Goal: Transaction & Acquisition: Purchase product/service

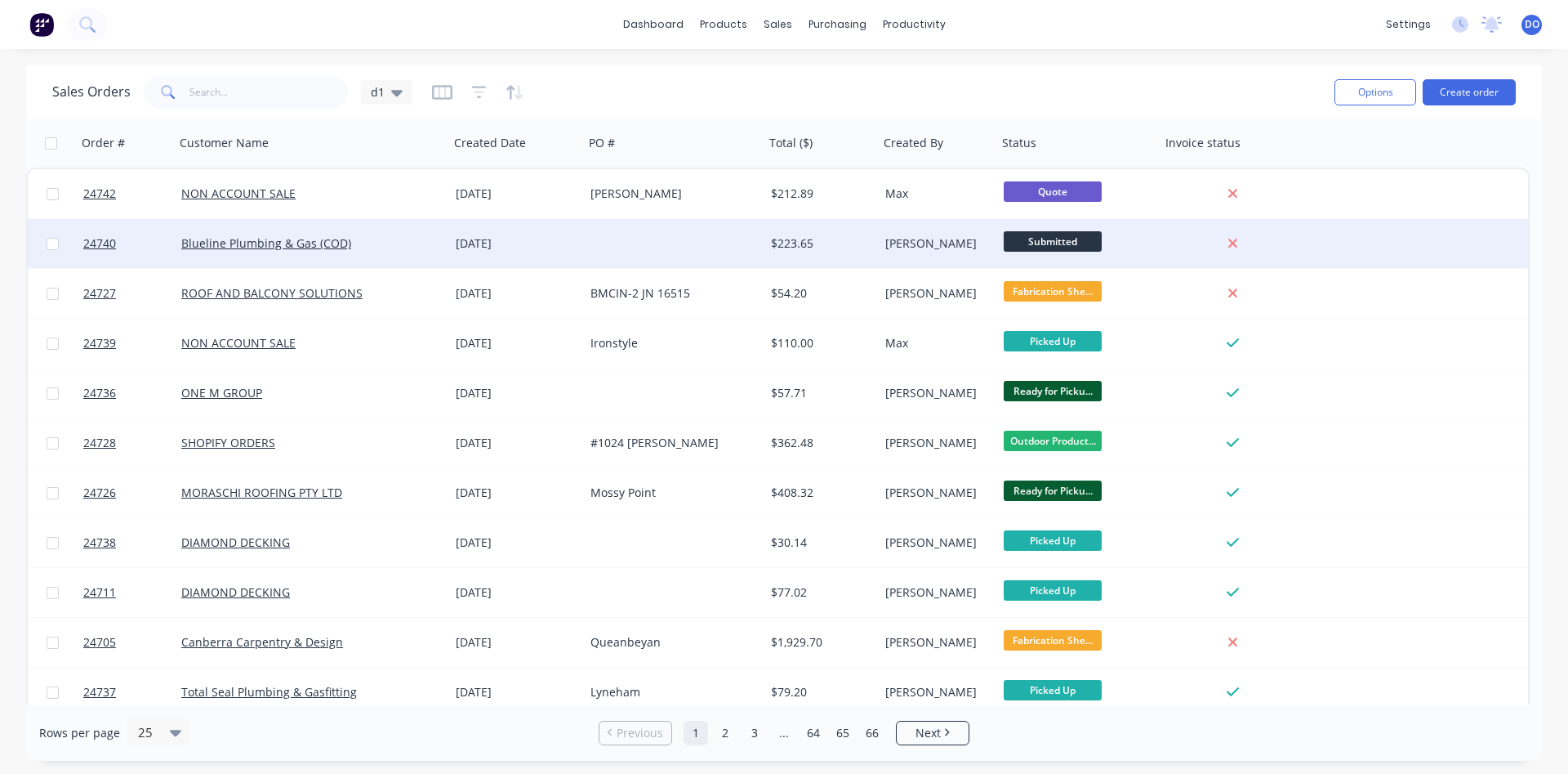
click at [605, 257] on div at bounding box center [674, 243] width 181 height 49
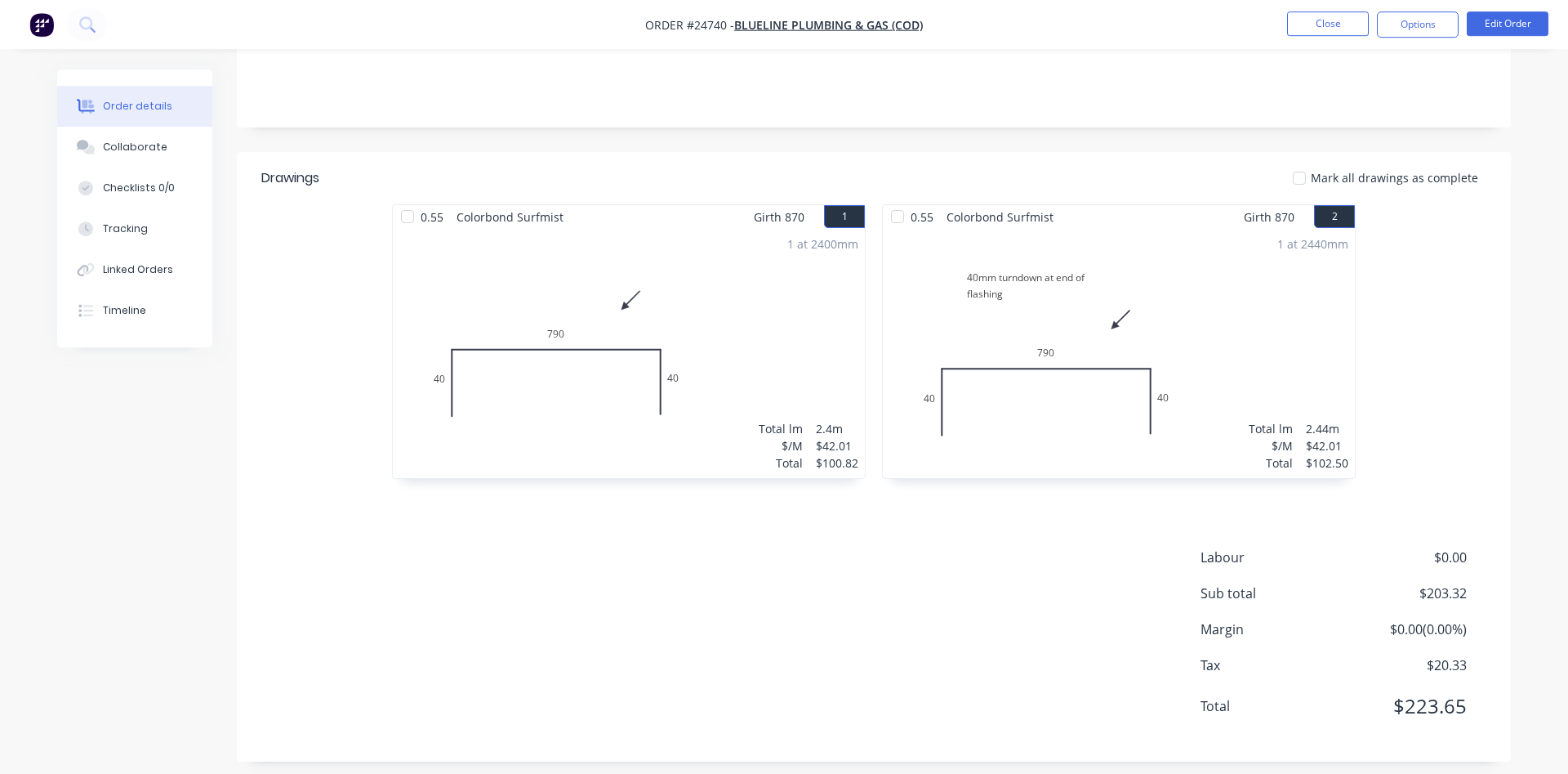
scroll to position [315, 0]
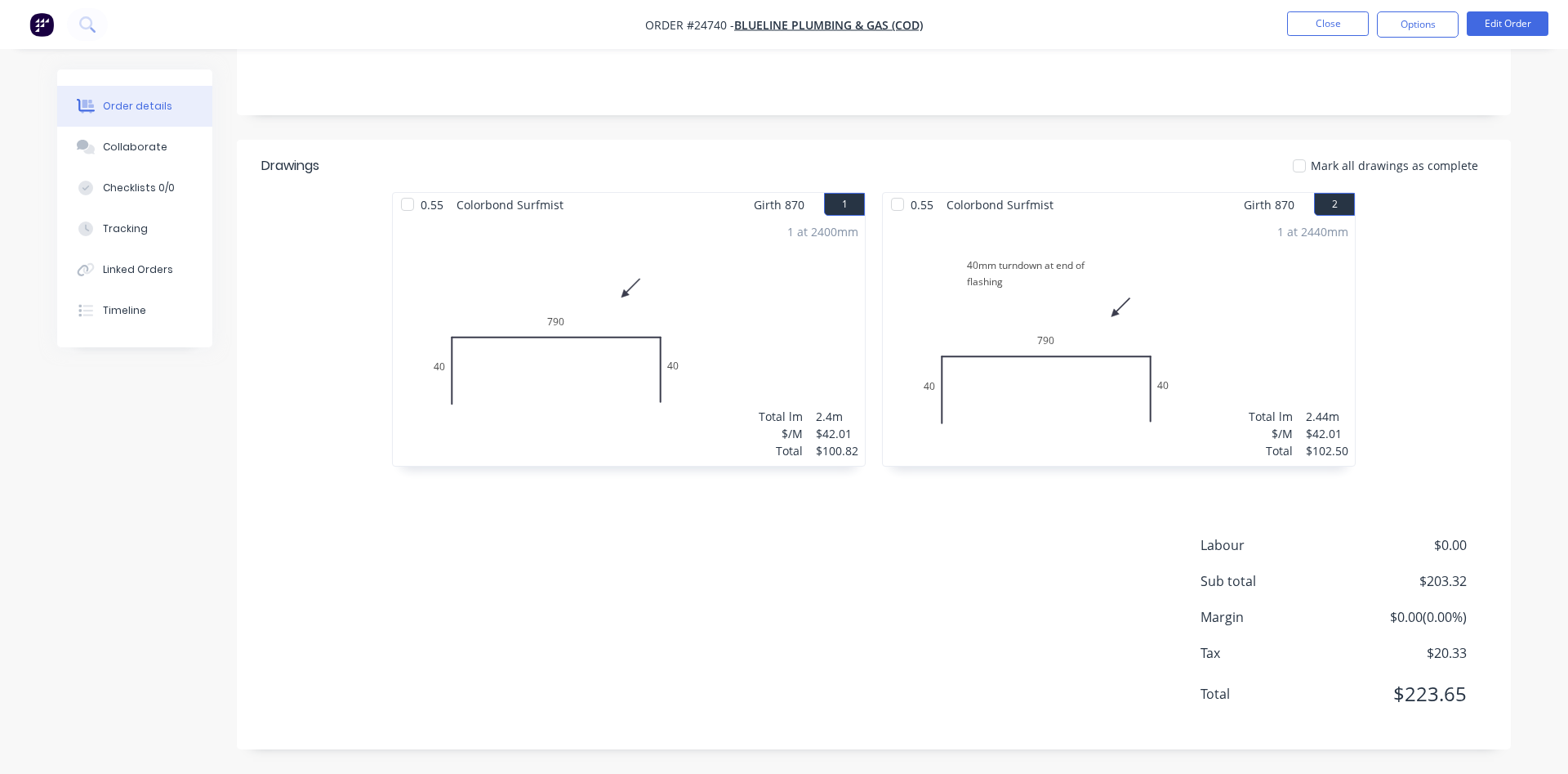
click at [1190, 286] on div "1 at 2440mm Total lm $/M Total 2.44m $42.01 $102.50" at bounding box center [1119, 341] width 472 height 249
click at [1510, 19] on button "Edit Order" at bounding box center [1508, 23] width 81 height 25
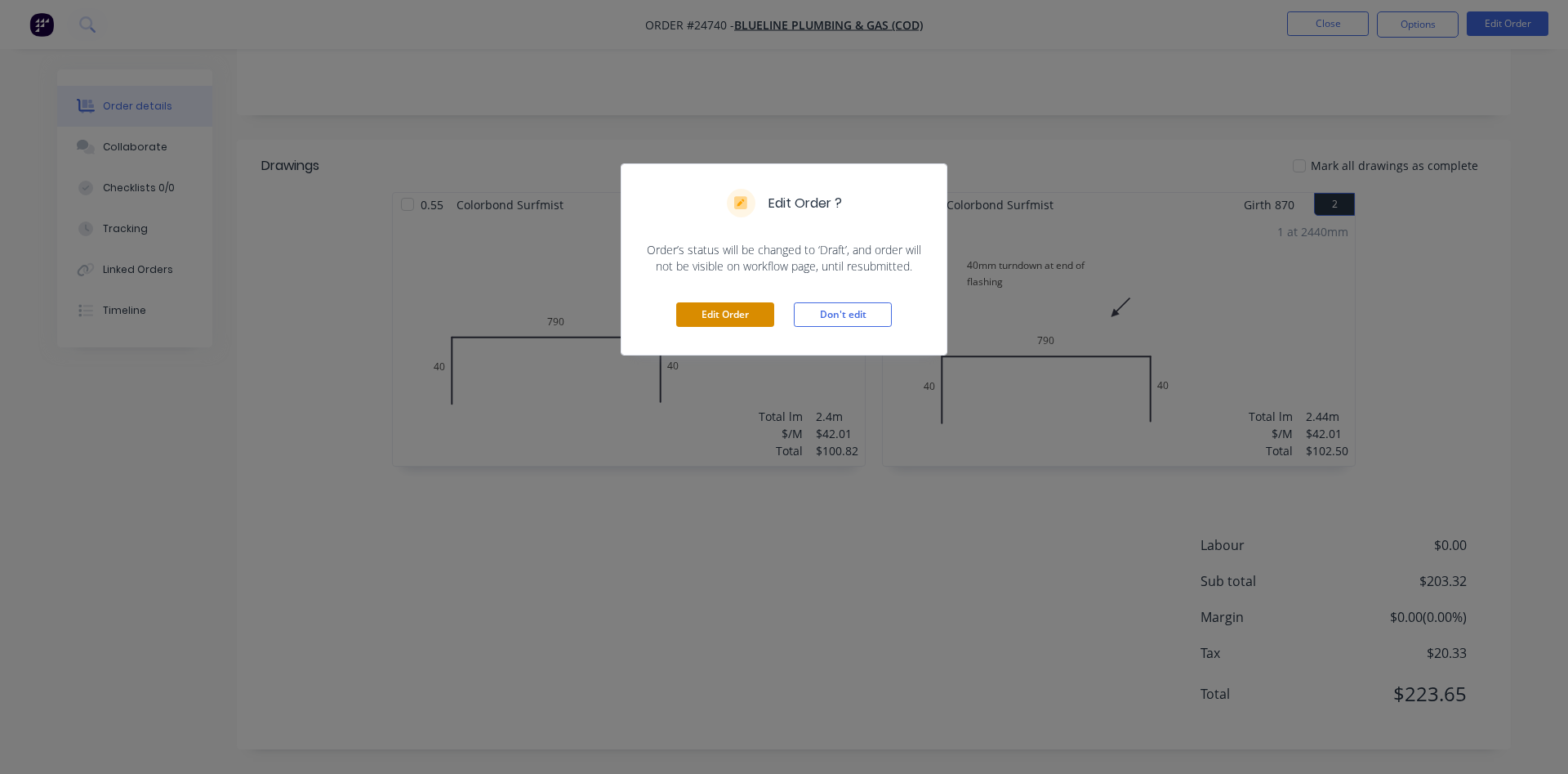
click at [709, 310] on button "Edit Order" at bounding box center [726, 315] width 98 height 25
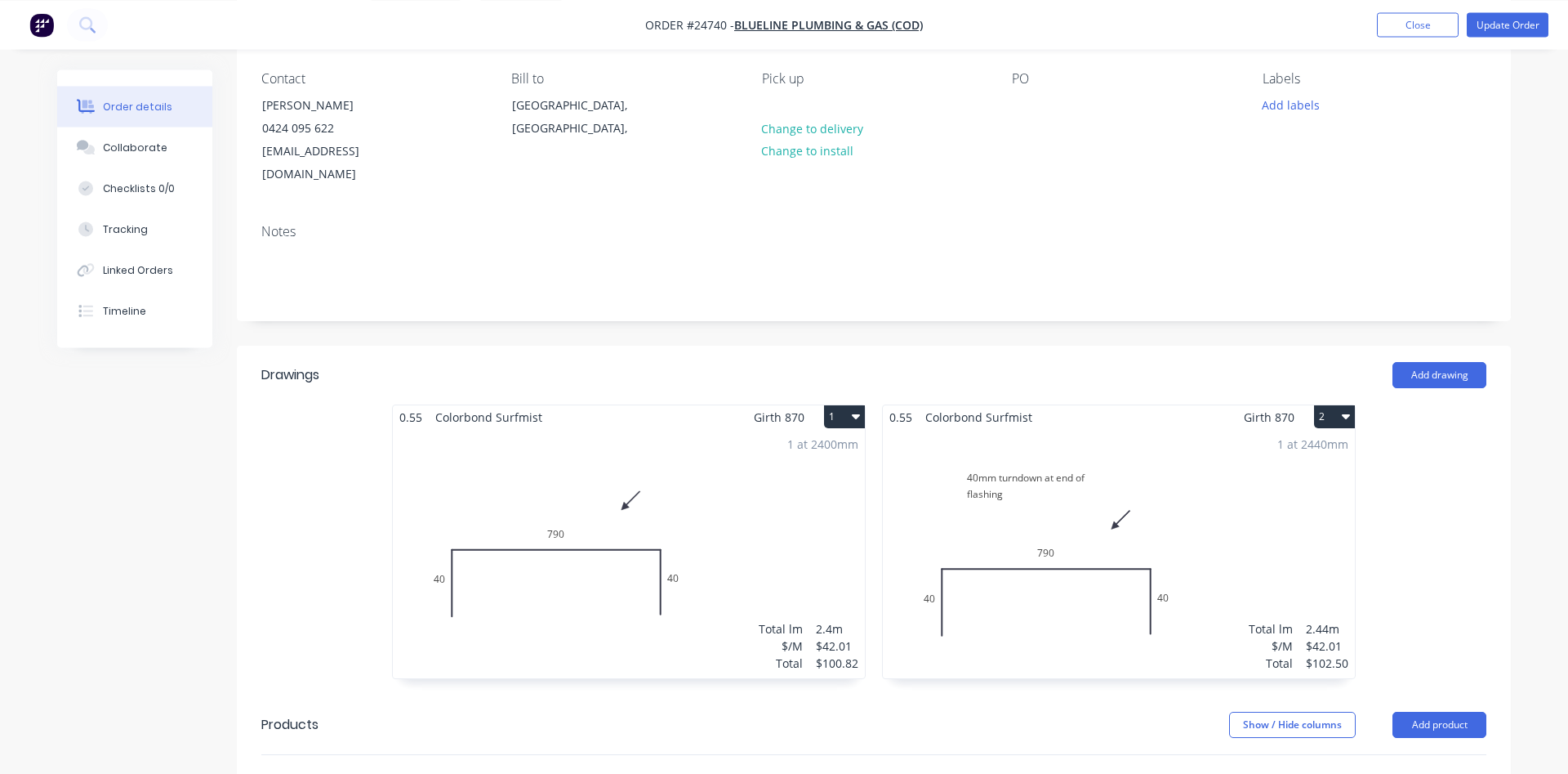
scroll to position [167, 0]
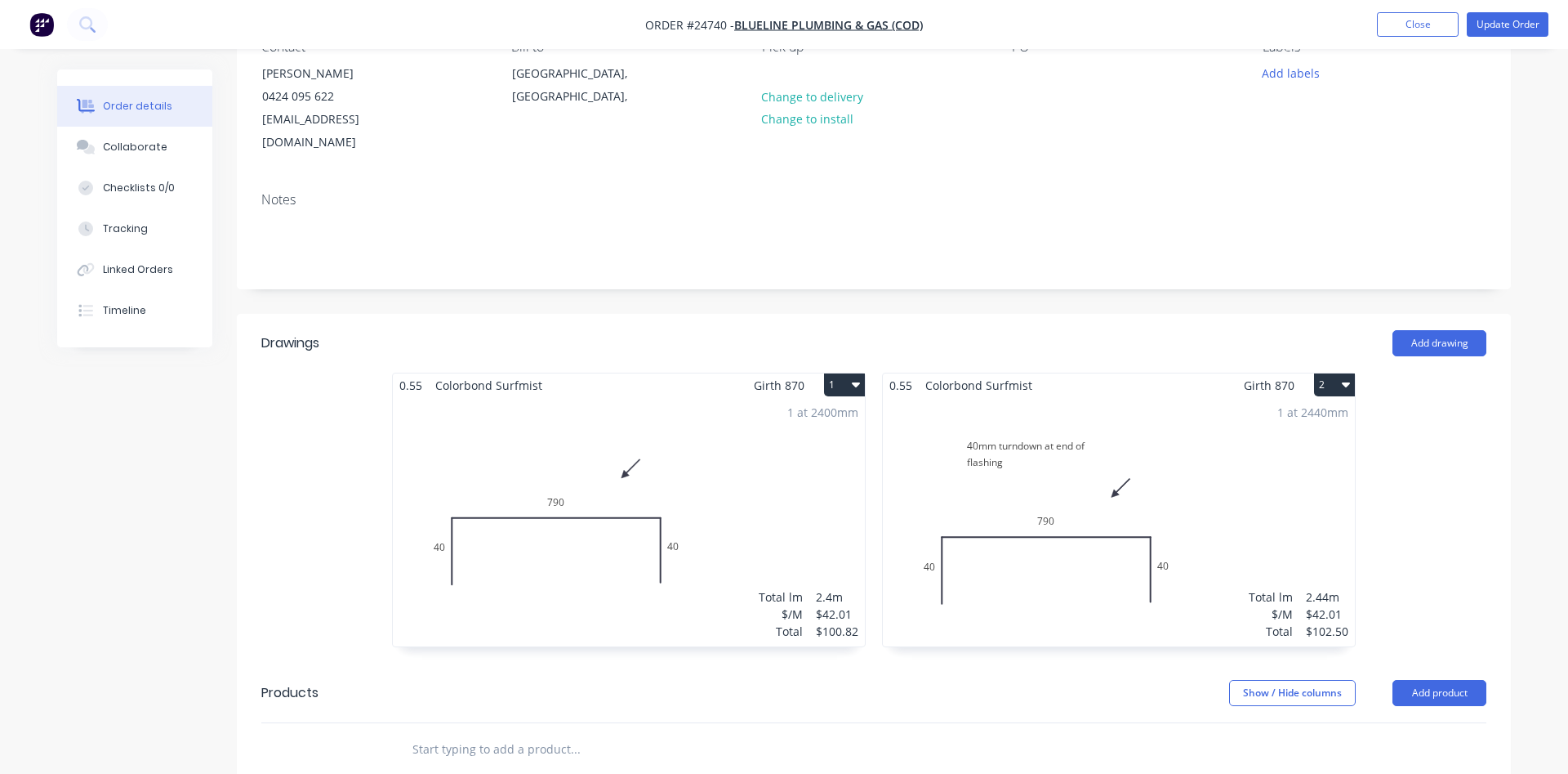
click at [1212, 530] on div "1 at 2440mm Total lm $/M Total 2.44m $42.01 $102.50" at bounding box center [1119, 521] width 472 height 249
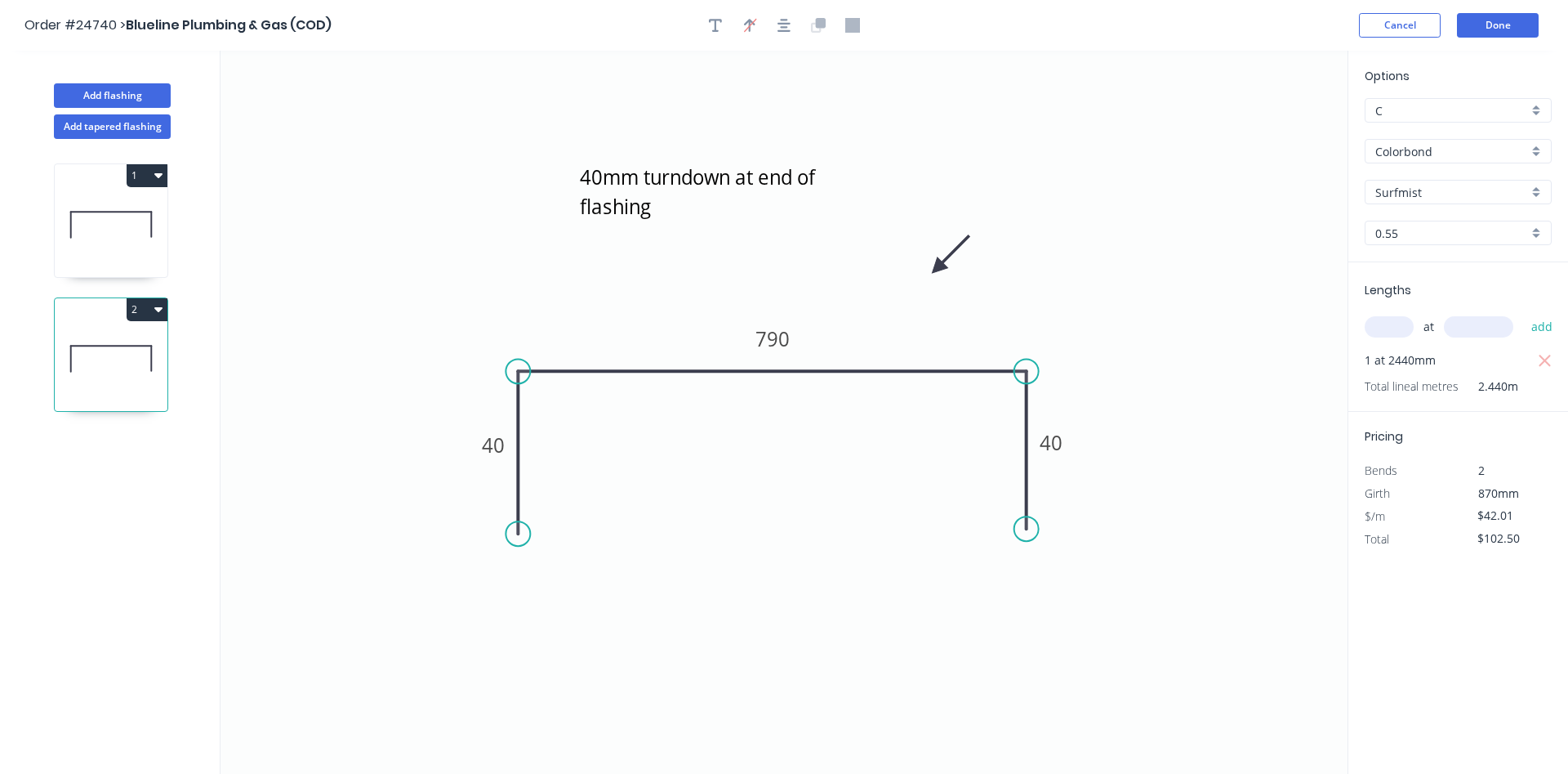
drag, startPoint x: 1496, startPoint y: 517, endPoint x: 1498, endPoint y: 474, distance: 43.0
click at [1496, 515] on input "$42.01" at bounding box center [1505, 515] width 56 height 23
click at [1502, 541] on input "$102.50" at bounding box center [1505, 538] width 56 height 23
click at [1497, 543] on input "$102.50" at bounding box center [1505, 538] width 56 height 23
type input "$112.50"
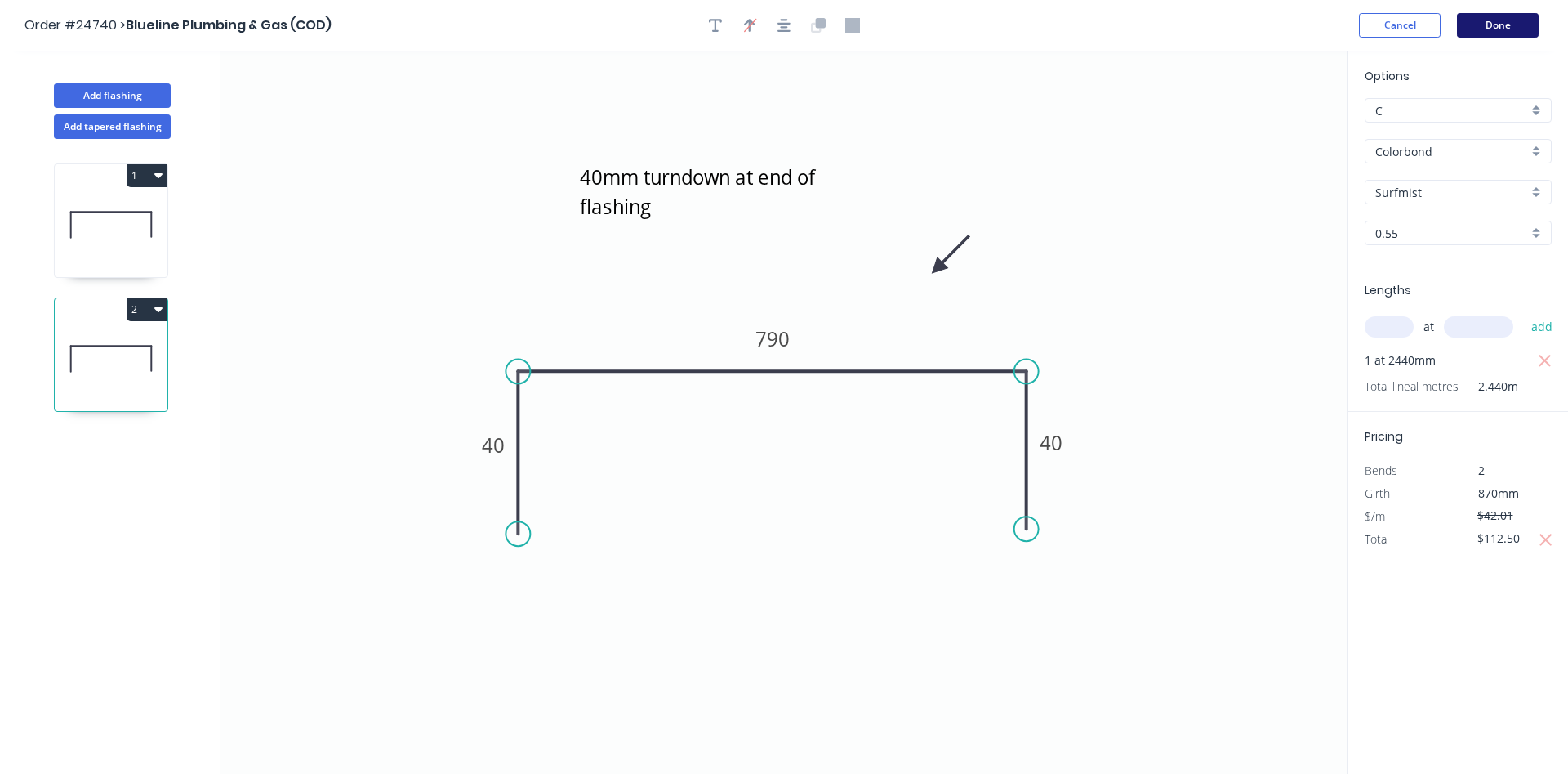
click at [1507, 18] on button "Done" at bounding box center [1498, 25] width 81 height 25
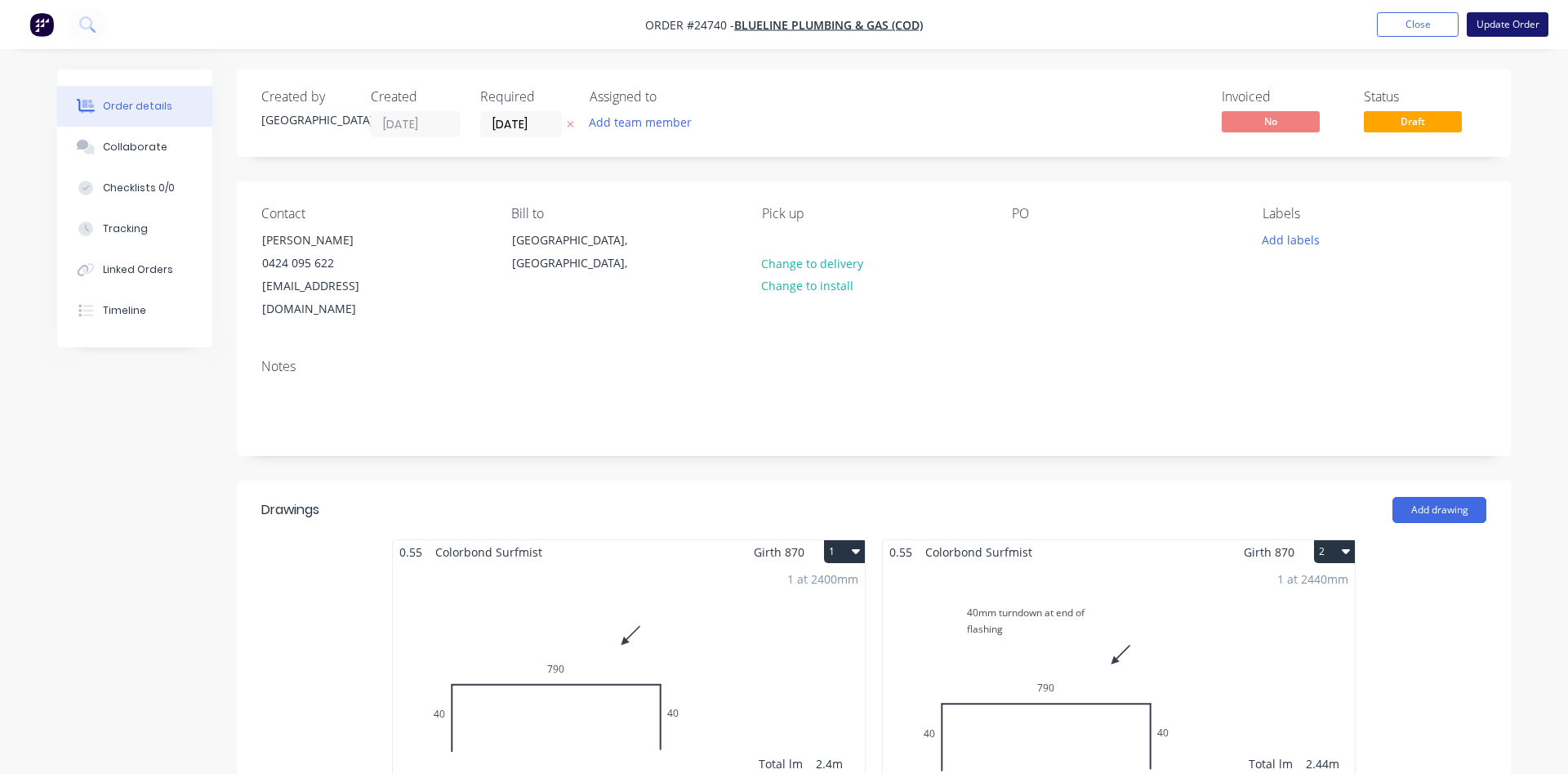
click at [1526, 24] on button "Update Order" at bounding box center [1508, 24] width 81 height 25
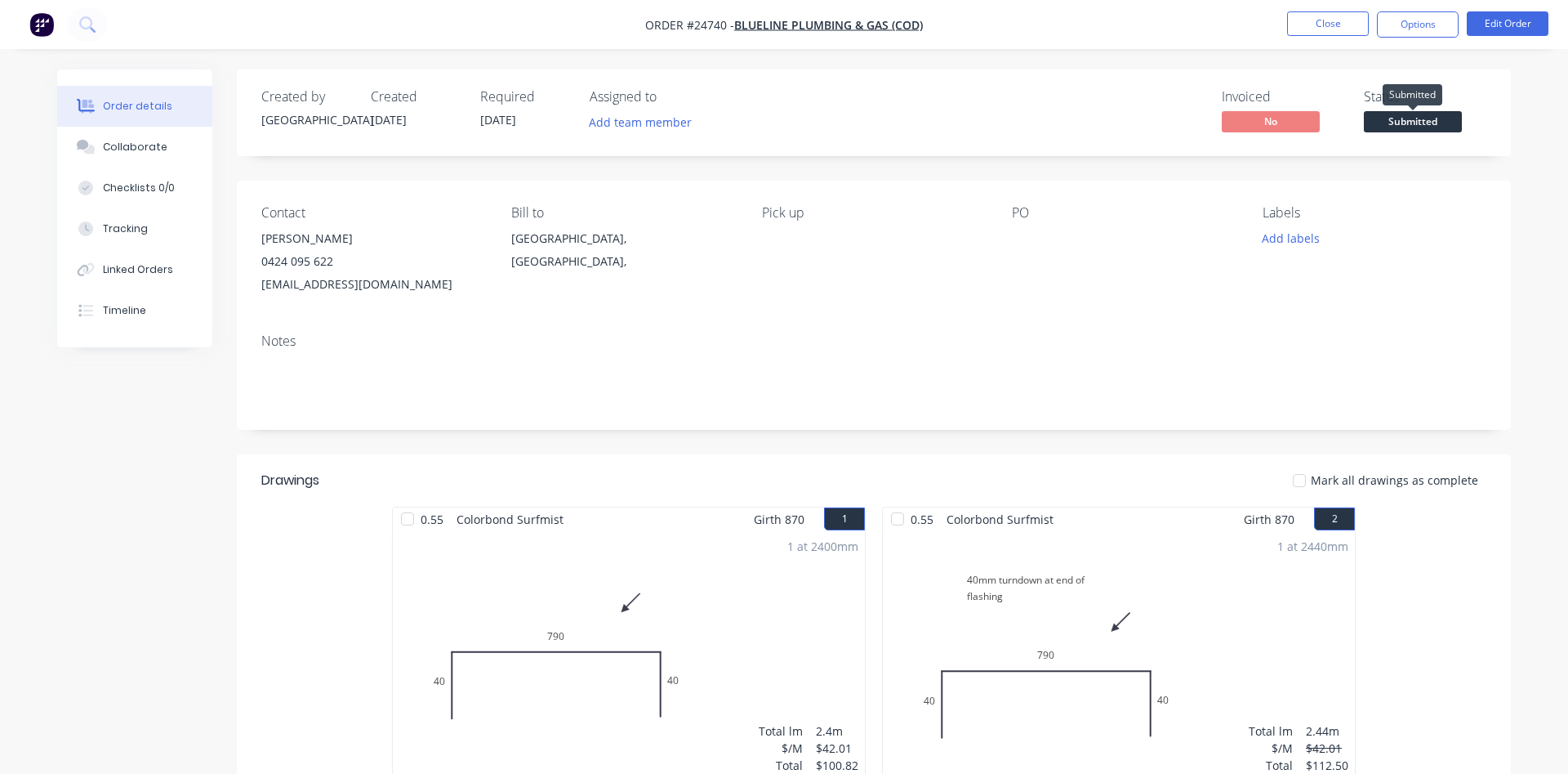
click at [1402, 119] on span "Submitted" at bounding box center [1413, 121] width 98 height 20
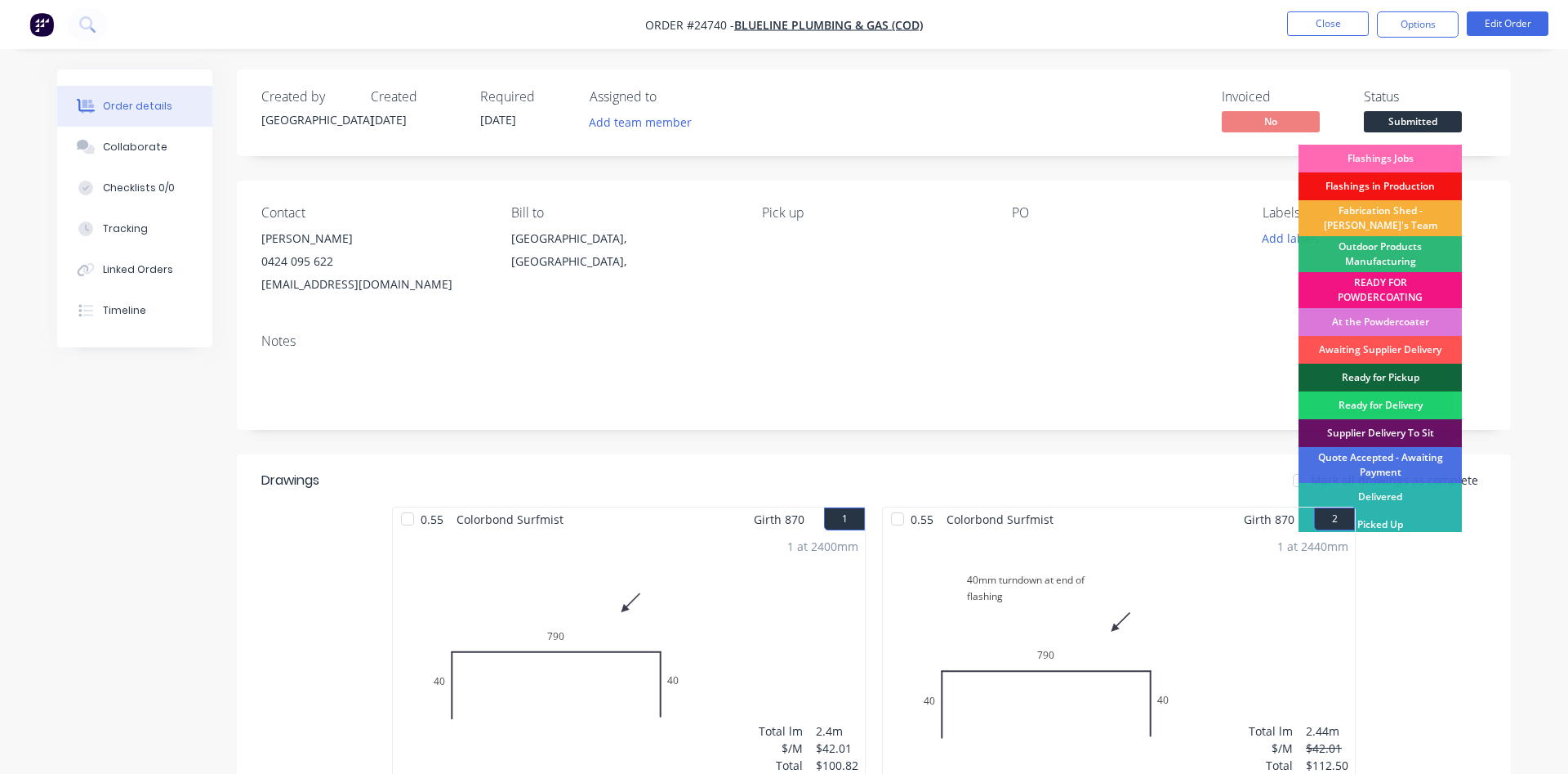
click at [1388, 159] on div "Flashings Jobs" at bounding box center [1380, 159] width 164 height 28
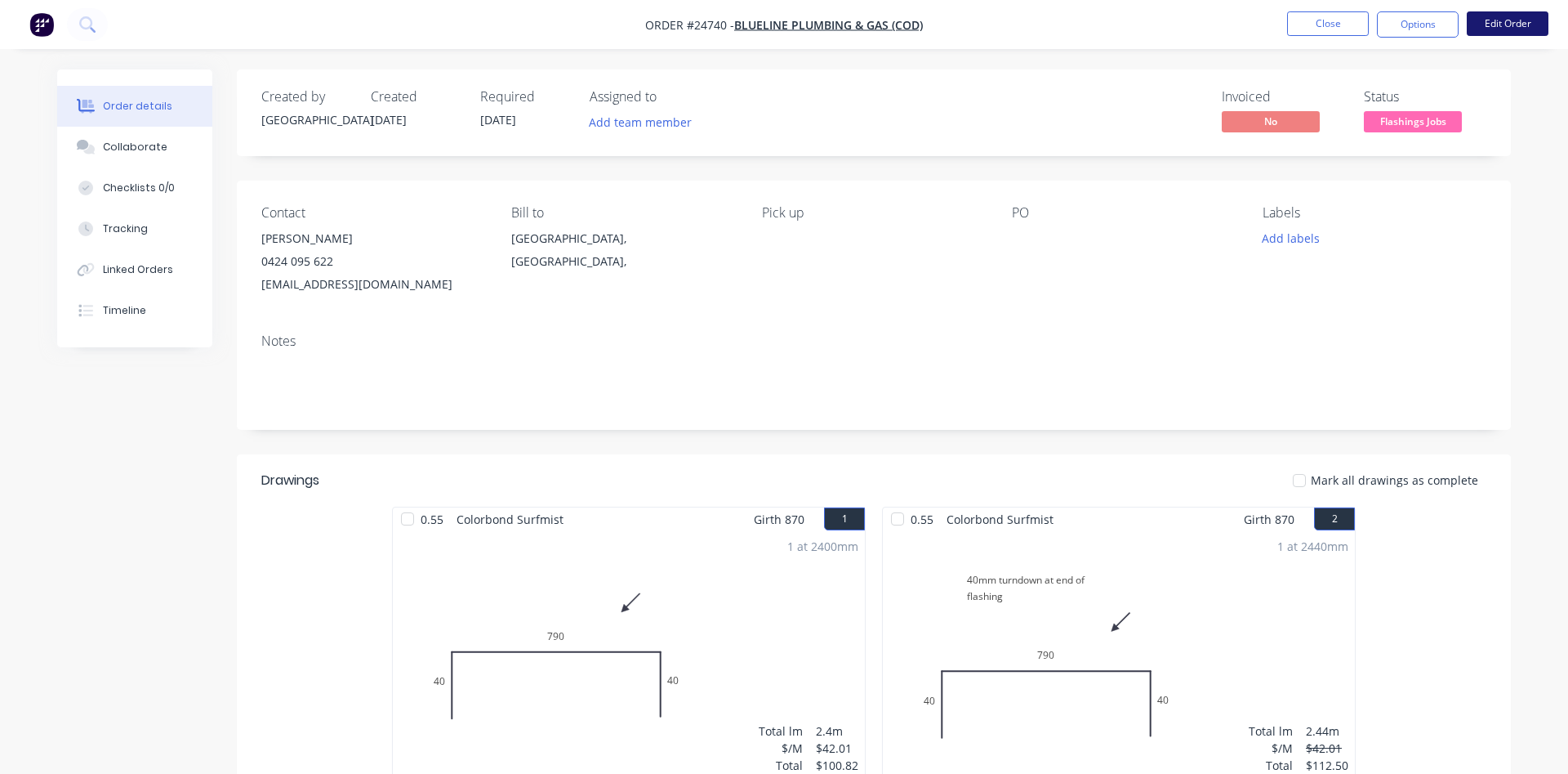
click at [1508, 14] on button "Edit Order" at bounding box center [1508, 23] width 81 height 25
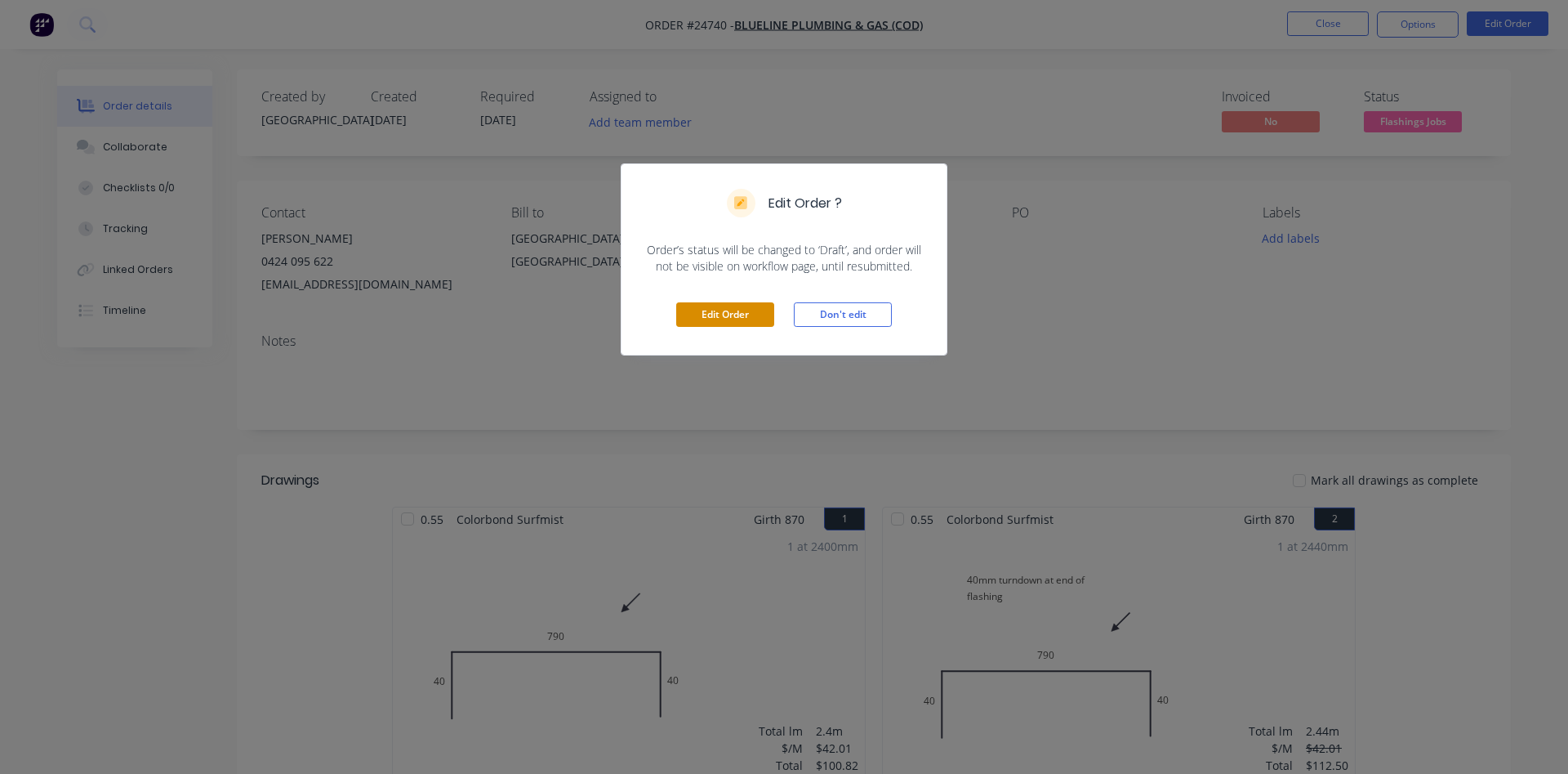
click at [735, 316] on button "Edit Order" at bounding box center [726, 315] width 98 height 25
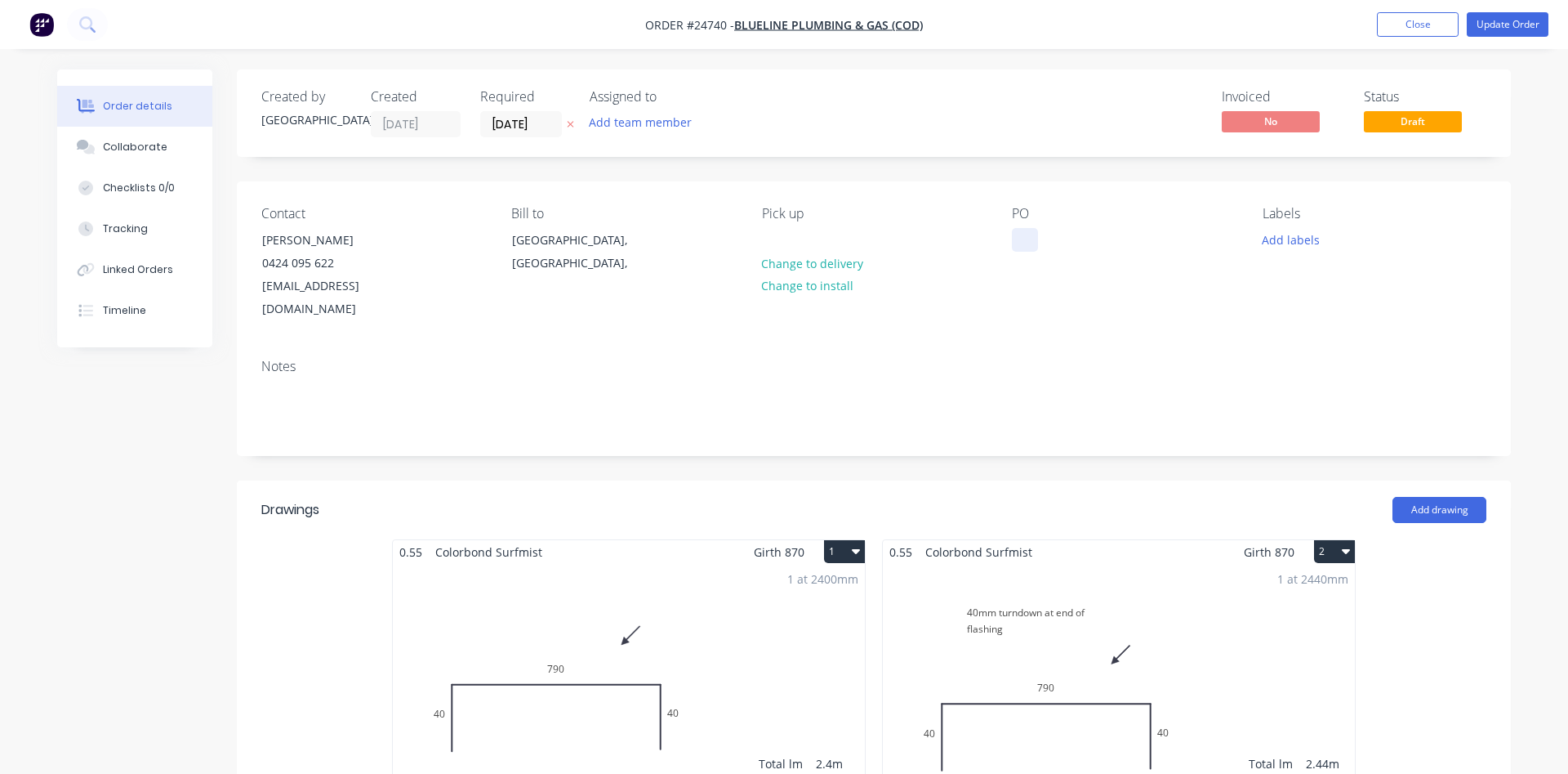
click at [1028, 236] on div at bounding box center [1025, 240] width 26 height 24
click at [1509, 28] on button "Update Order" at bounding box center [1508, 24] width 81 height 25
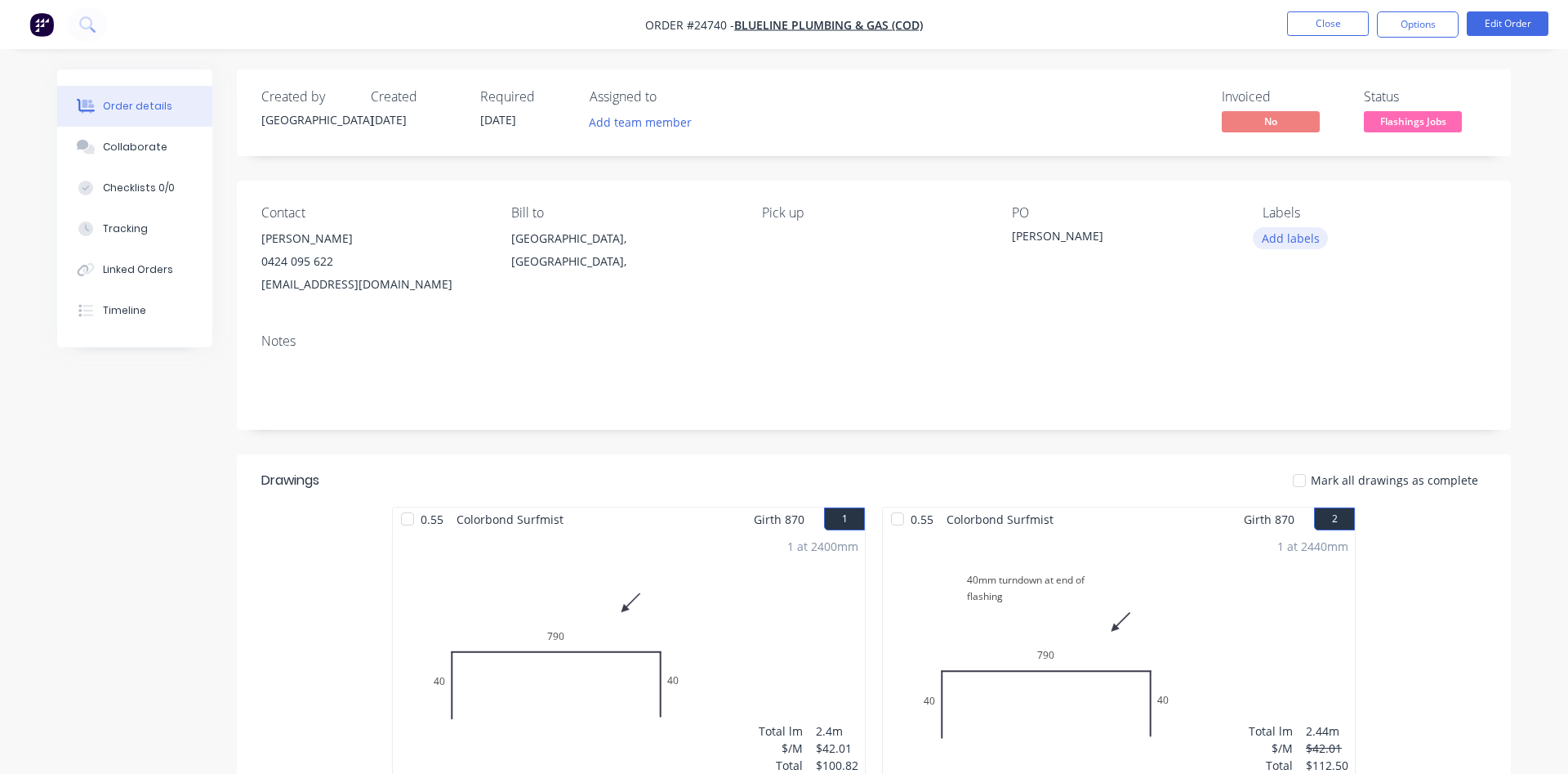
click at [1298, 237] on button "Add labels" at bounding box center [1290, 238] width 75 height 22
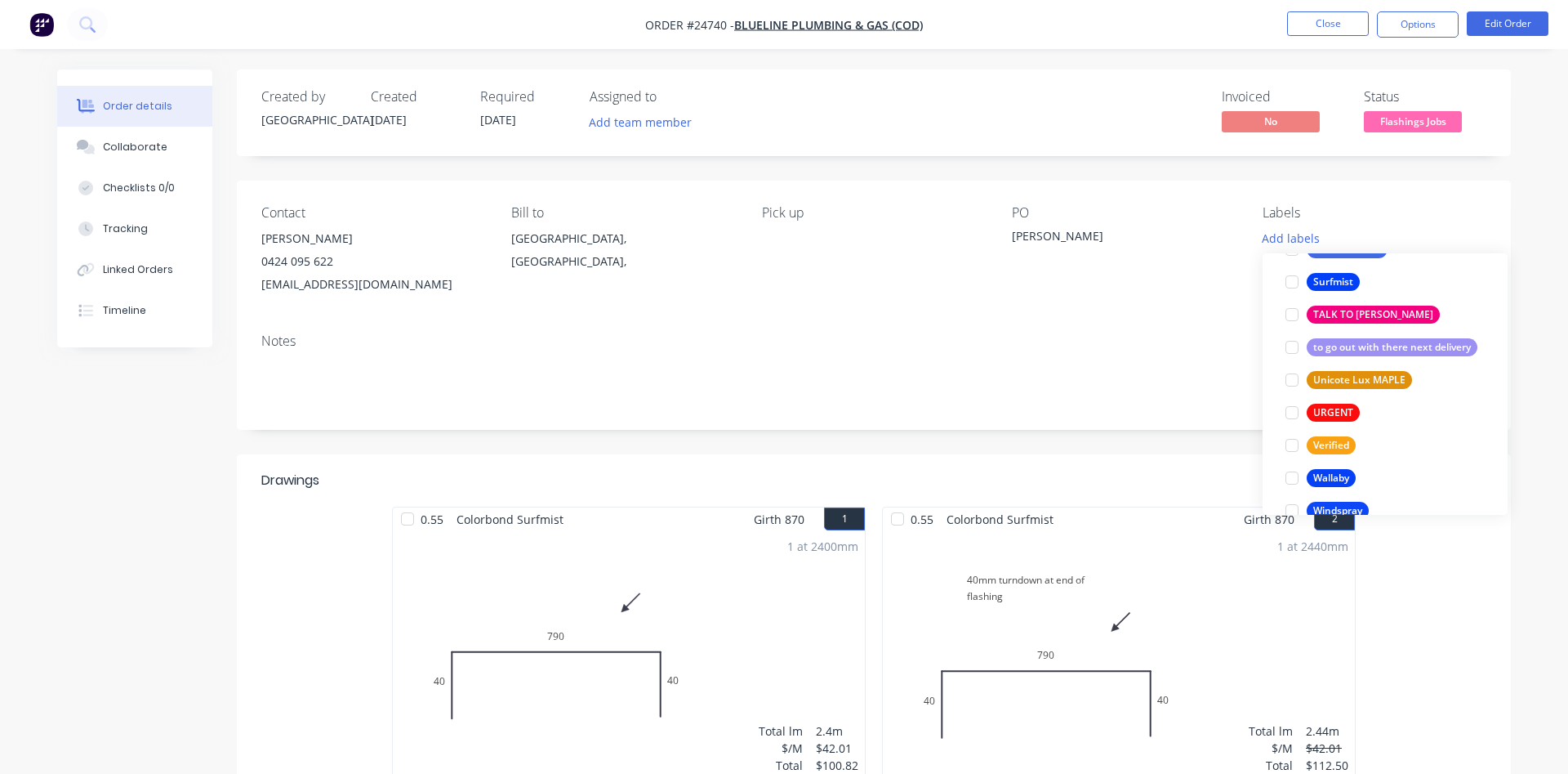
scroll to position [3104, 0]
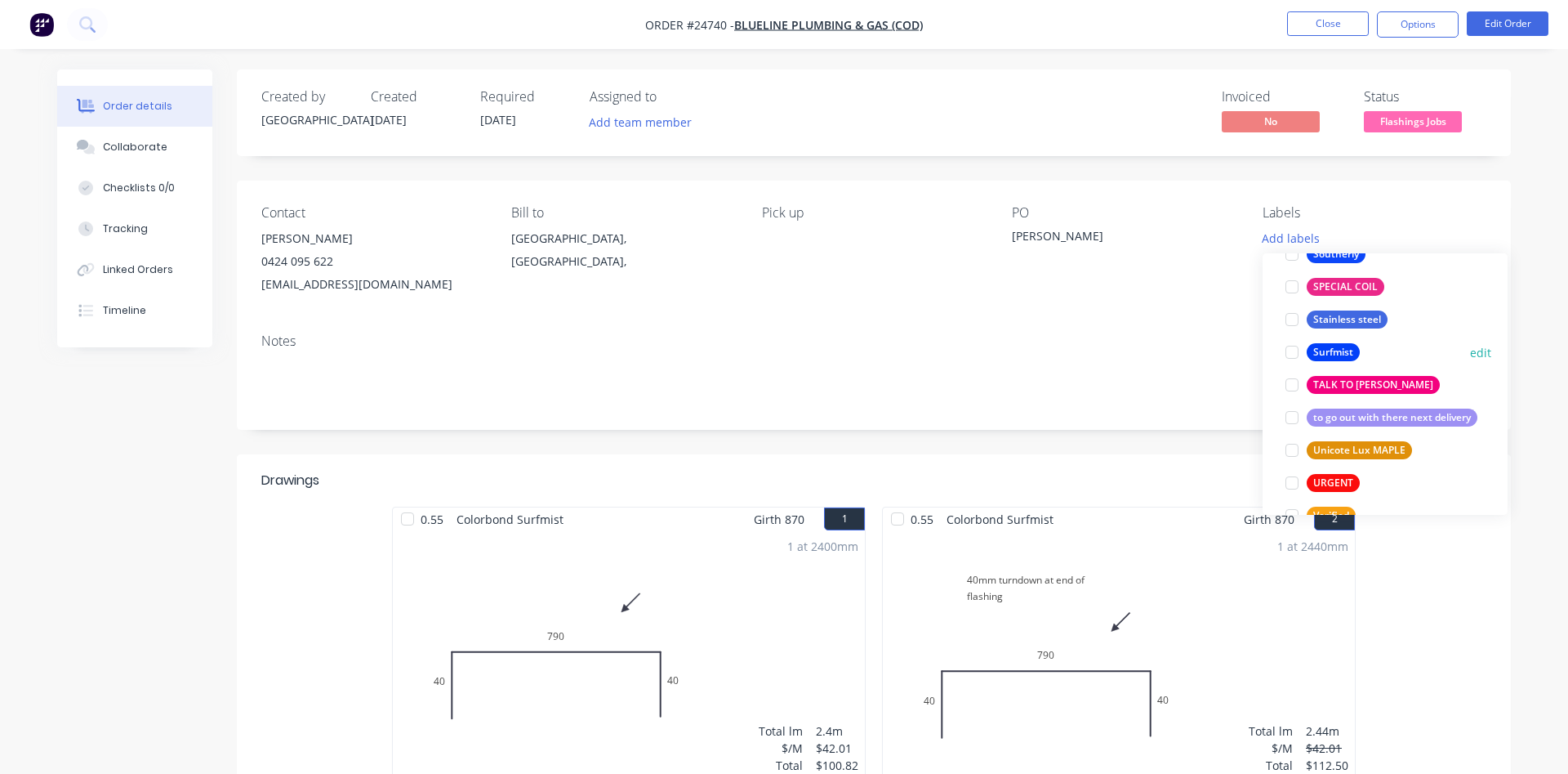
click at [1292, 353] on div at bounding box center [1292, 352] width 33 height 33
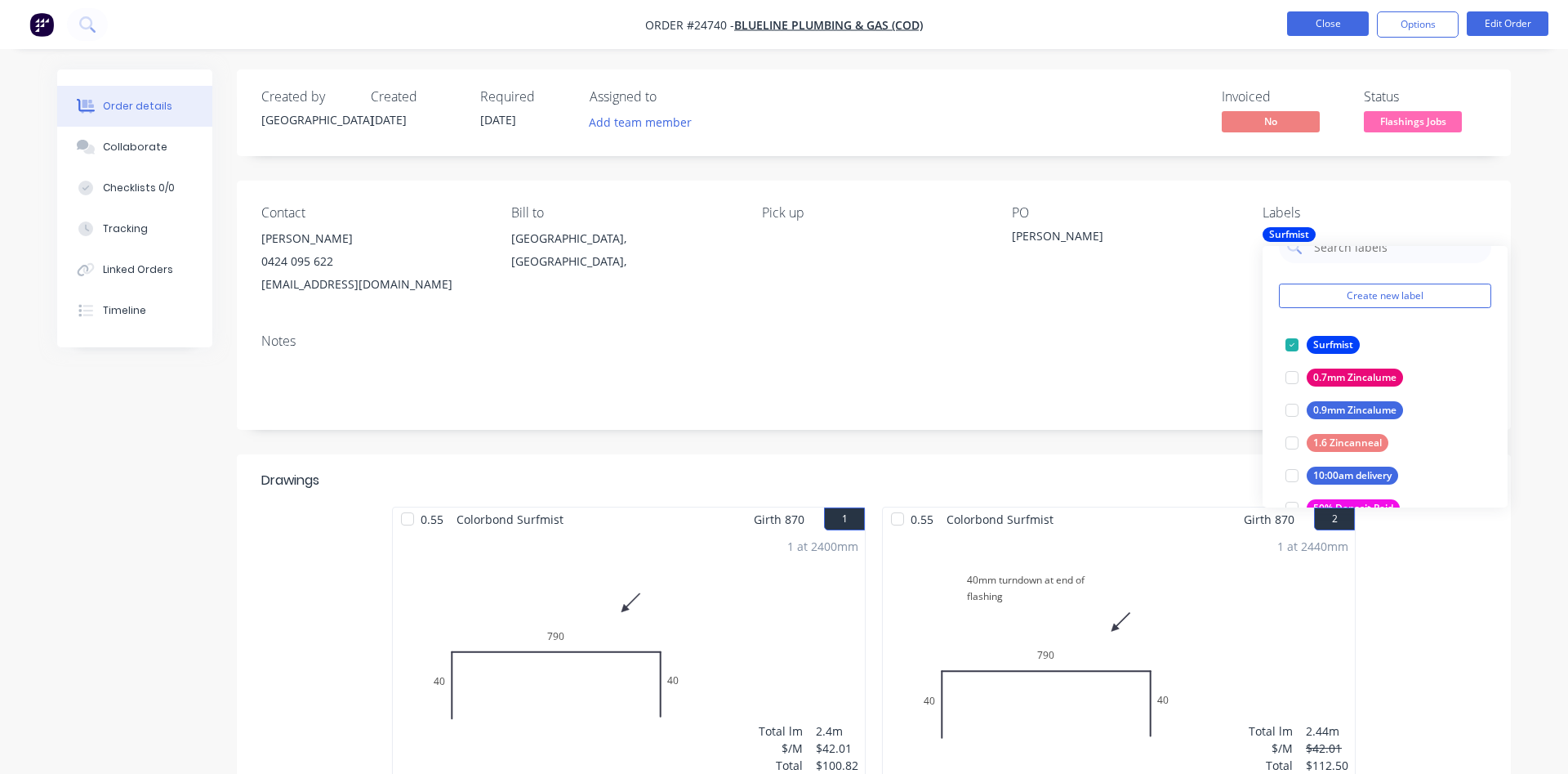
click at [1338, 23] on button "Close" at bounding box center [1328, 23] width 81 height 25
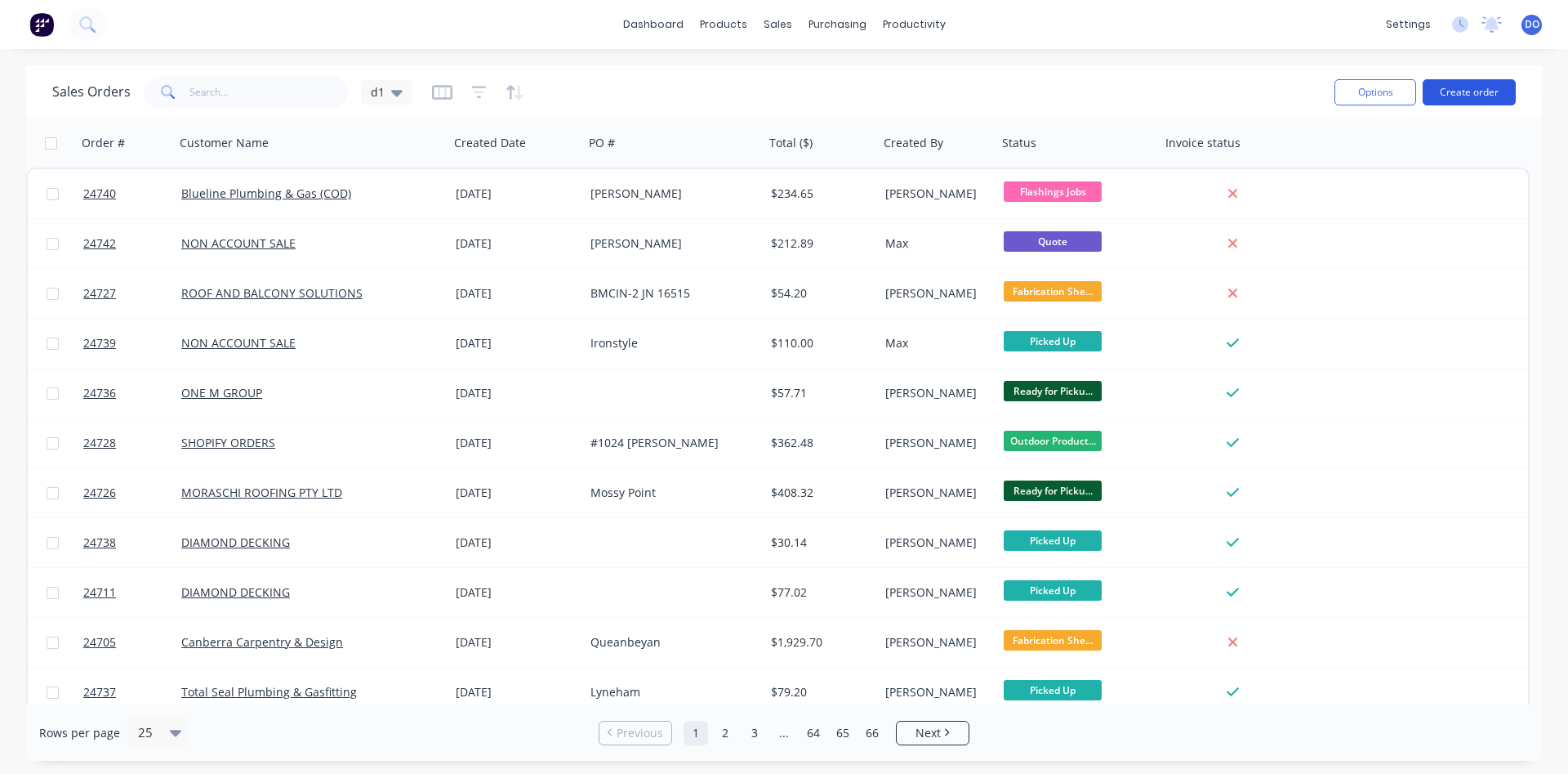
click at [1467, 95] on button "Create order" at bounding box center [1470, 92] width 93 height 26
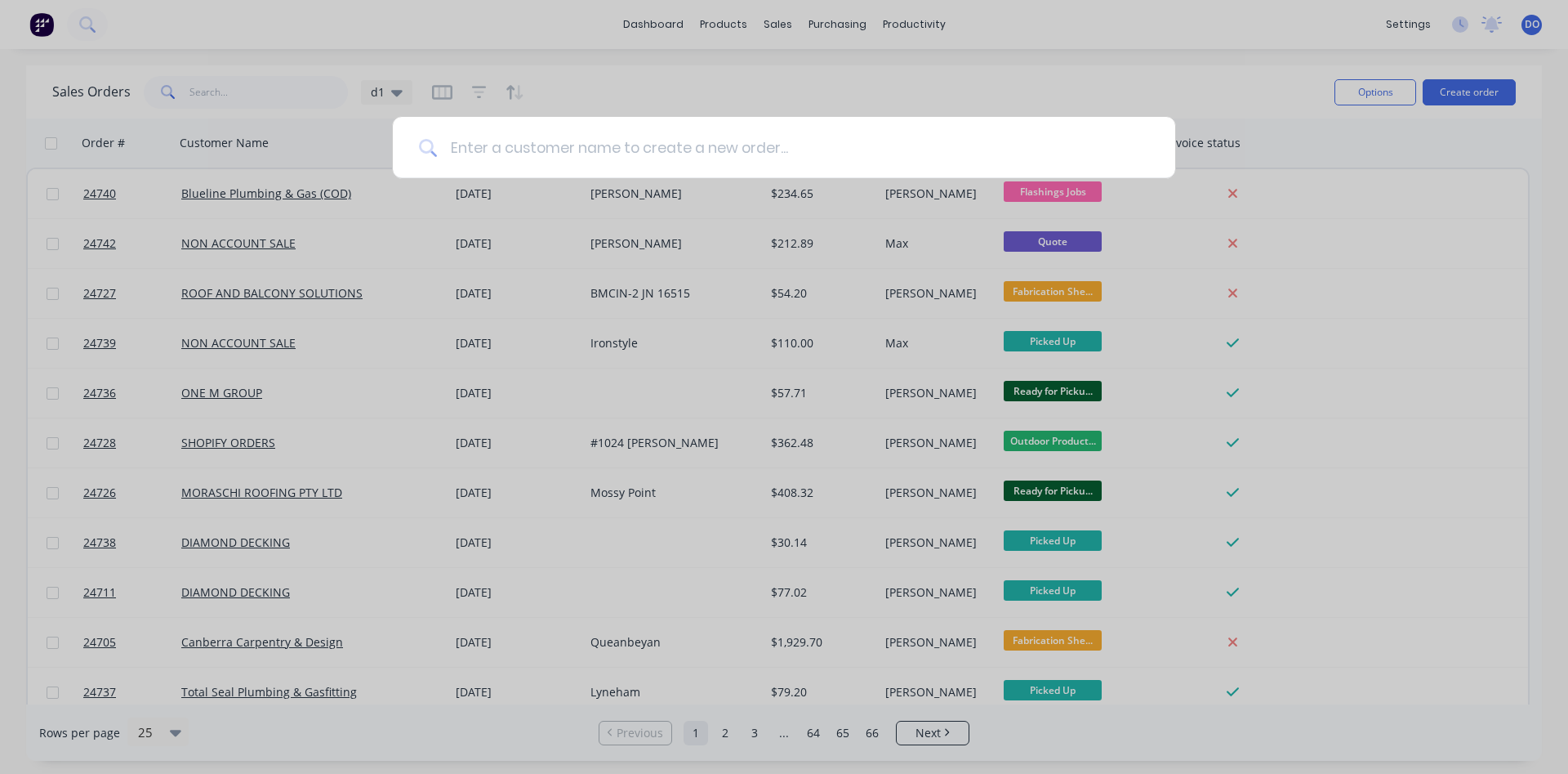
click at [561, 143] on input at bounding box center [793, 148] width 712 height 61
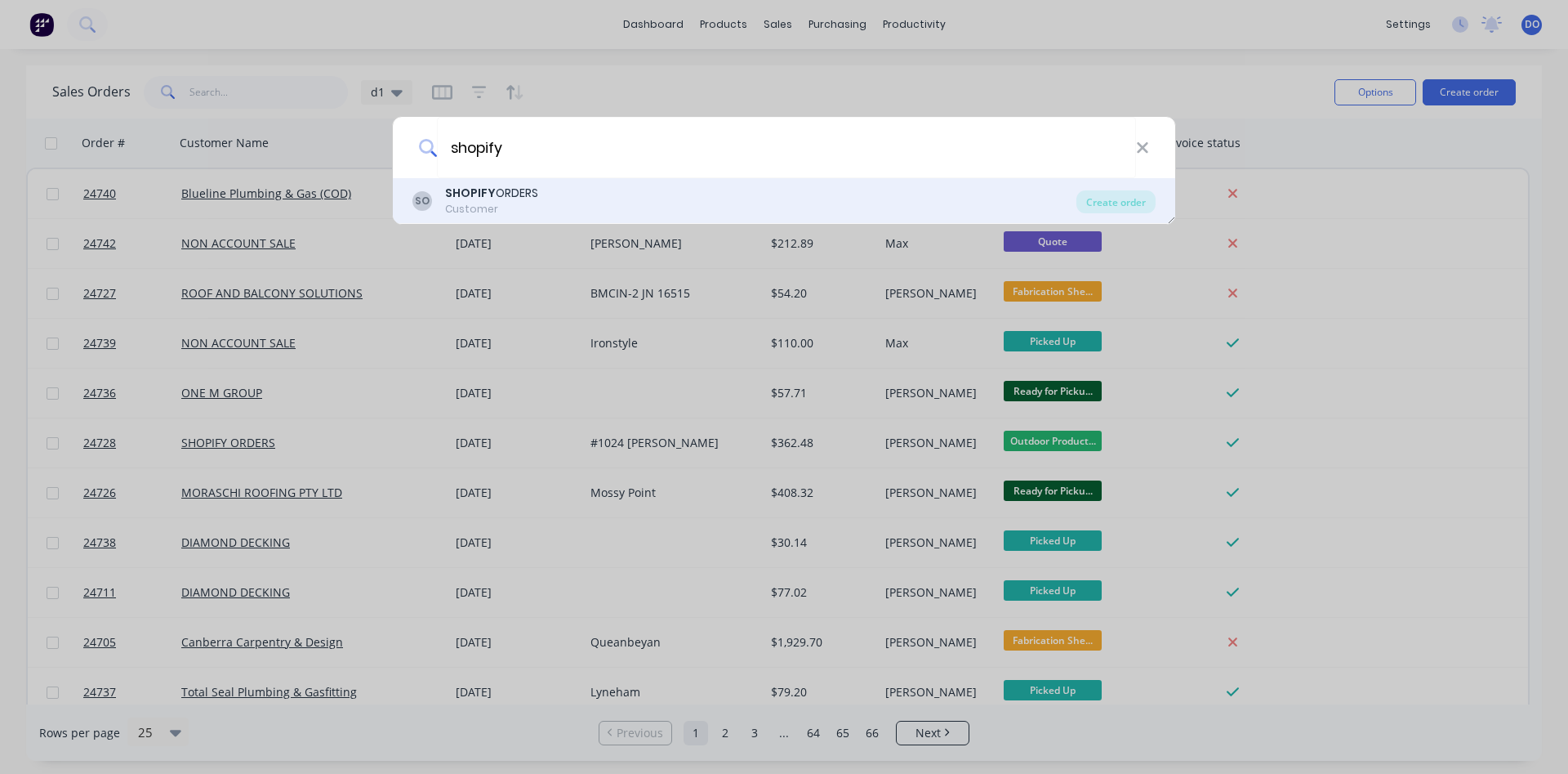
type input "shopify"
click at [487, 209] on div "Customer" at bounding box center [492, 209] width 93 height 14
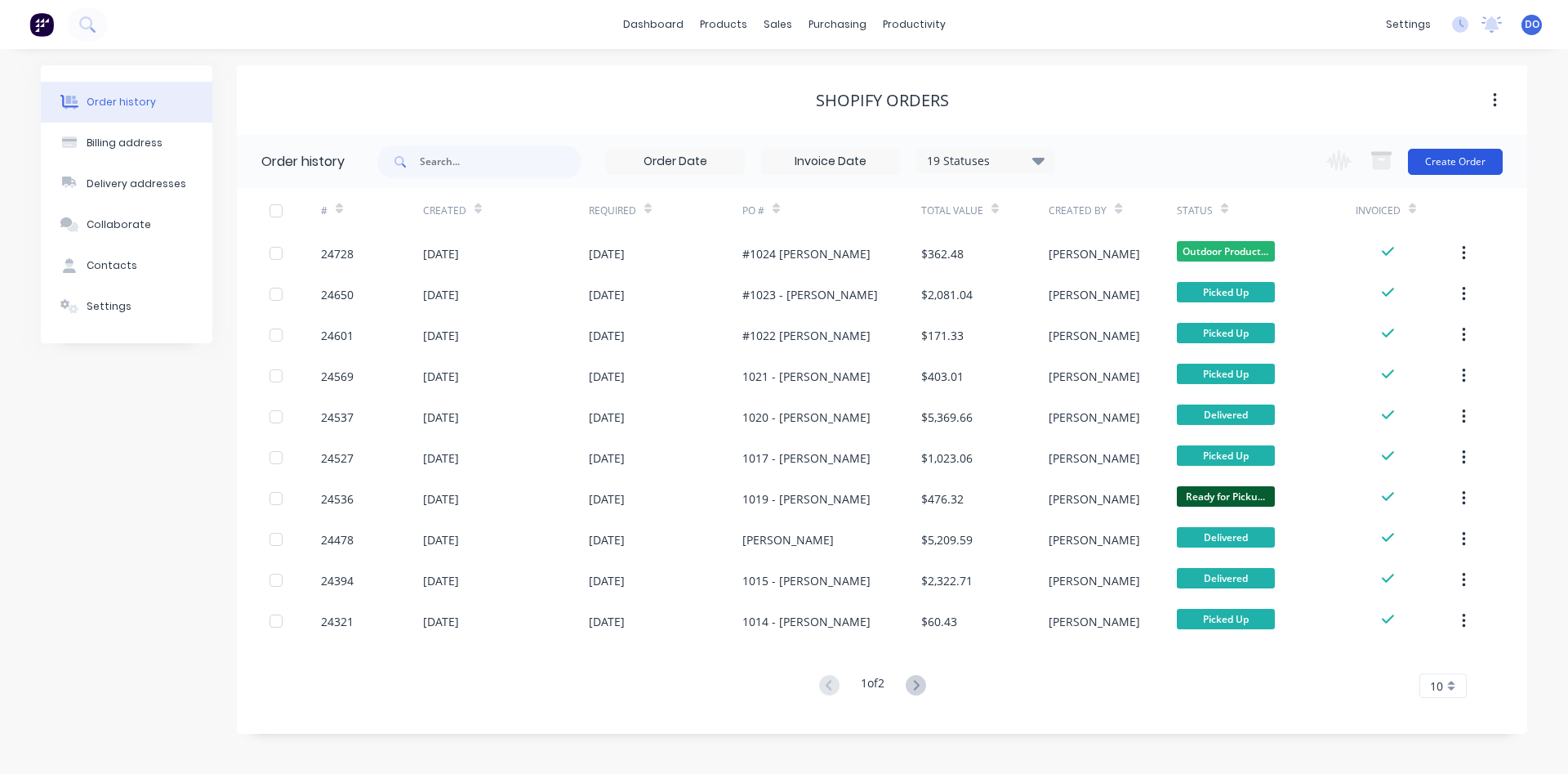
click at [1455, 159] on button "Create Order" at bounding box center [1455, 161] width 95 height 26
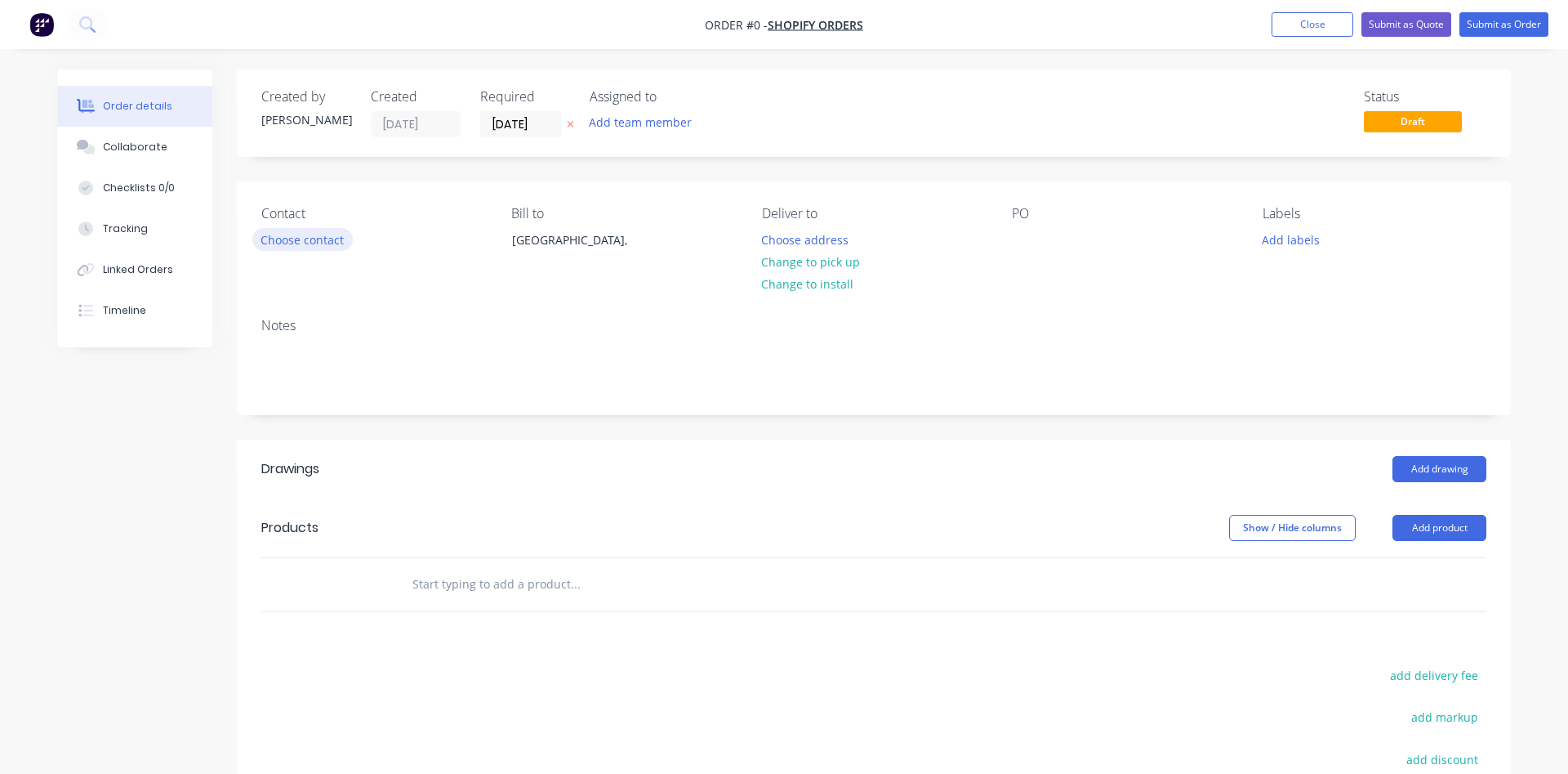
click at [292, 242] on button "Choose contact" at bounding box center [303, 239] width 101 height 22
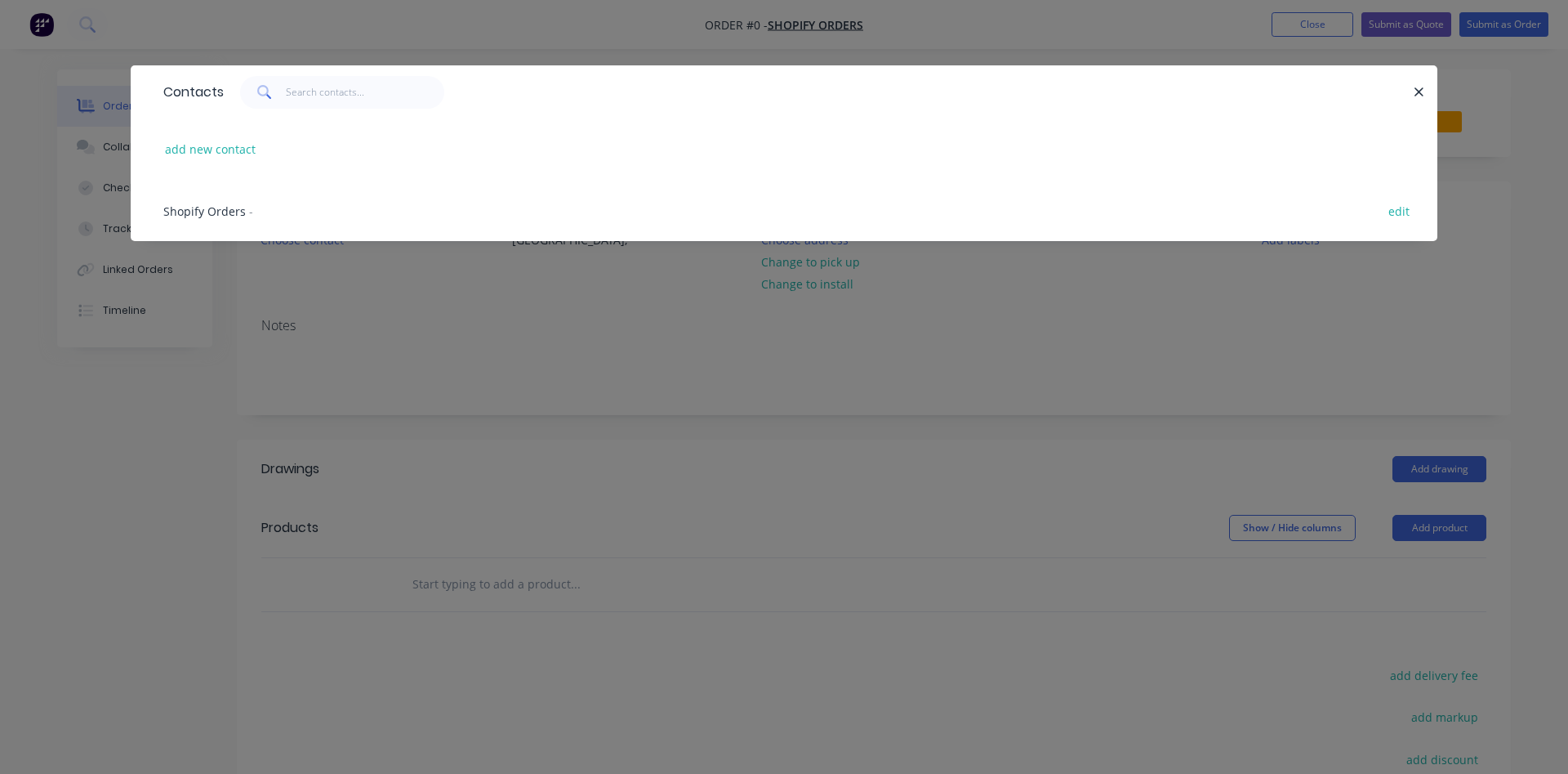
click at [191, 203] on div "Shopify Orders -" at bounding box center [209, 211] width 90 height 17
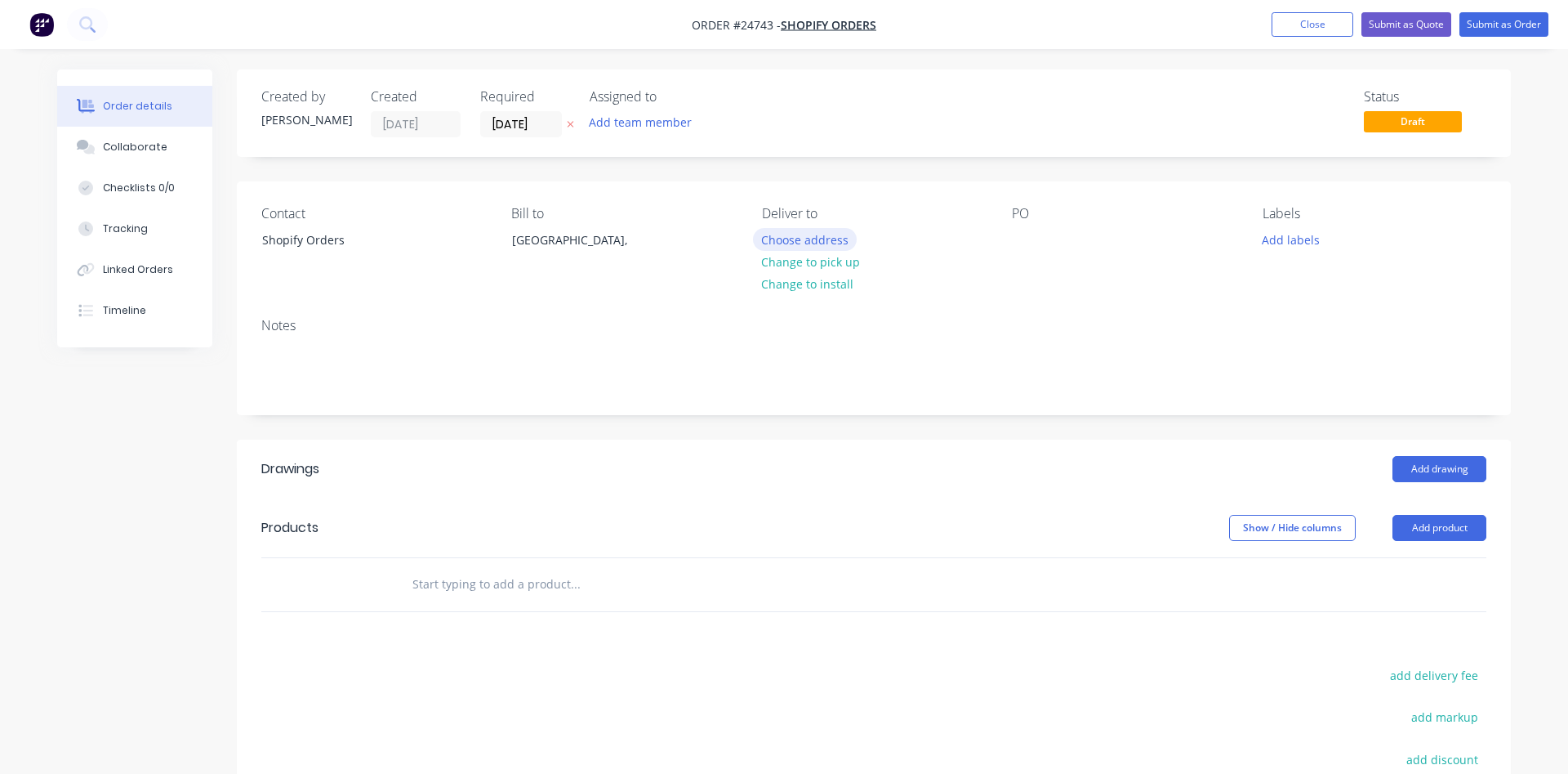
click at [815, 242] on button "Choose address" at bounding box center [805, 239] width 104 height 22
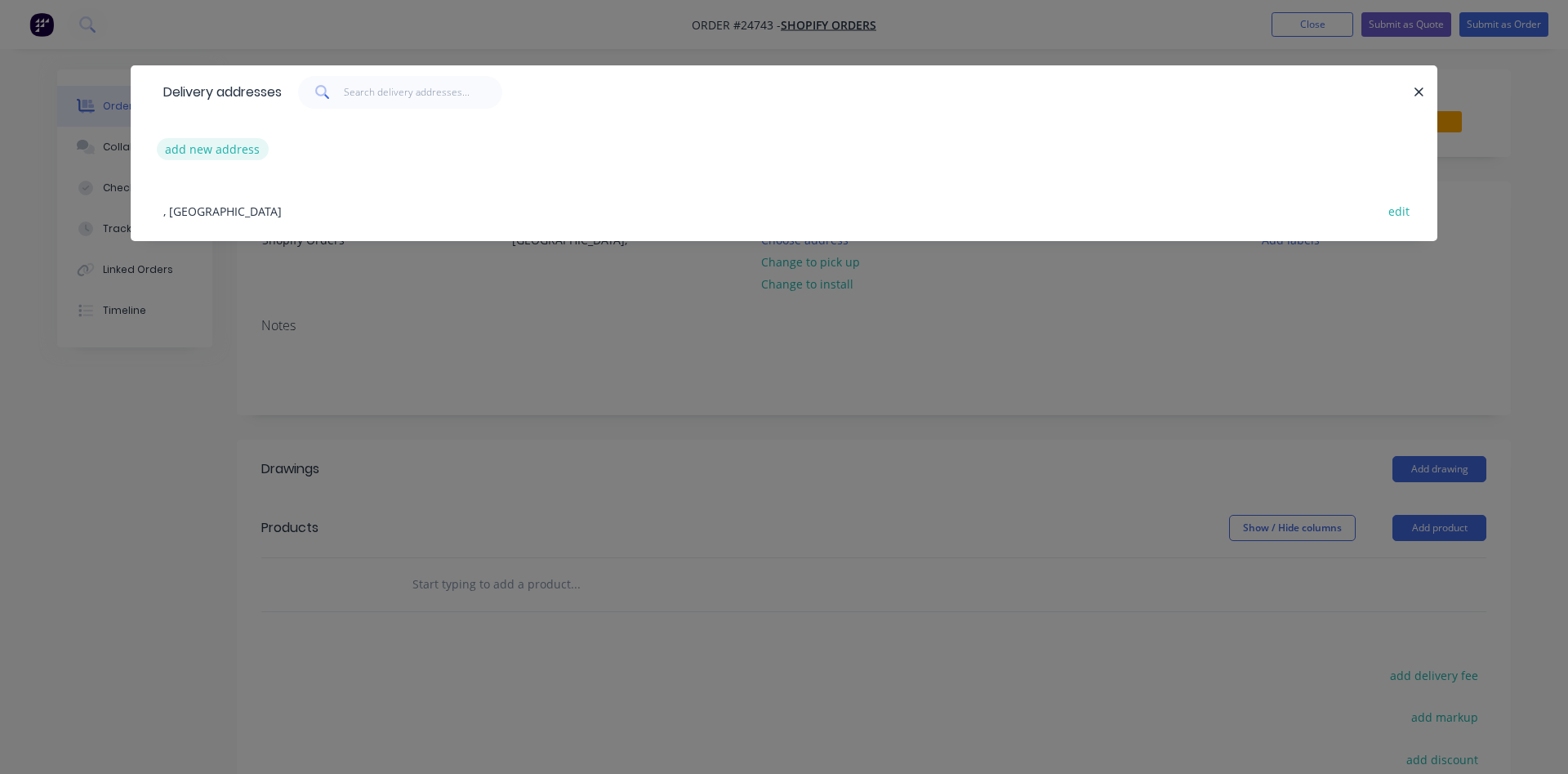
click at [207, 148] on button "add new address" at bounding box center [213, 149] width 112 height 22
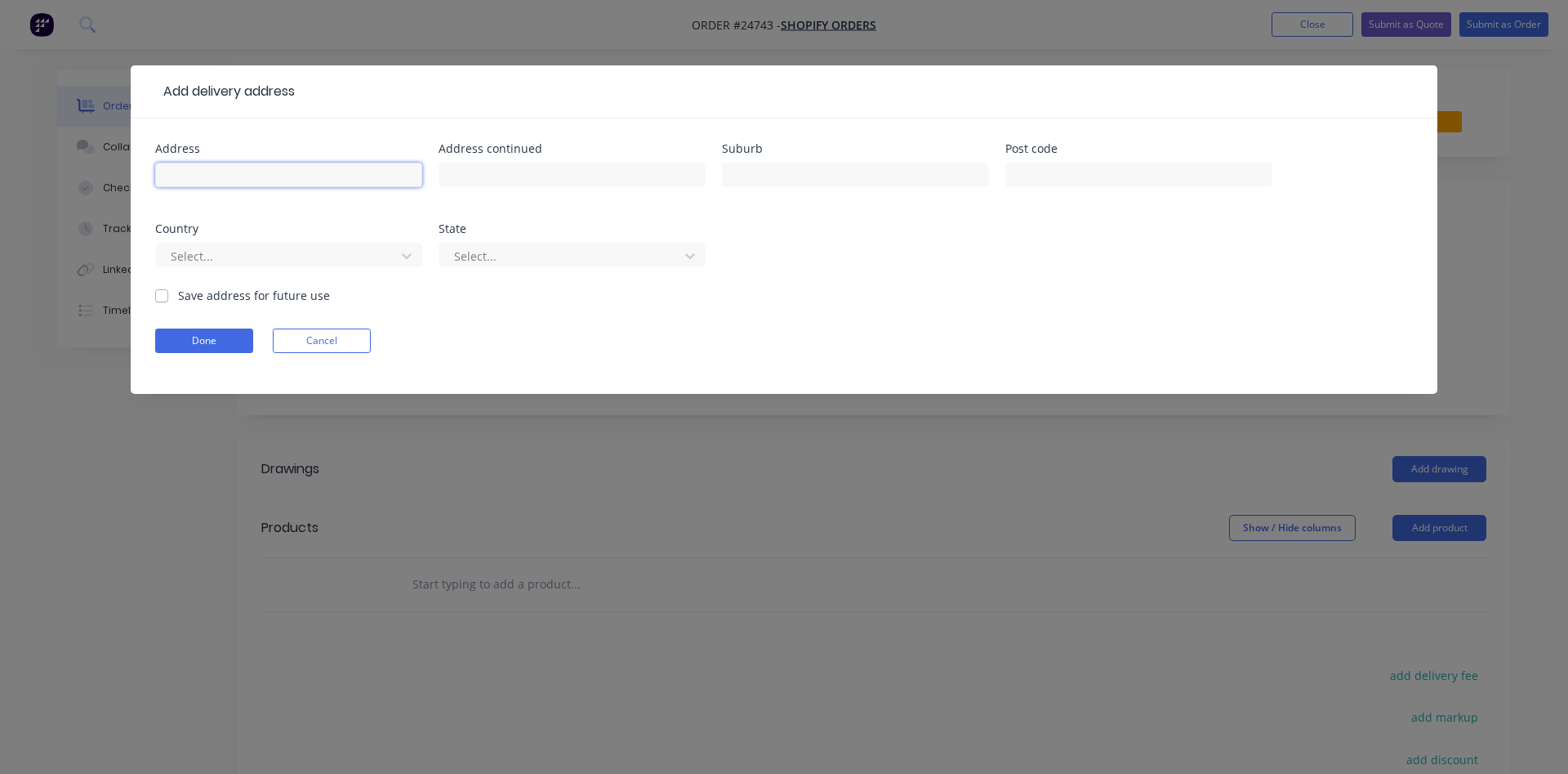
click at [238, 175] on input "text" at bounding box center [288, 175] width 267 height 25
type input "[STREET_ADDRESS]"
type input "[PERSON_NAME]"
type input "2536"
type input "a"
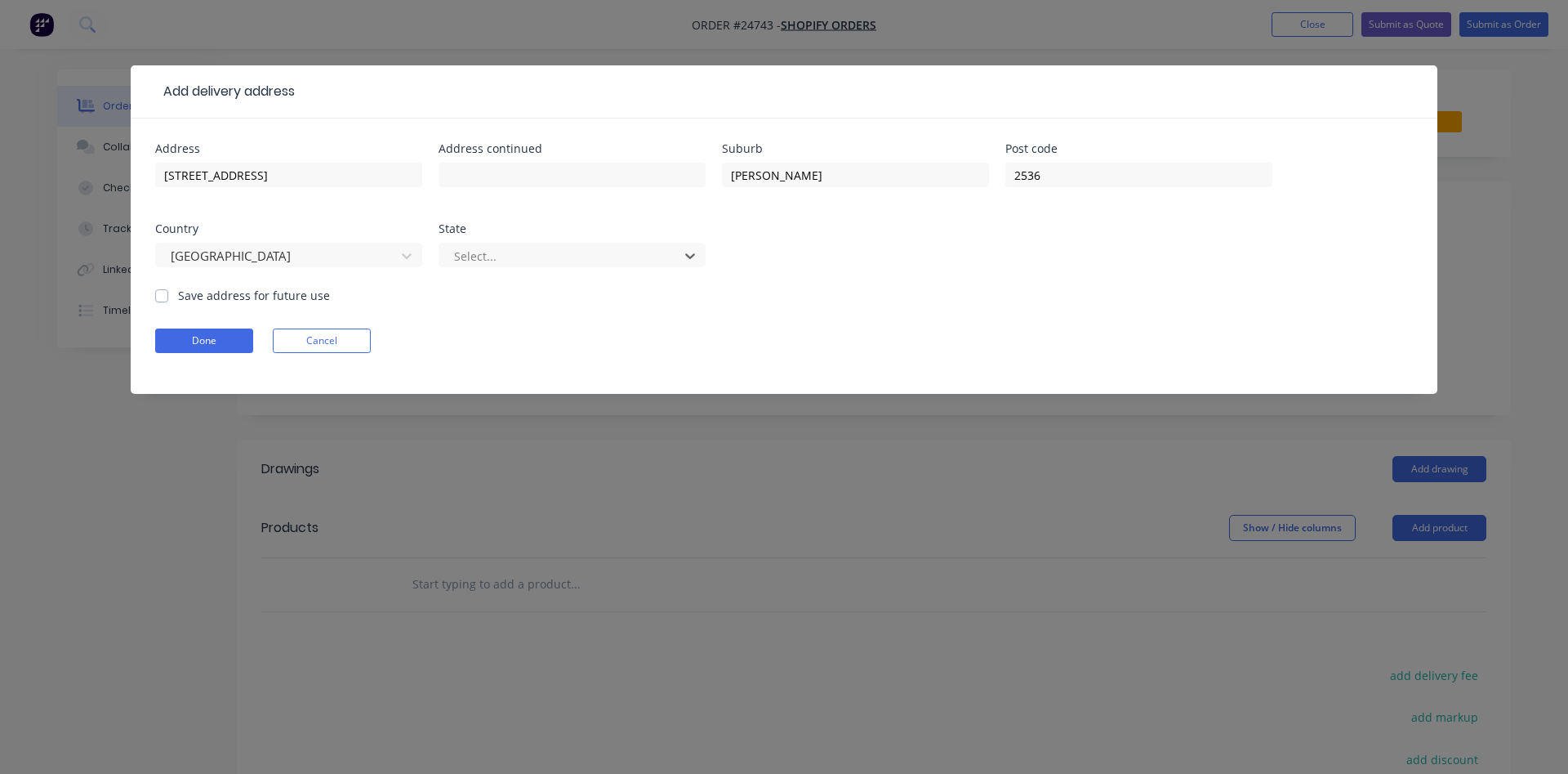
type input "n"
click at [206, 343] on button "Done" at bounding box center [204, 340] width 98 height 25
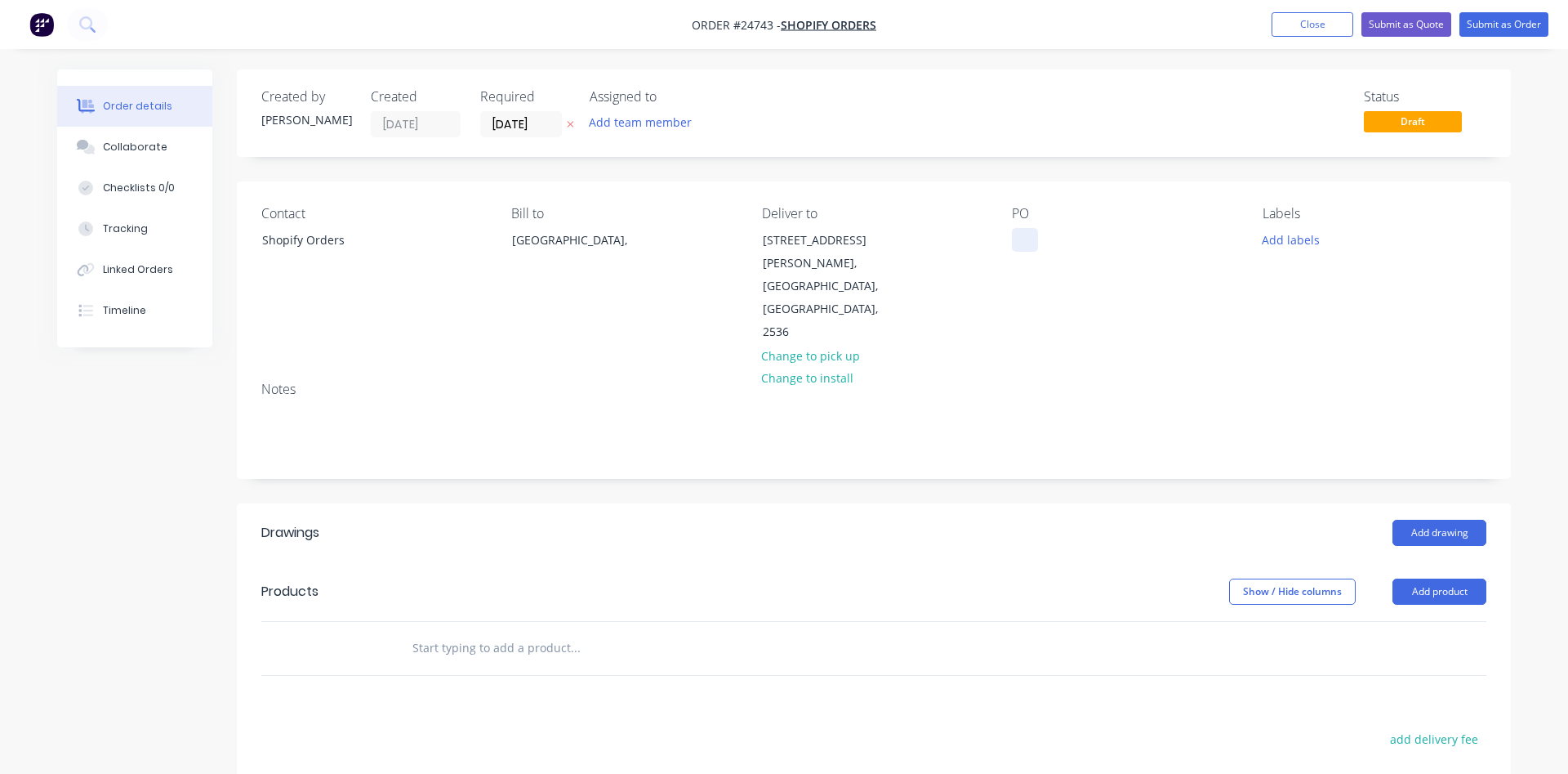
click at [1017, 235] on div at bounding box center [1025, 240] width 26 height 24
click at [1436, 578] on button "Add product" at bounding box center [1439, 591] width 94 height 26
click at [1422, 617] on button "Product catalogue" at bounding box center [1409, 633] width 155 height 33
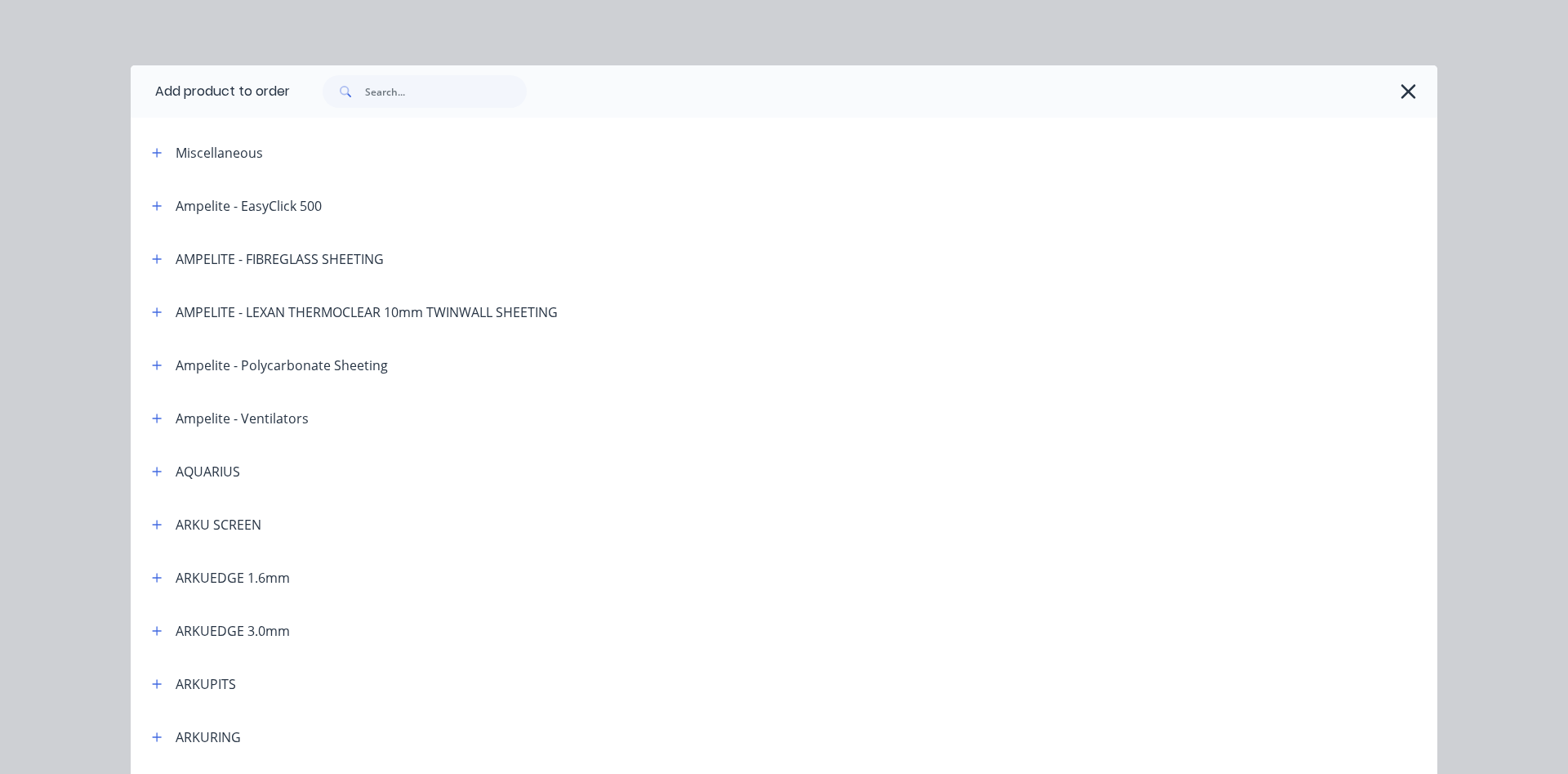
scroll to position [280, 0]
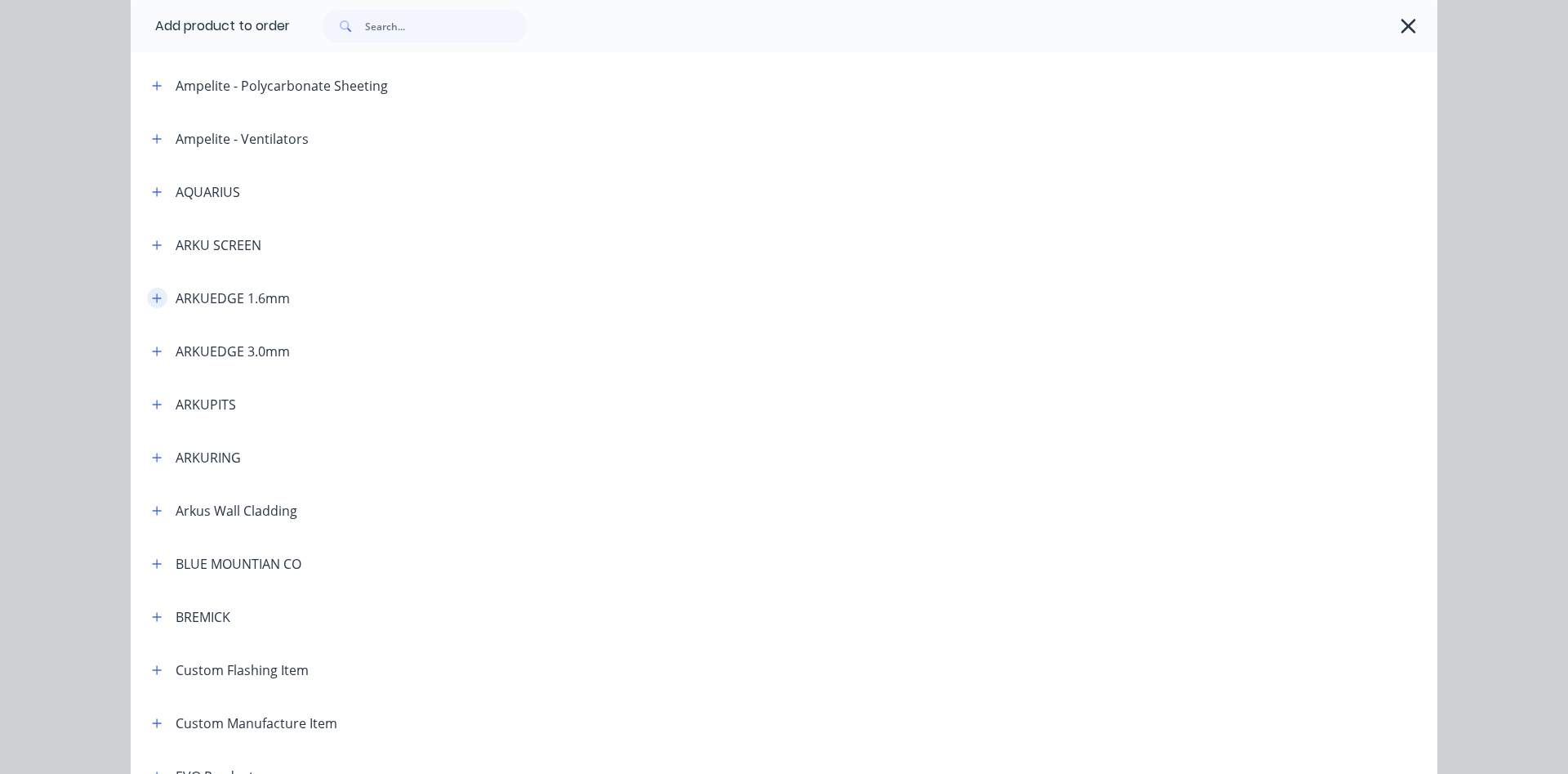
click at [151, 301] on button "button" at bounding box center [157, 298] width 20 height 20
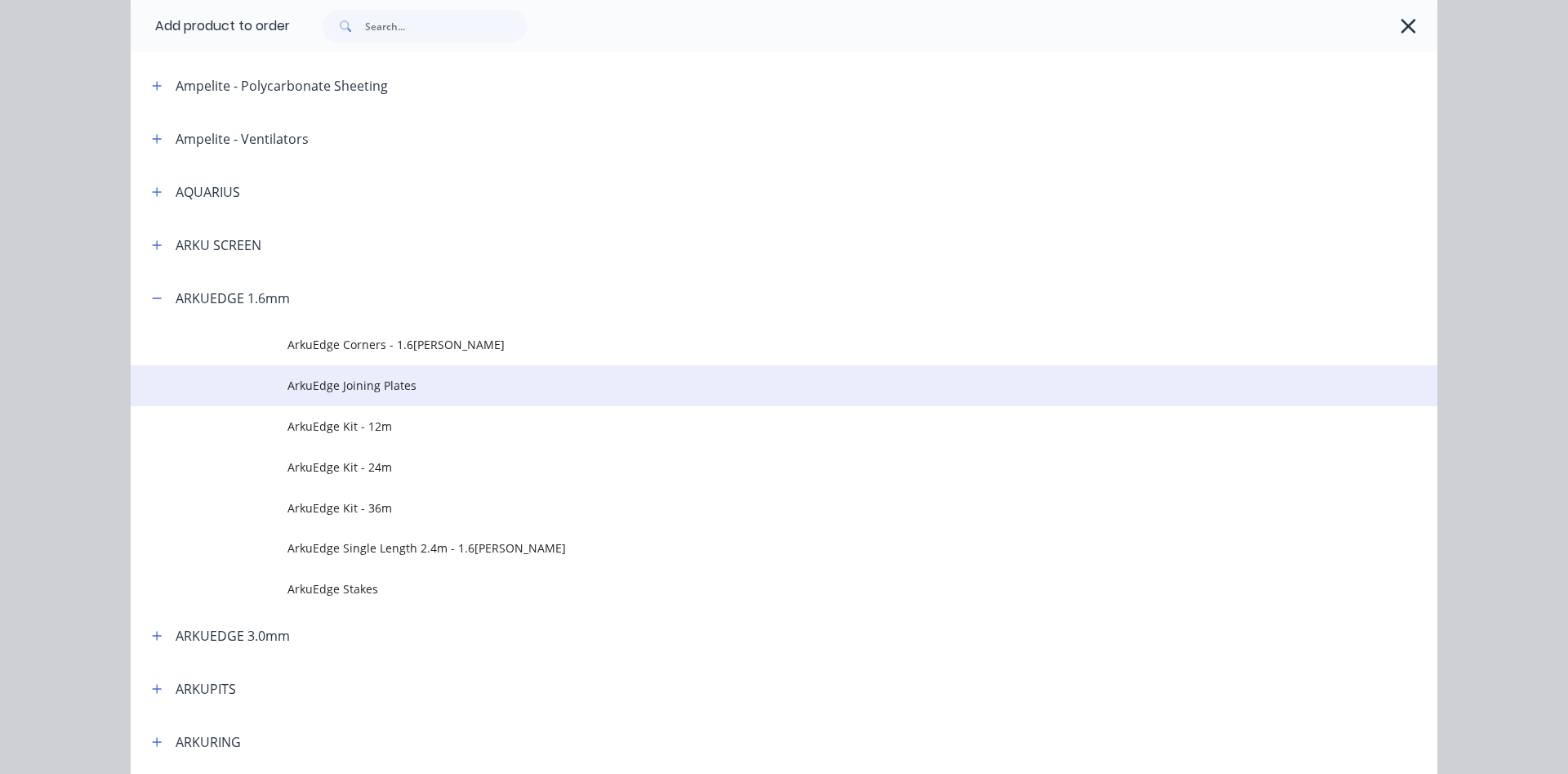
click at [359, 390] on span "ArkuEdge Joining Plates" at bounding box center [747, 385] width 920 height 17
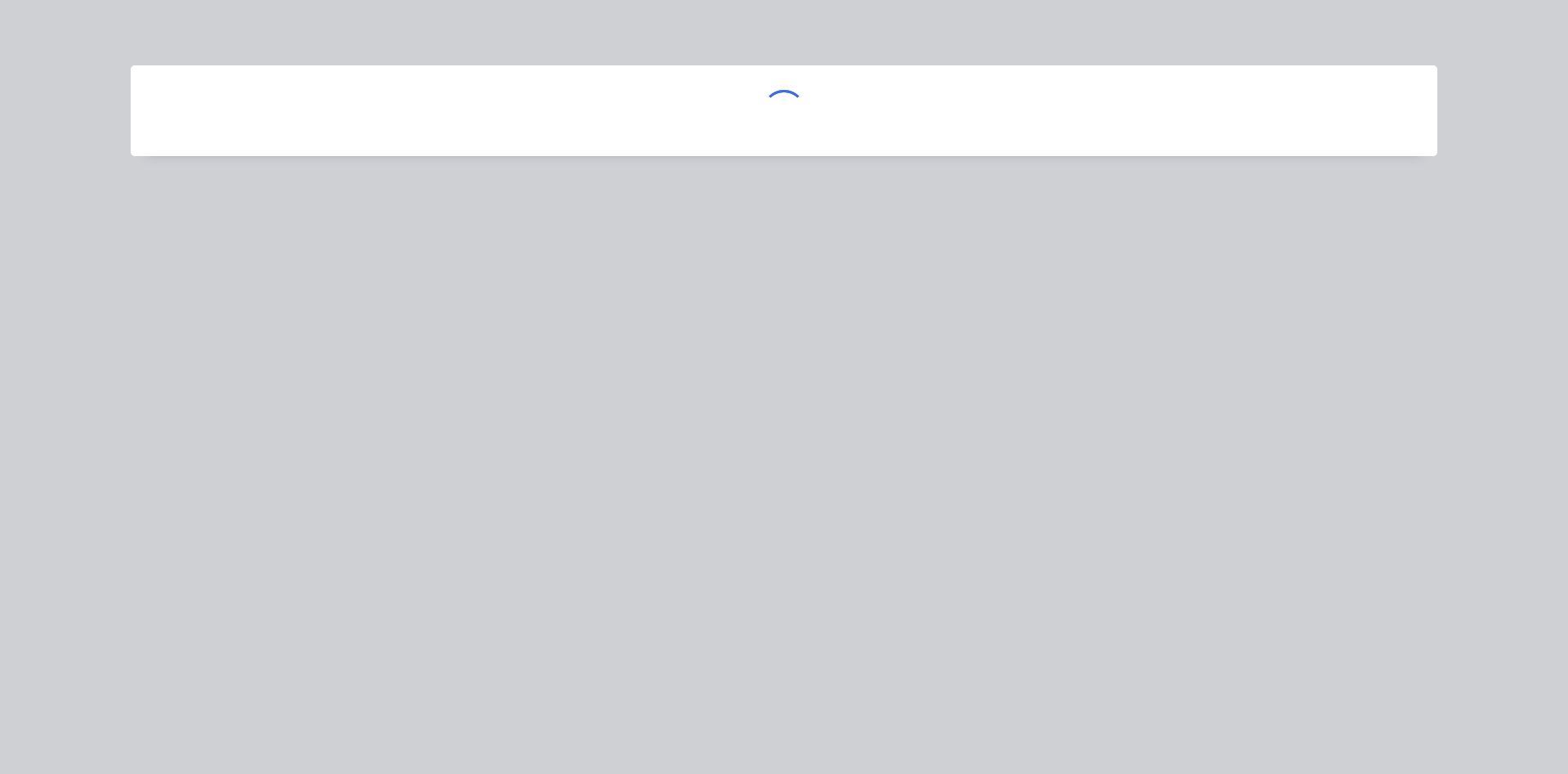
scroll to position [0, 0]
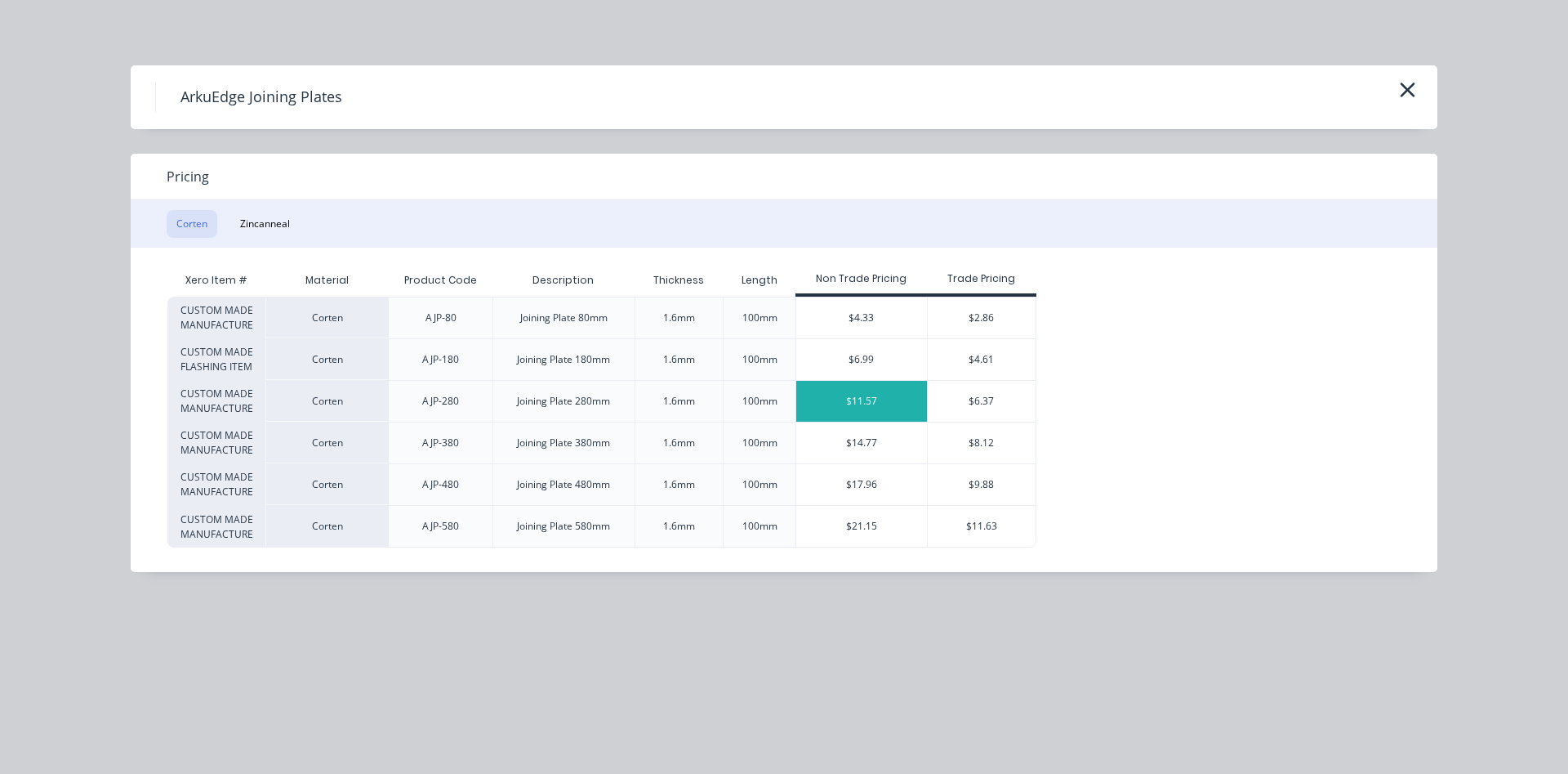
click at [876, 403] on div "$11.57" at bounding box center [862, 401] width 131 height 41
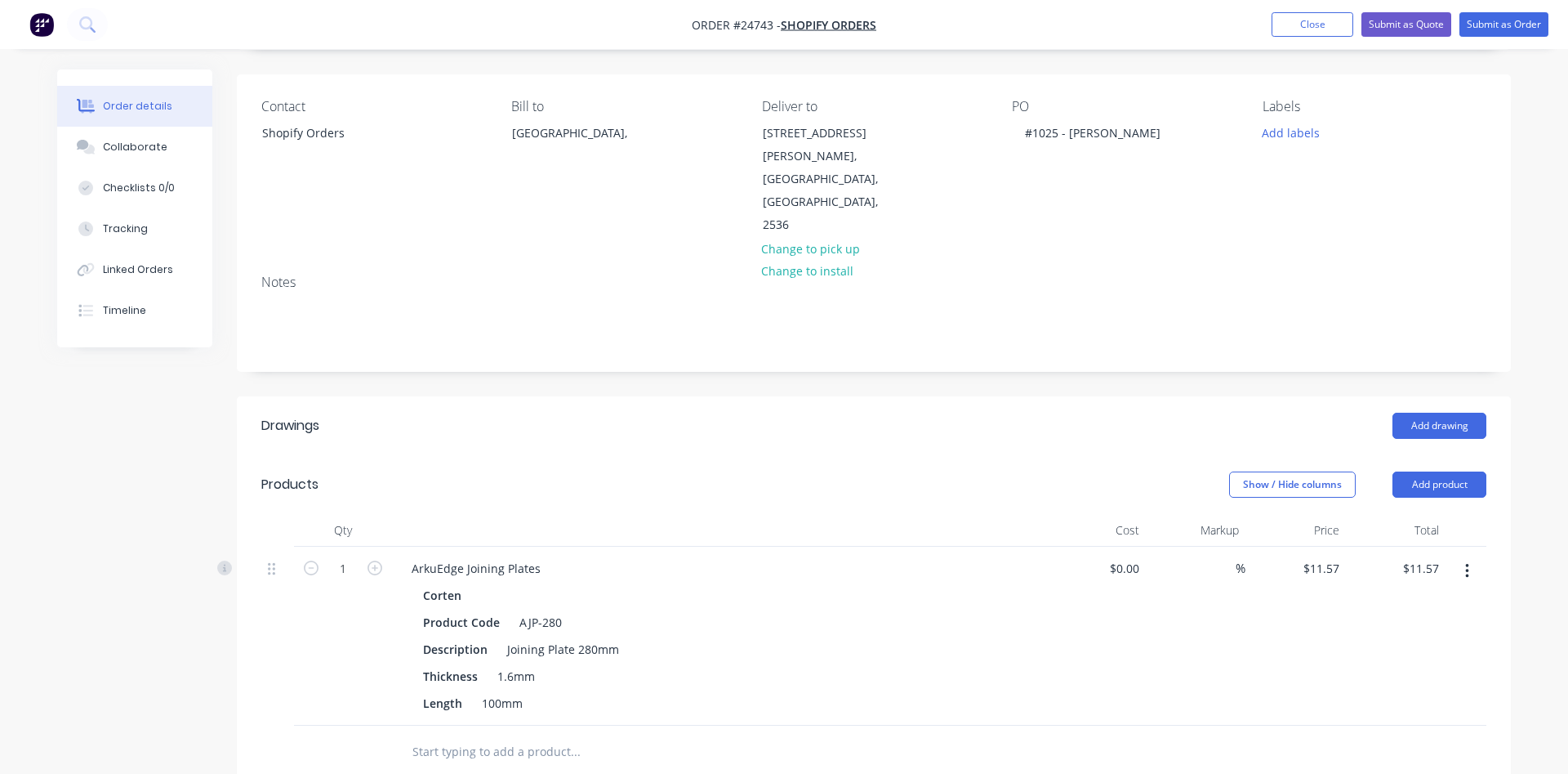
scroll to position [66, 0]
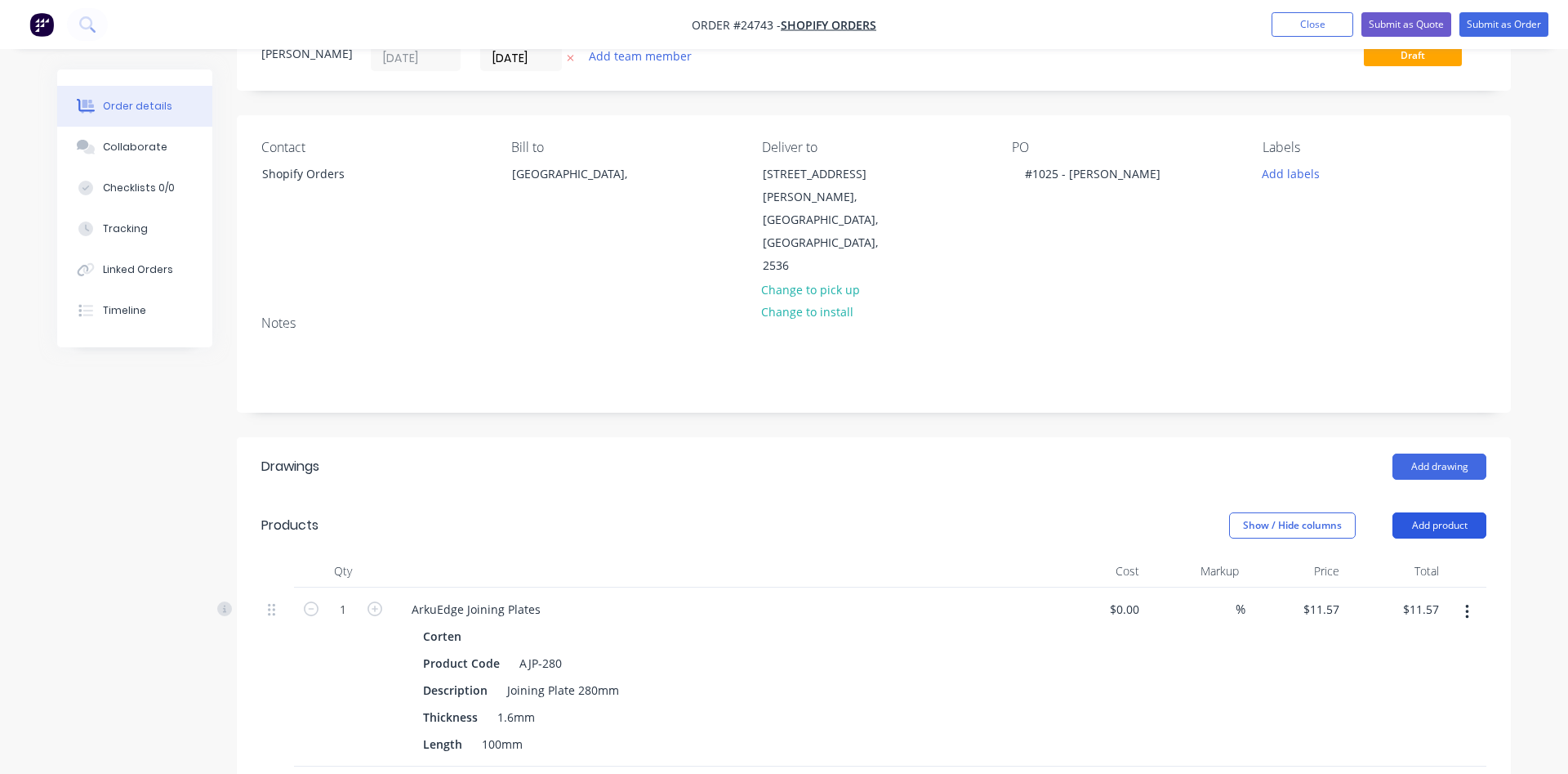
click at [1419, 512] on button "Add product" at bounding box center [1439, 525] width 94 height 26
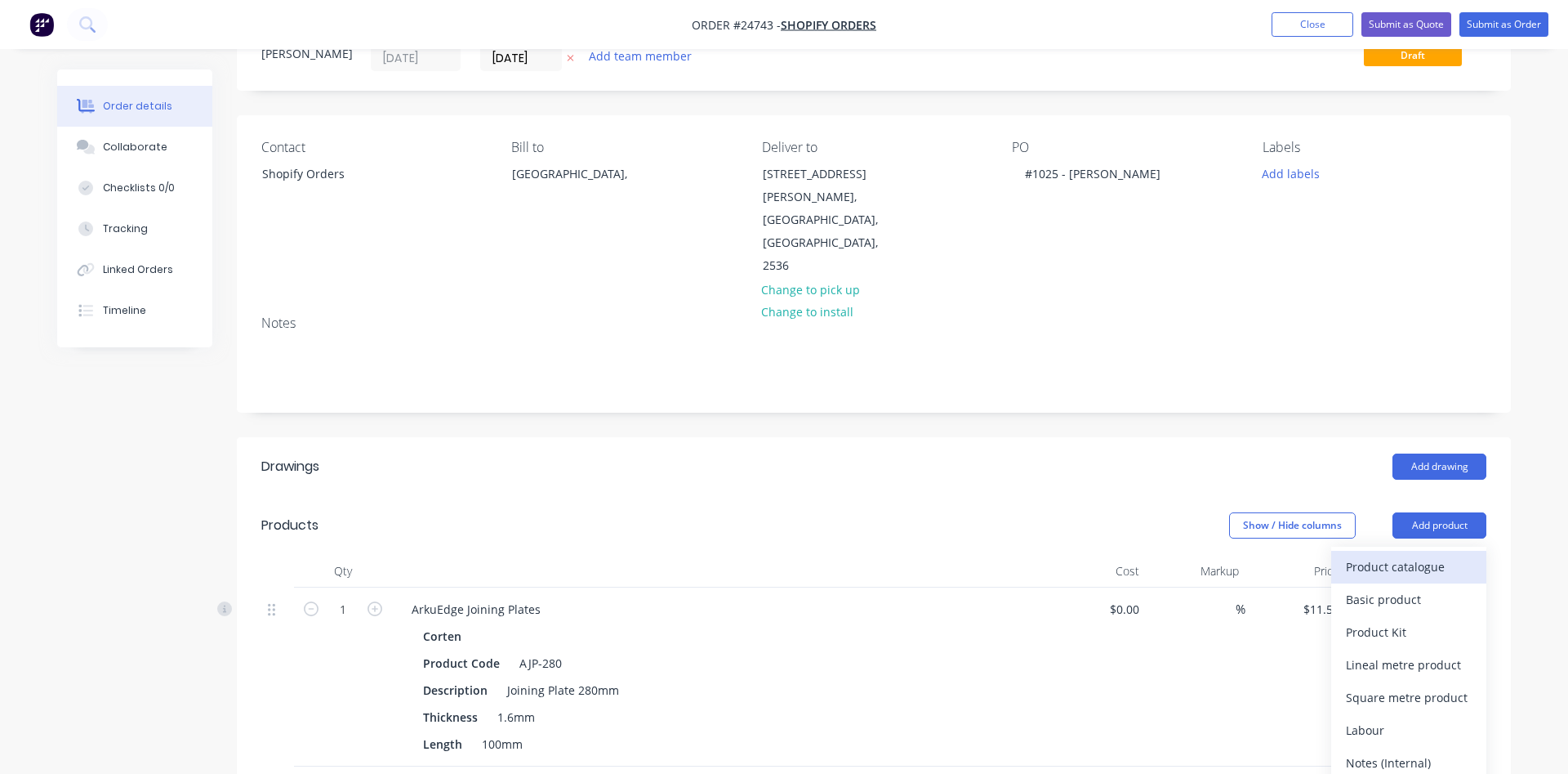
click at [1384, 554] on div "Product catalogue" at bounding box center [1409, 566] width 125 height 24
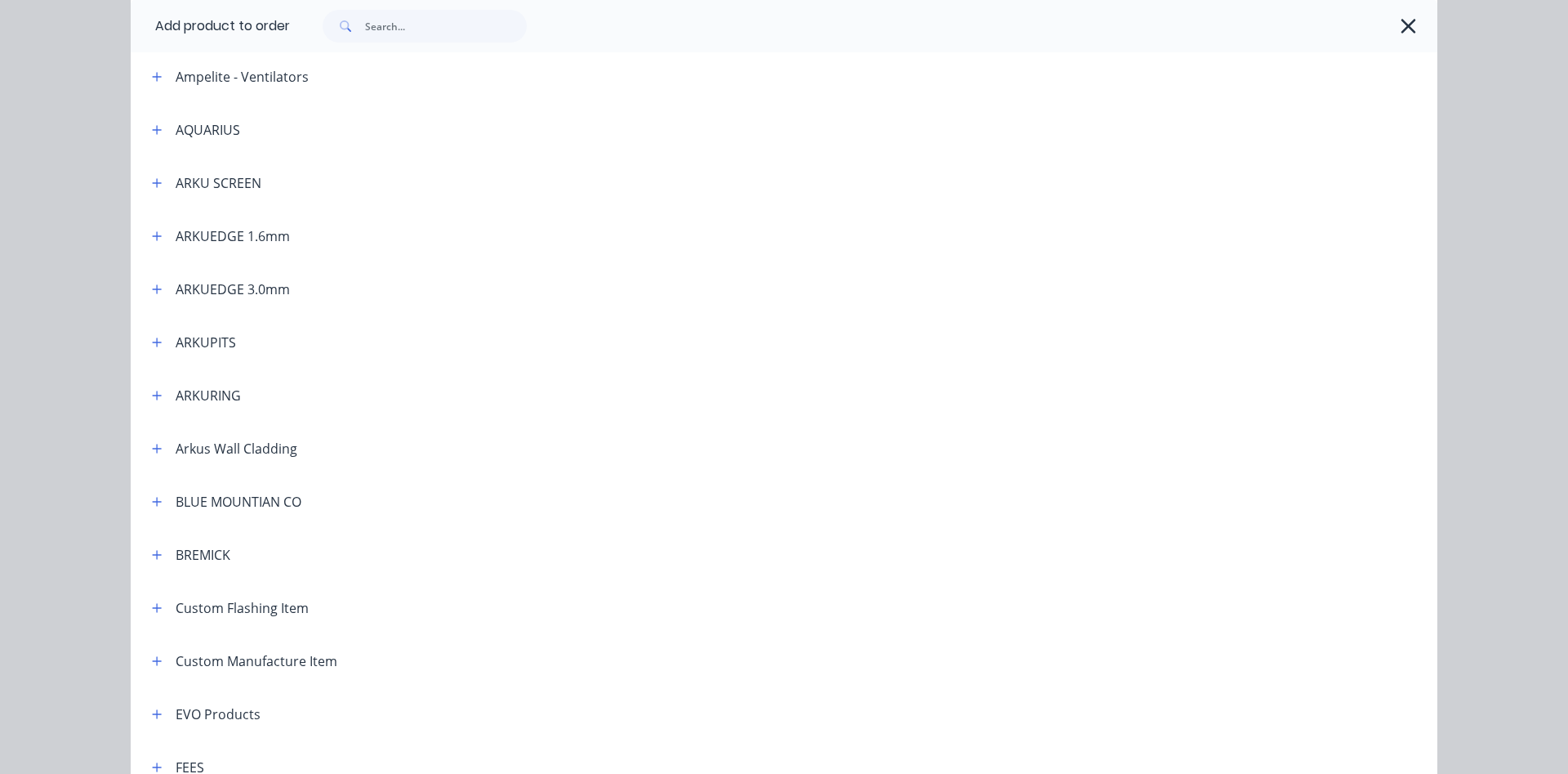
scroll to position [372, 0]
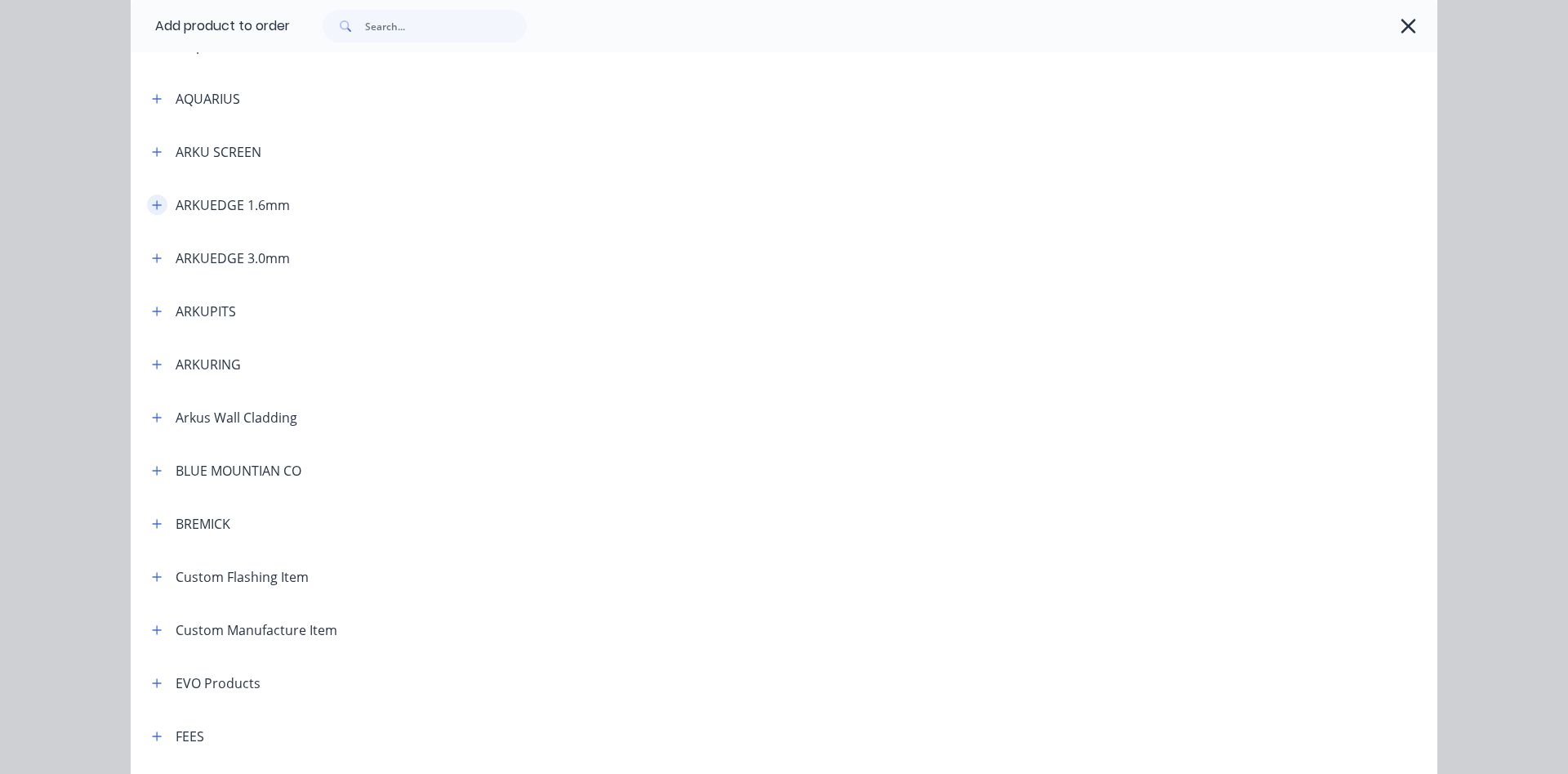
click at [163, 203] on button "button" at bounding box center [157, 204] width 20 height 20
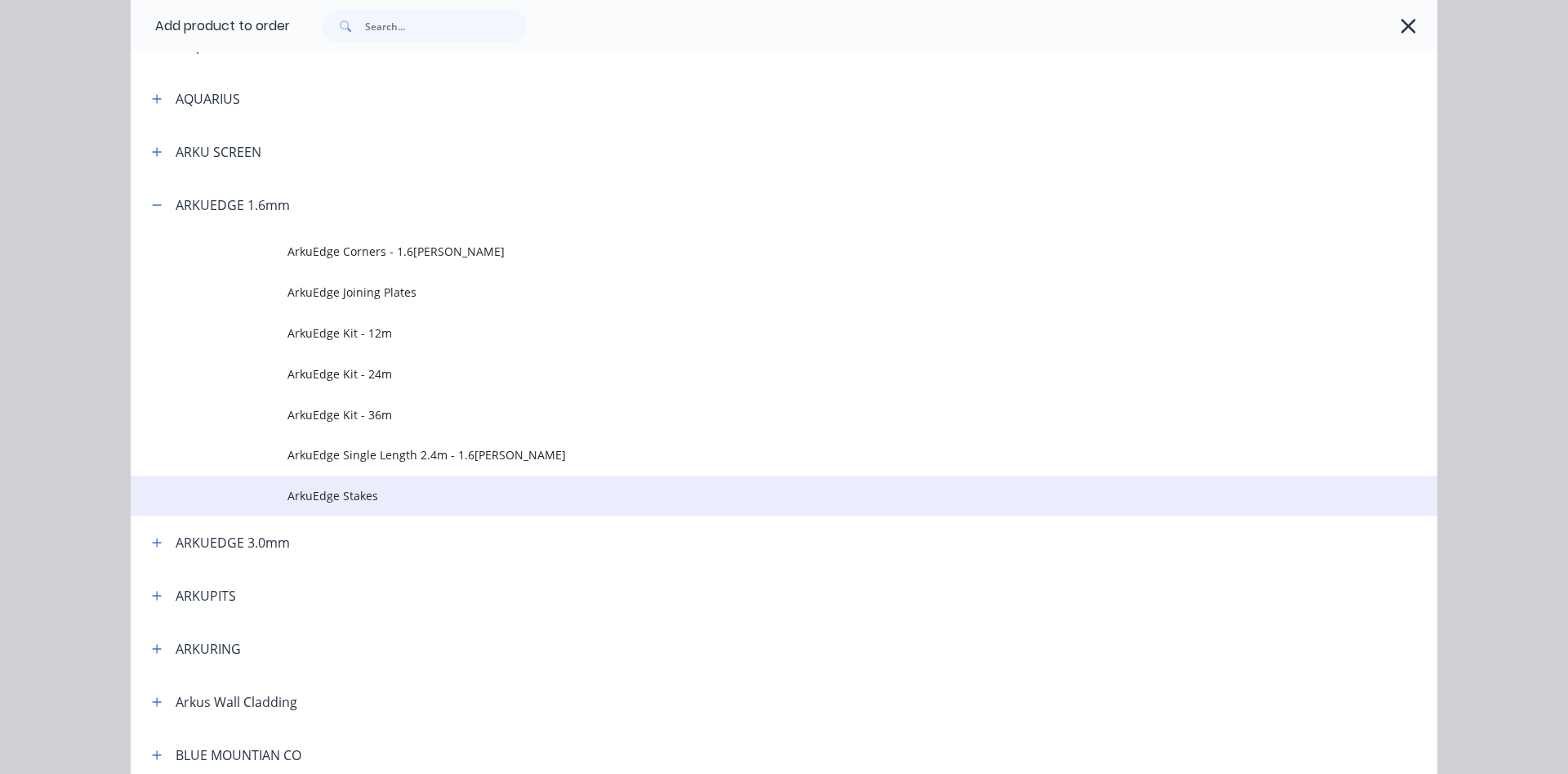
click at [342, 495] on span "ArkuEdge Stakes" at bounding box center [747, 495] width 920 height 17
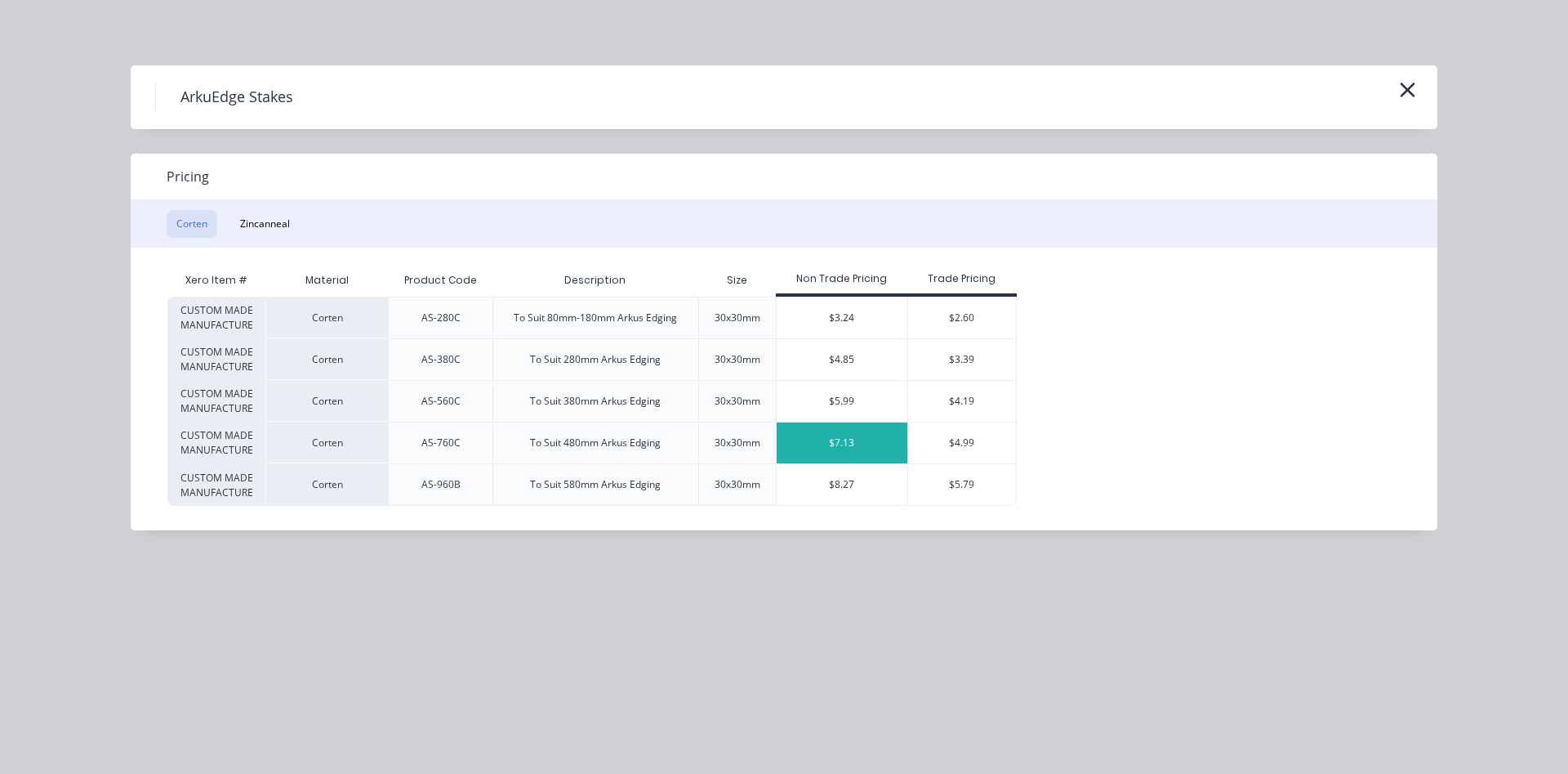
click at [873, 452] on div "$7.13" at bounding box center [842, 443] width 131 height 41
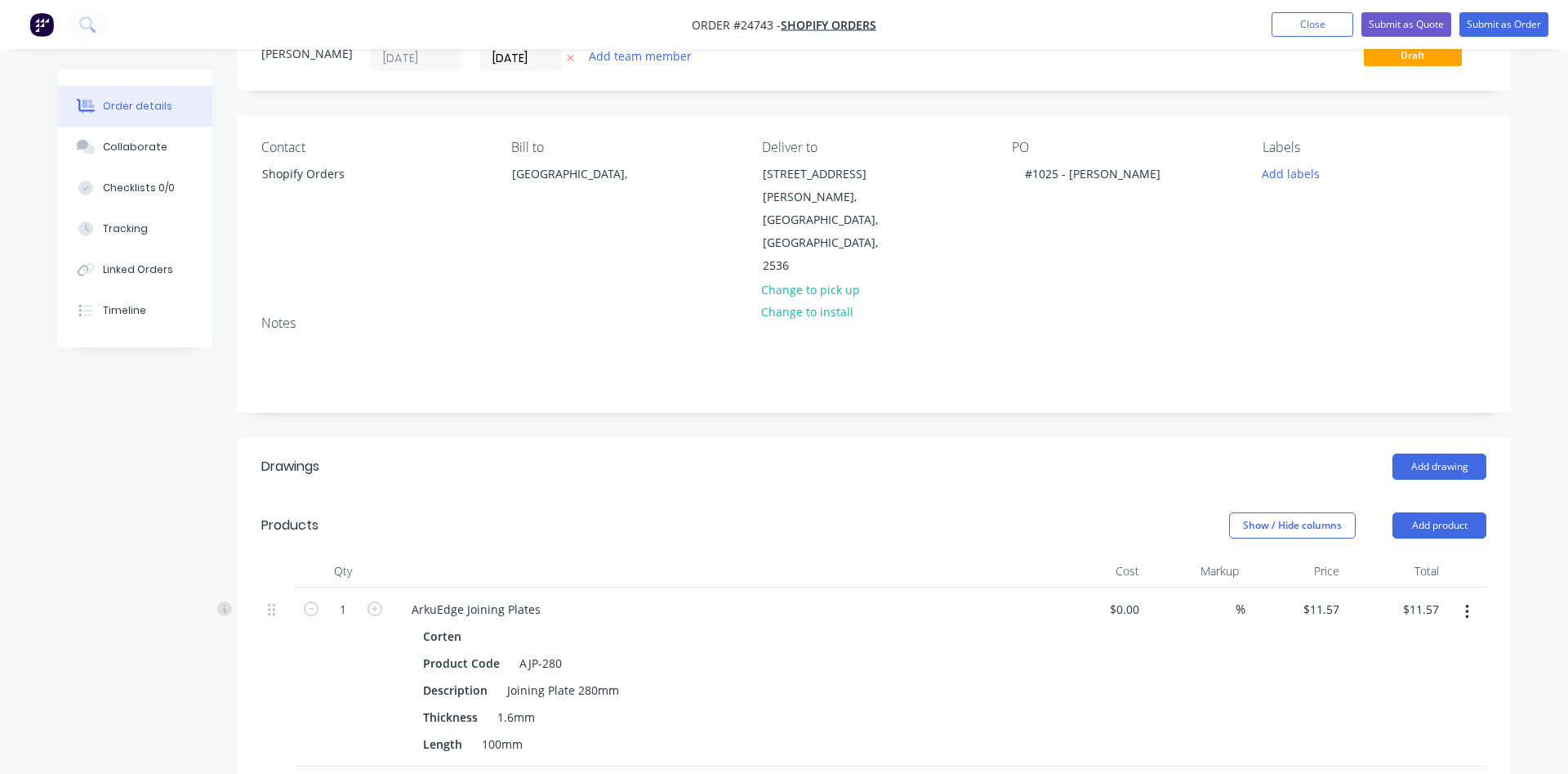
click at [343, 621] on input "1" at bounding box center [343, 609] width 42 height 25
type input "6"
type input "$42.78"
click at [481, 496] on header "Products Show / Hide columns Add product" at bounding box center [873, 525] width 1274 height 58
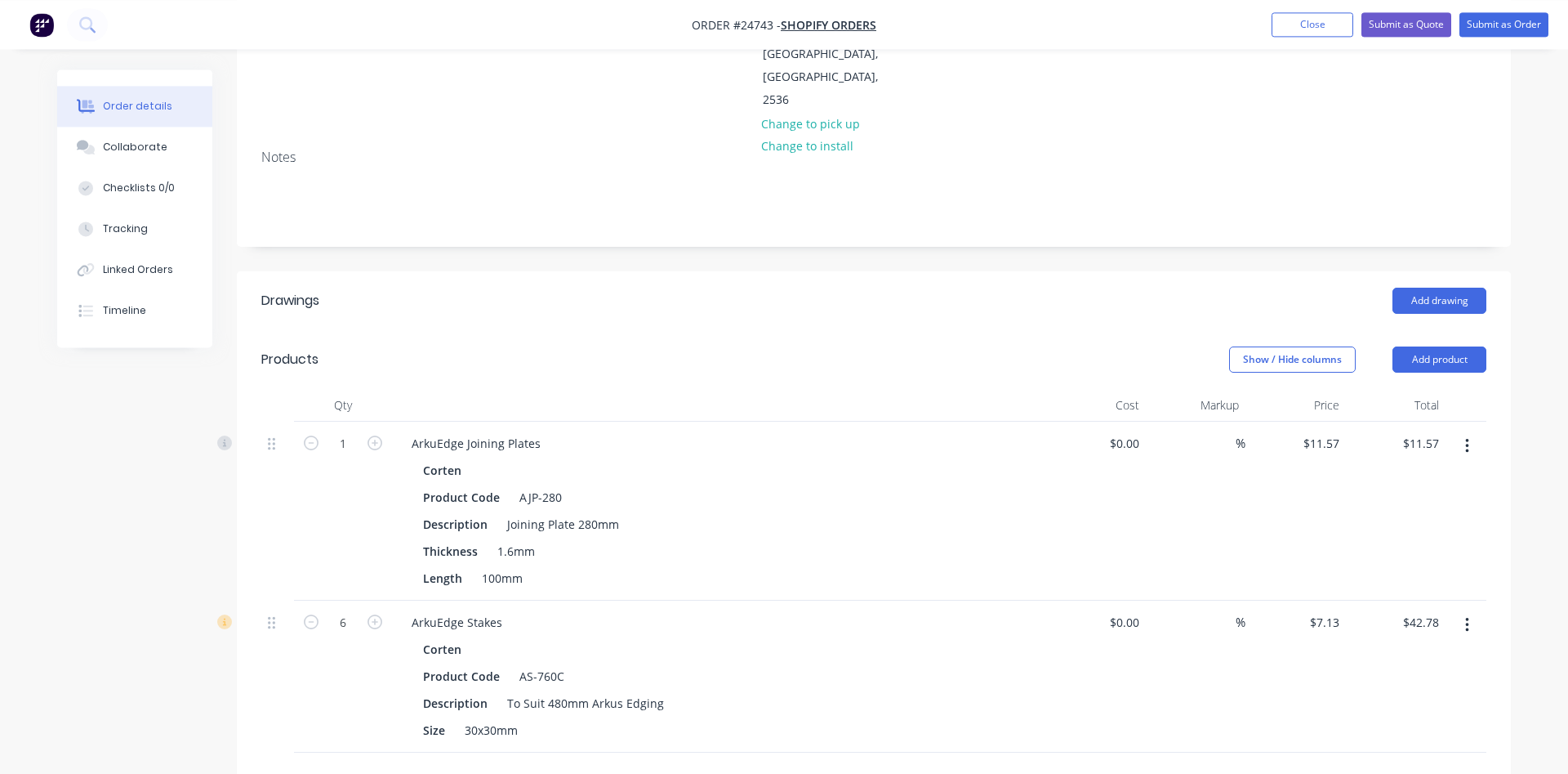
scroll to position [233, 0]
click at [1439, 346] on button "Add product" at bounding box center [1439, 359] width 94 height 26
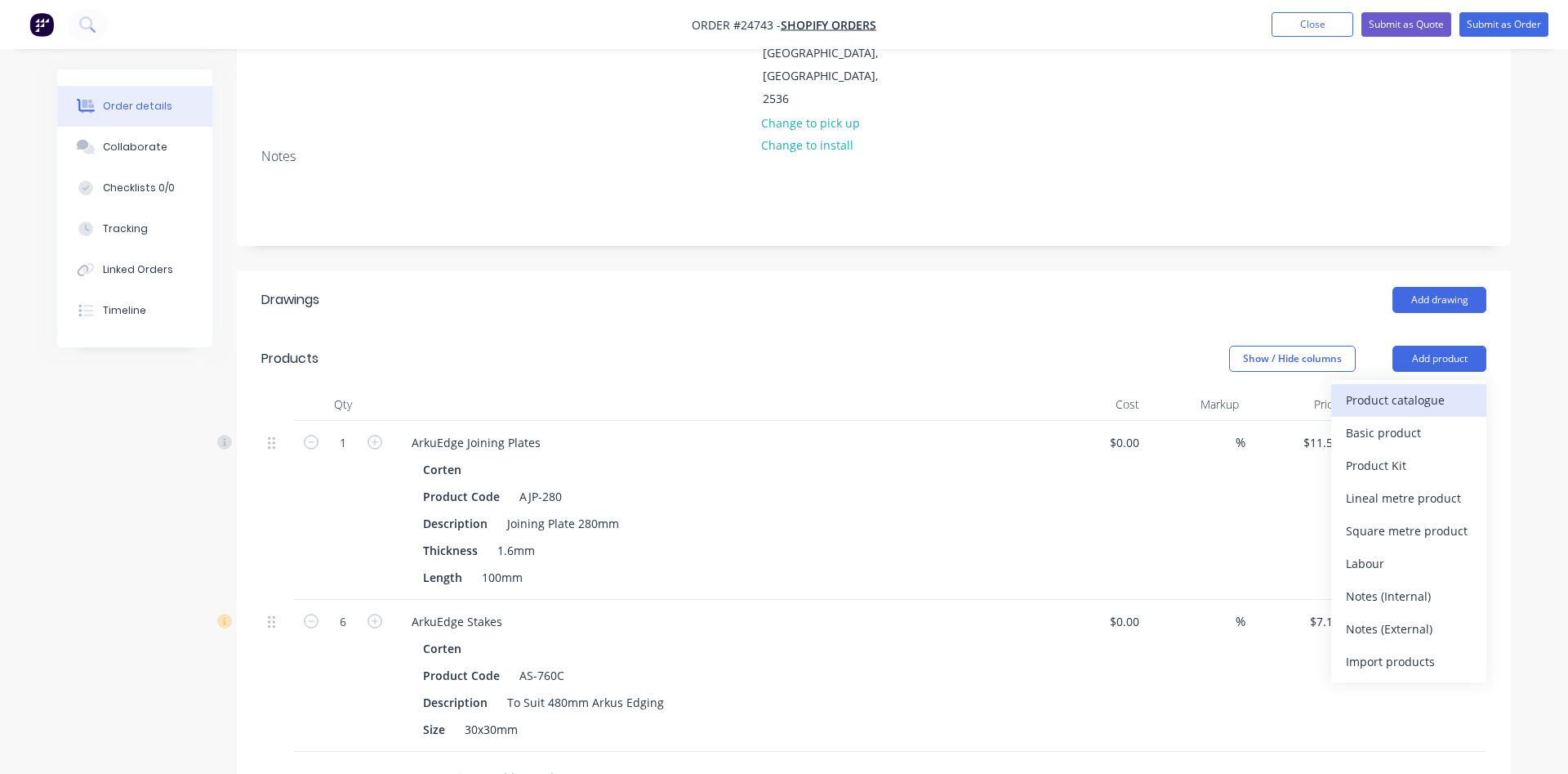
click at [1382, 388] on div "Product catalogue" at bounding box center [1409, 400] width 125 height 24
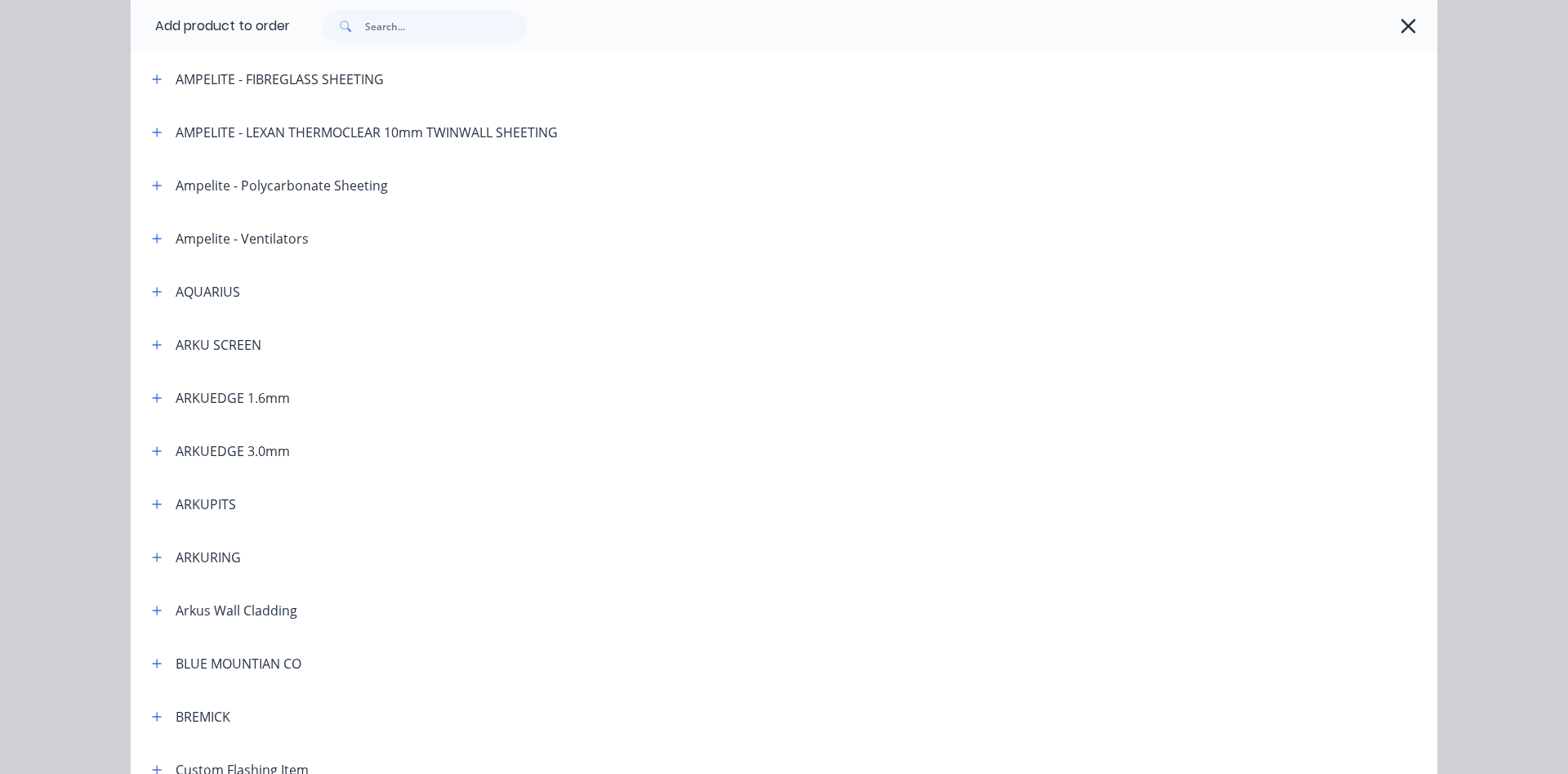
scroll to position [187, 0]
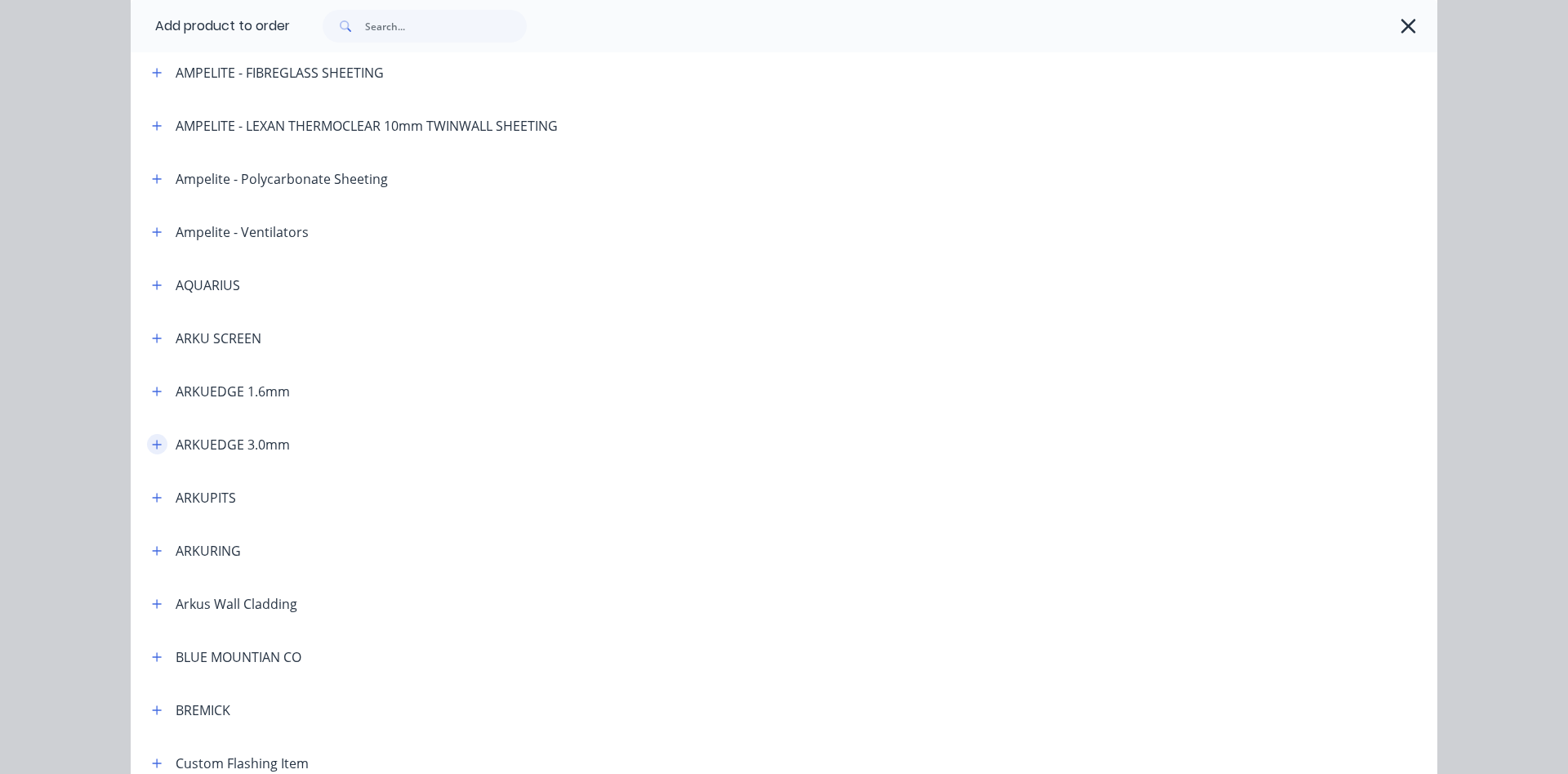
click at [158, 444] on icon "button" at bounding box center [157, 443] width 9 height 9
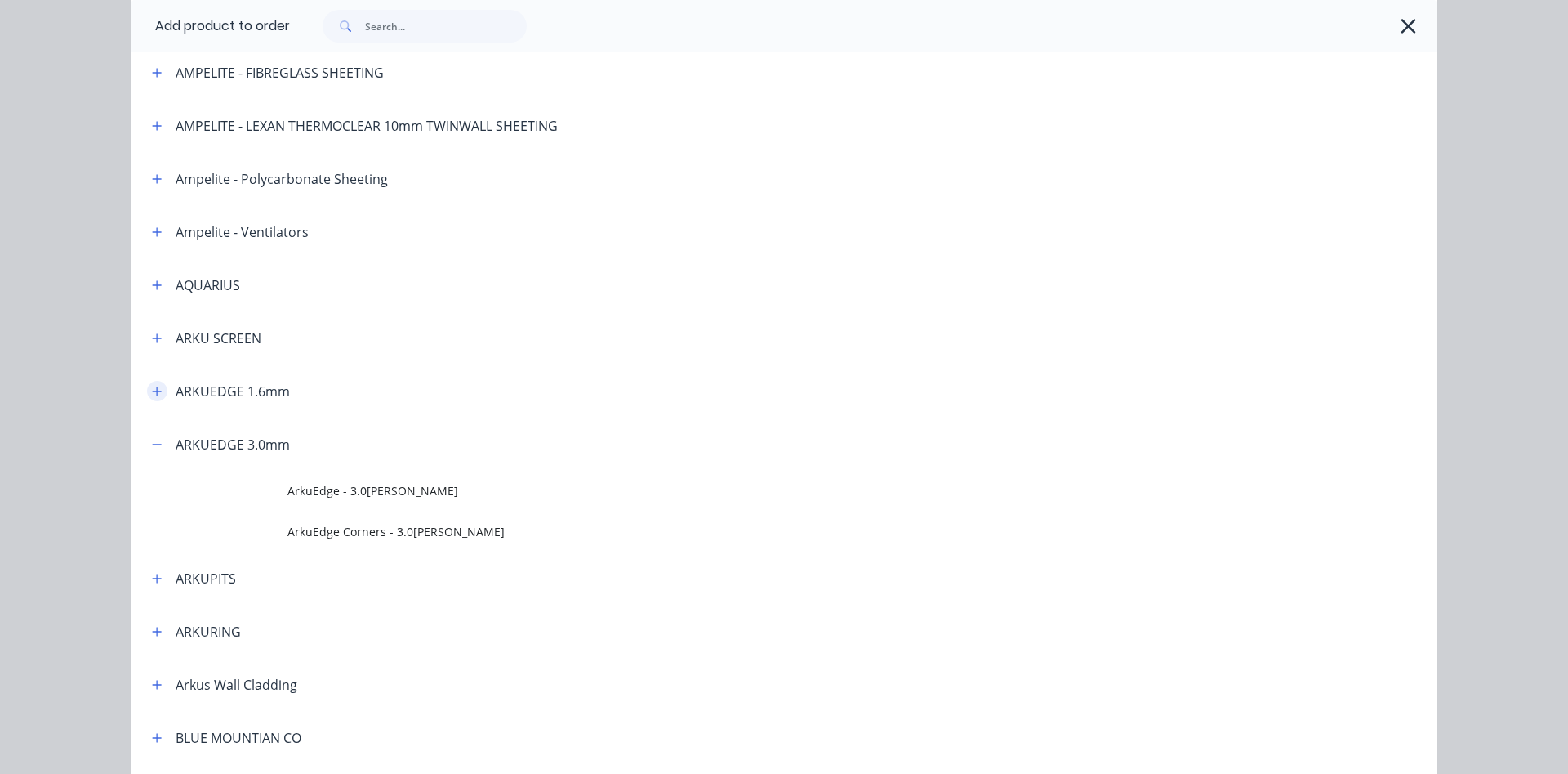
click at [158, 397] on button "button" at bounding box center [157, 391] width 20 height 20
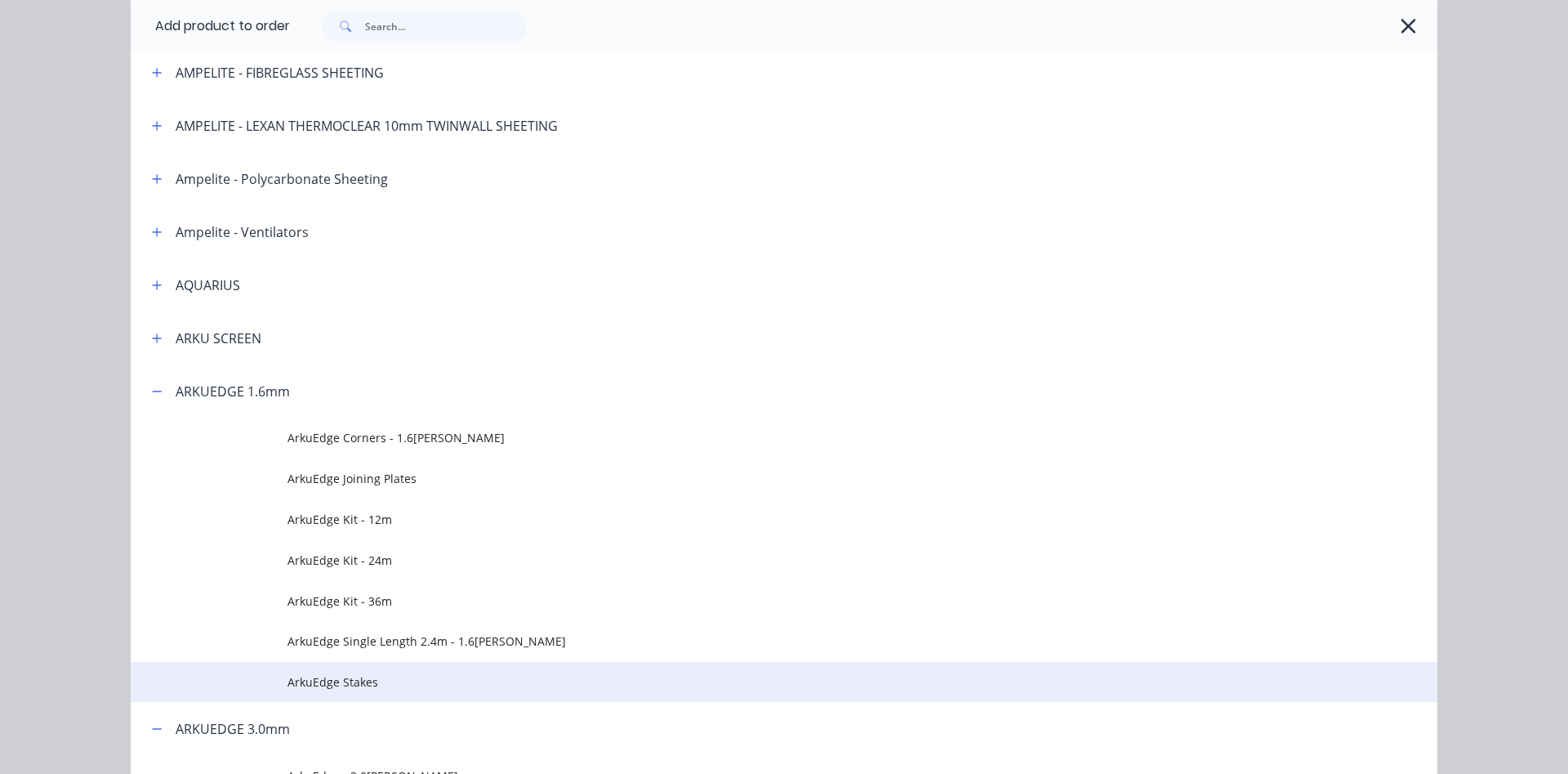
click at [333, 683] on span "ArkuEdge Stakes" at bounding box center [747, 682] width 920 height 17
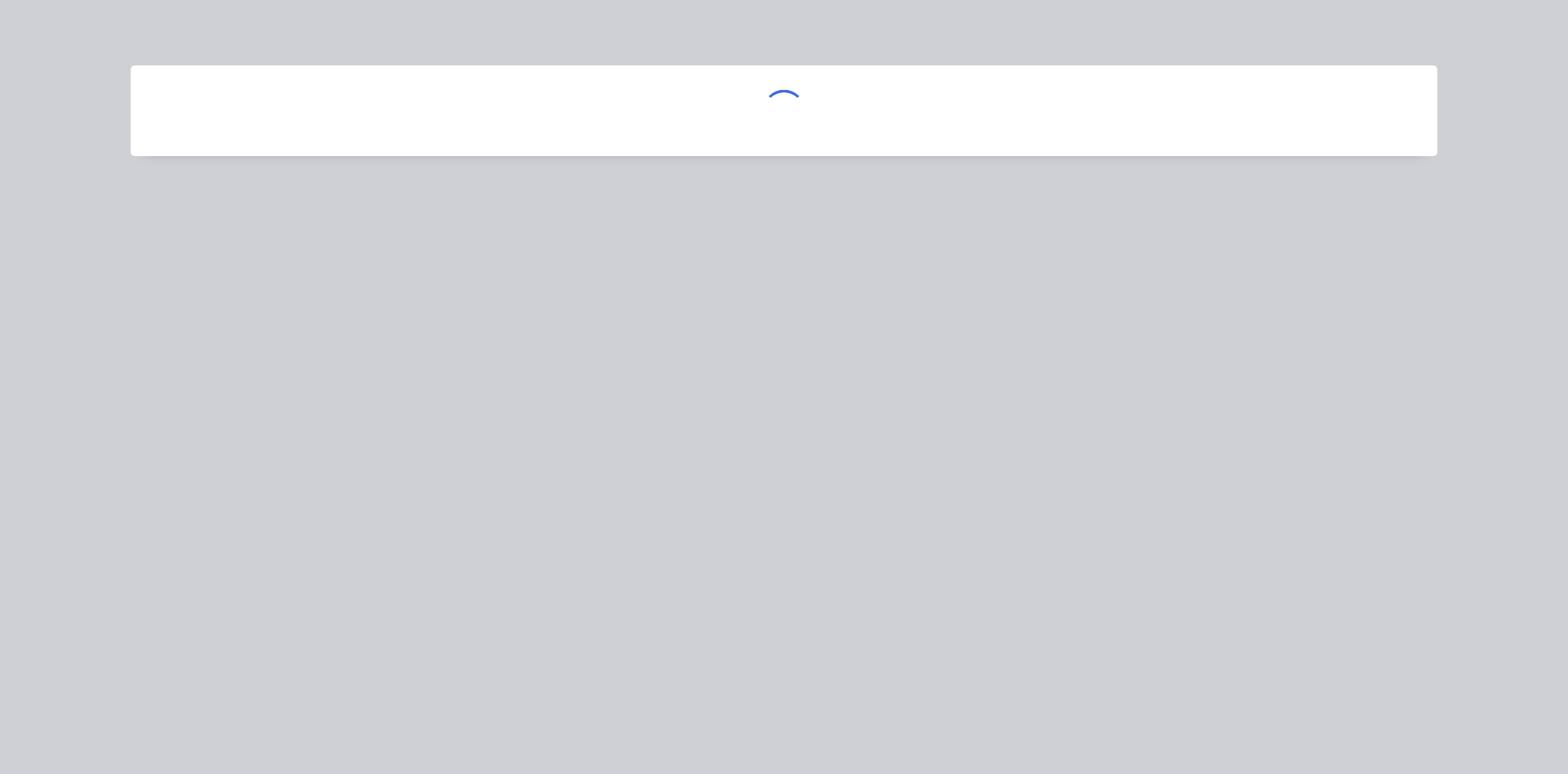
scroll to position [0, 0]
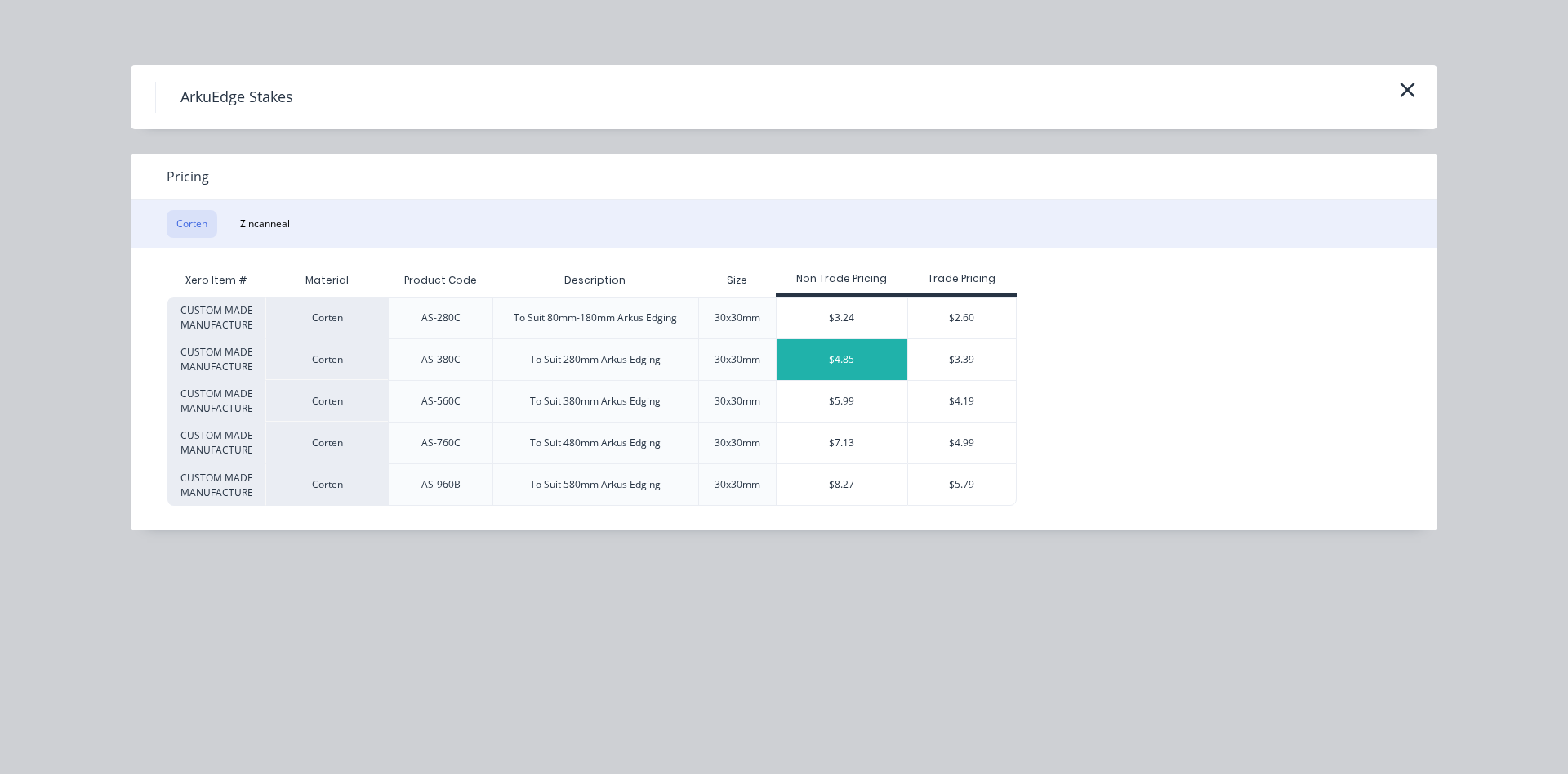
click at [847, 367] on div "$4.85" at bounding box center [842, 359] width 131 height 41
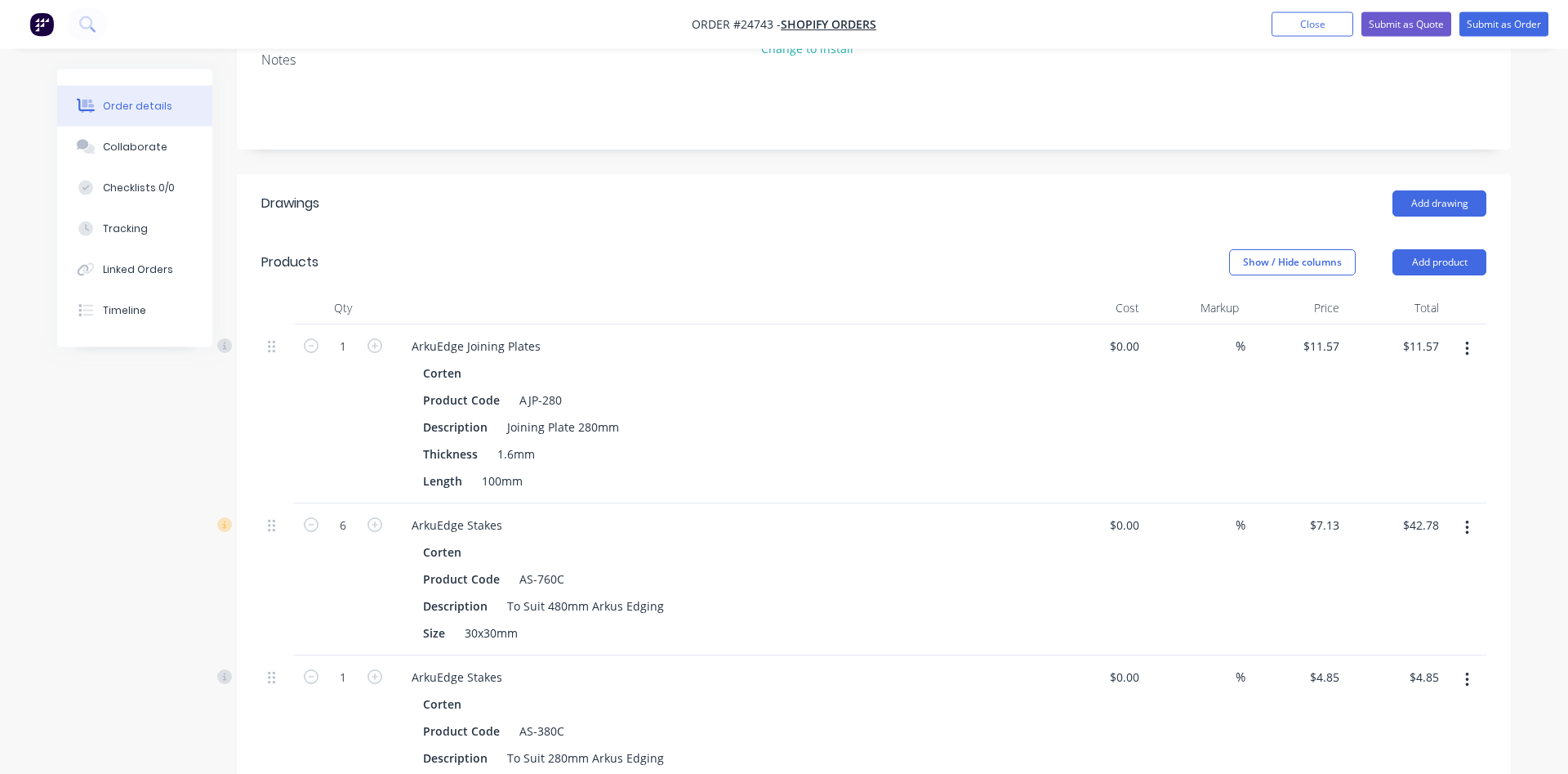
scroll to position [399, 0]
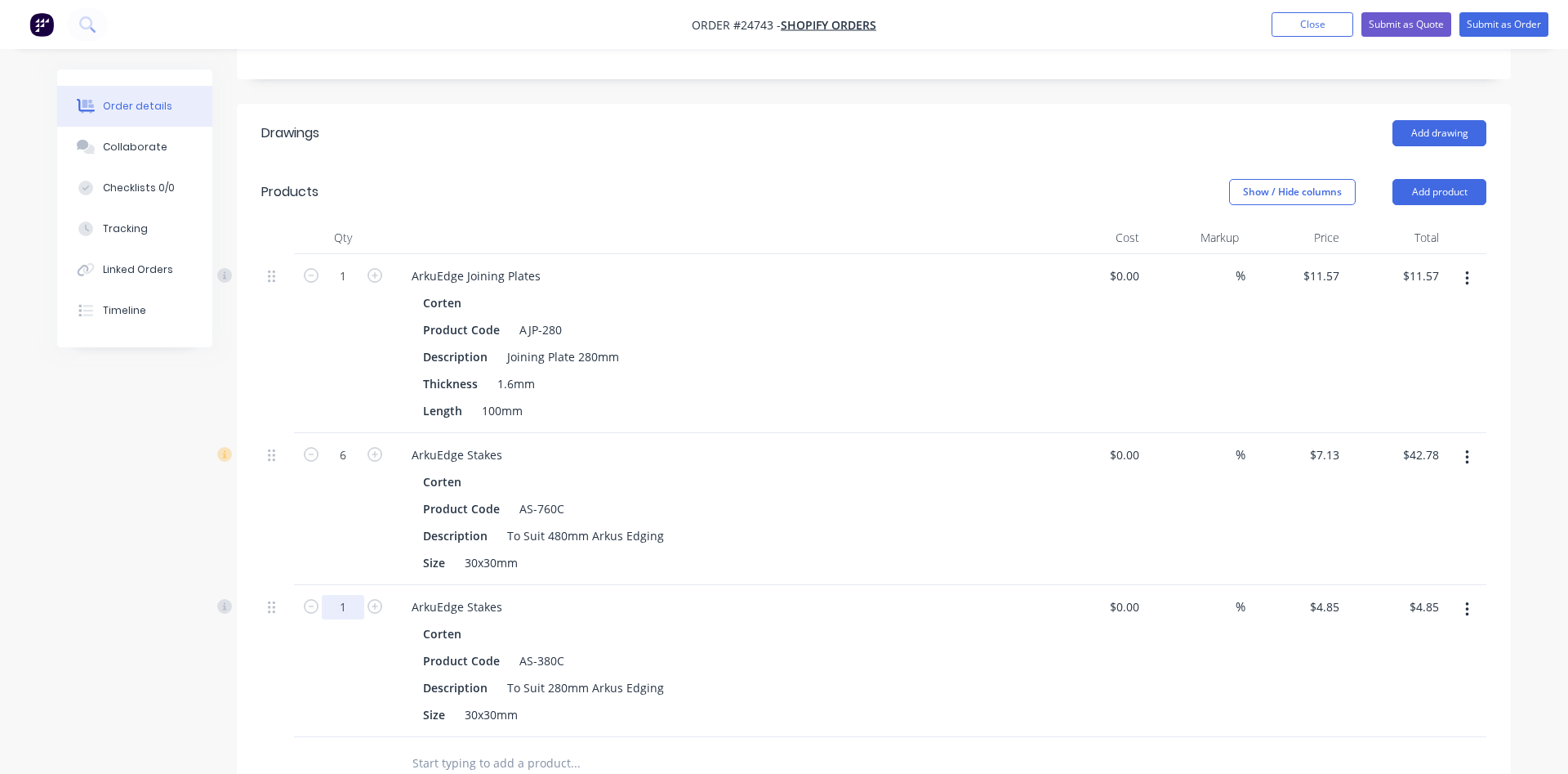
click at [341, 288] on input "1" at bounding box center [343, 276] width 42 height 25
type input "27"
click at [628, 621] on div "Corten" at bounding box center [719, 633] width 592 height 24
drag, startPoint x: 1420, startPoint y: 562, endPoint x: 1431, endPoint y: 558, distance: 11.7
click at [1423, 595] on input "130.95" at bounding box center [1424, 607] width 44 height 24
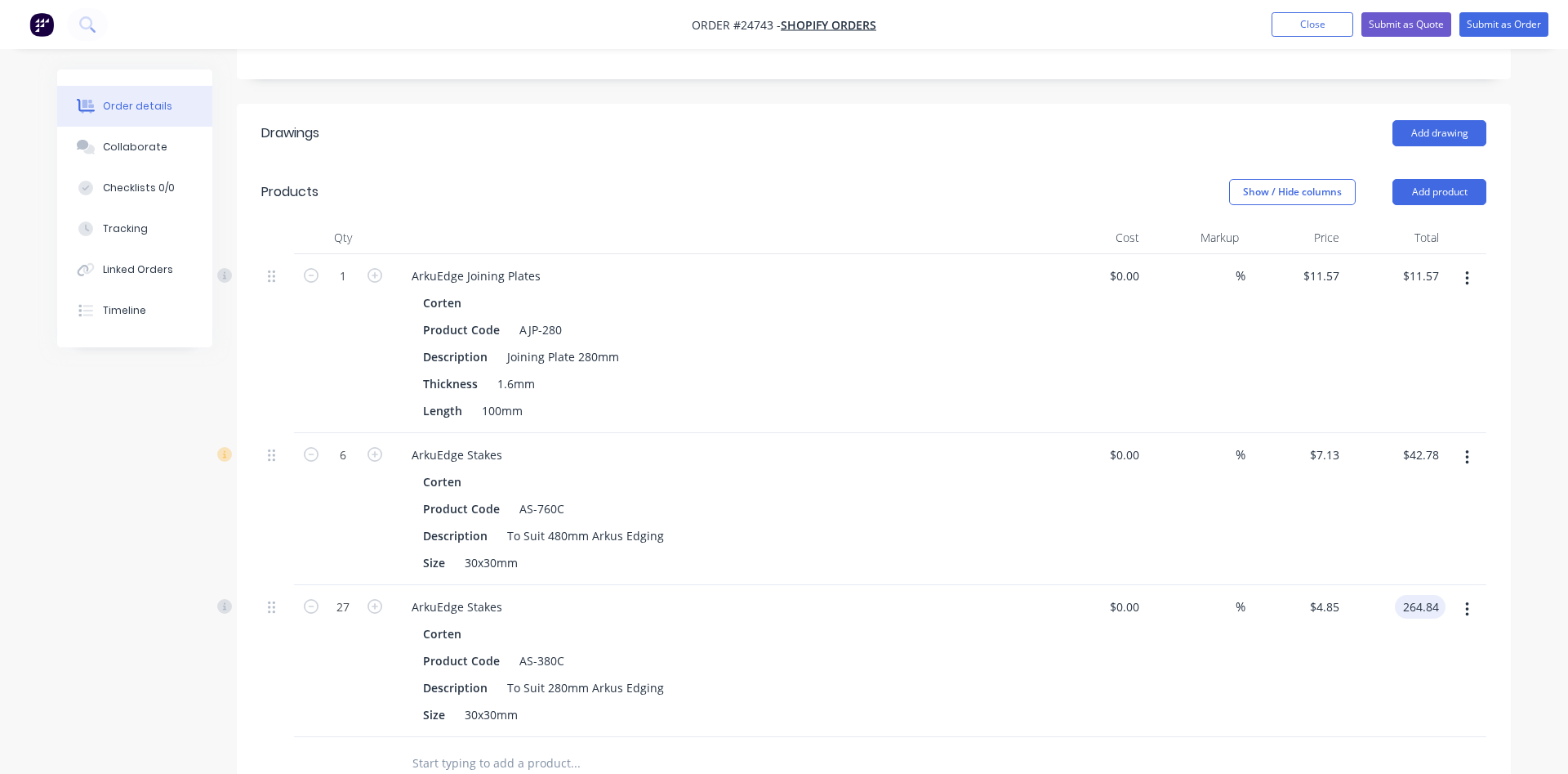
type input "$264.84"
type input "$9.8089"
click at [1329, 641] on div "$9.8089 $9.8089" at bounding box center [1296, 660] width 101 height 152
click at [504, 595] on div "ArkuEdge Stakes" at bounding box center [457, 607] width 117 height 24
click at [718, 676] on div "Description To Suit 280mm Arkus Edging" at bounding box center [714, 688] width 598 height 24
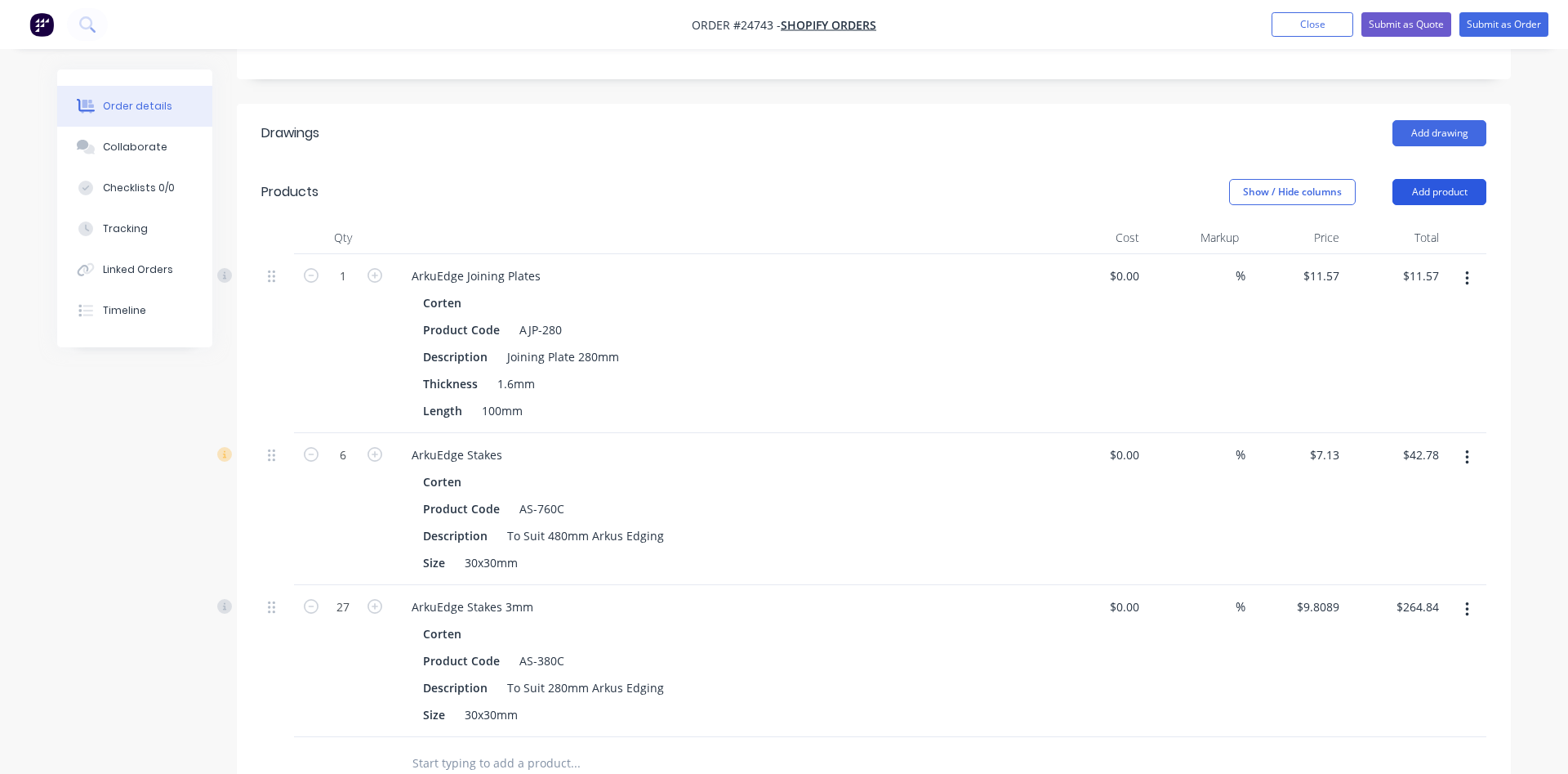
click at [1430, 179] on button "Add product" at bounding box center [1439, 192] width 94 height 26
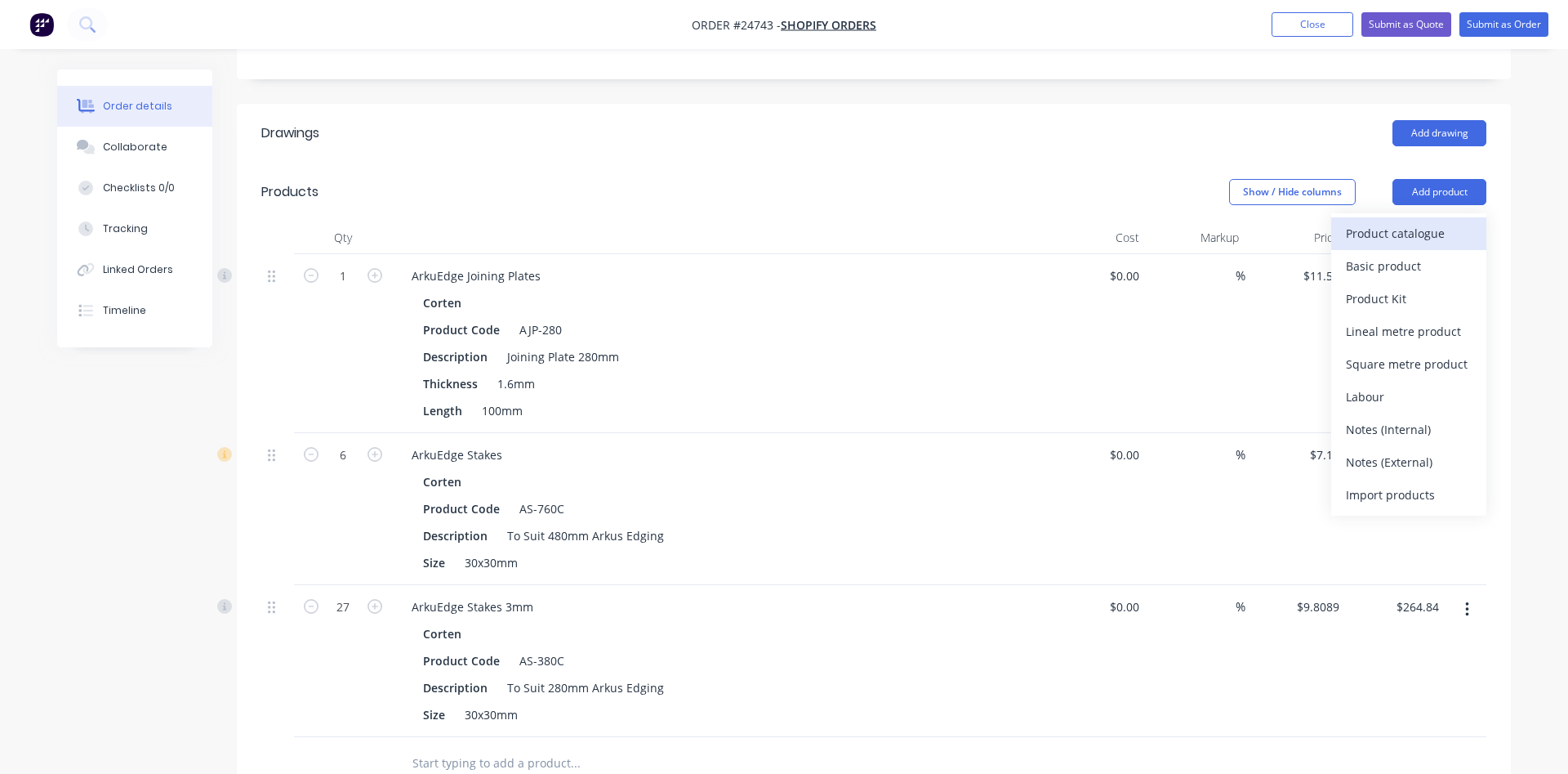
click at [1390, 221] on div "Product catalogue" at bounding box center [1409, 233] width 125 height 24
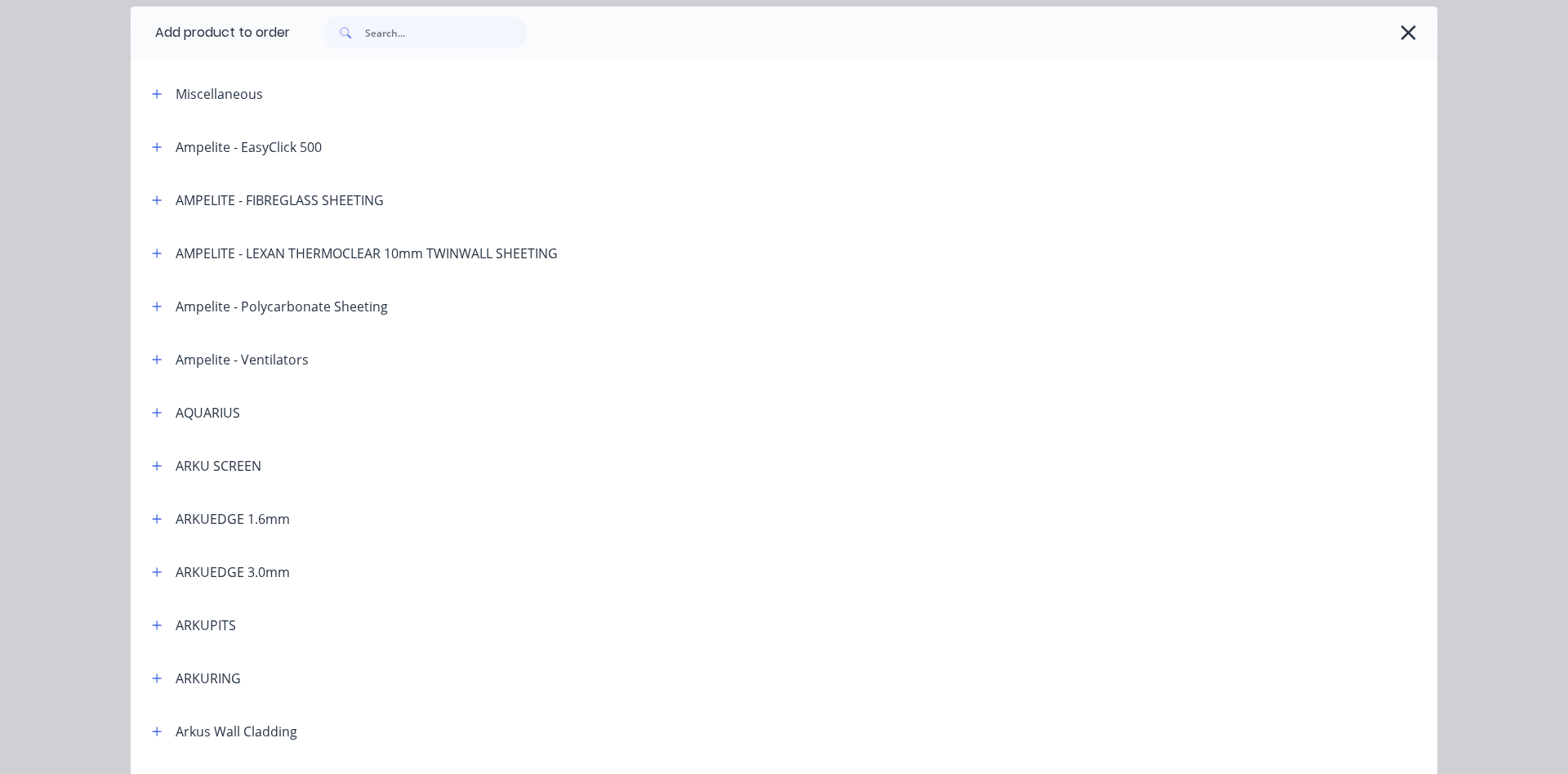
scroll to position [93, 0]
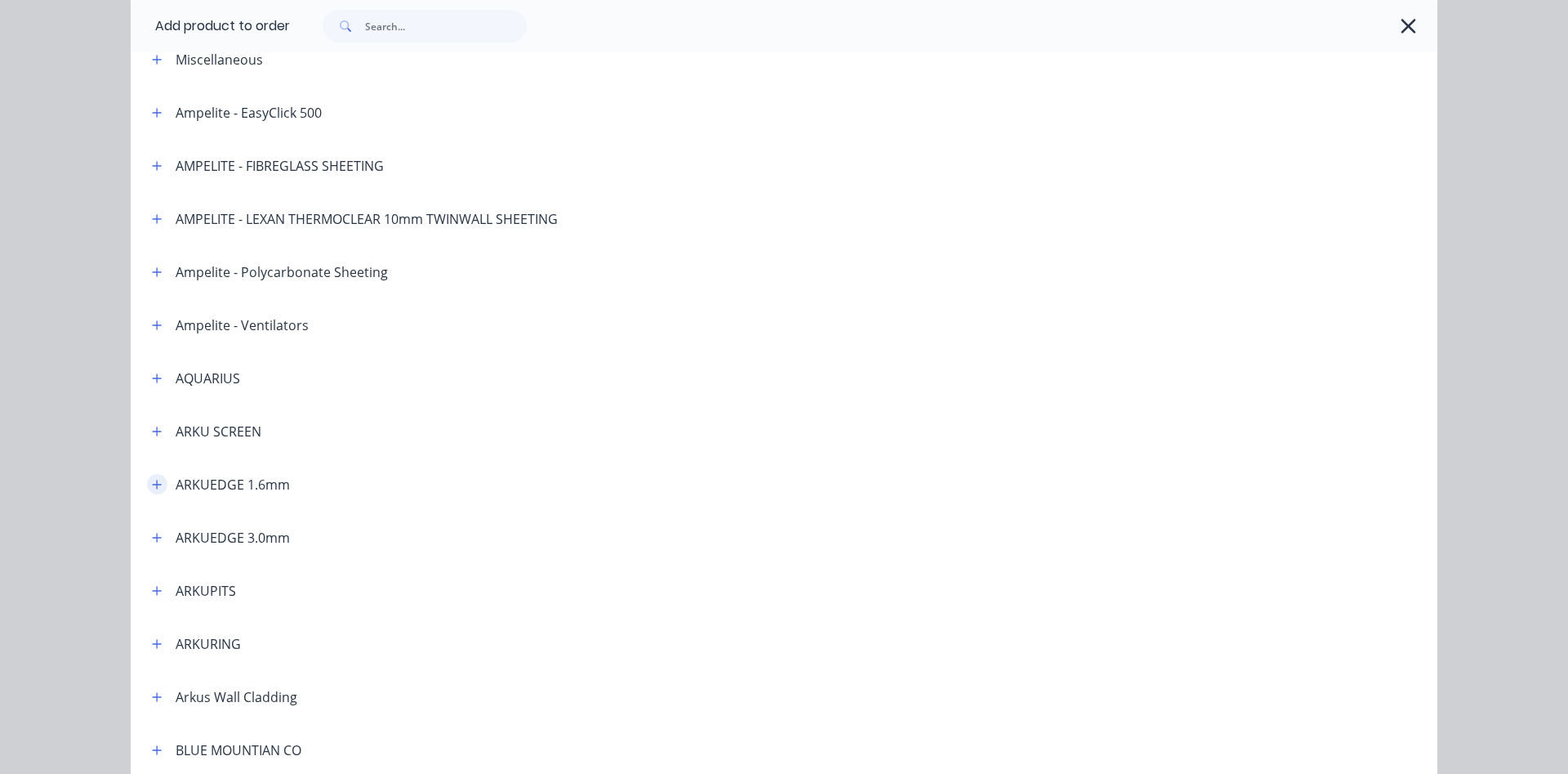
click at [163, 487] on button "button" at bounding box center [157, 484] width 20 height 20
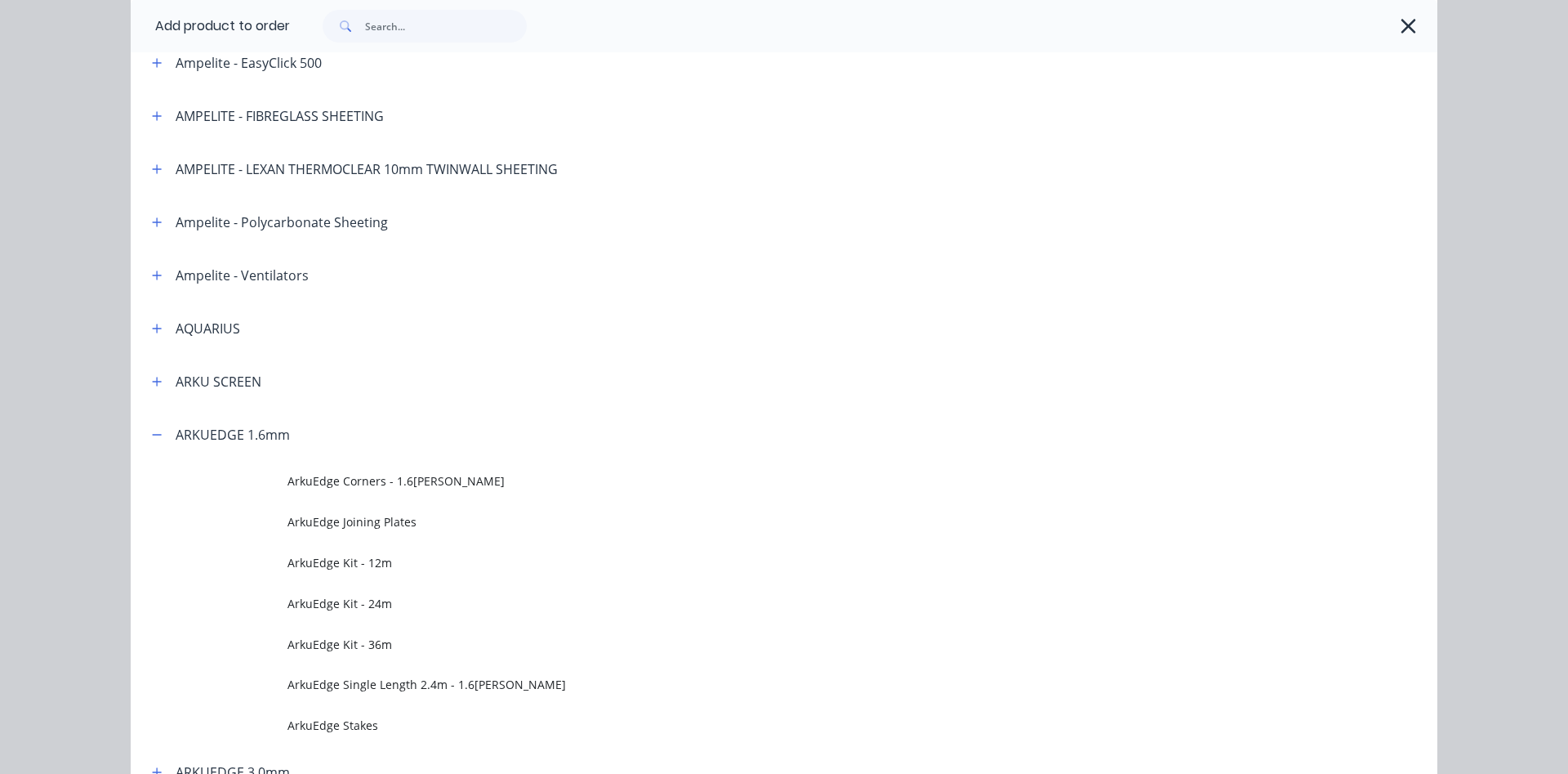
scroll to position [280, 0]
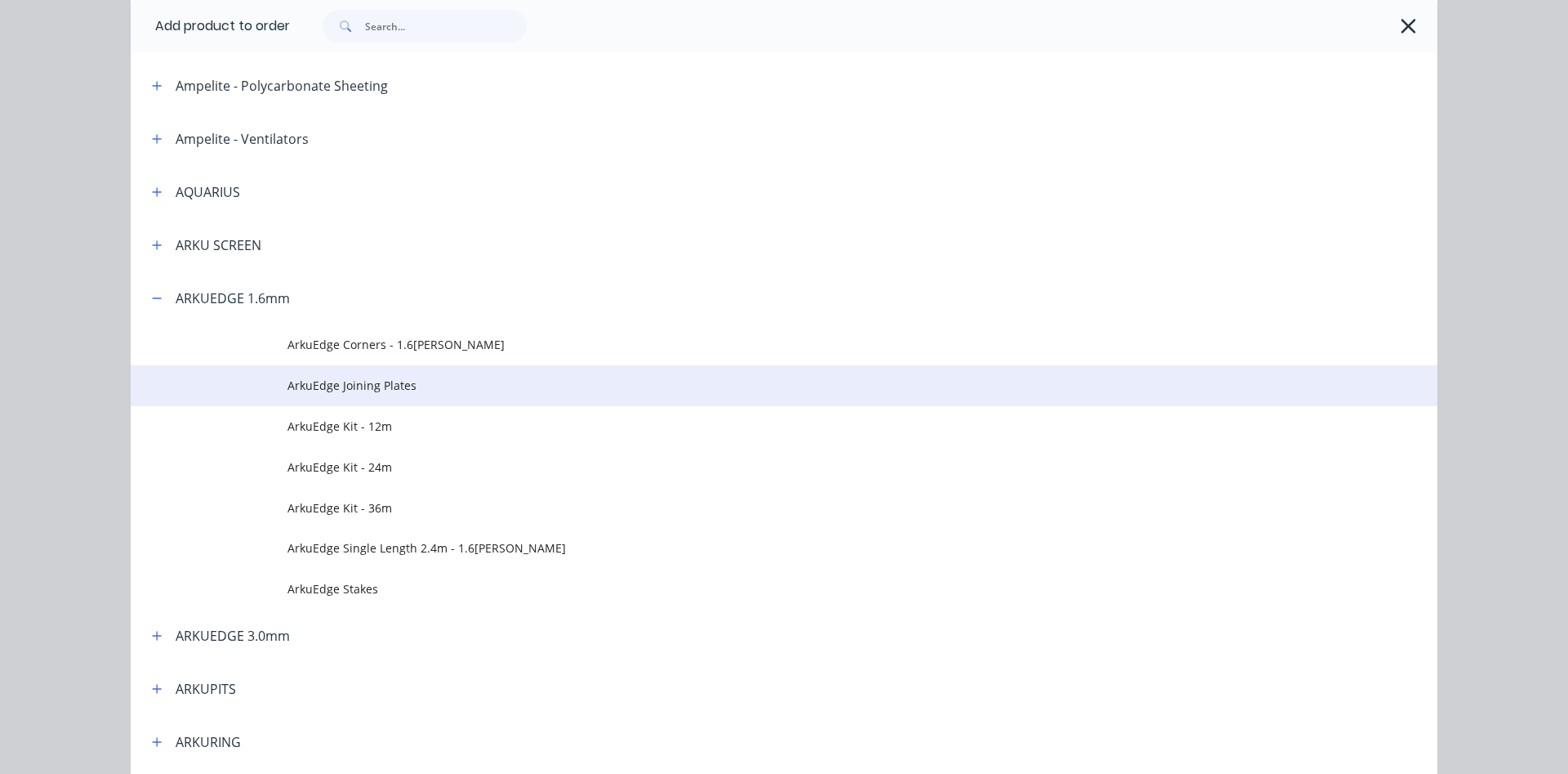
click at [377, 390] on span "ArkuEdge Joining Plates" at bounding box center [747, 385] width 920 height 17
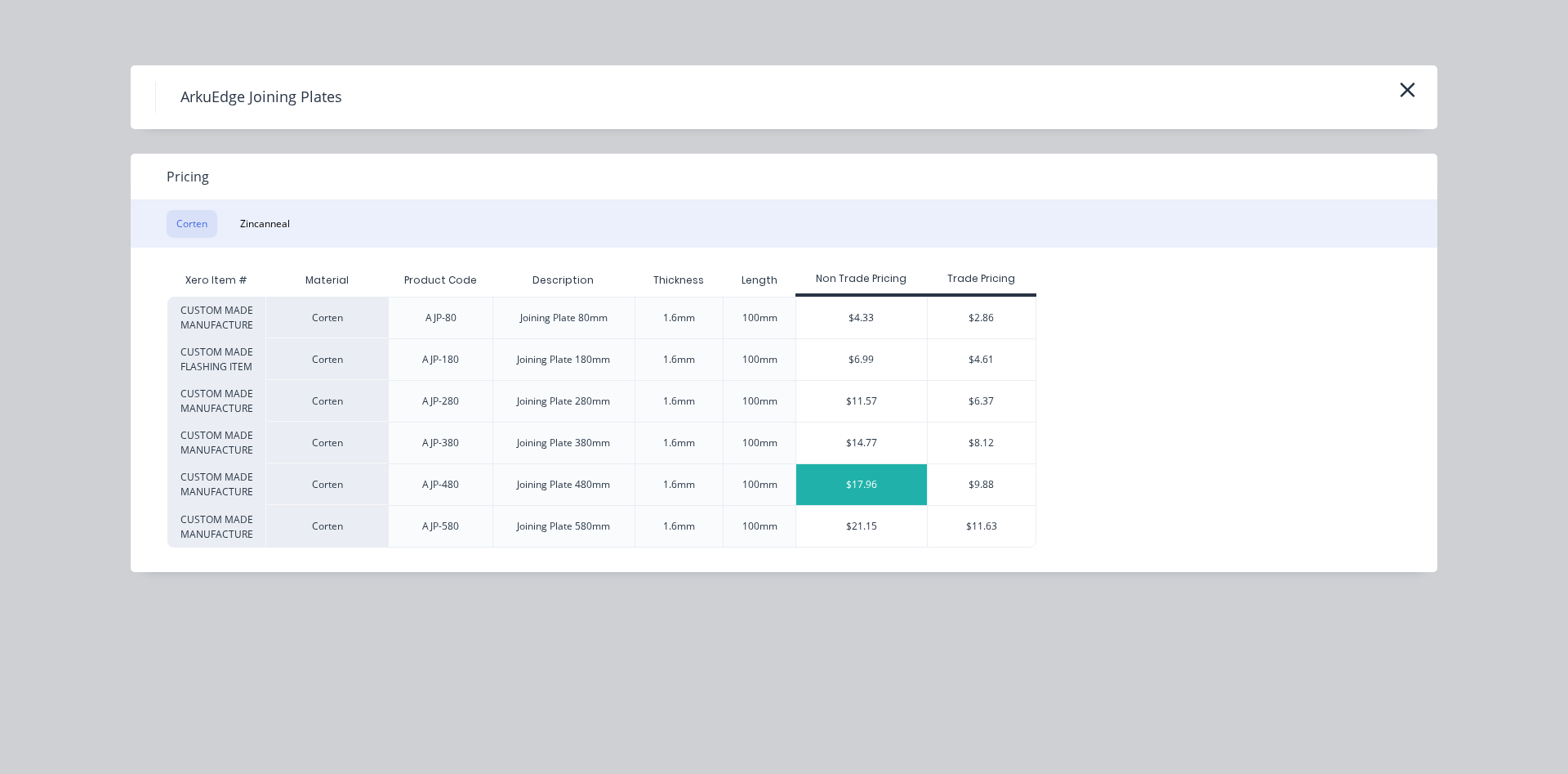
click at [879, 482] on div "$17.96" at bounding box center [862, 484] width 131 height 41
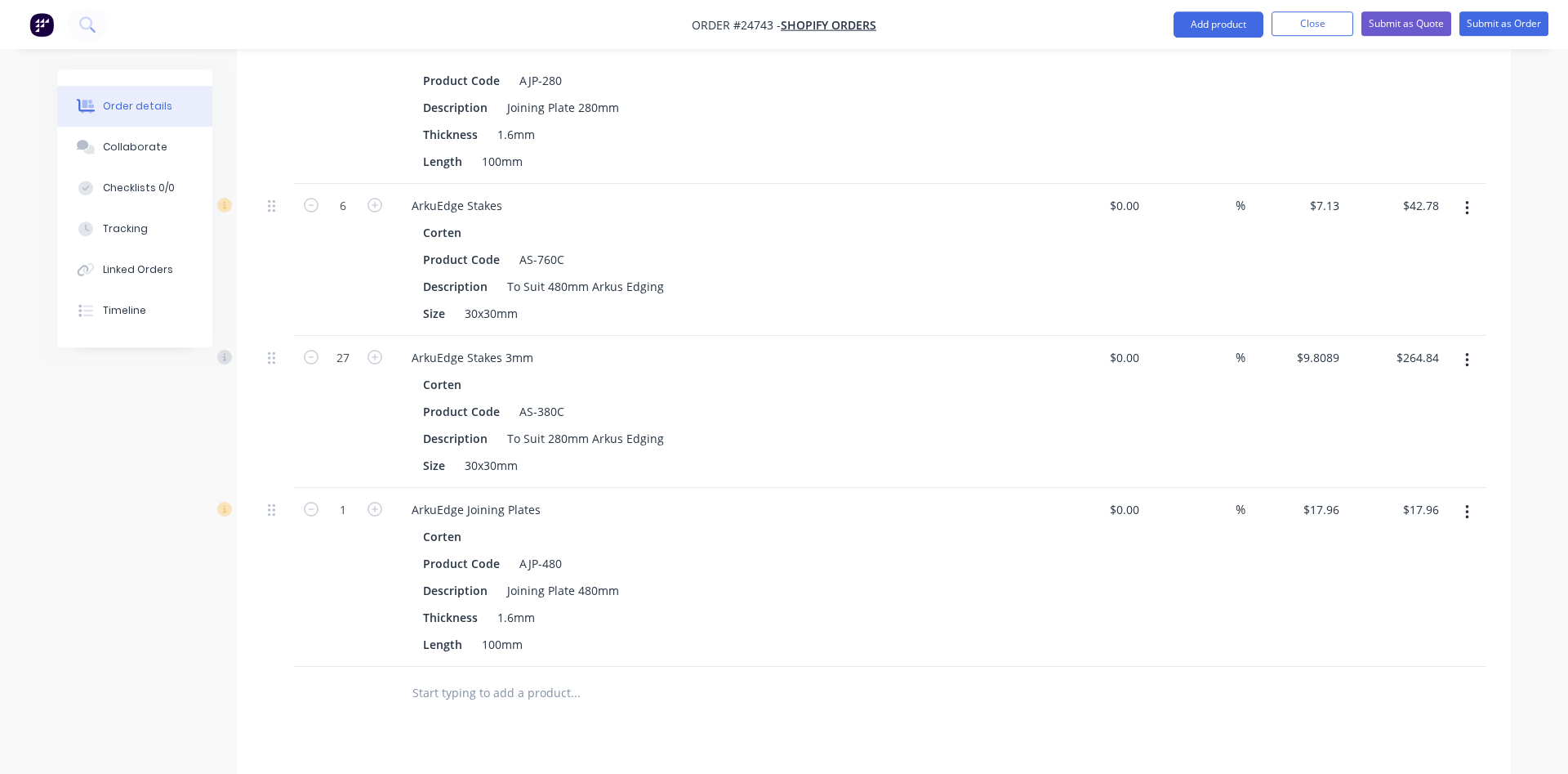
scroll to position [649, 0]
click at [1239, 30] on button "Add product" at bounding box center [1219, 24] width 90 height 26
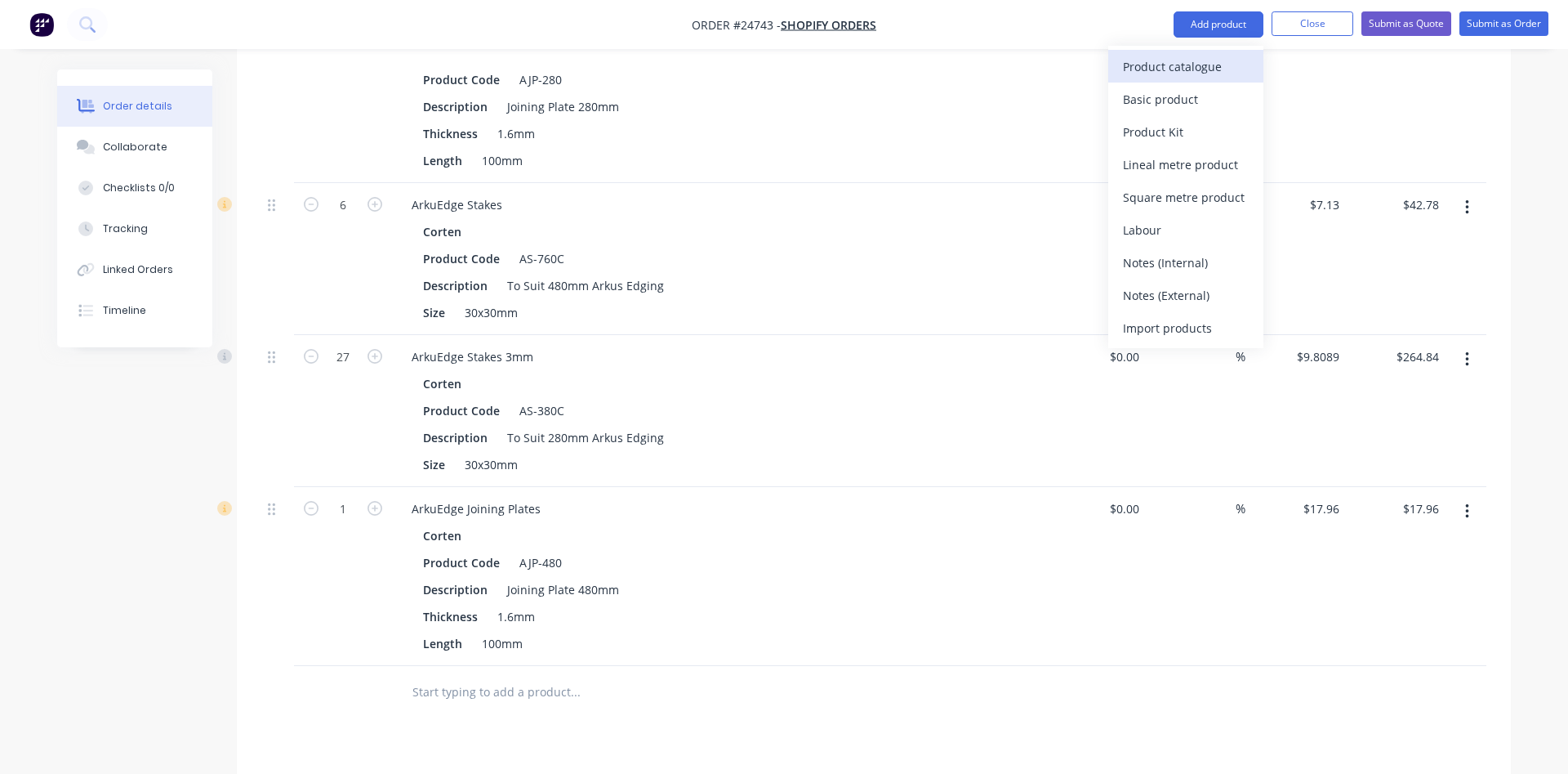
click at [1184, 73] on div "Product catalogue" at bounding box center [1186, 67] width 125 height 24
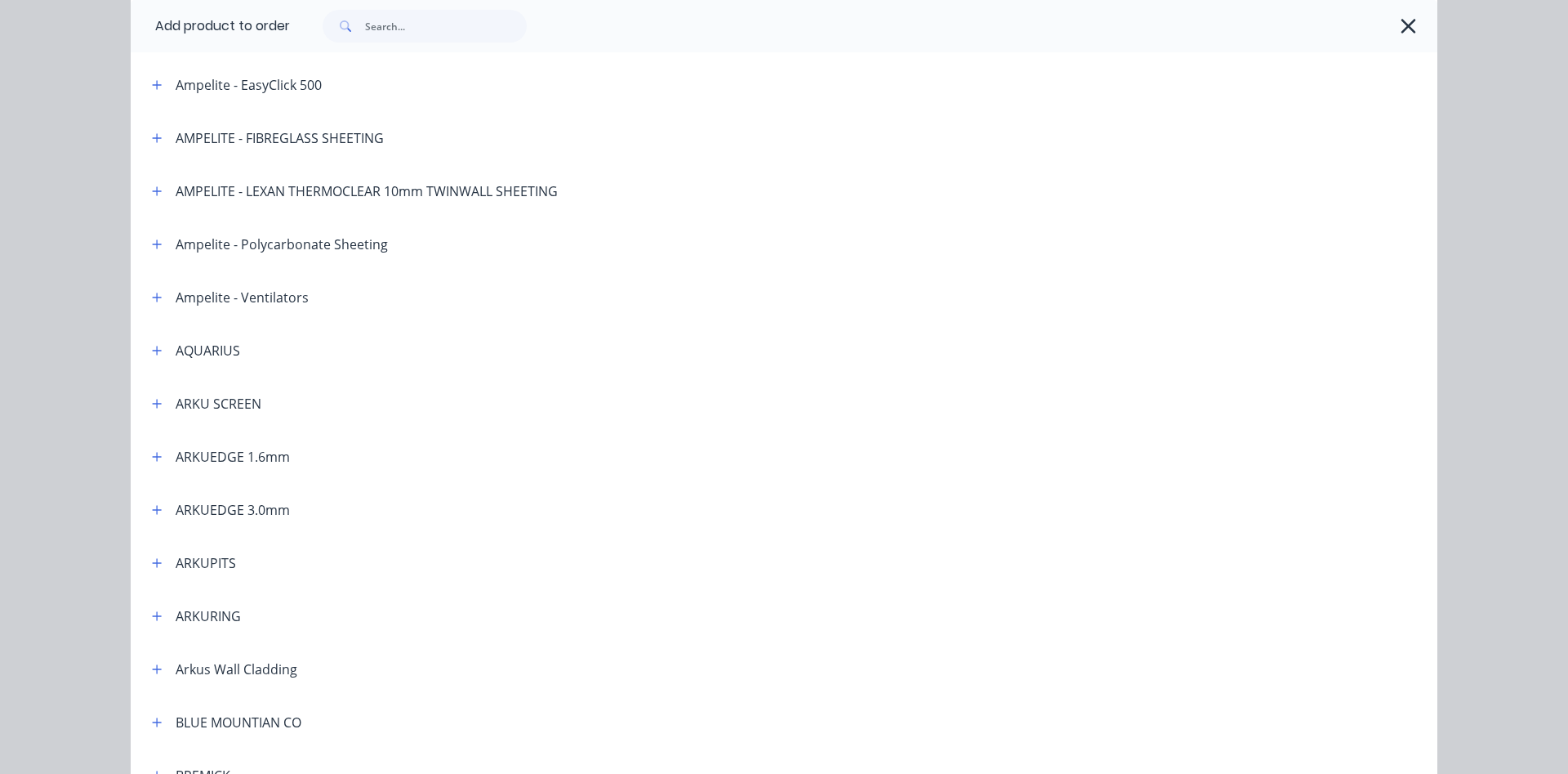
scroll to position [187, 0]
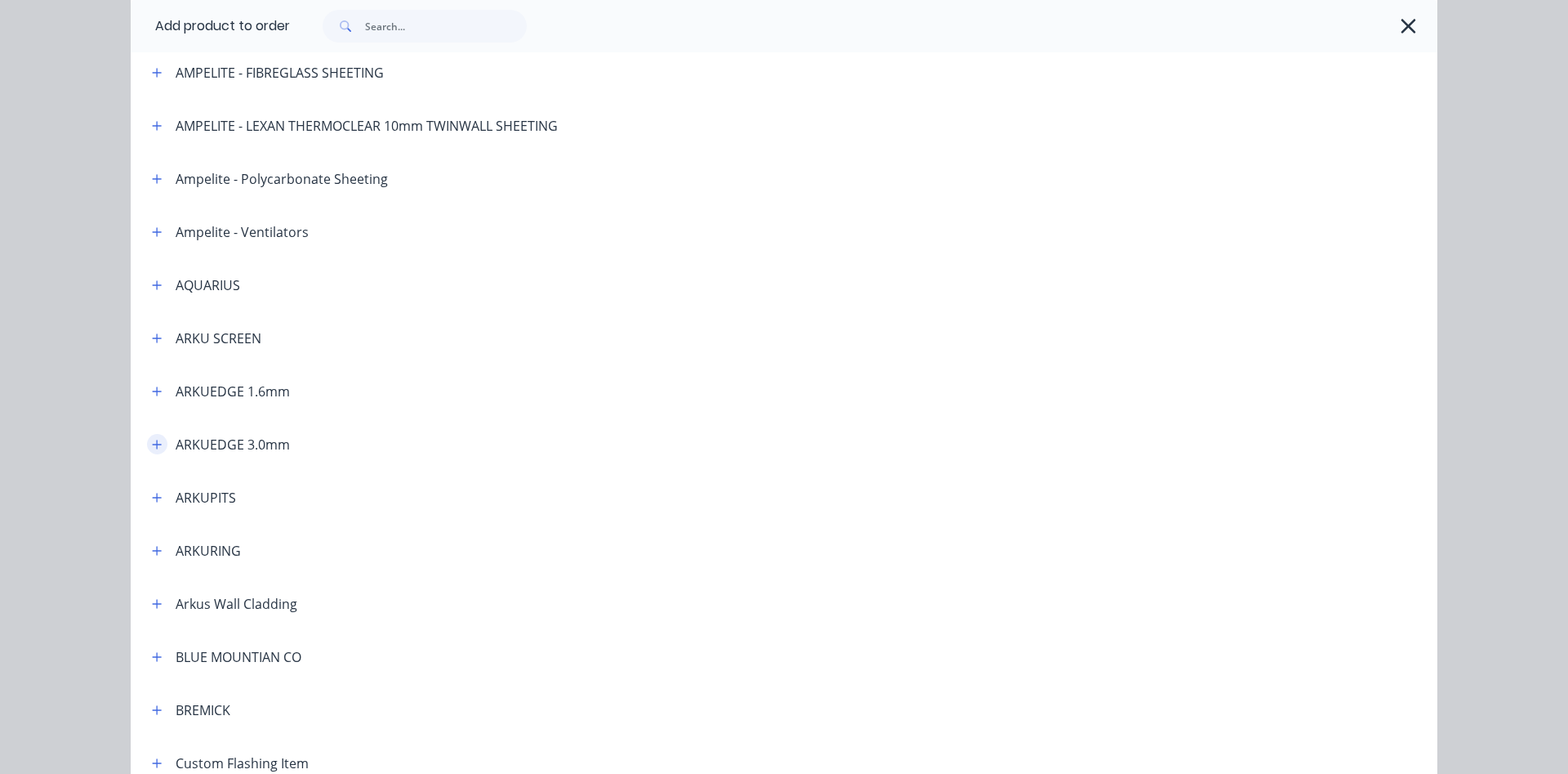
click at [162, 443] on icon "button" at bounding box center [157, 443] width 10 height 11
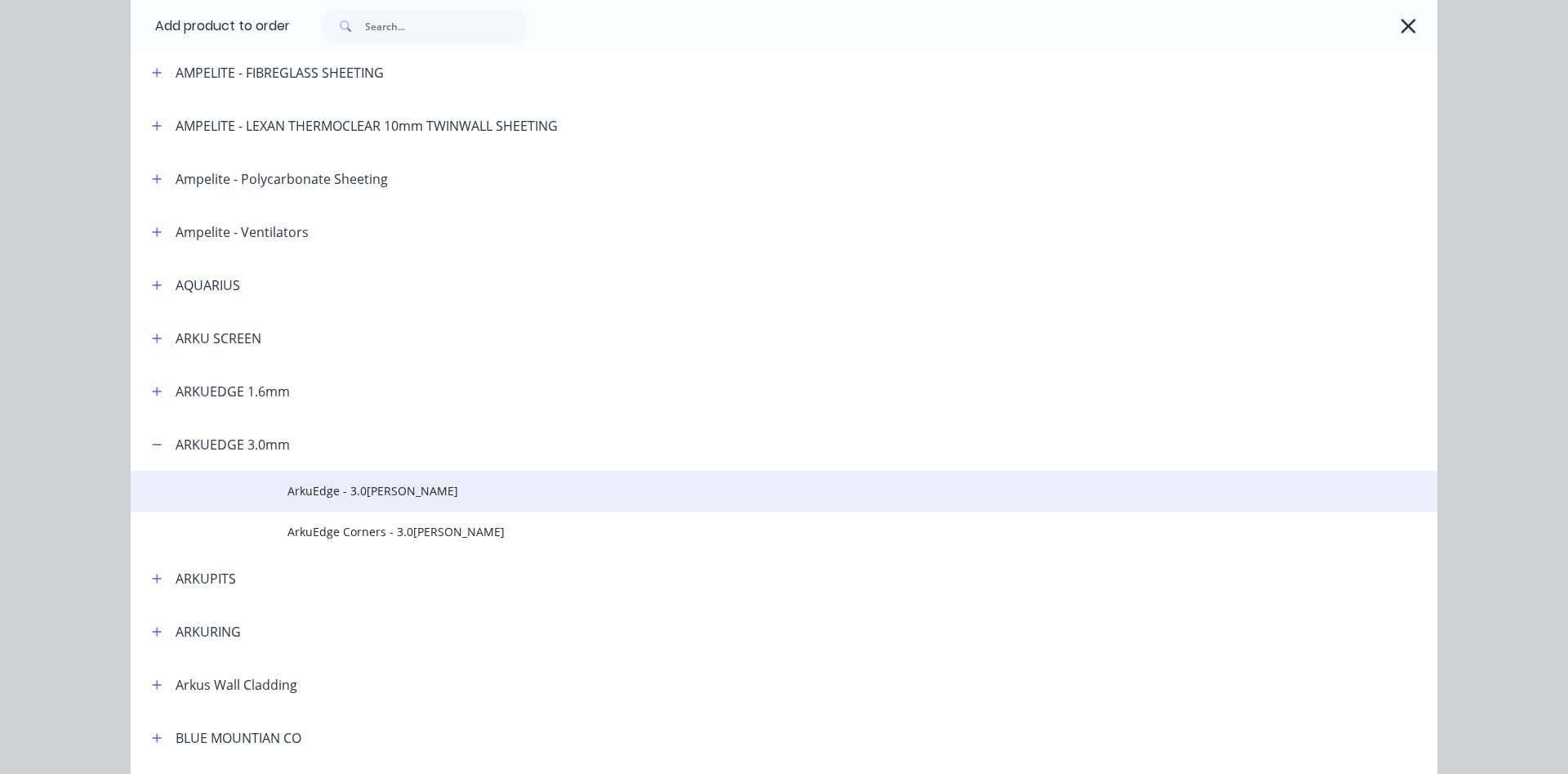
click at [365, 496] on span "ArkuEdge - 3.0[PERSON_NAME]" at bounding box center [747, 491] width 920 height 17
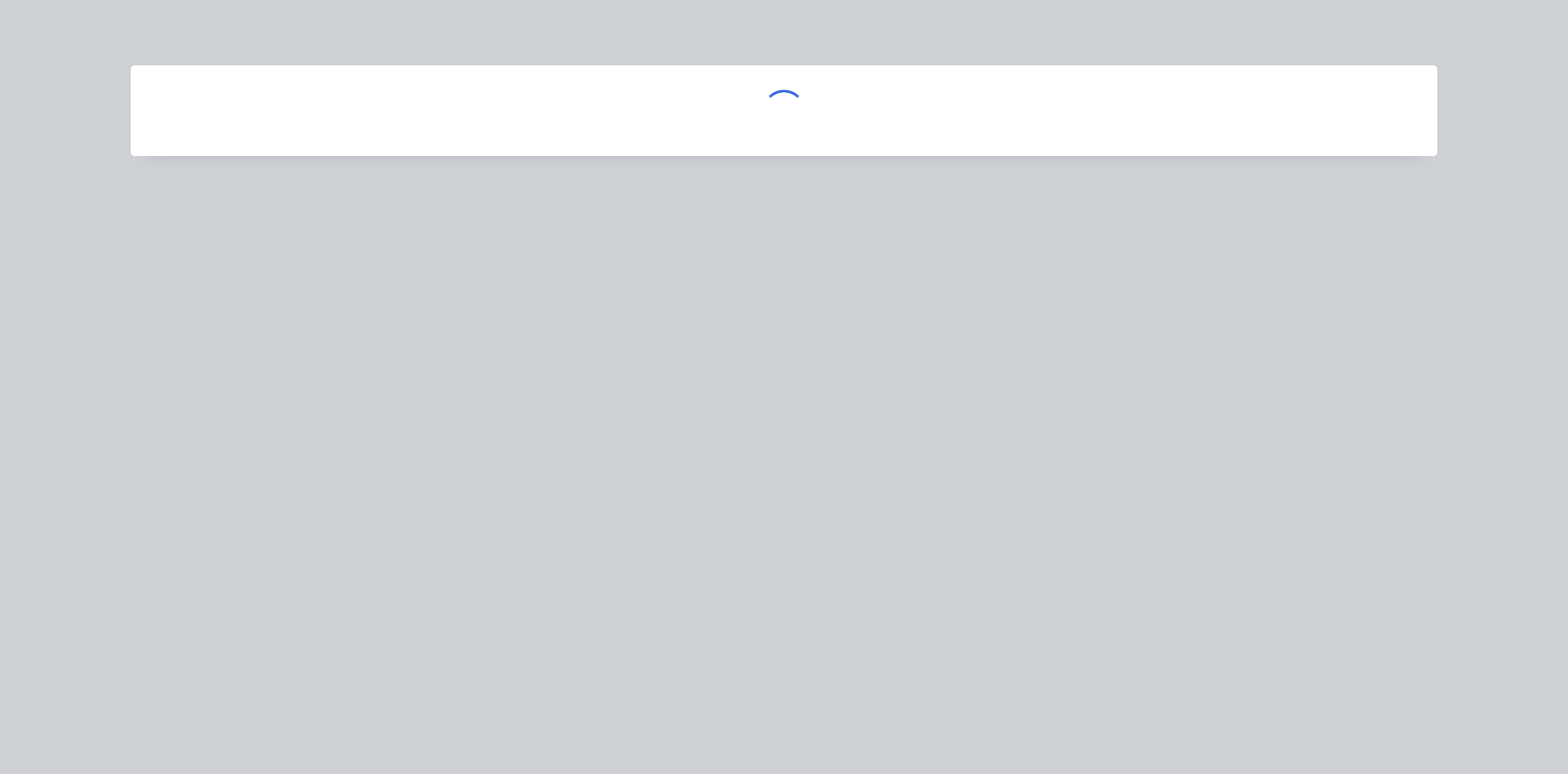
scroll to position [0, 0]
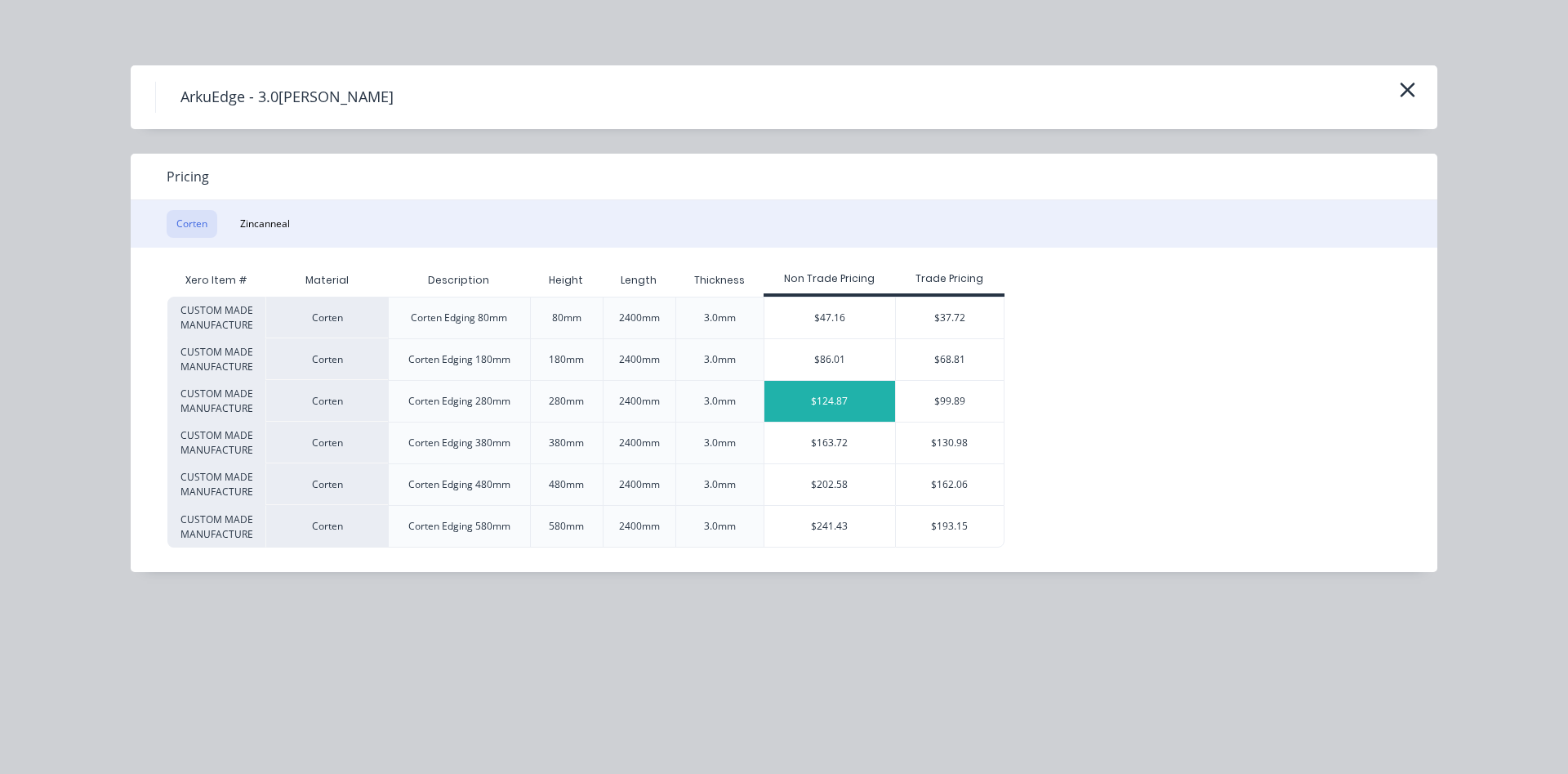
click at [821, 400] on div "$124.87" at bounding box center [830, 401] width 131 height 41
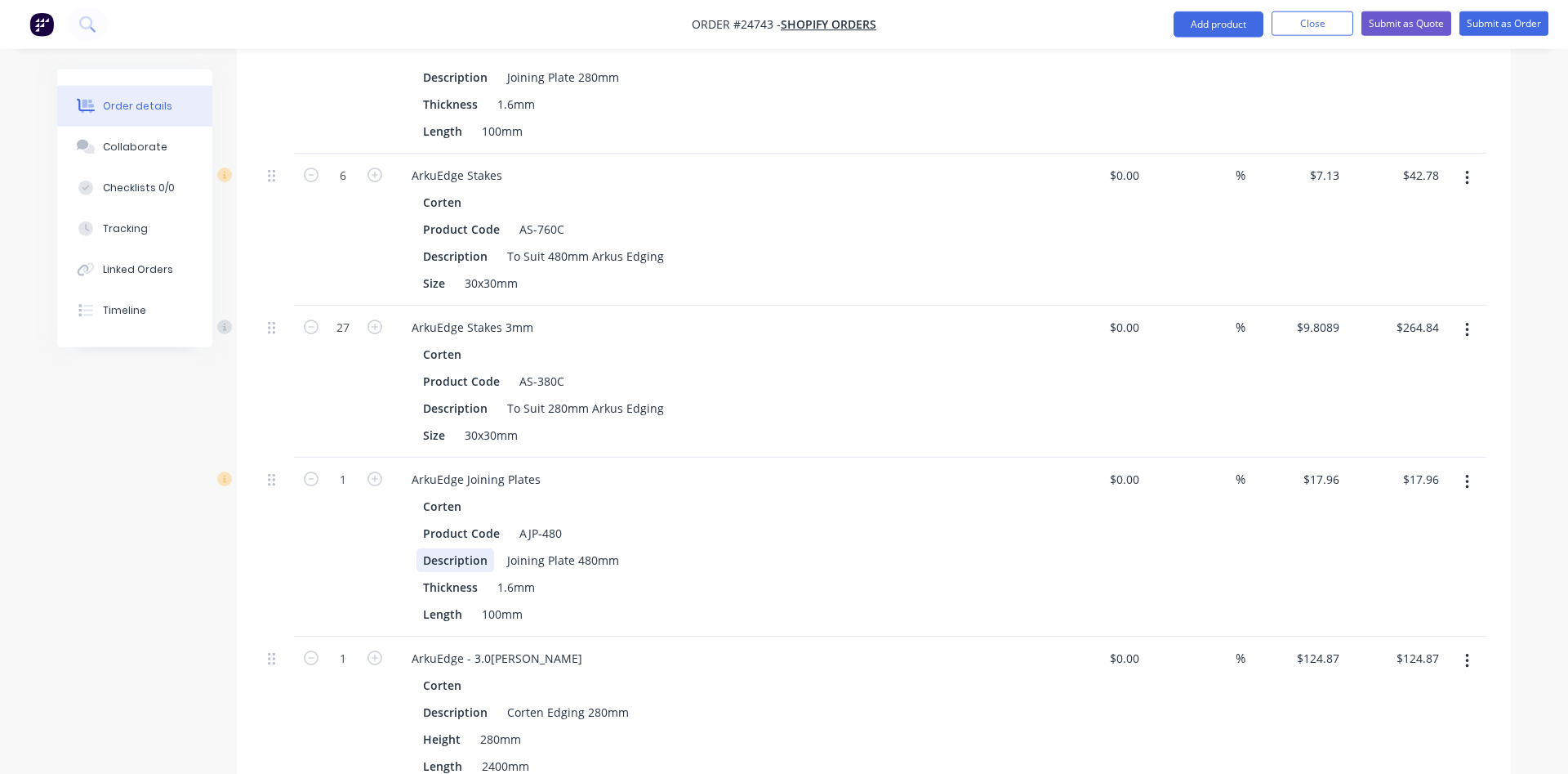
scroll to position [899, 0]
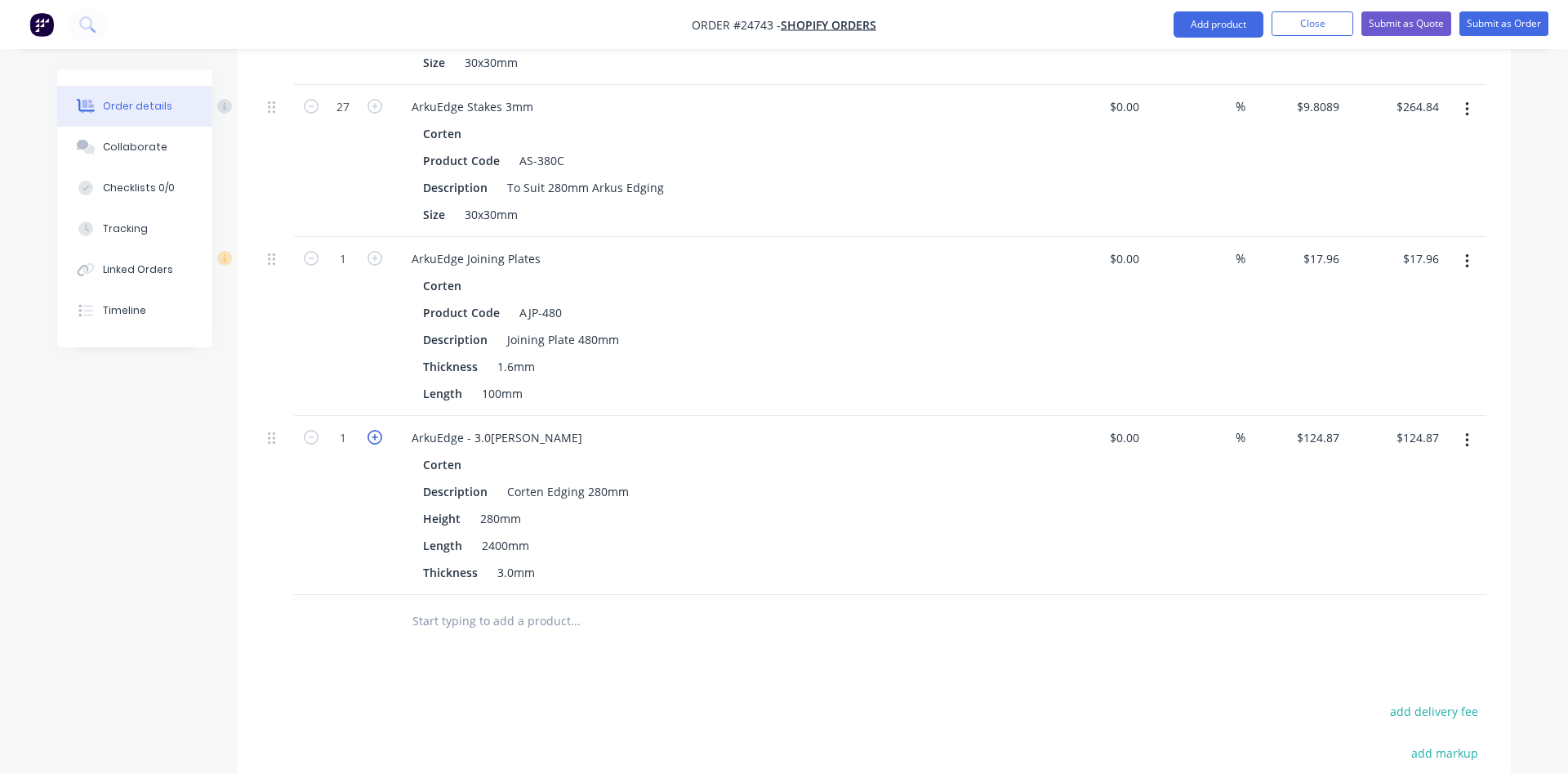
click at [375, 430] on icon "button" at bounding box center [375, 437] width 14 height 14
type input "2"
type input "$249.74"
click at [375, 430] on icon "button" at bounding box center [375, 437] width 14 height 14
type input "3"
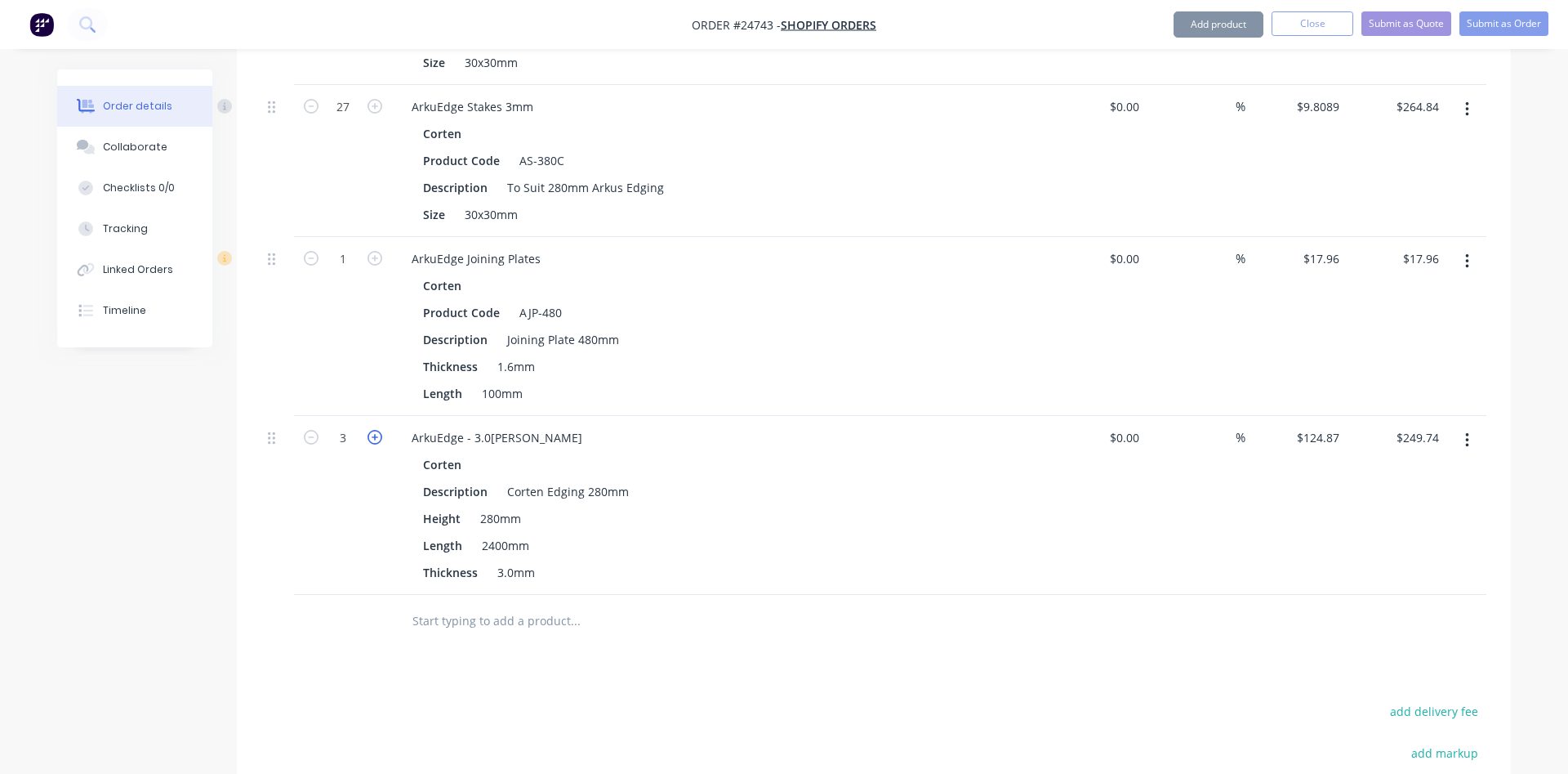
type input "$374.61"
click at [375, 430] on icon "button" at bounding box center [375, 437] width 14 height 14
type input "4"
type input "$499.48"
click at [375, 430] on icon "button" at bounding box center [375, 437] width 14 height 14
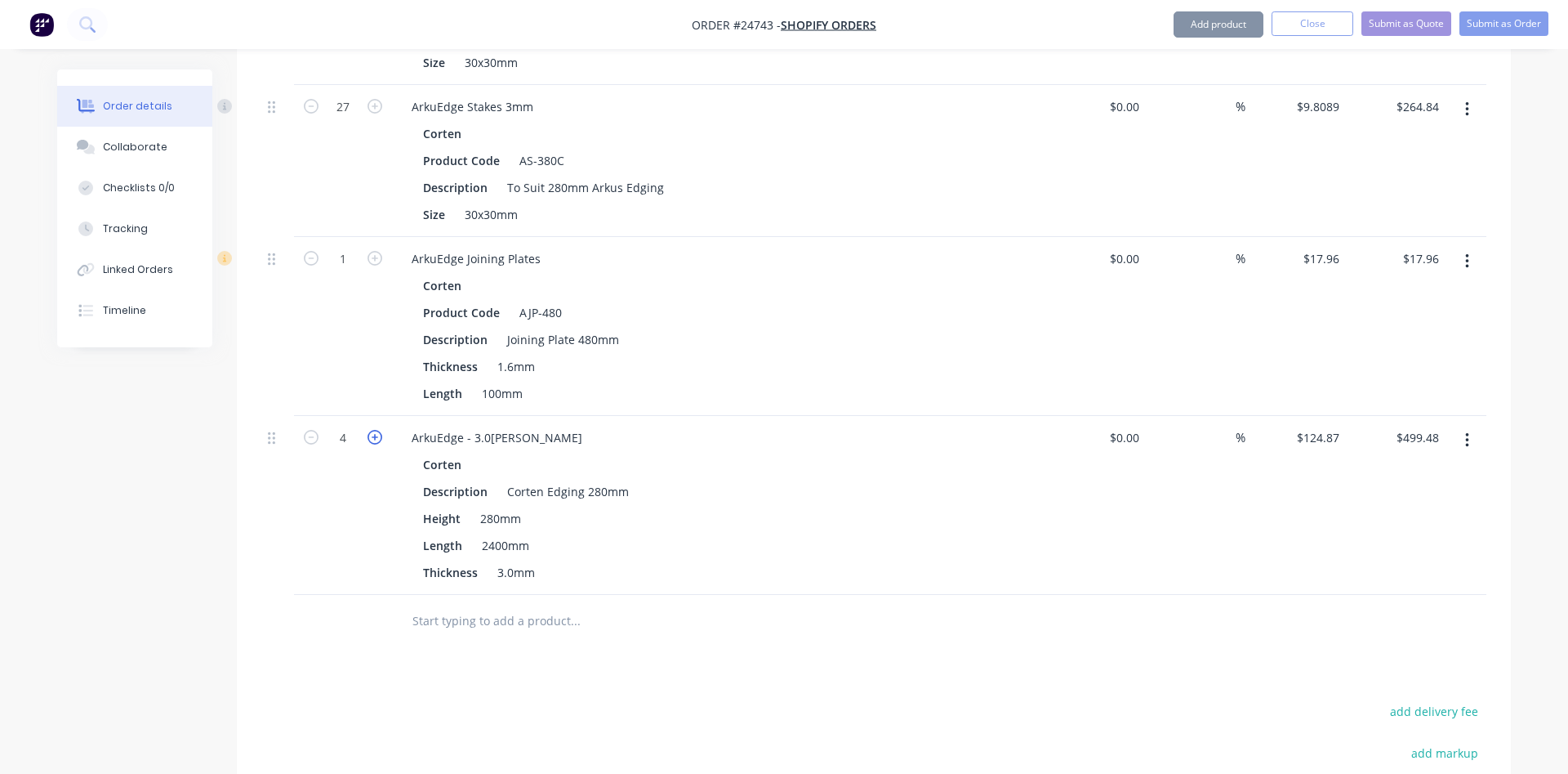
type input "5"
type input "$624.35"
click at [376, 430] on icon "button" at bounding box center [375, 437] width 14 height 14
type input "6"
type input "$749.22"
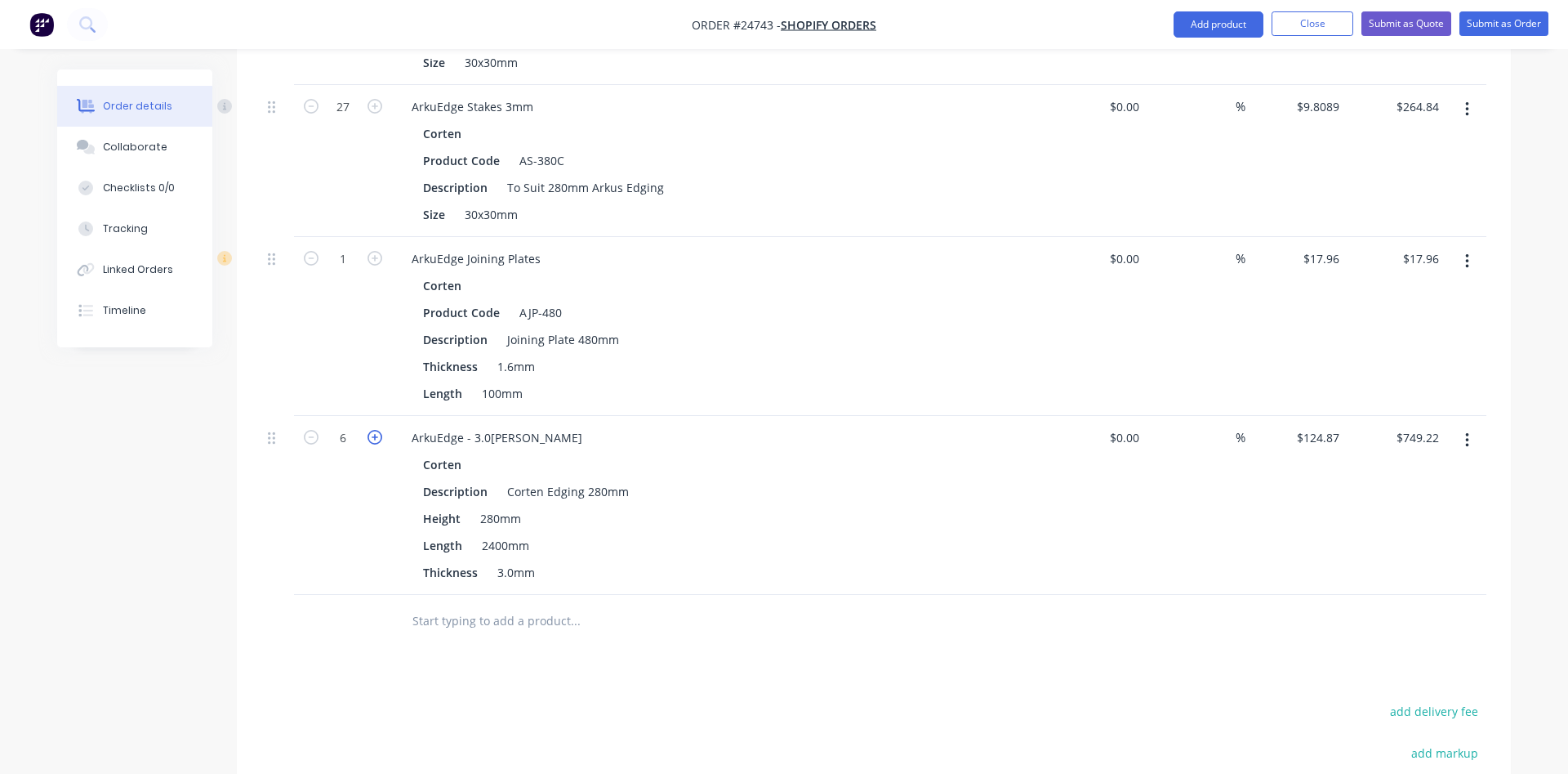
click at [377, 430] on icon "button" at bounding box center [375, 437] width 14 height 14
type input "7"
type input "$874.09"
click at [377, 430] on icon "button" at bounding box center [375, 437] width 14 height 14
type input "8"
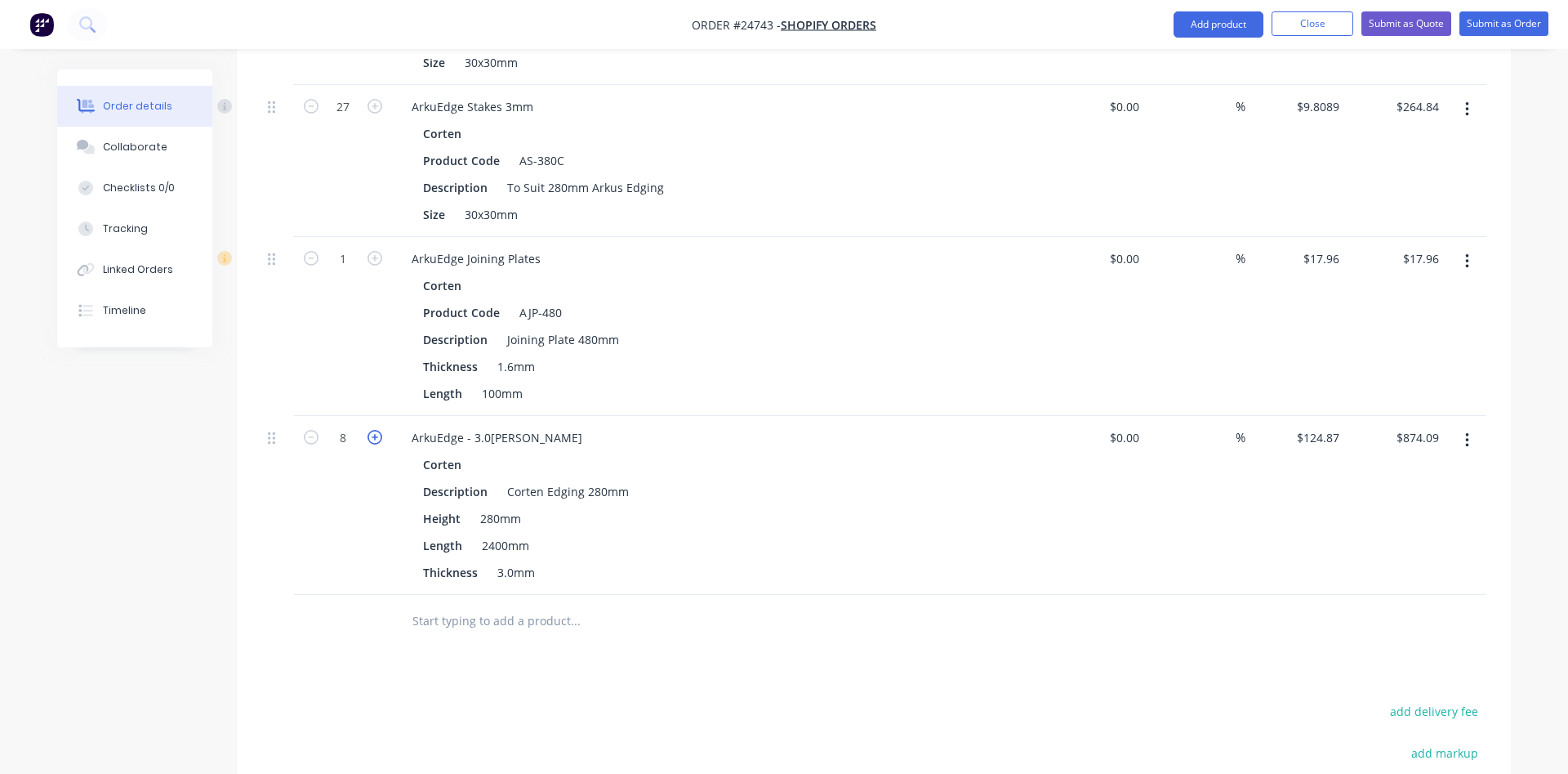
type input "$998.96"
click at [371, 430] on icon "button" at bounding box center [375, 437] width 14 height 14
type input "9"
type input "$1,123.83"
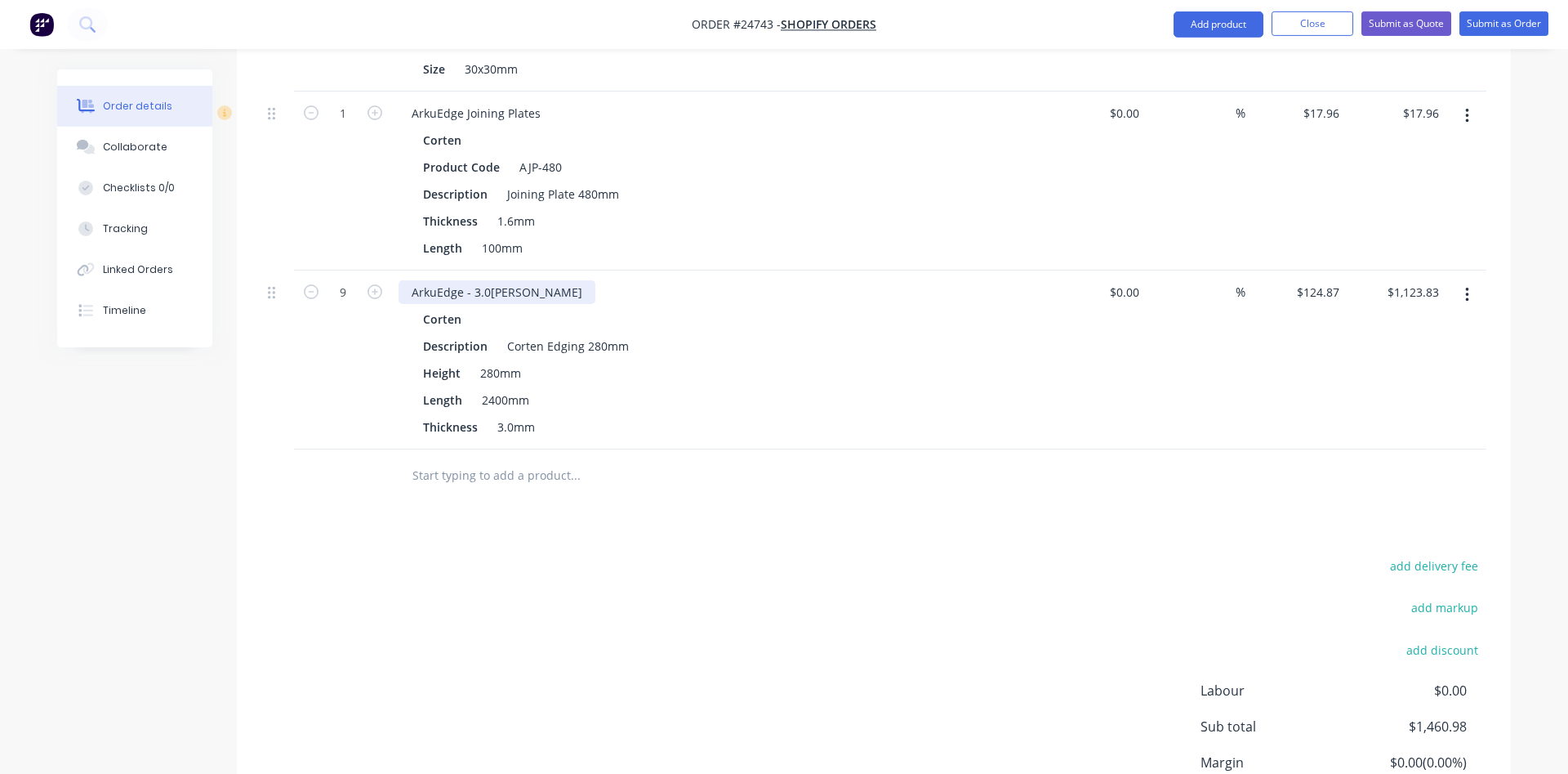
scroll to position [1066, 0]
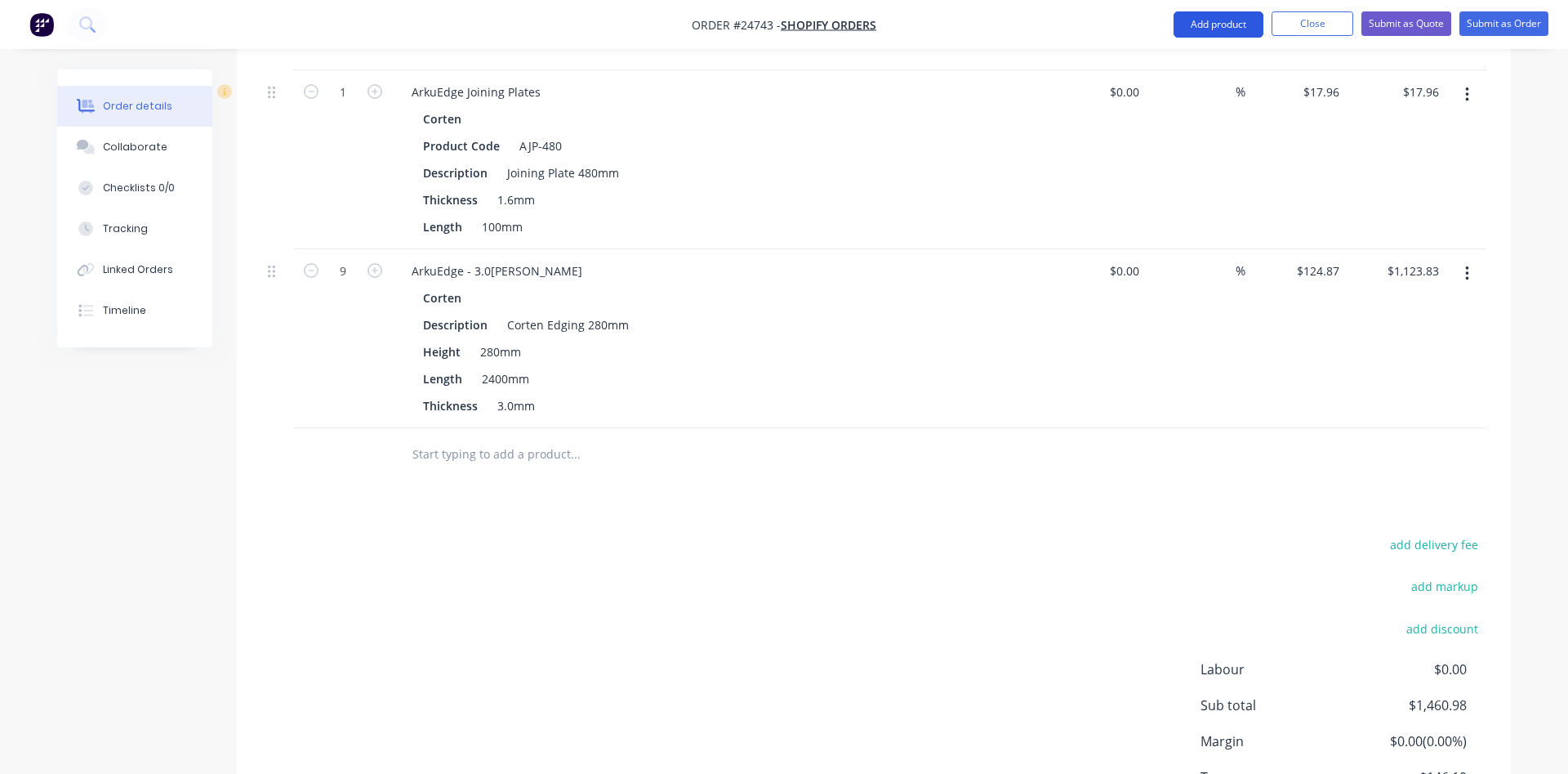
click at [1213, 31] on button "Add product" at bounding box center [1219, 24] width 90 height 26
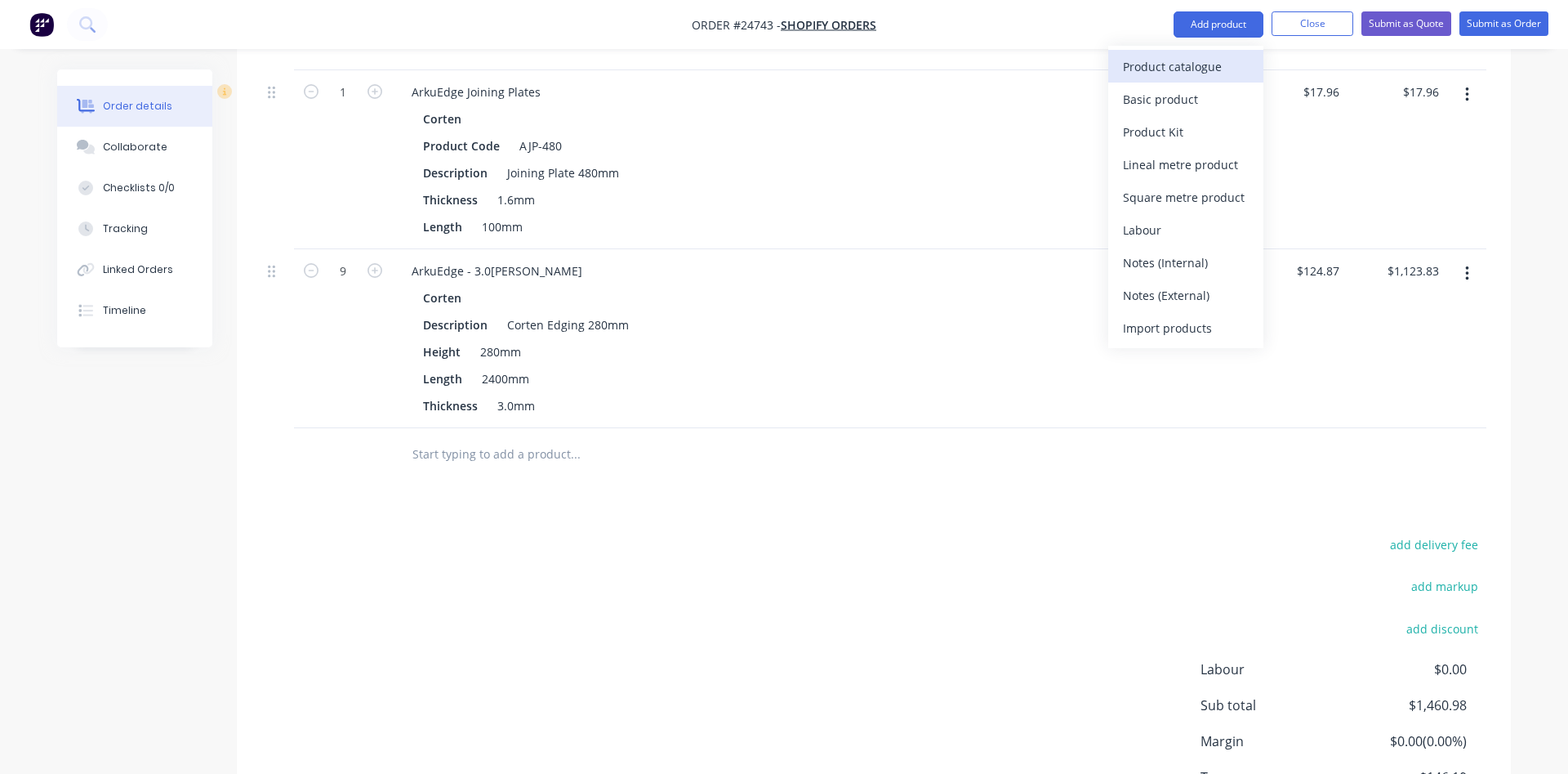
click at [1176, 71] on div "Product catalogue" at bounding box center [1186, 67] width 125 height 24
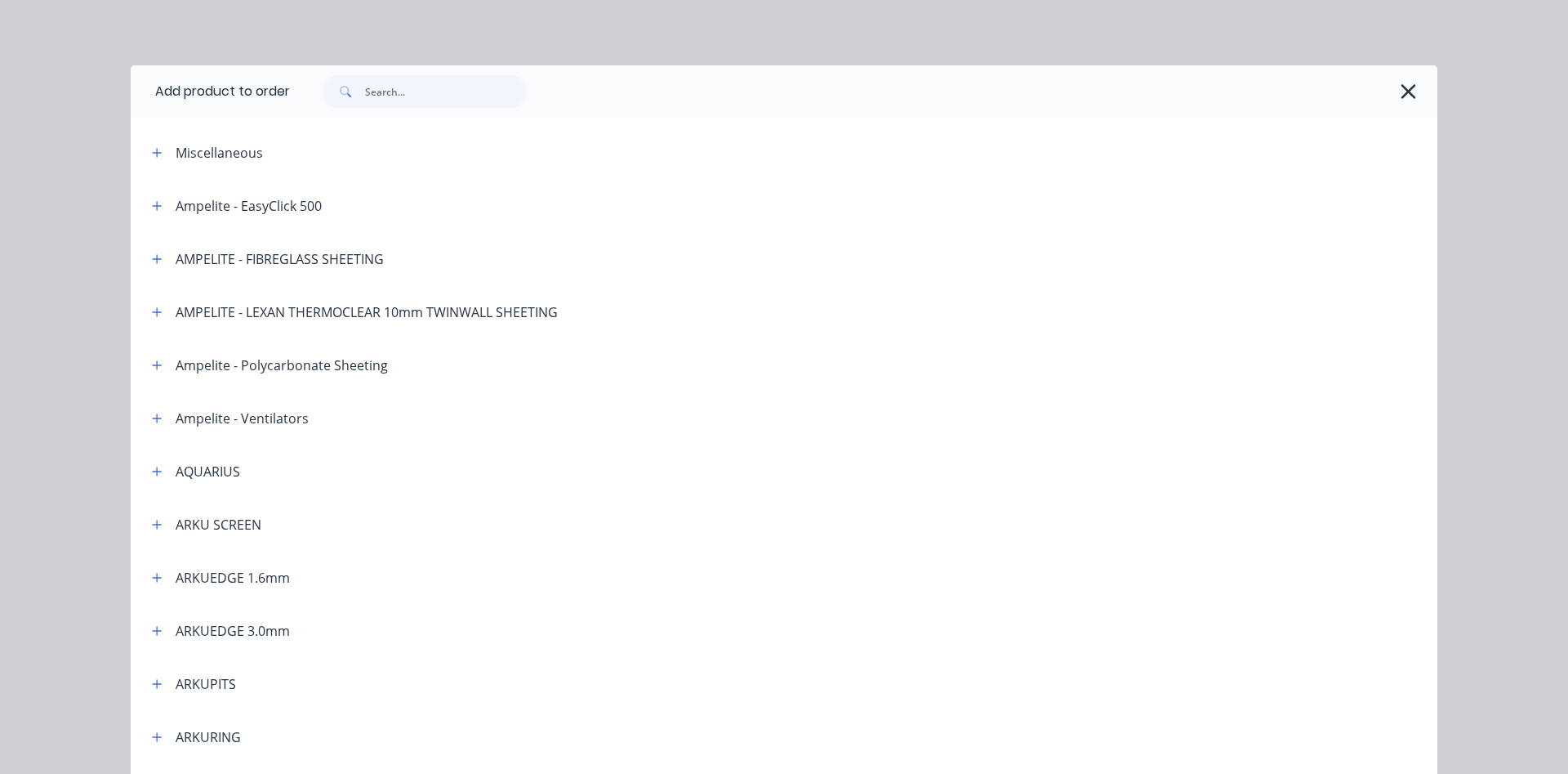
scroll to position [93, 0]
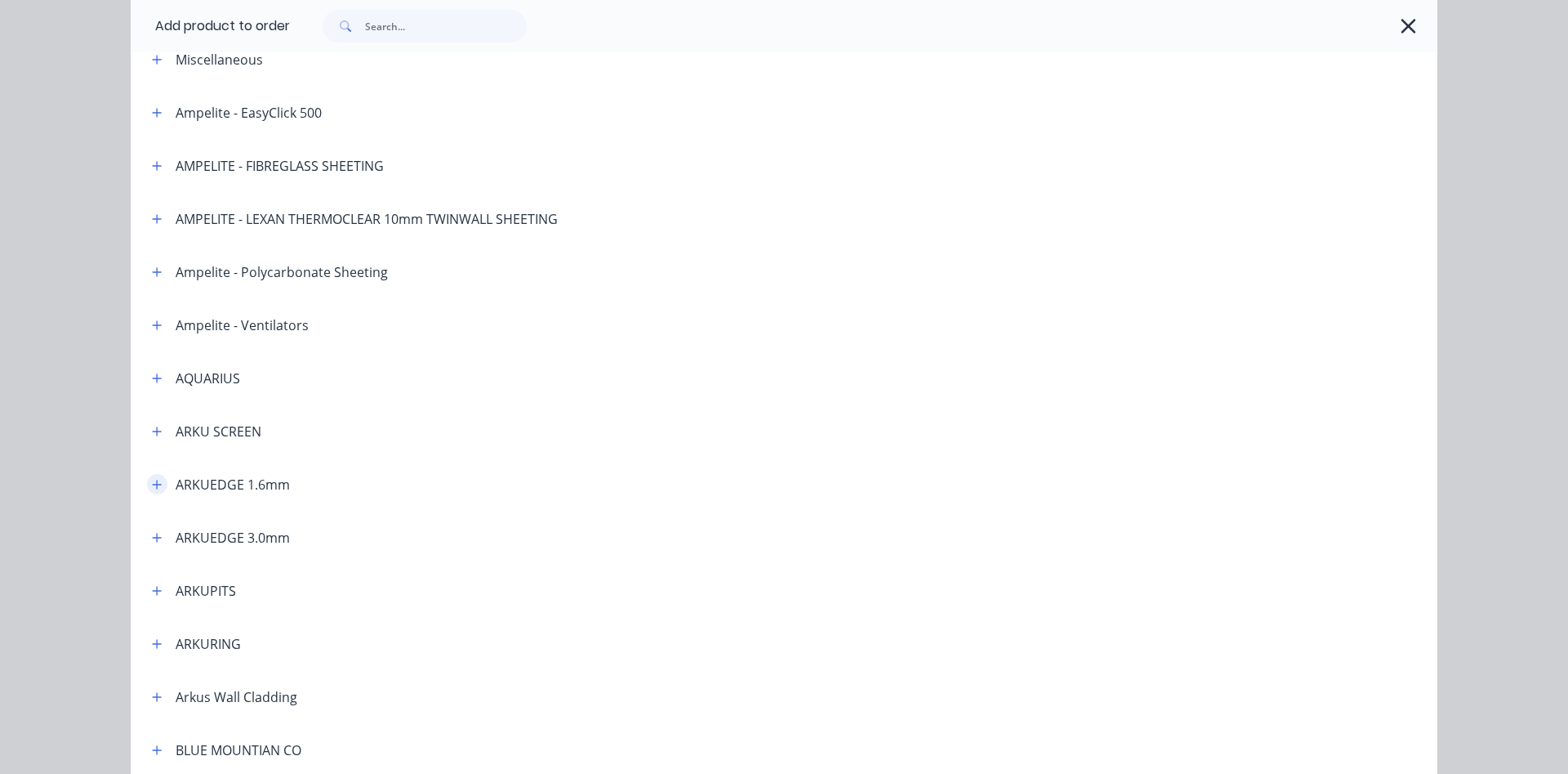
click at [158, 485] on icon "button" at bounding box center [157, 484] width 10 height 11
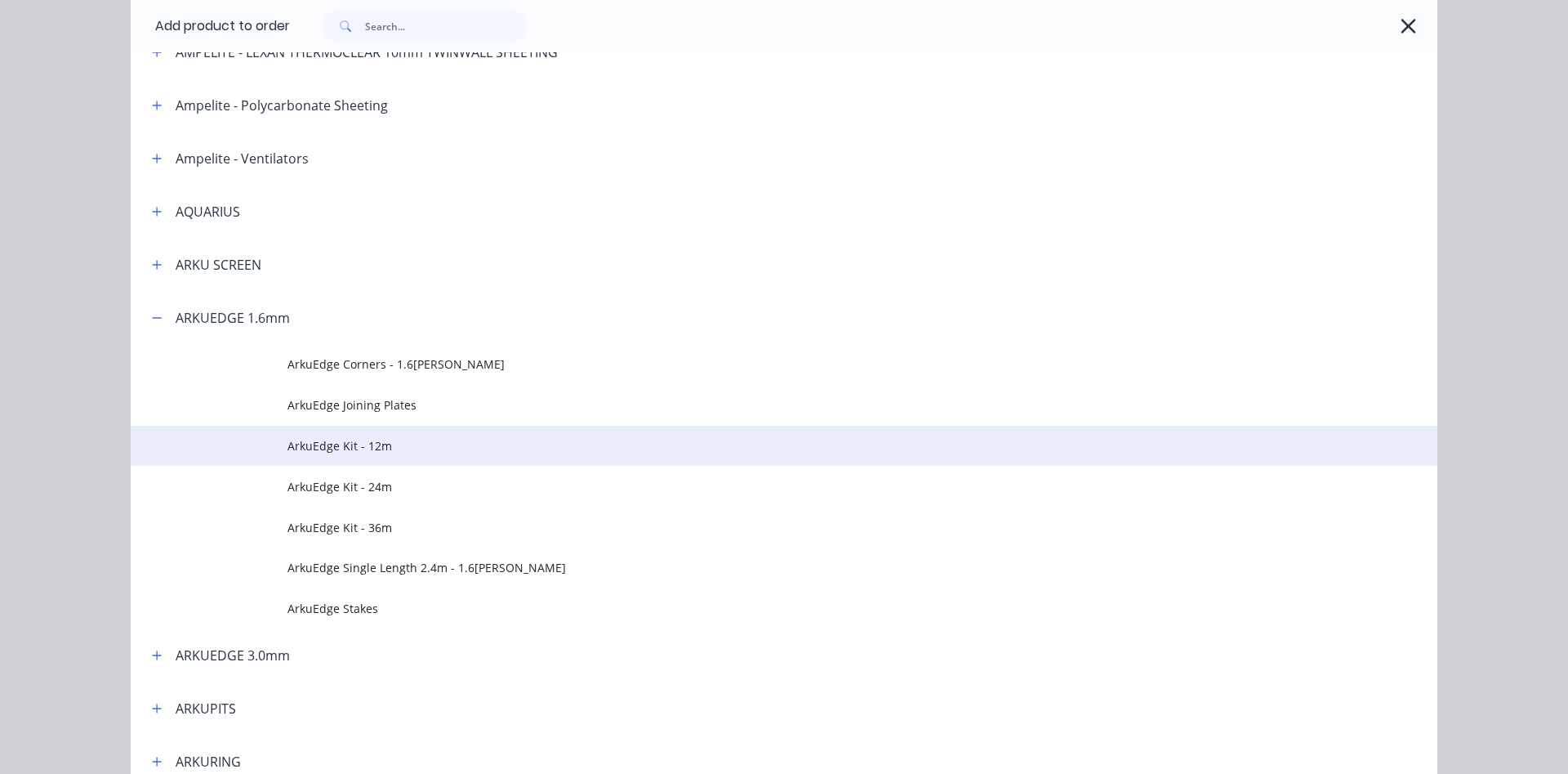
scroll to position [280, 0]
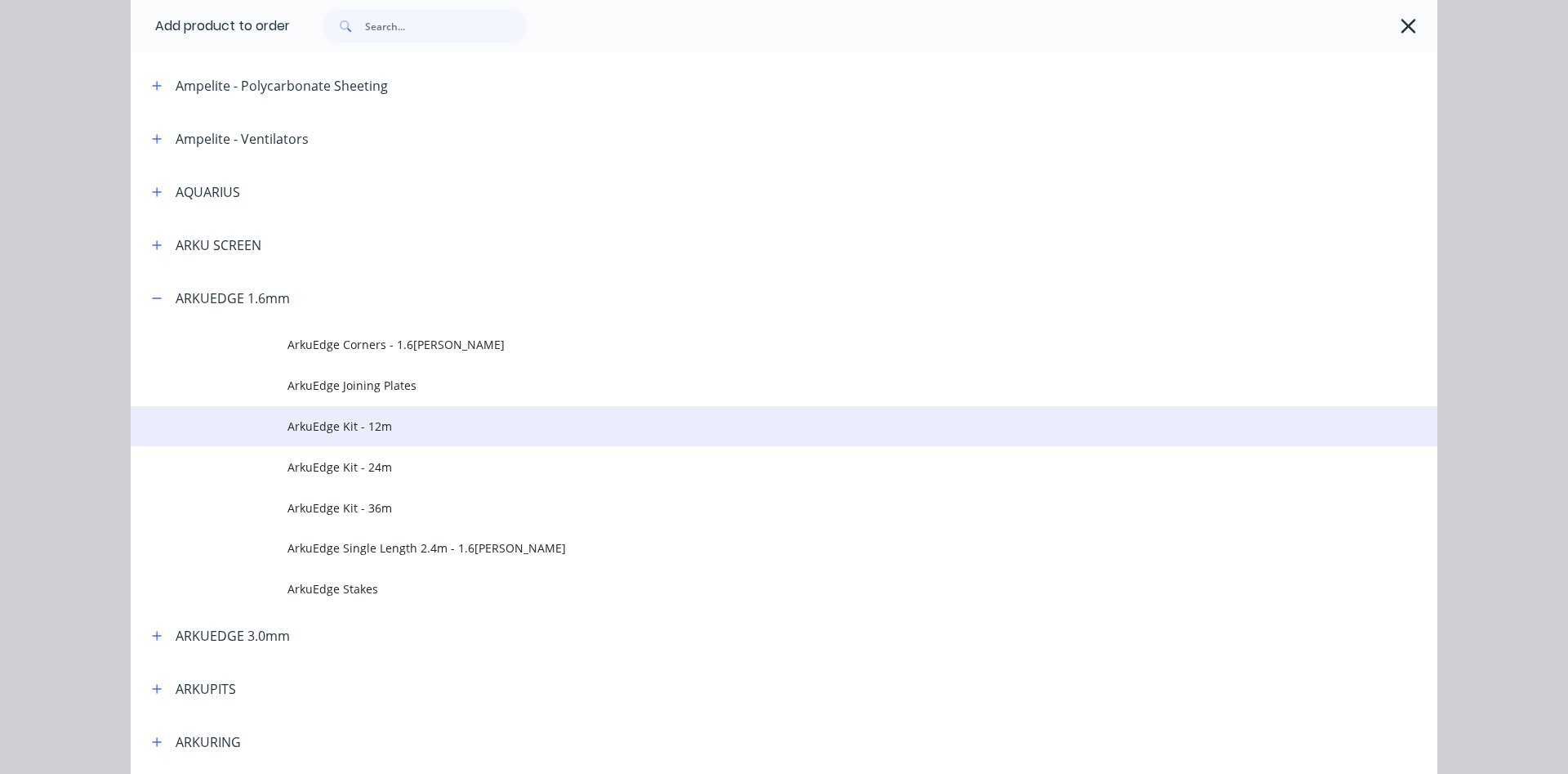
click at [368, 430] on span "ArkuEdge Kit - 12m" at bounding box center [747, 426] width 920 height 17
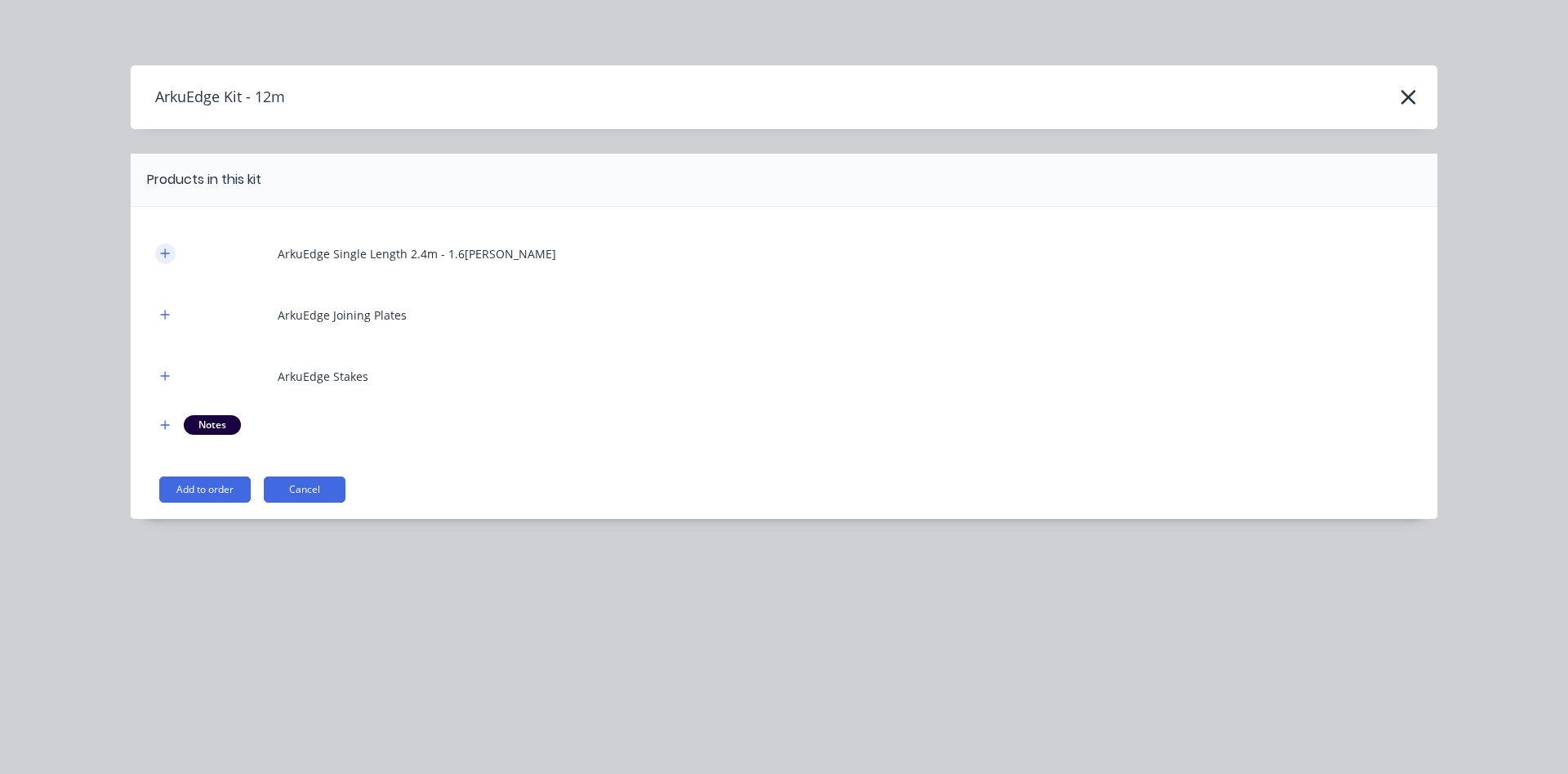
click at [166, 253] on icon "button" at bounding box center [165, 253] width 9 height 9
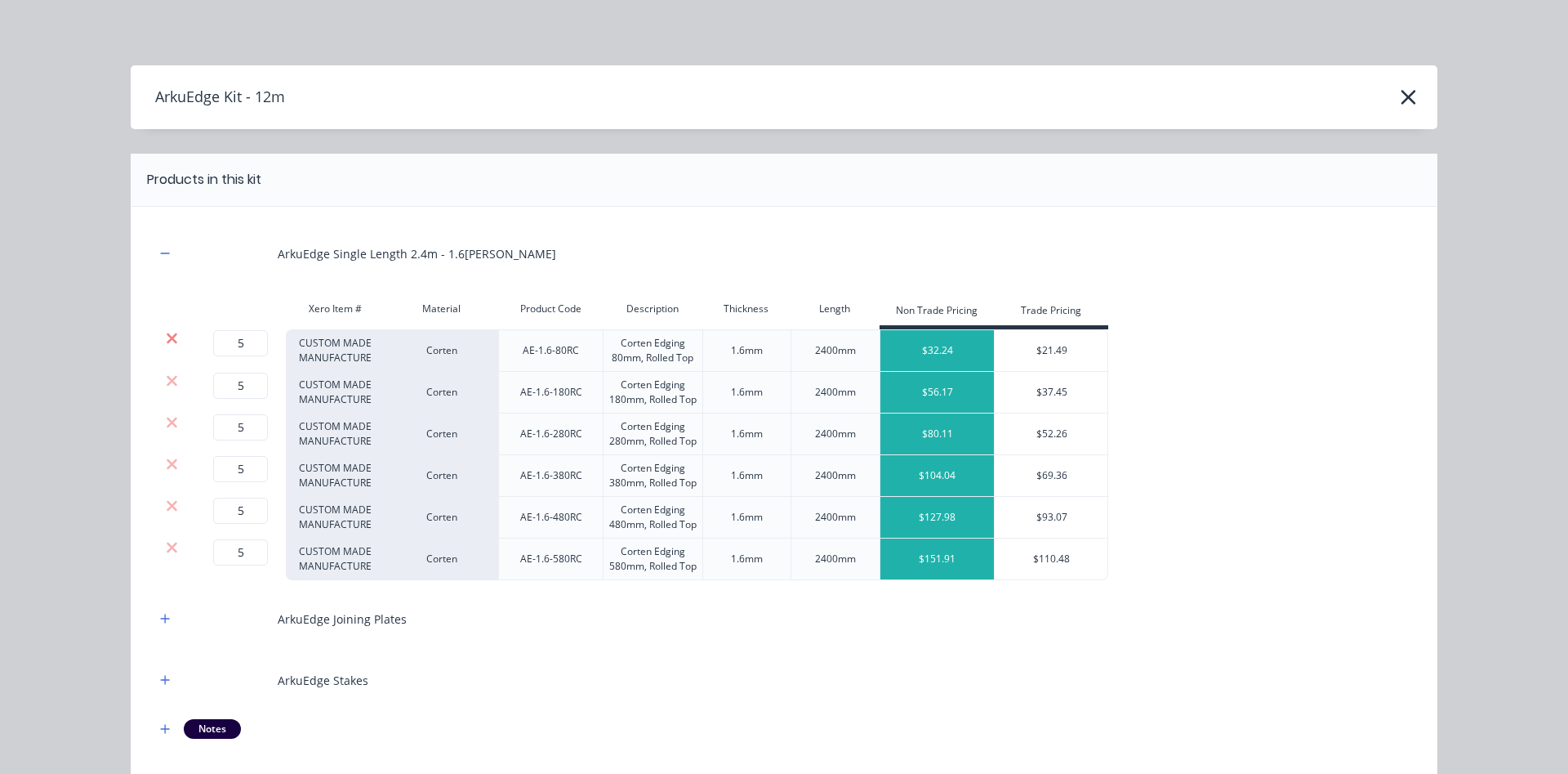
click at [172, 338] on icon at bounding box center [172, 337] width 11 height 11
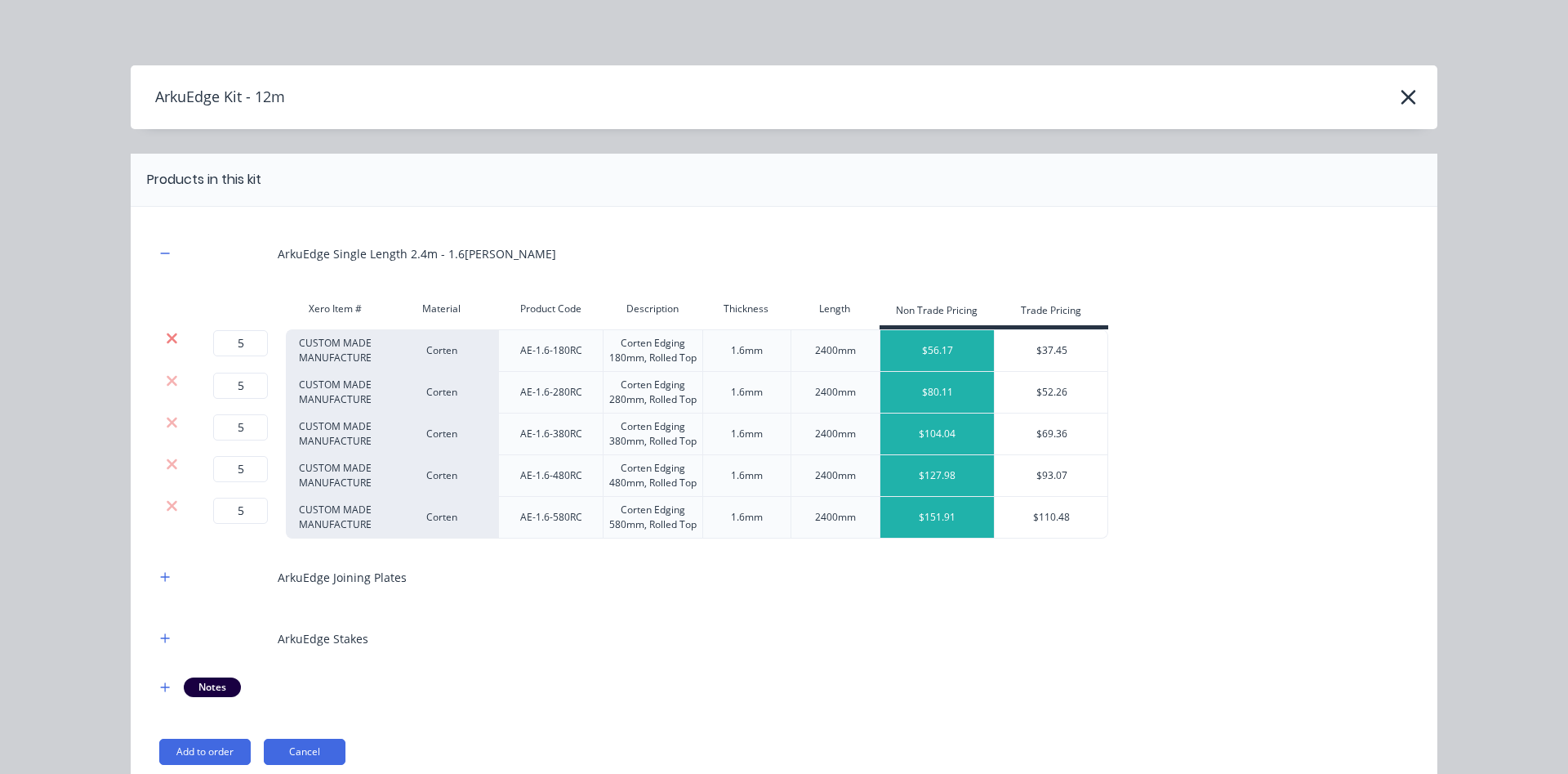
click at [173, 338] on icon at bounding box center [172, 337] width 11 height 11
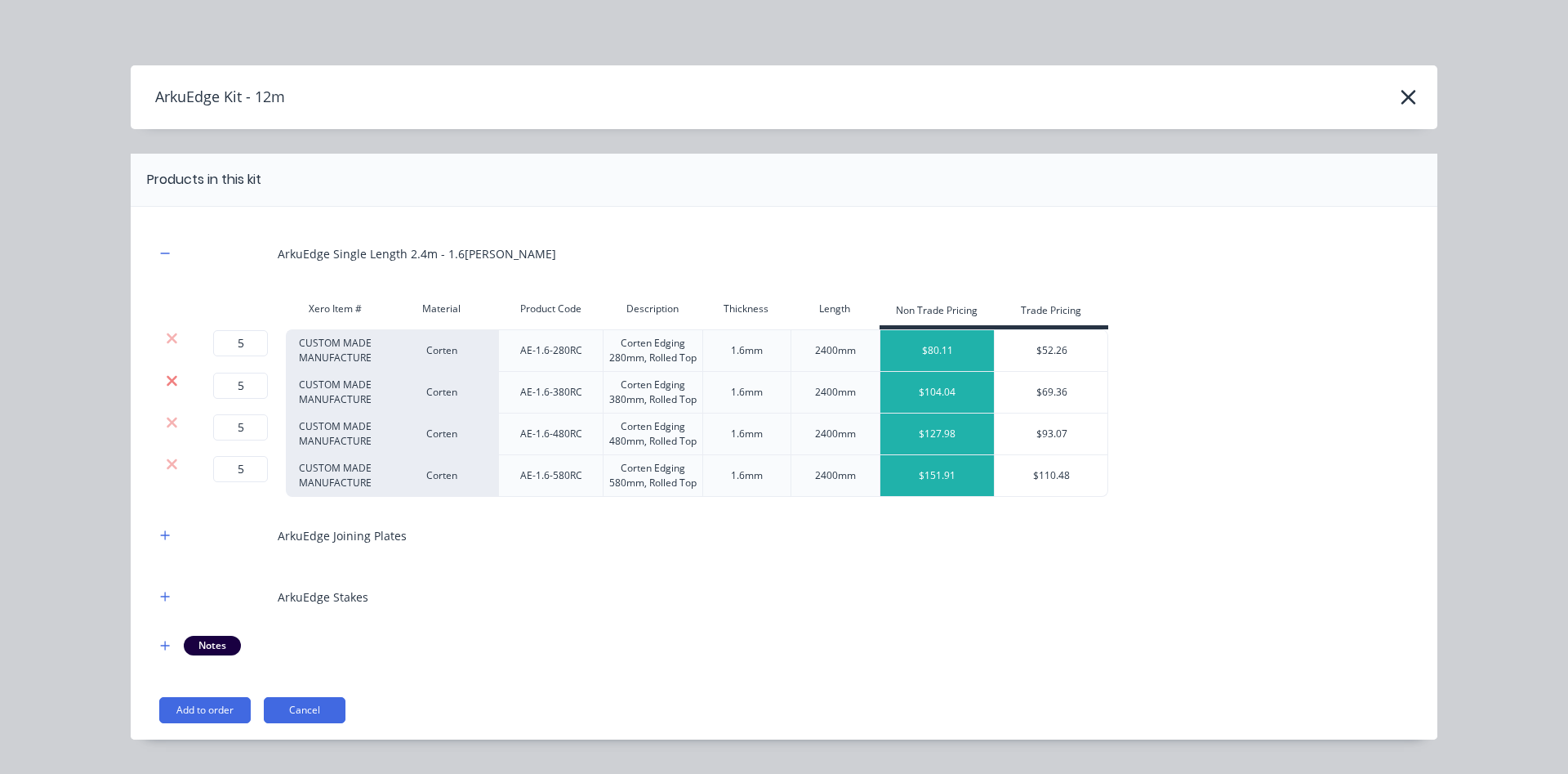
click at [171, 381] on icon at bounding box center [172, 380] width 11 height 11
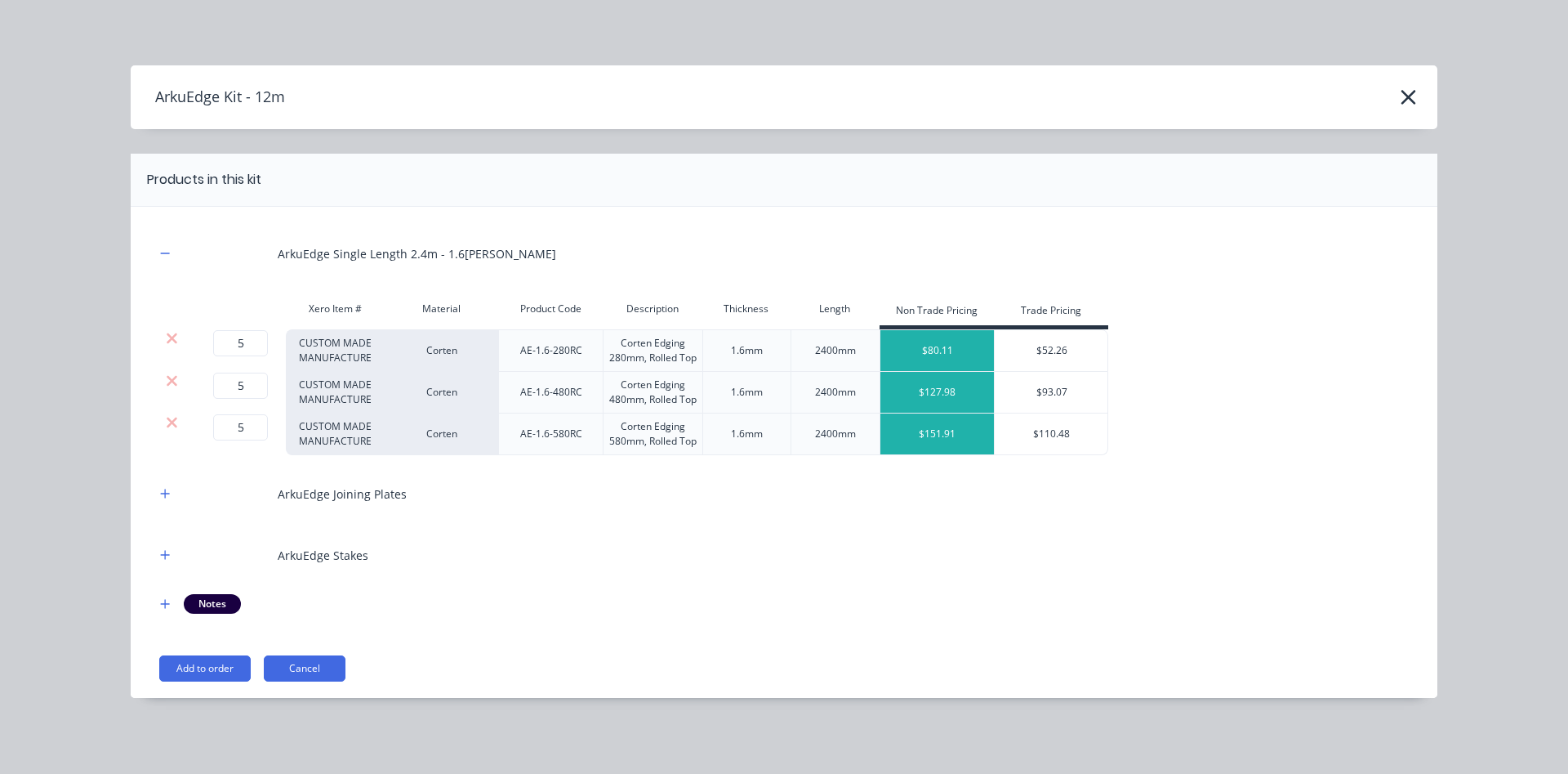
click at [171, 381] on icon at bounding box center [172, 380] width 11 height 11
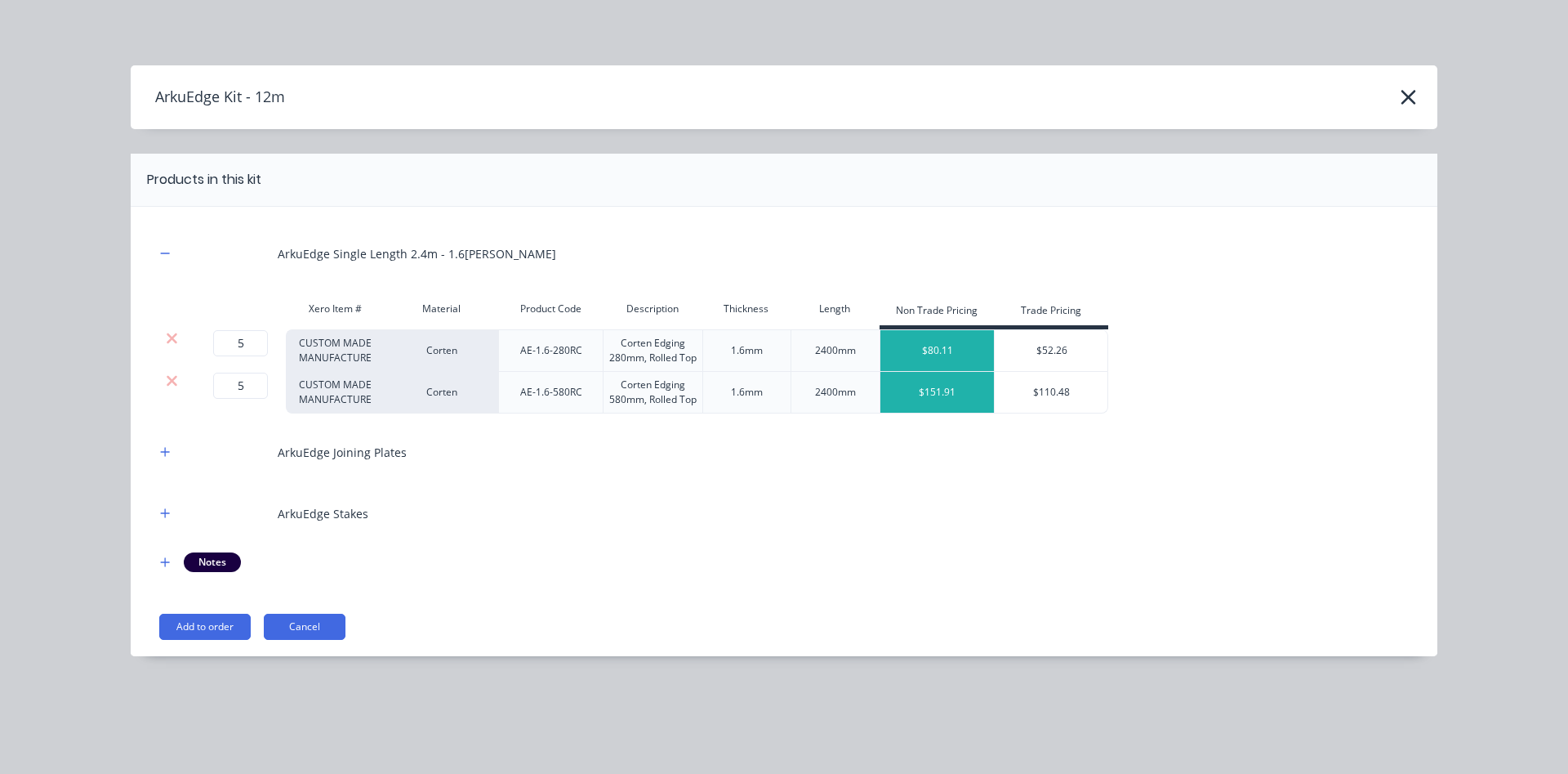
click at [171, 381] on icon at bounding box center [172, 380] width 11 height 11
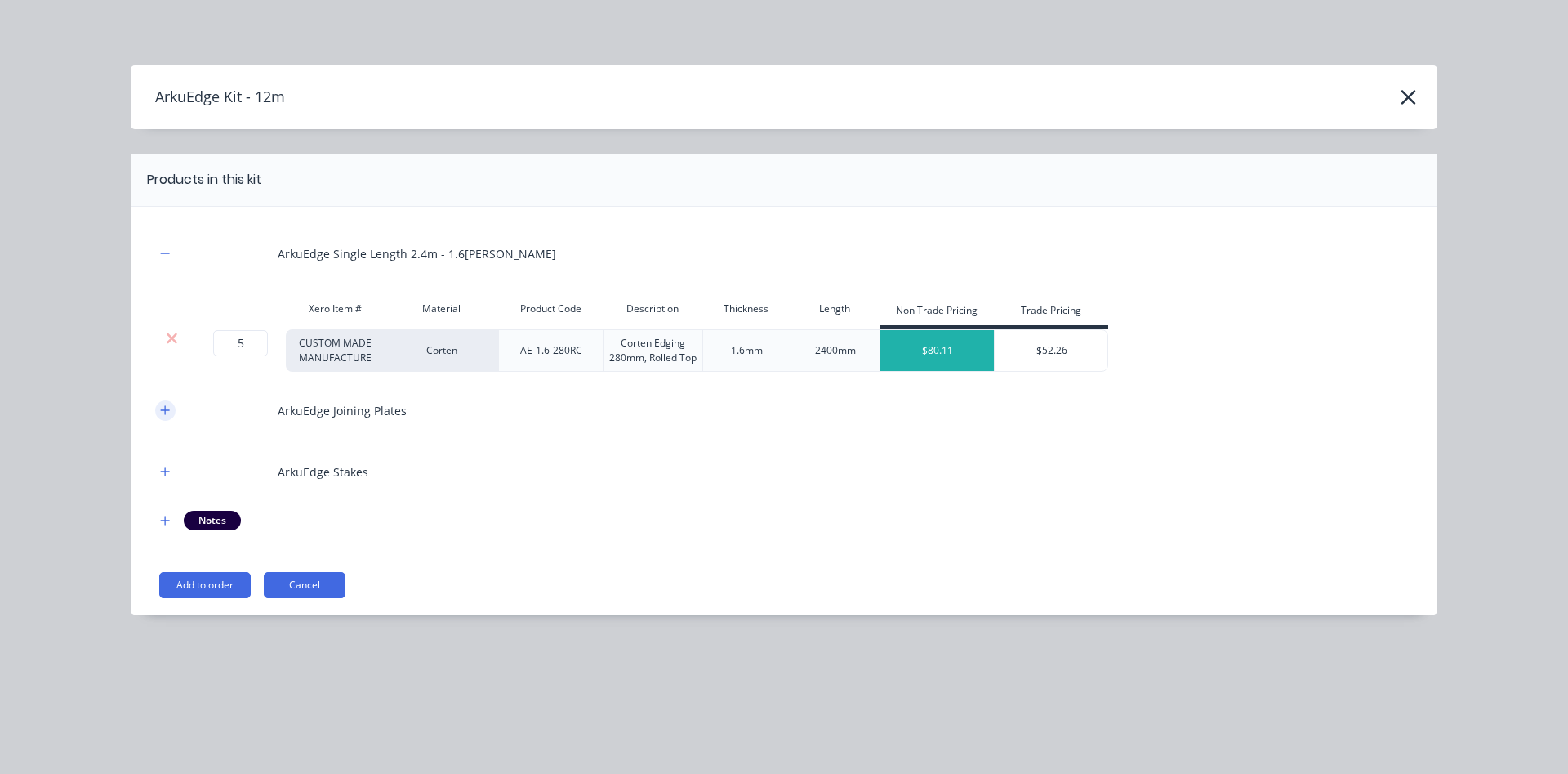
click at [167, 400] on button "button" at bounding box center [165, 410] width 20 height 20
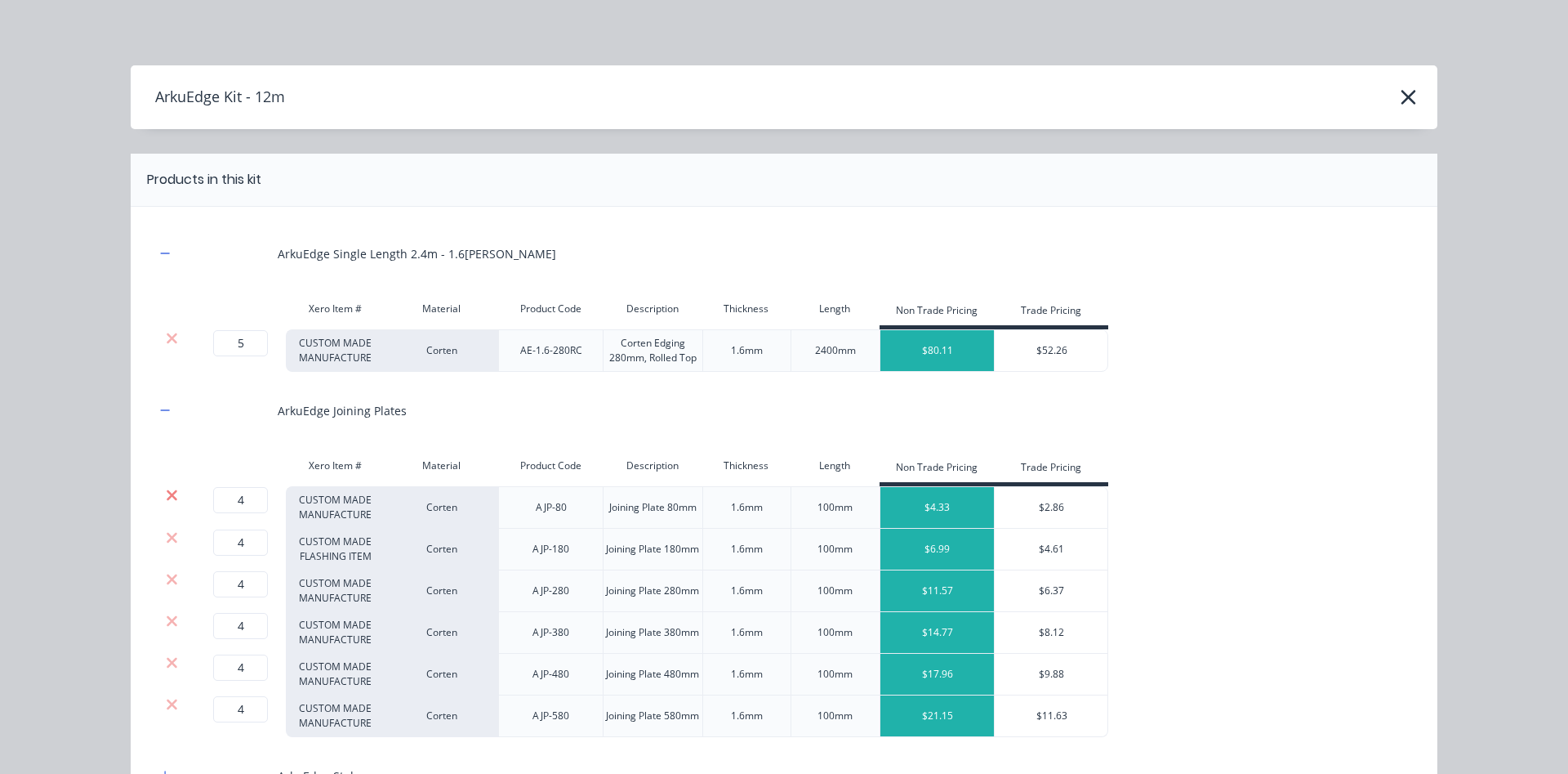
click at [175, 491] on icon at bounding box center [172, 494] width 11 height 11
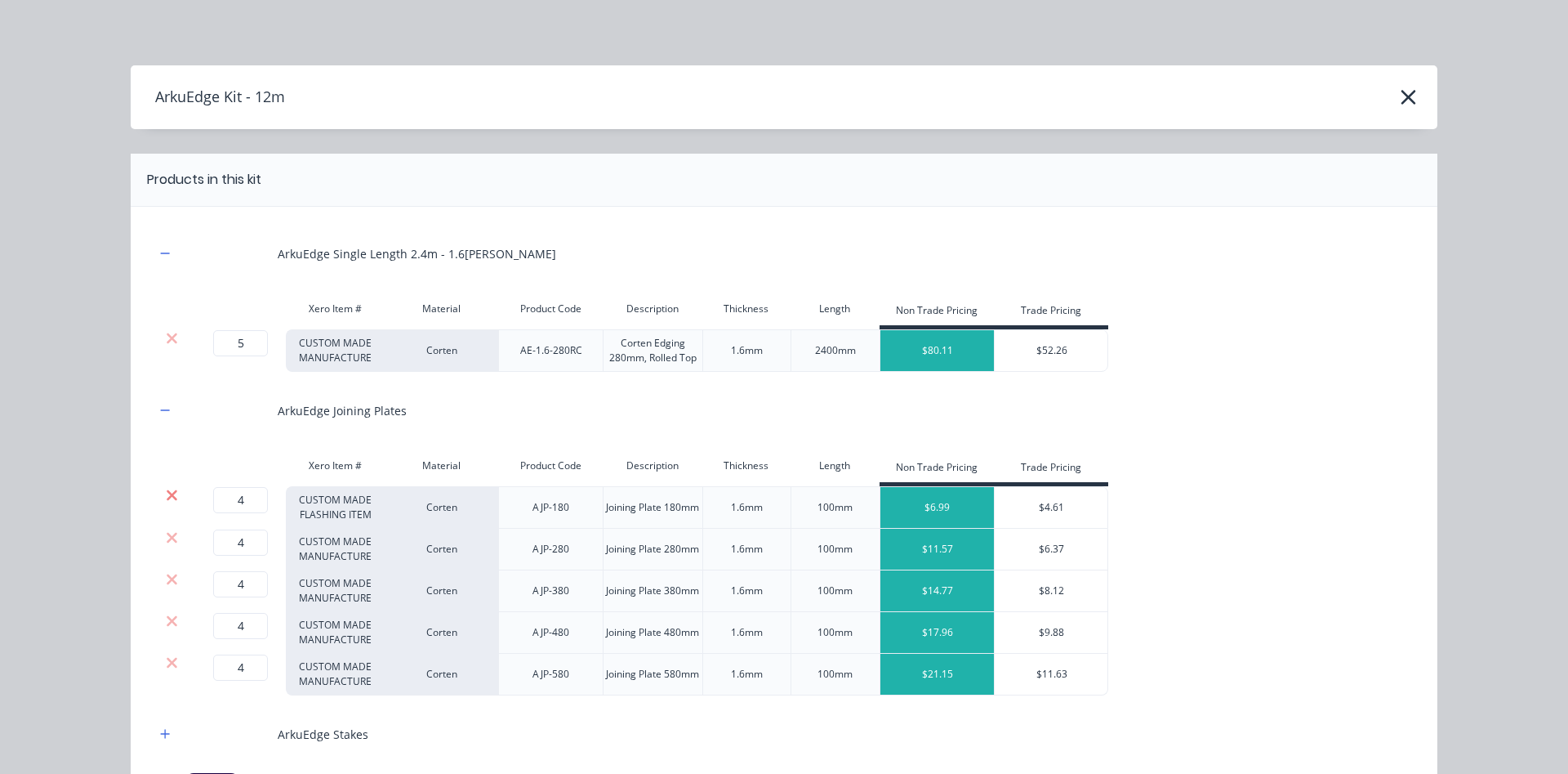
click at [175, 490] on icon at bounding box center [172, 494] width 11 height 11
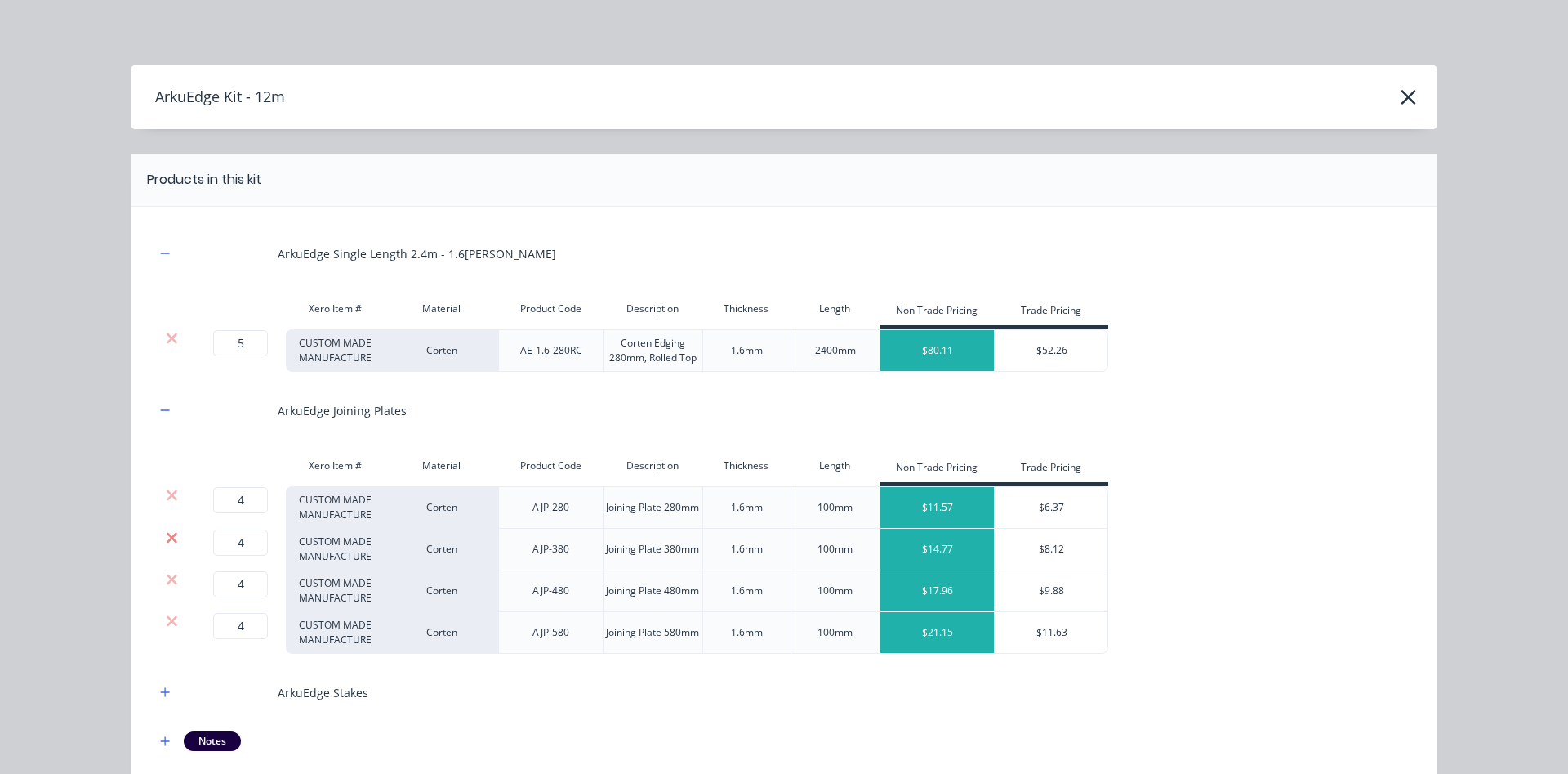
click at [175, 534] on icon at bounding box center [172, 537] width 11 height 11
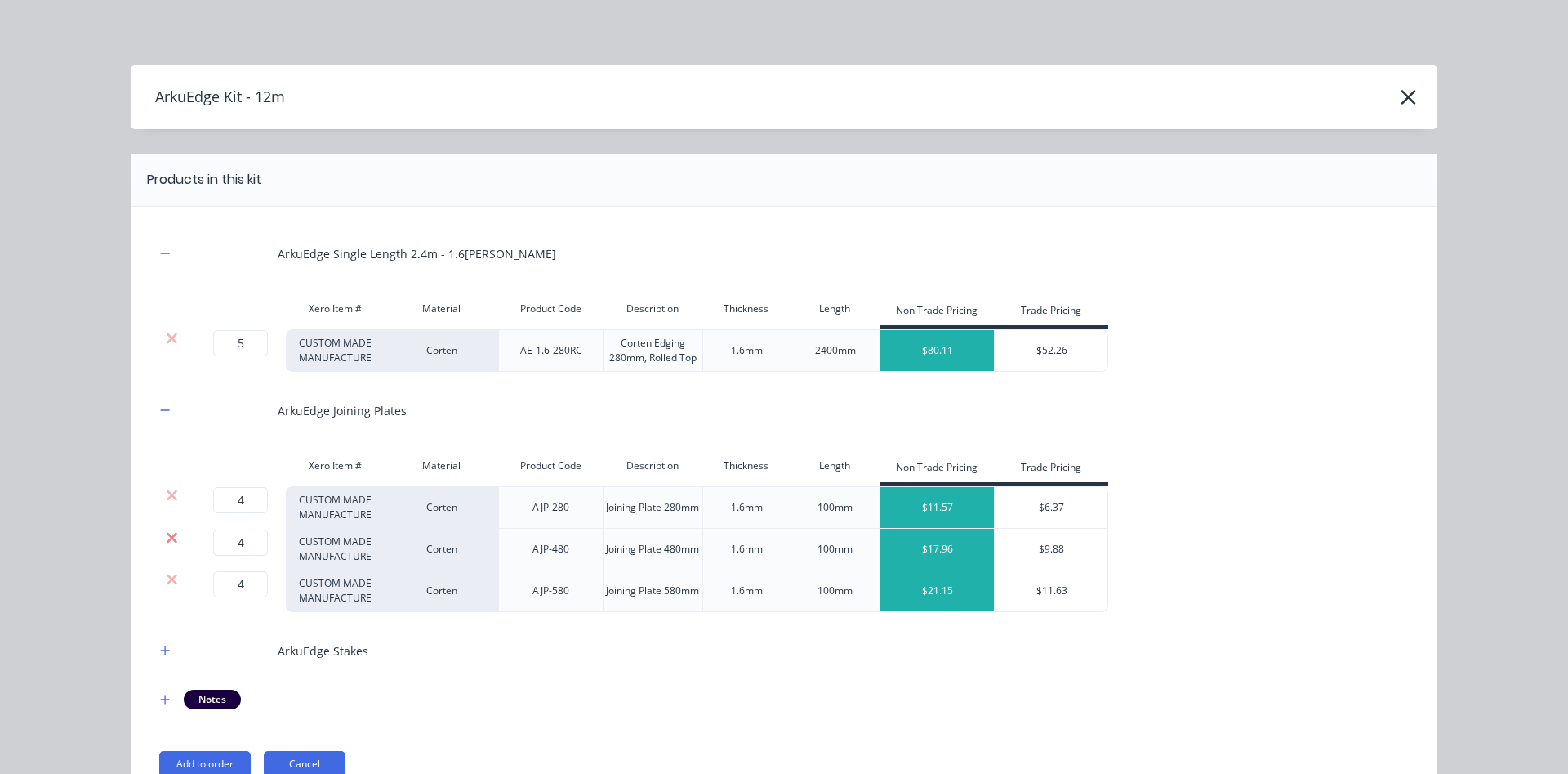
click at [175, 534] on icon at bounding box center [172, 537] width 11 height 11
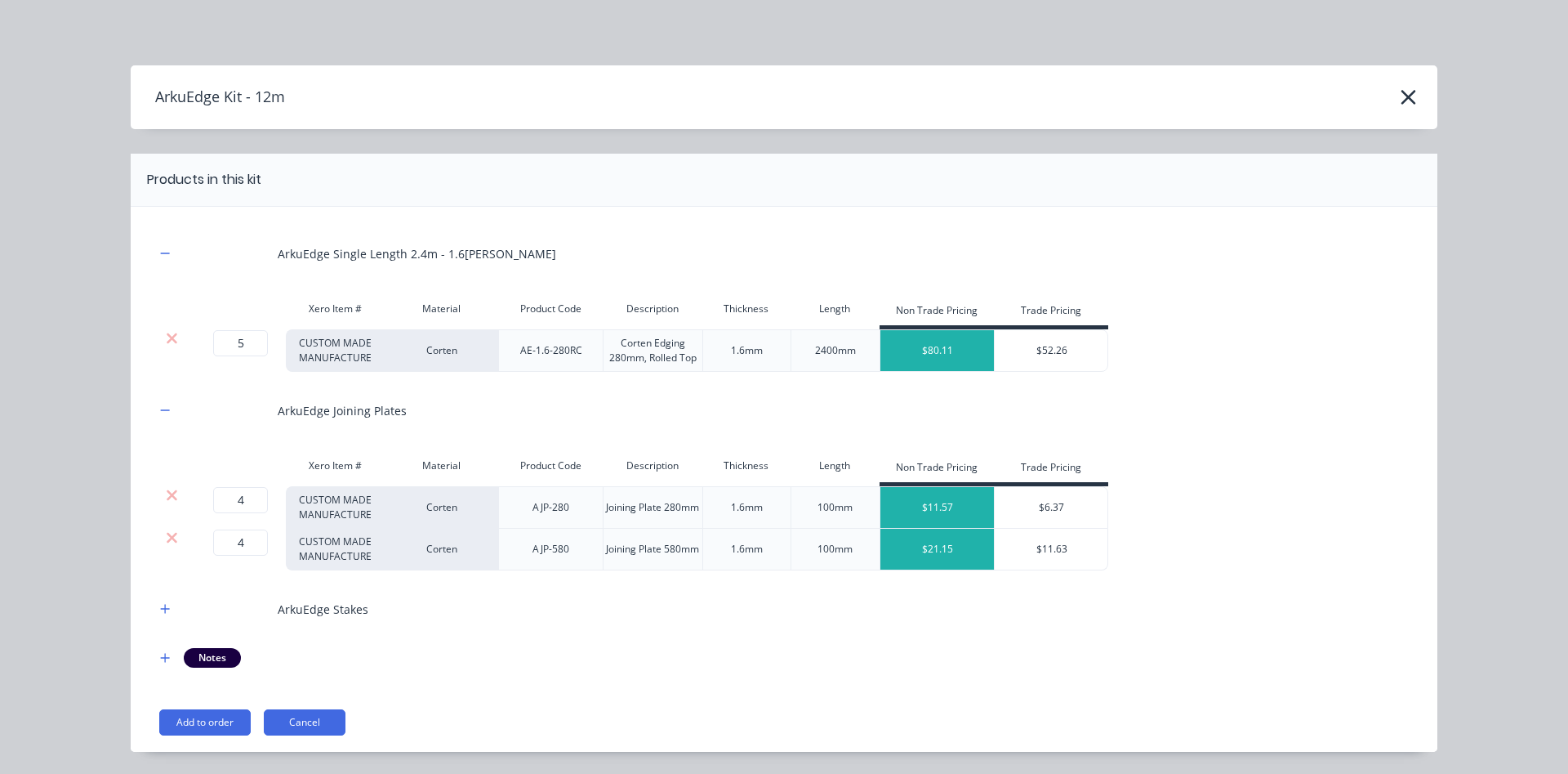
click at [177, 534] on icon at bounding box center [172, 537] width 12 height 16
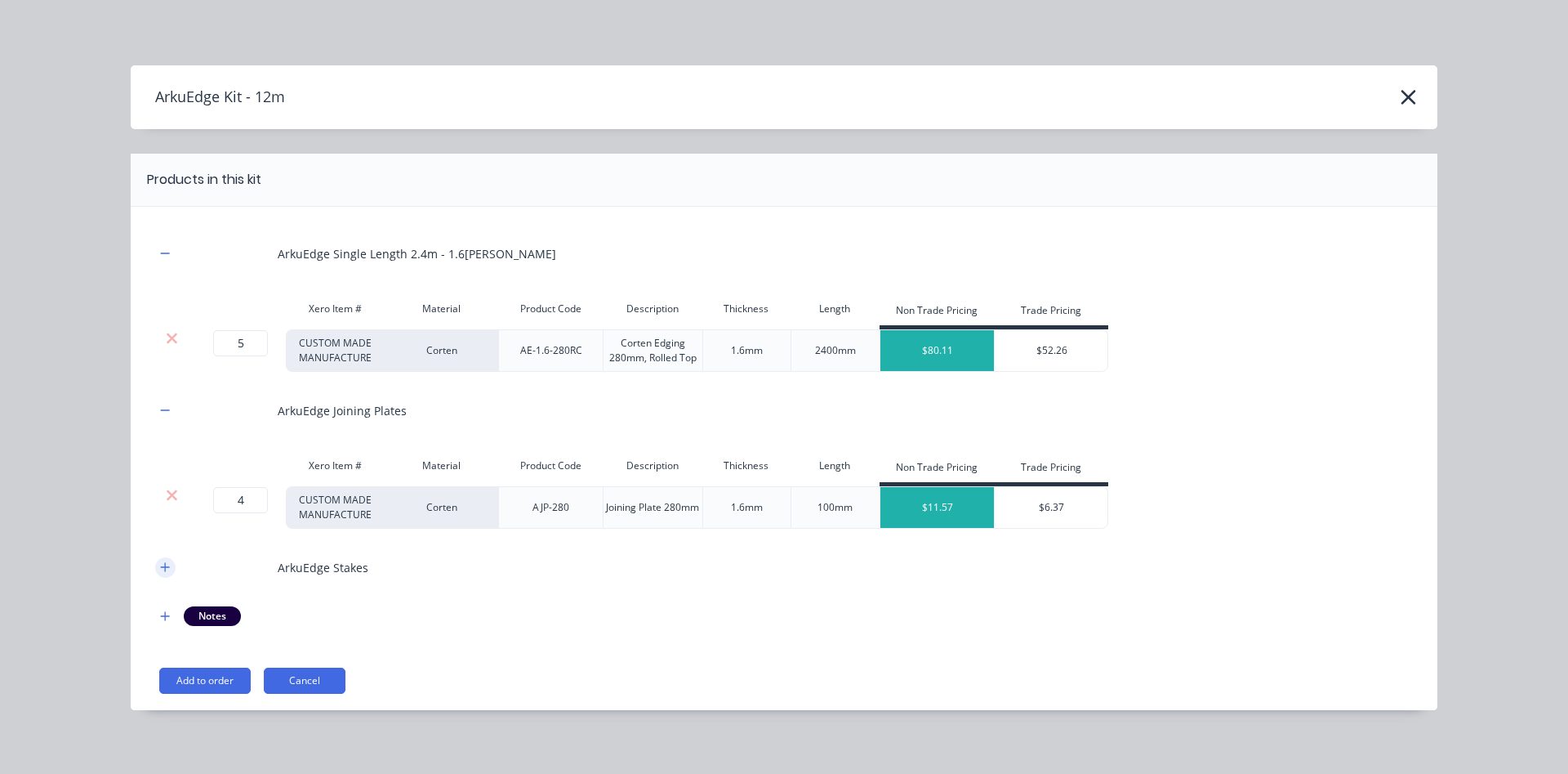
click at [169, 564] on icon "button" at bounding box center [165, 566] width 10 height 11
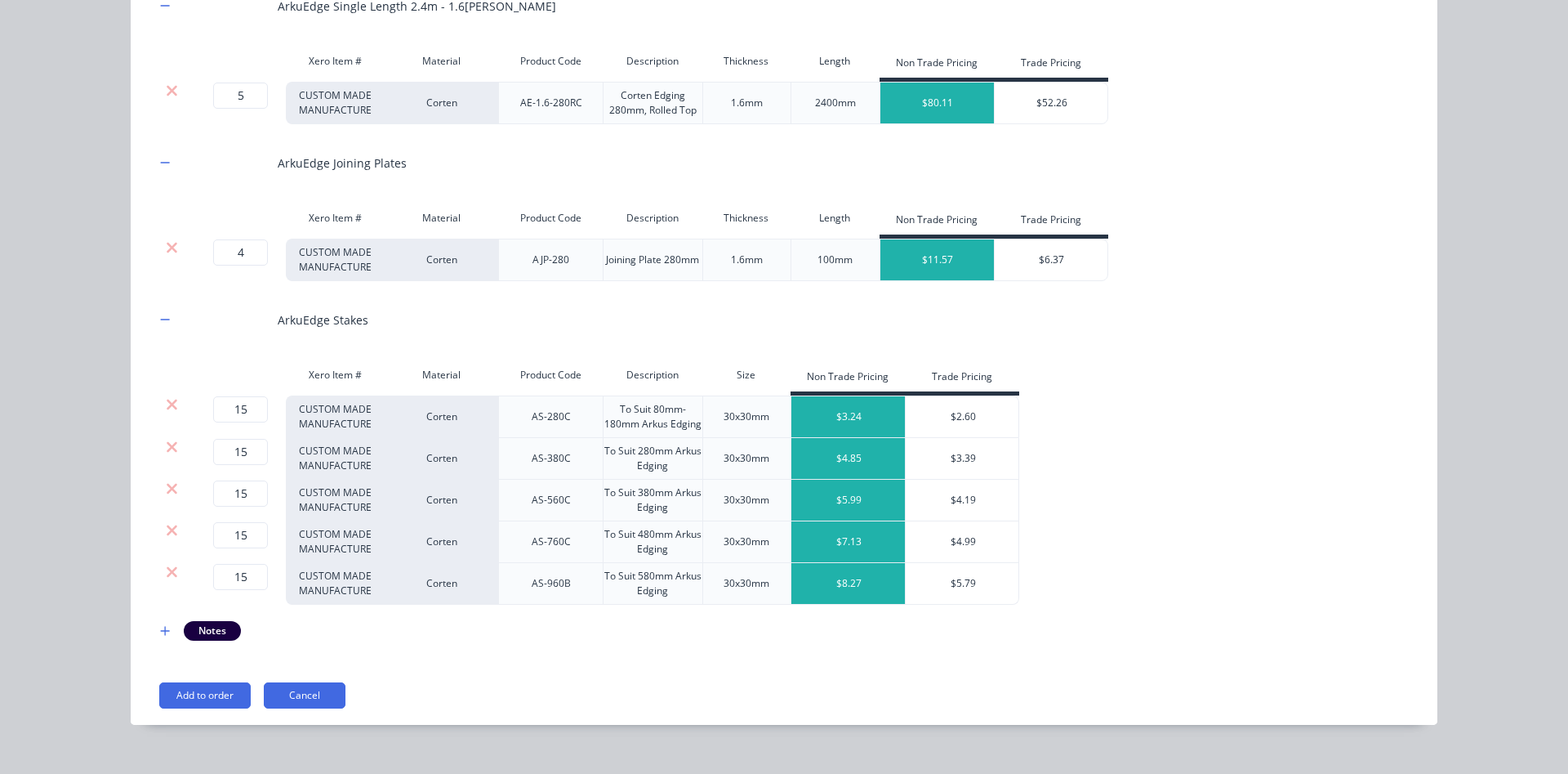
scroll to position [274, 0]
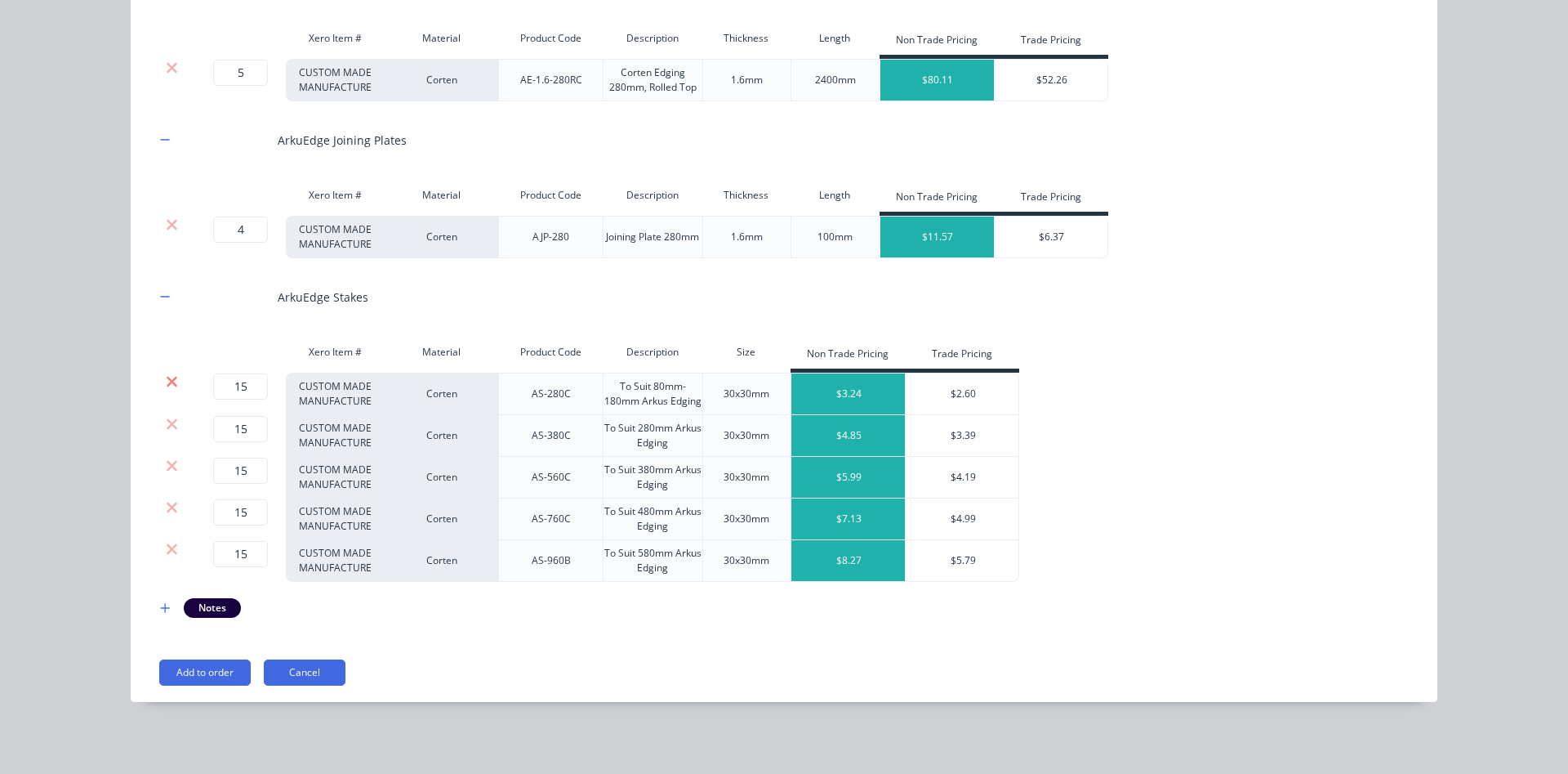
click at [173, 378] on icon at bounding box center [172, 381] width 11 height 11
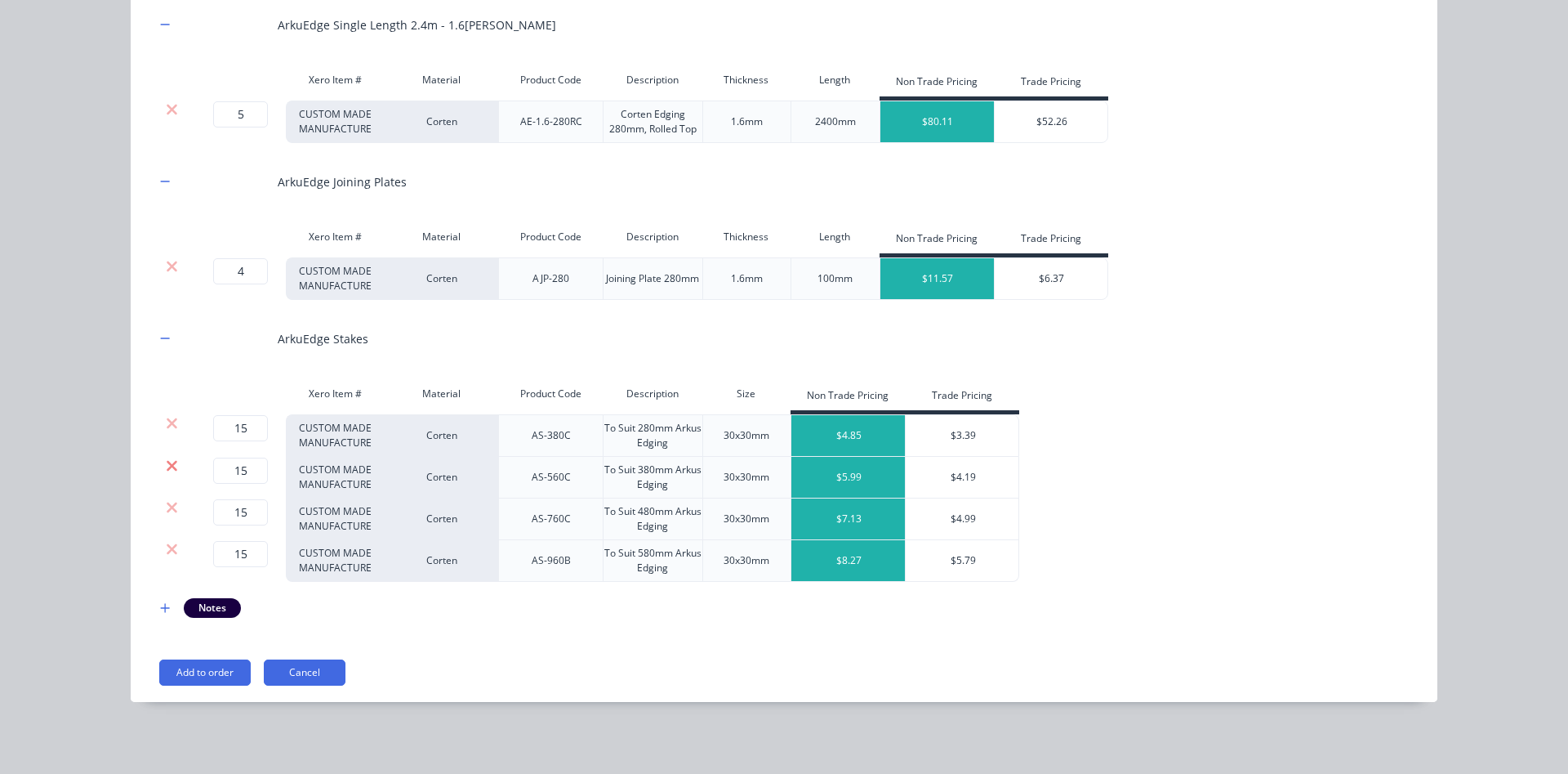
click at [170, 468] on icon at bounding box center [172, 465] width 11 height 11
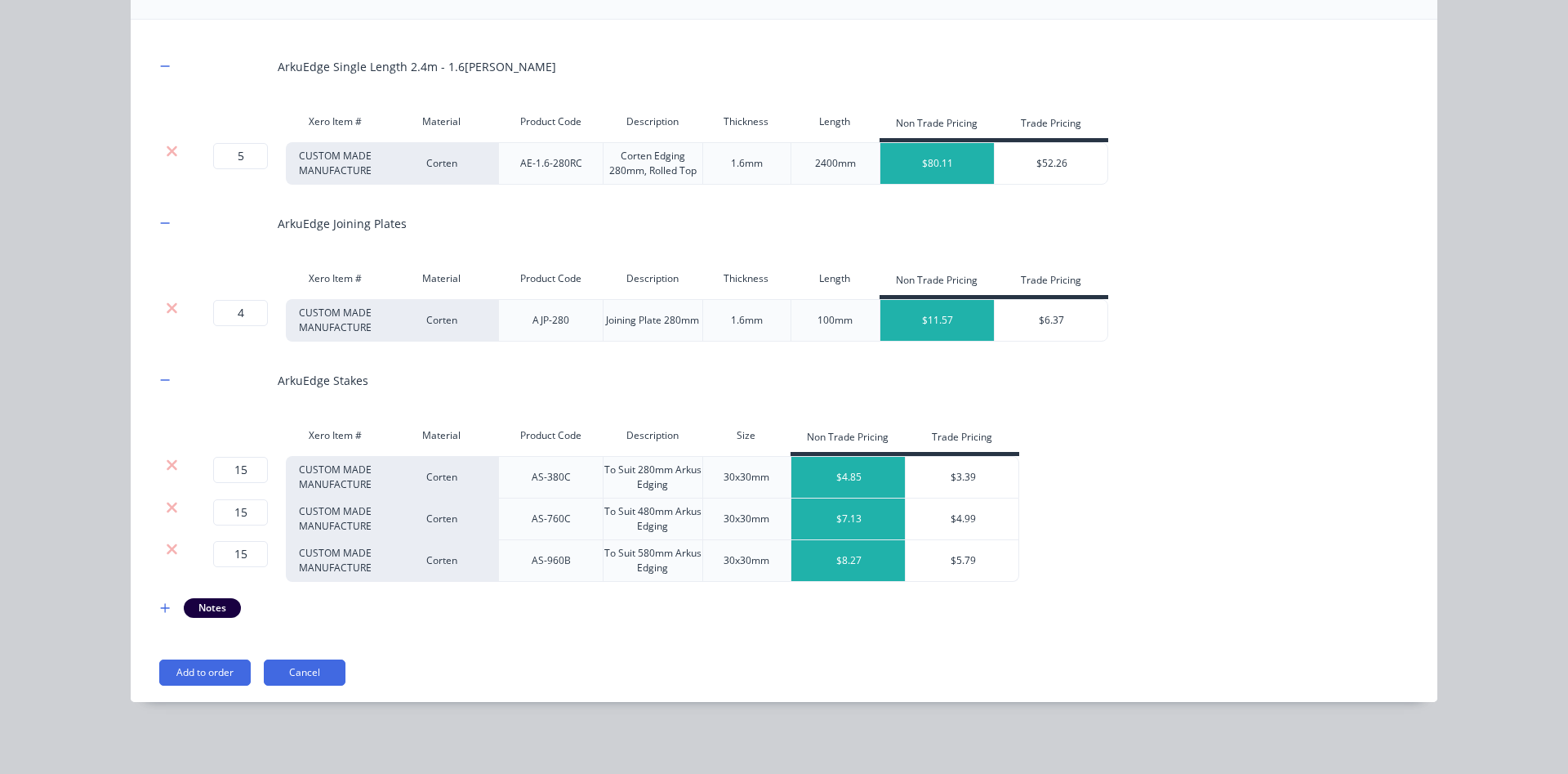
scroll to position [187, 0]
click at [170, 547] on icon at bounding box center [172, 548] width 11 height 11
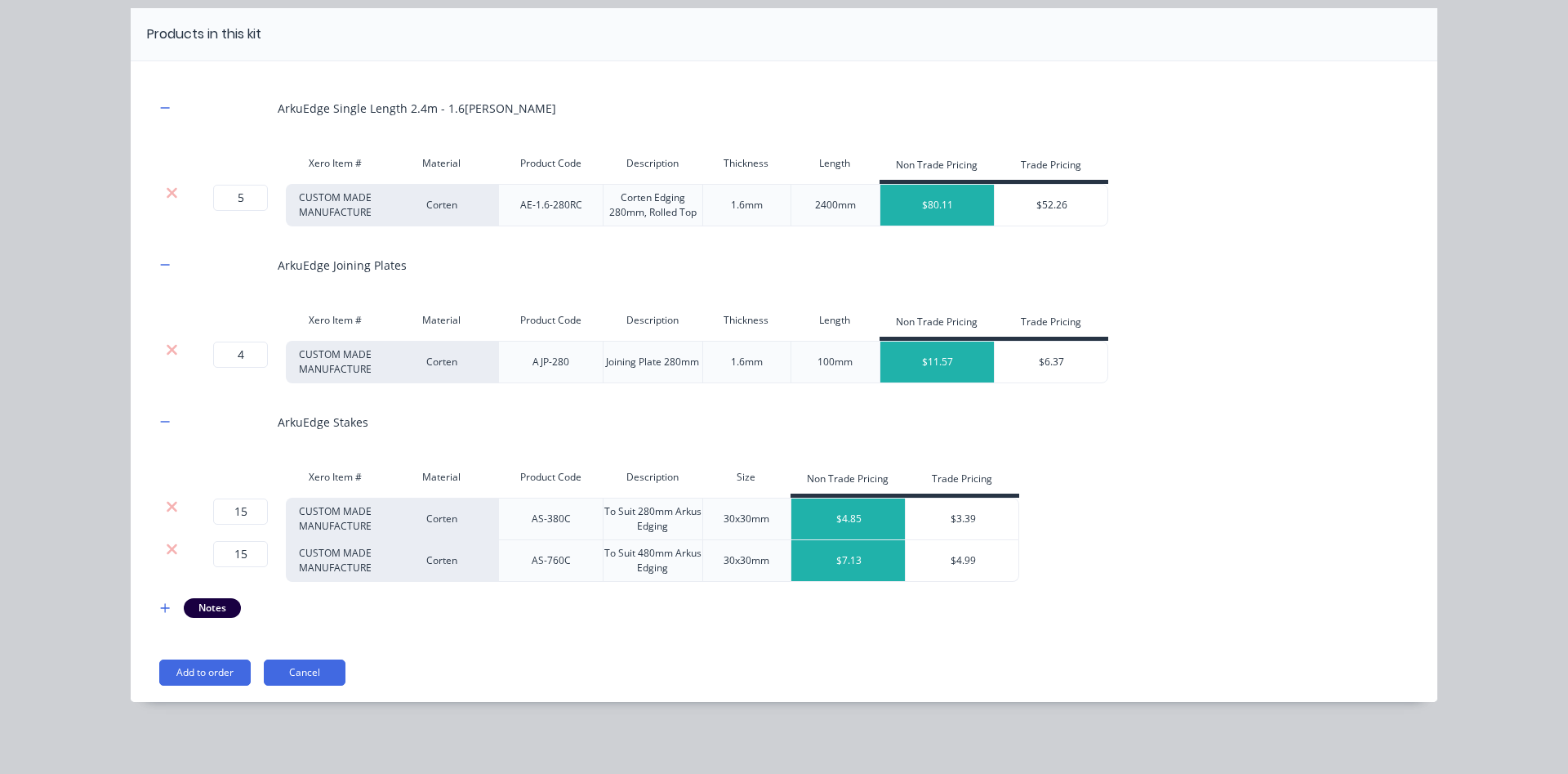
scroll to position [146, 0]
click at [172, 551] on icon at bounding box center [172, 548] width 11 height 11
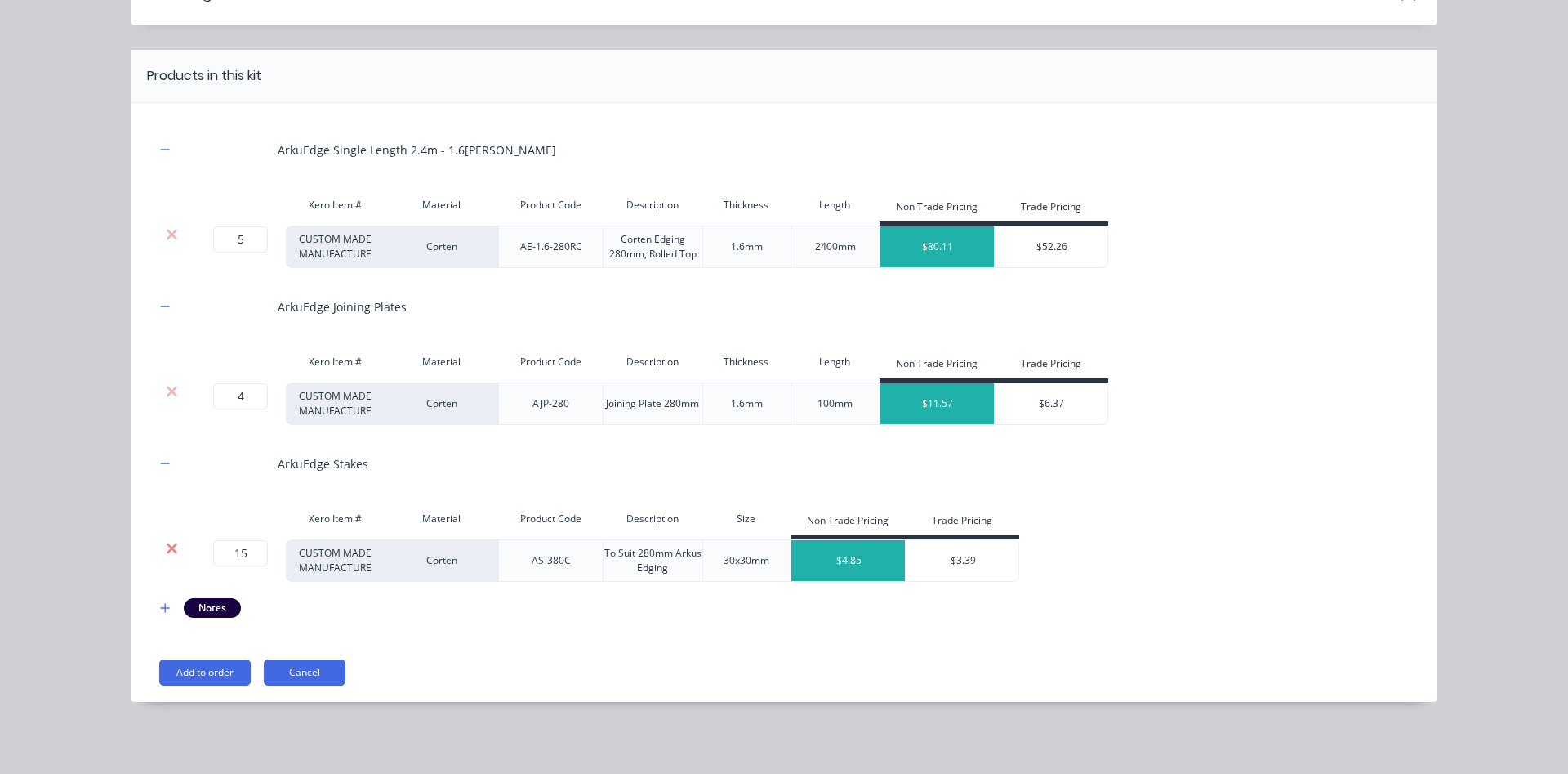
scroll to position [103, 0]
click at [223, 666] on button "Add to order" at bounding box center [205, 672] width 92 height 26
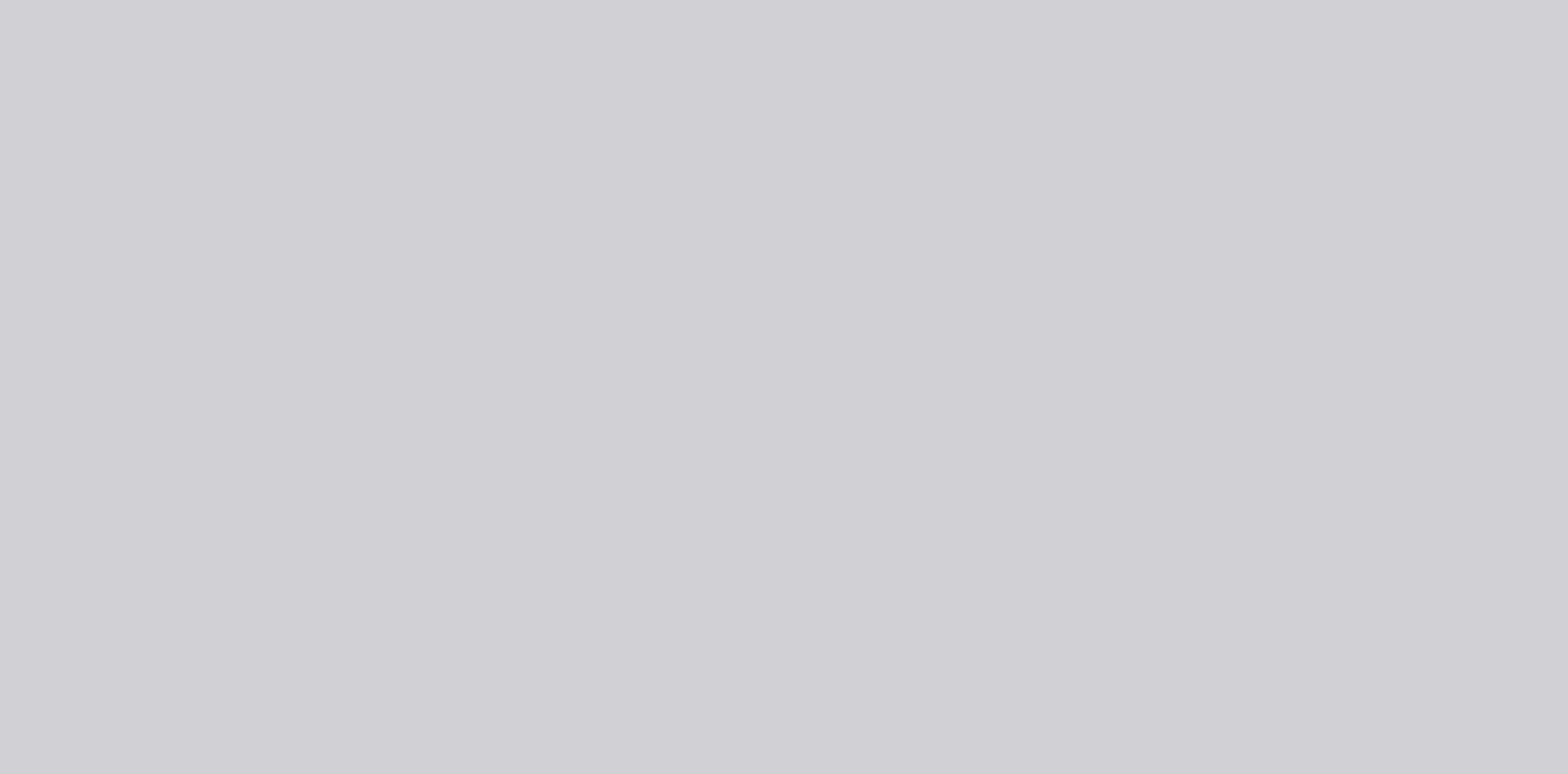
scroll to position [0, 0]
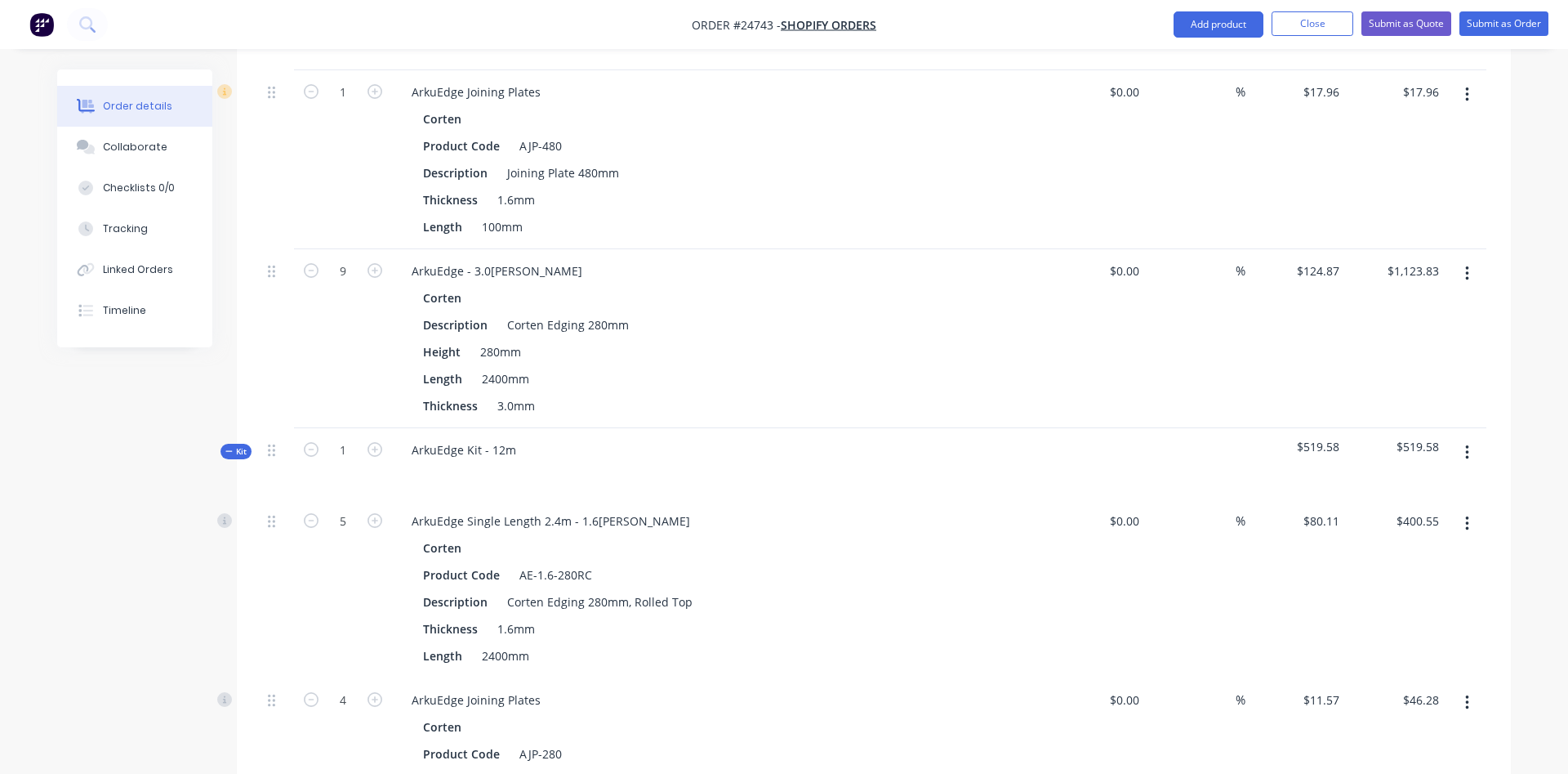
click at [709, 461] on div at bounding box center [719, 473] width 641 height 24
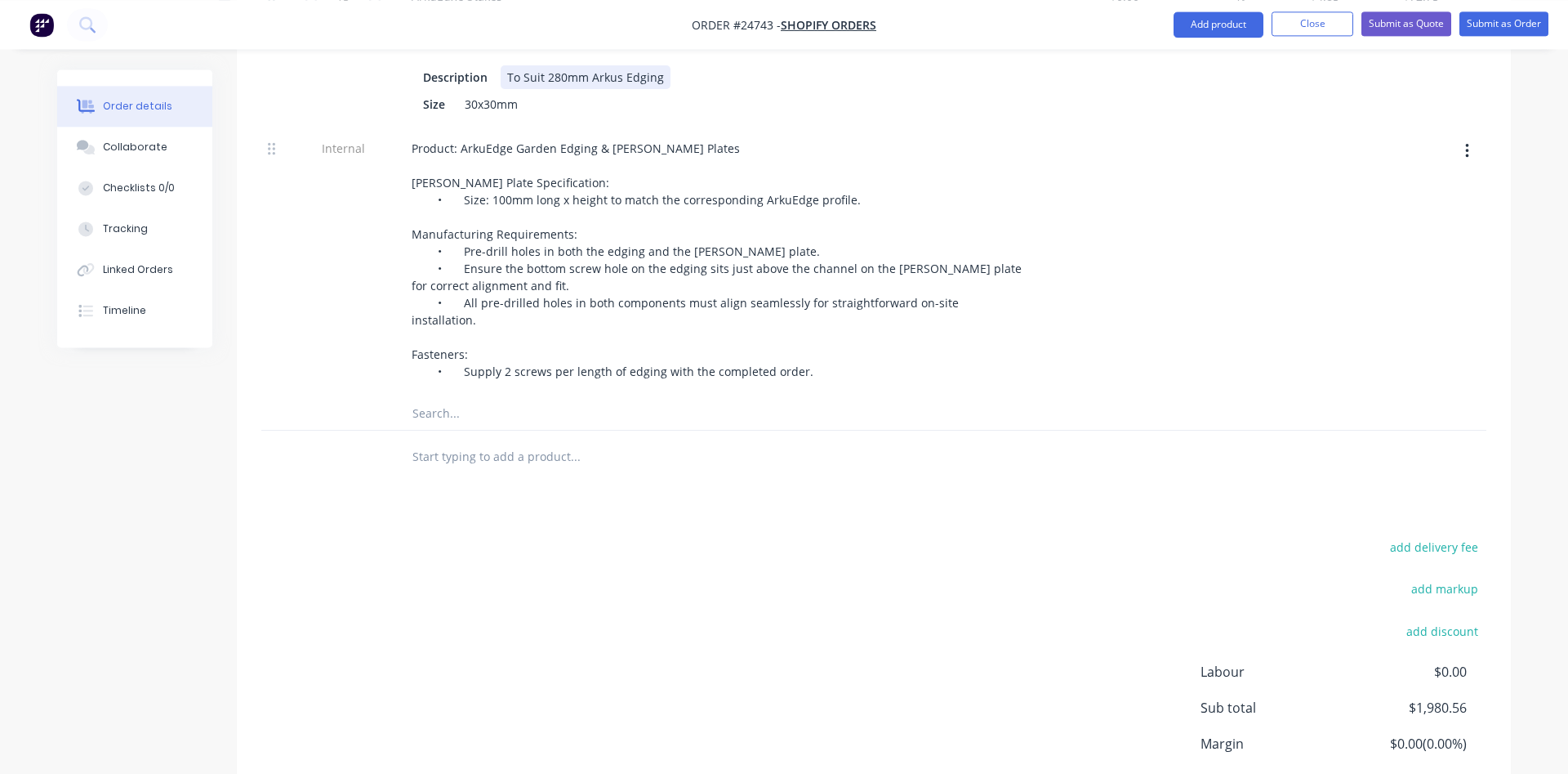
scroll to position [1983, 0]
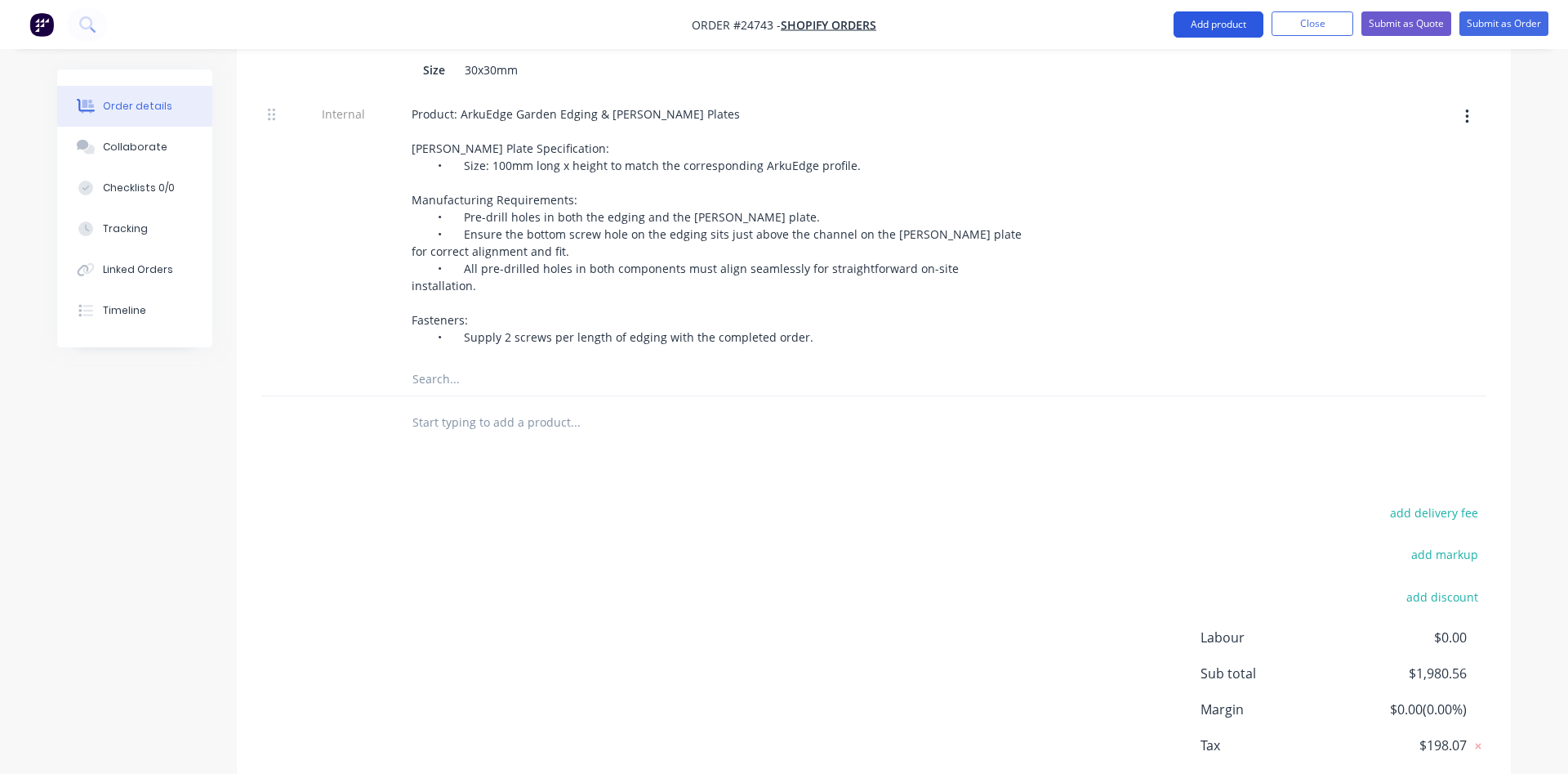
click at [1208, 29] on button "Add product" at bounding box center [1219, 24] width 90 height 26
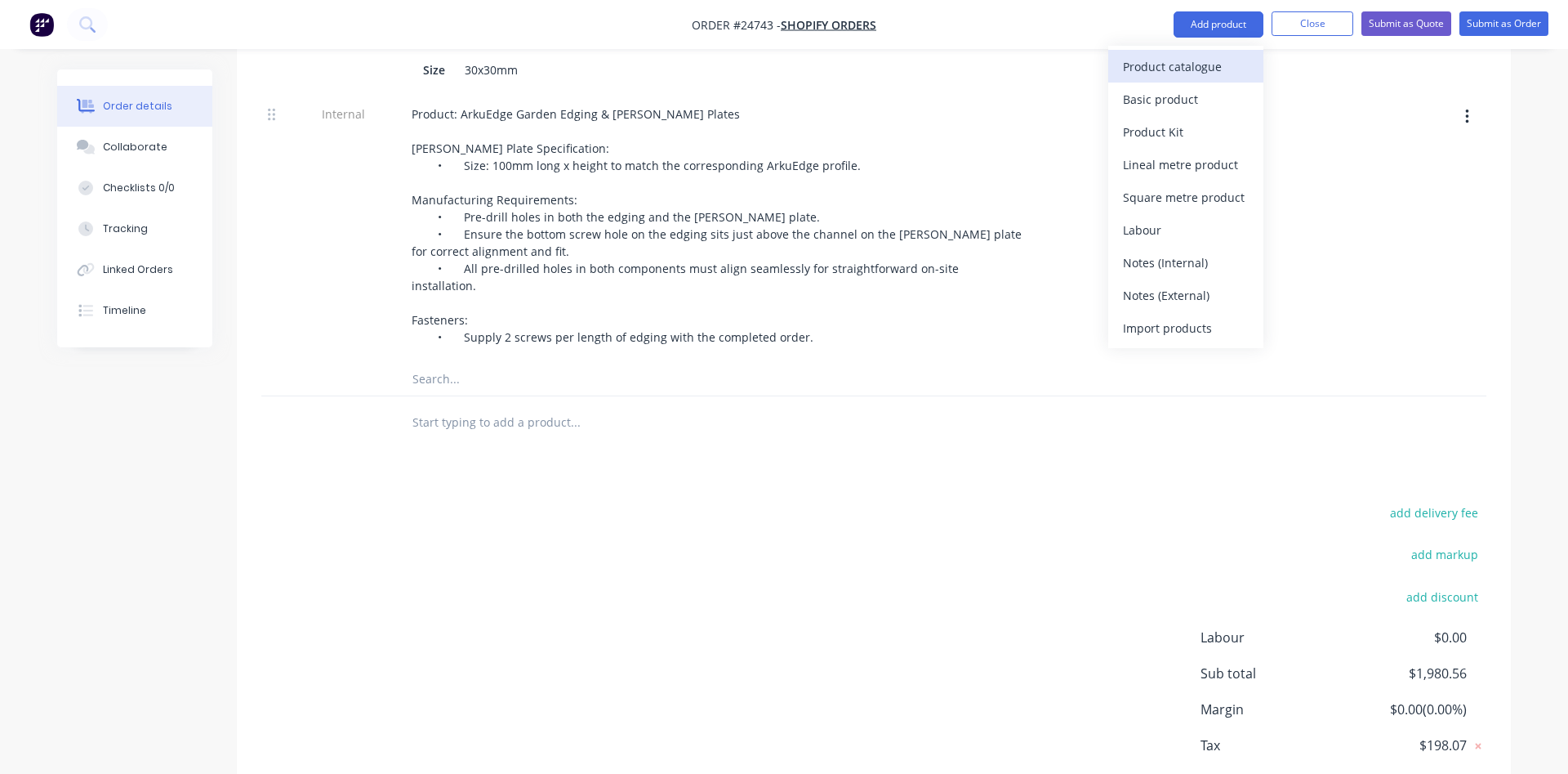
click at [1193, 61] on div "Product catalogue" at bounding box center [1186, 67] width 125 height 24
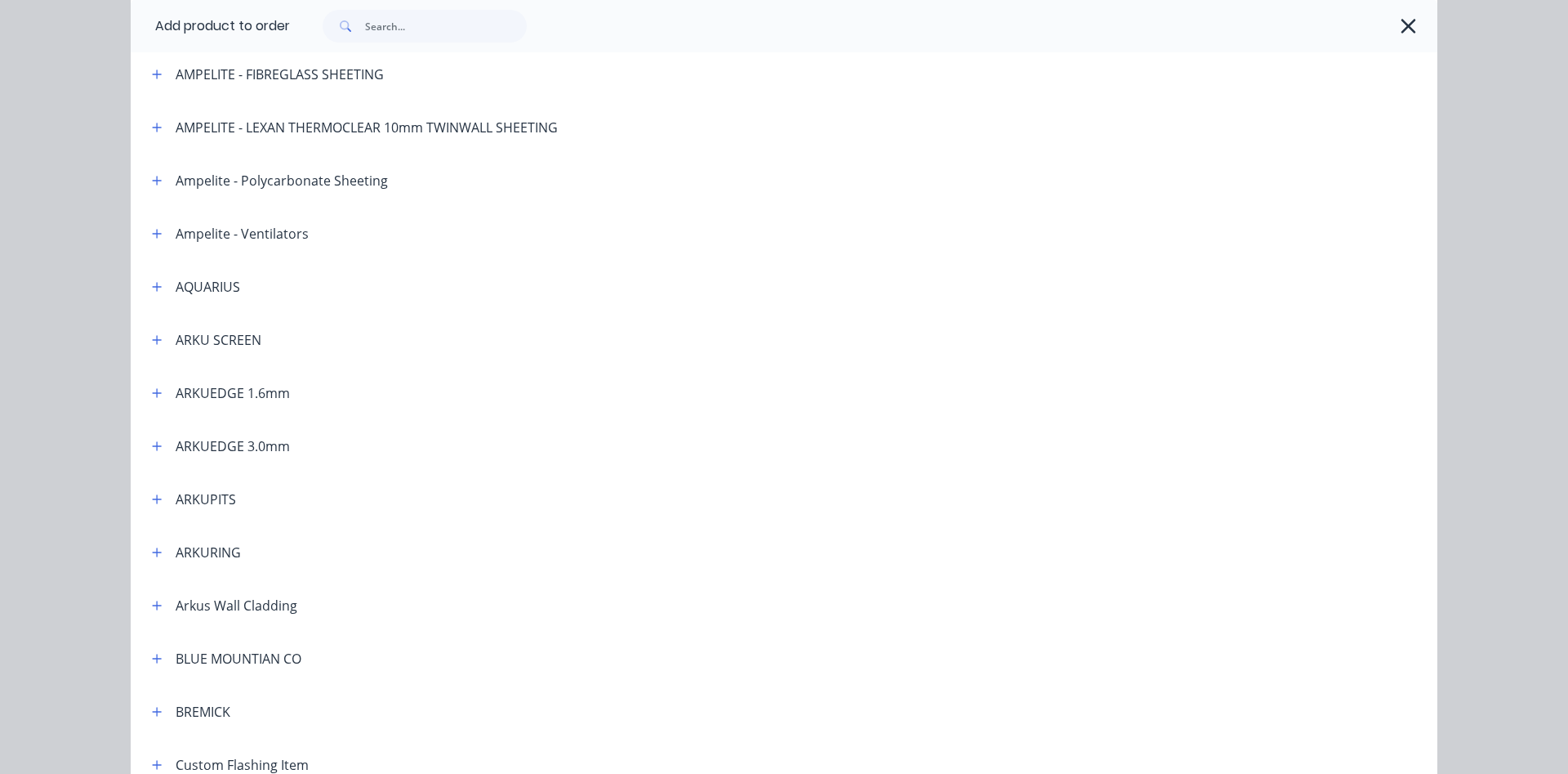
scroll to position [187, 0]
click at [163, 393] on button "button" at bounding box center [157, 391] width 20 height 20
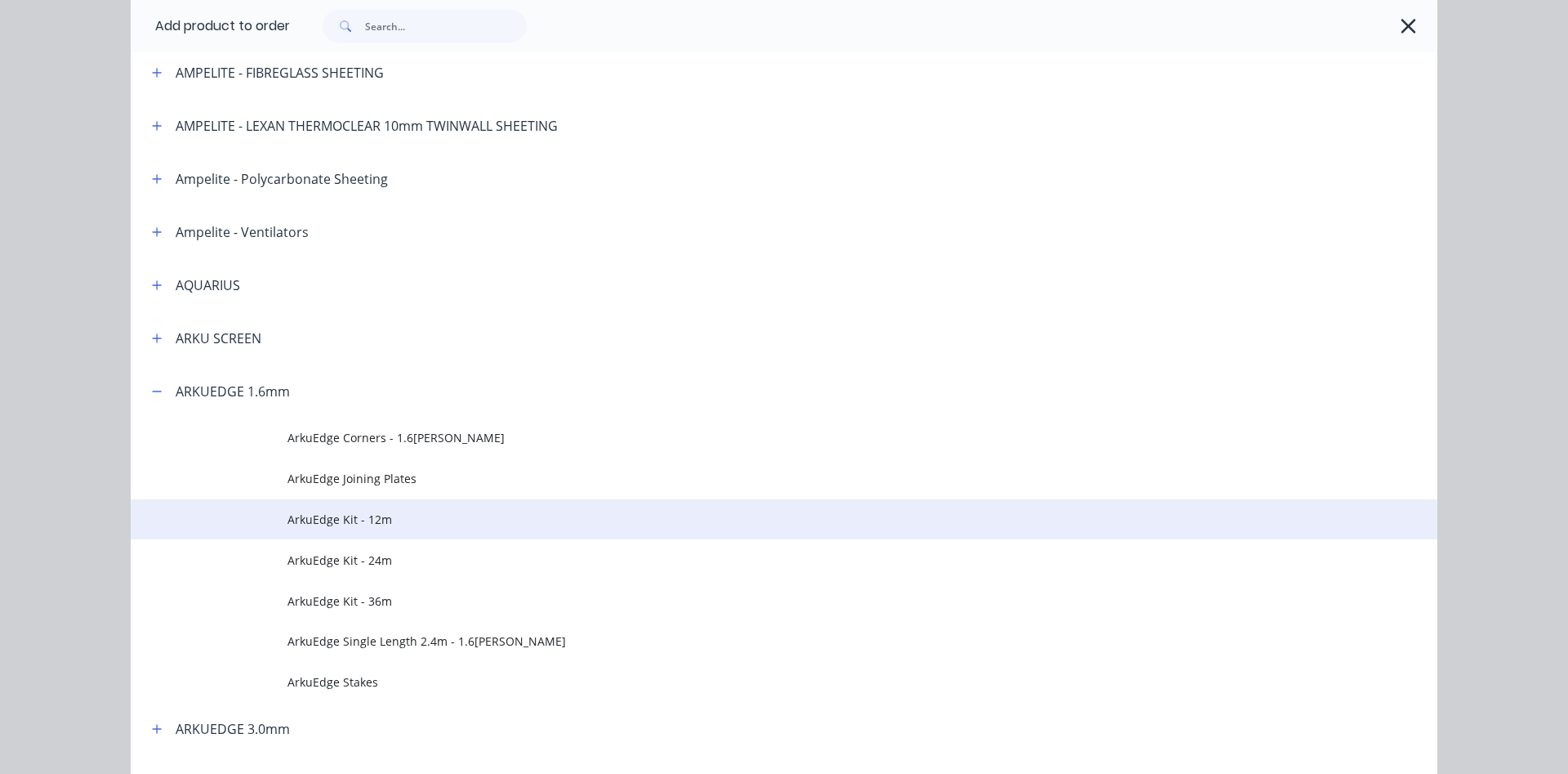
click at [348, 519] on span "ArkuEdge Kit - 12m" at bounding box center [747, 519] width 920 height 17
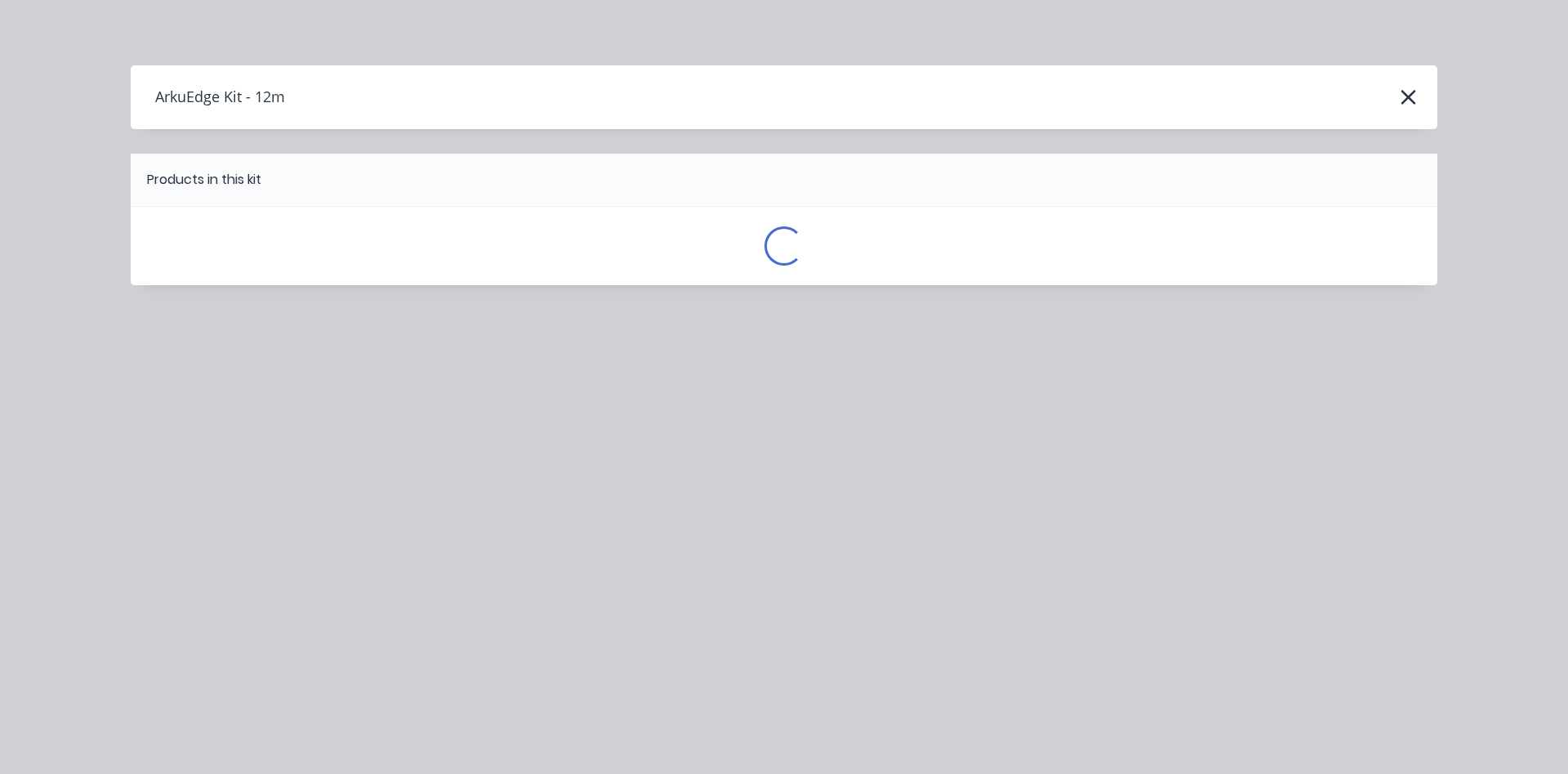
scroll to position [0, 0]
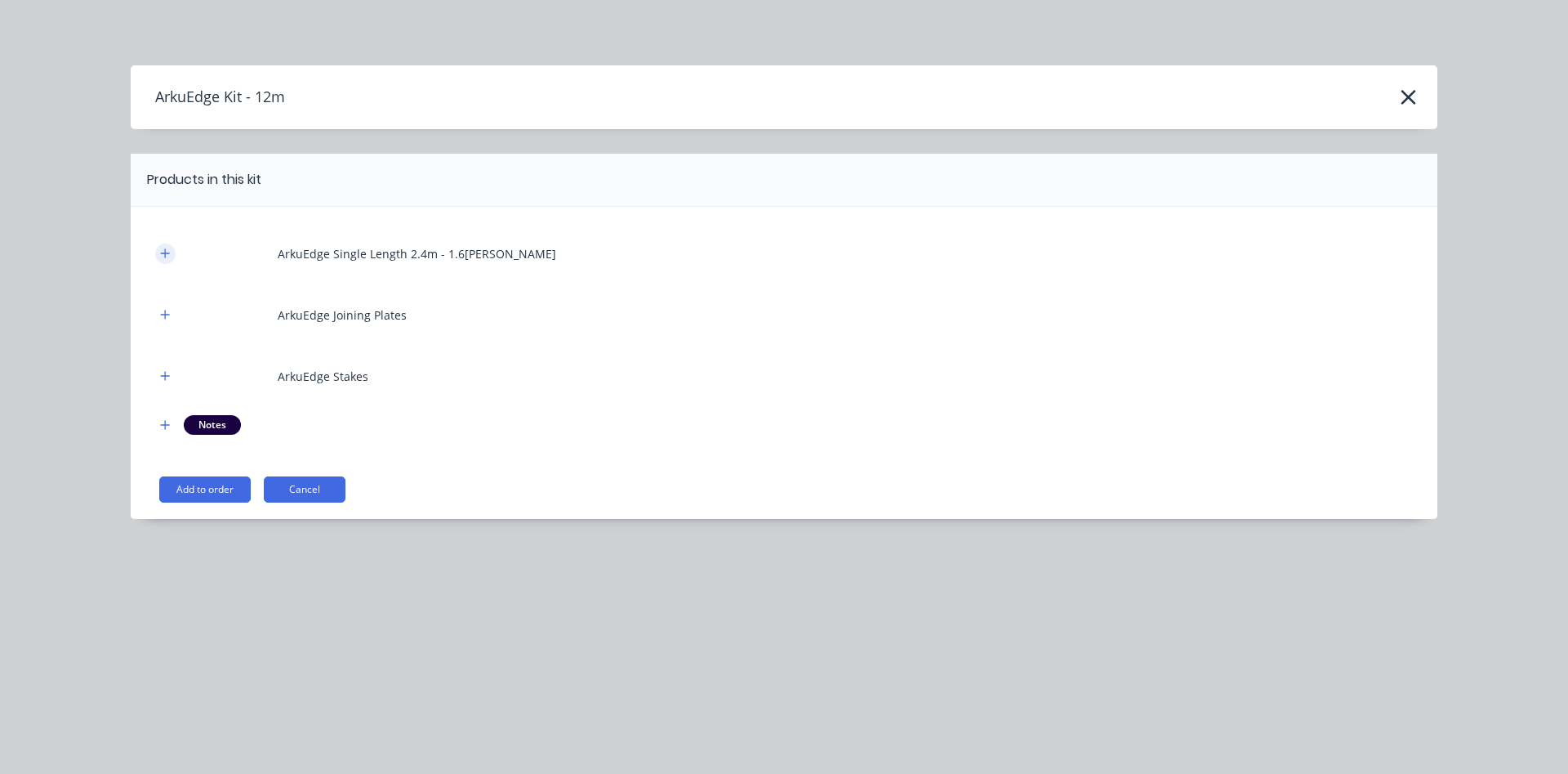
click at [170, 251] on icon "button" at bounding box center [165, 253] width 10 height 11
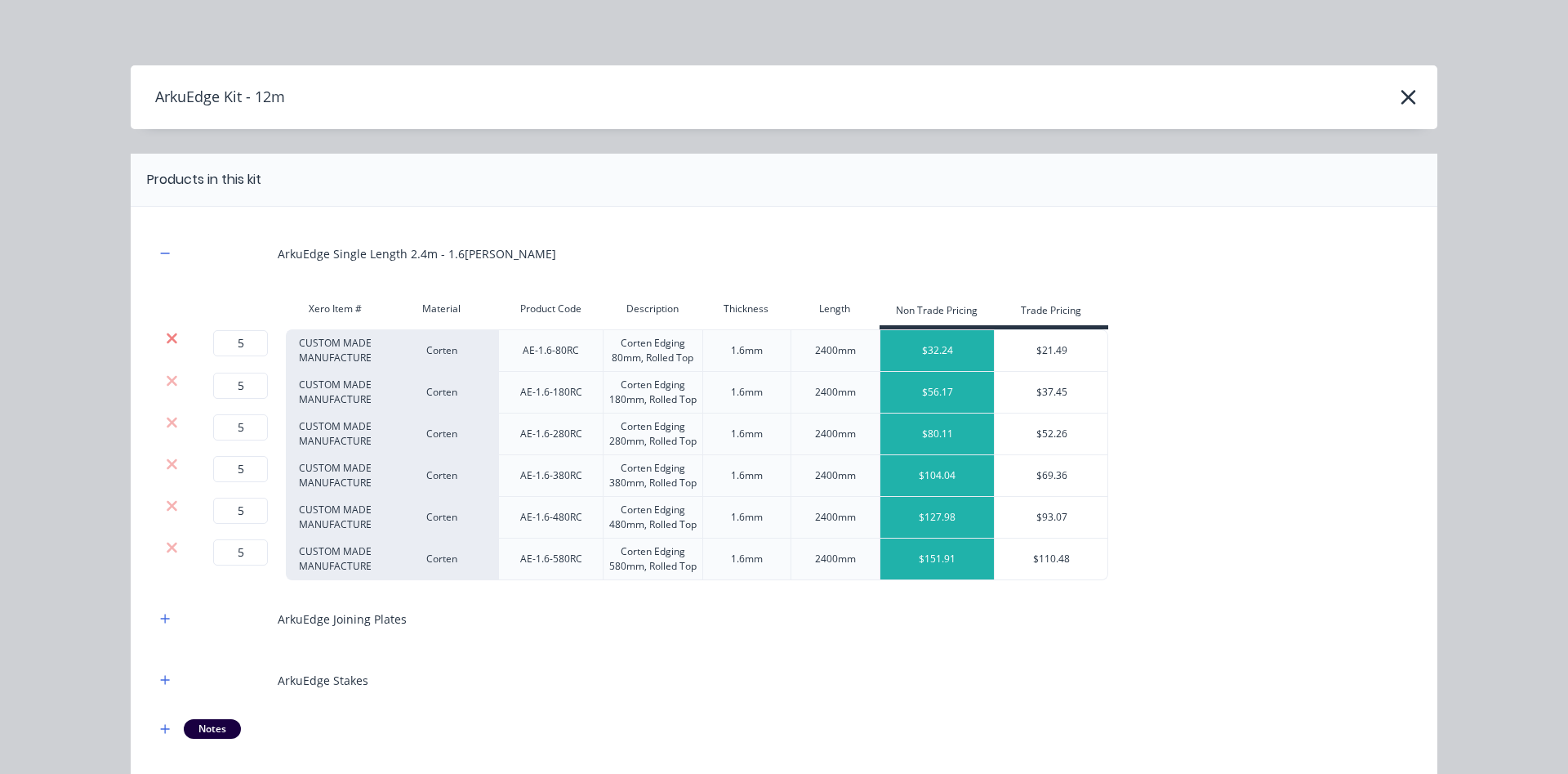
click at [175, 337] on icon at bounding box center [172, 337] width 12 height 16
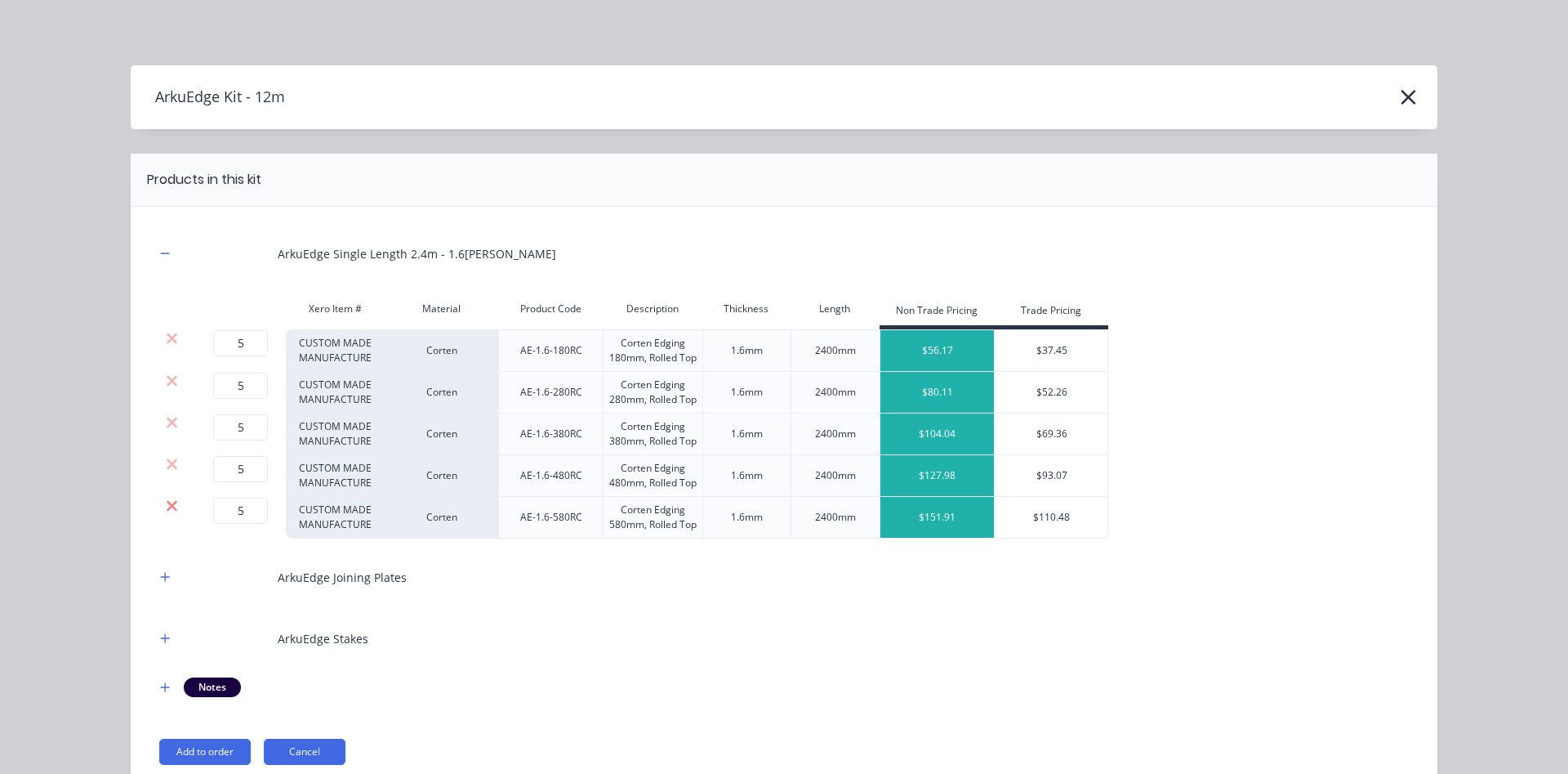
click at [171, 500] on icon at bounding box center [172, 505] width 12 height 16
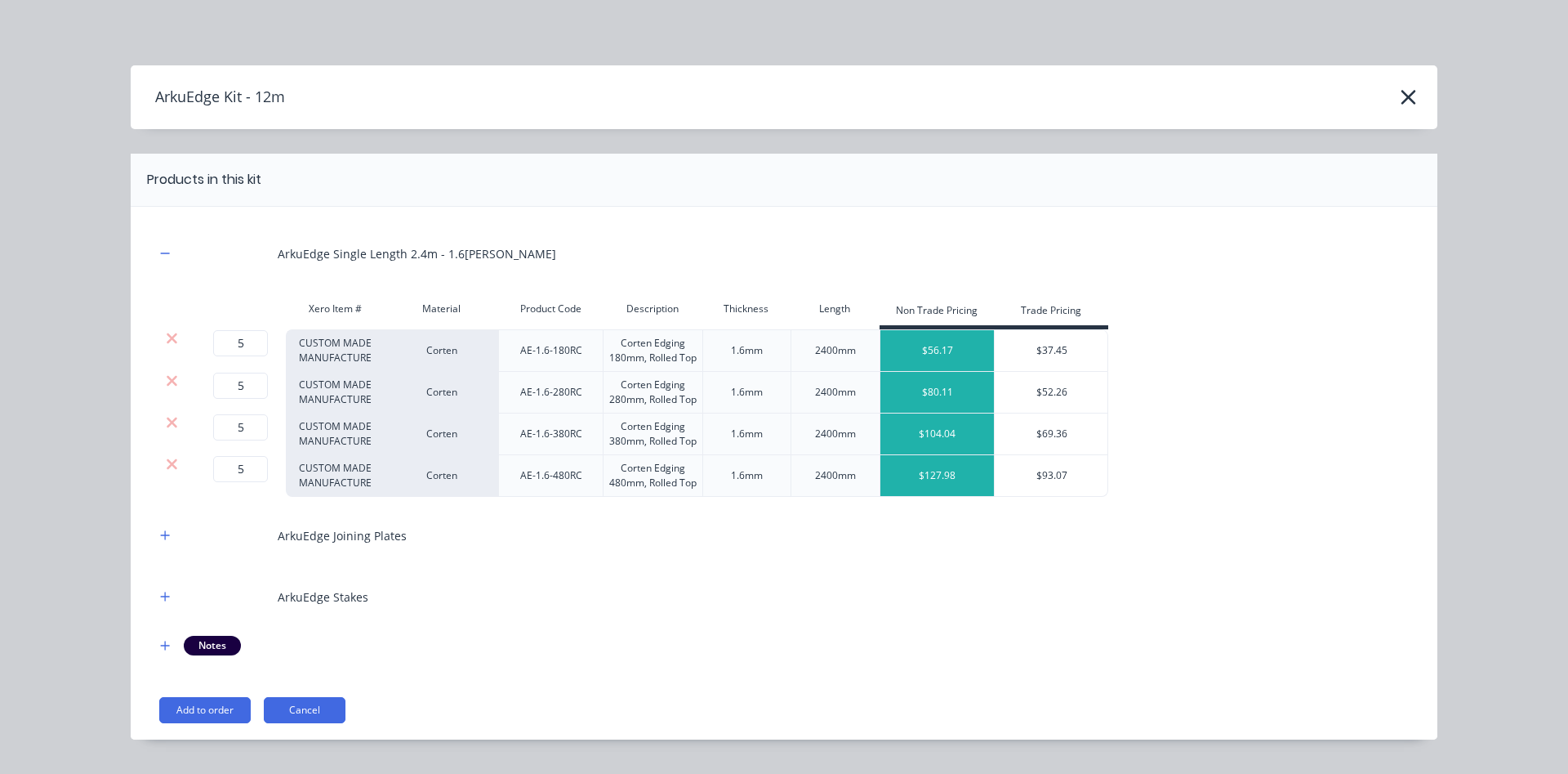
drag, startPoint x: 173, startPoint y: 466, endPoint x: 173, endPoint y: 458, distance: 8.0
click at [173, 465] on icon at bounding box center [172, 464] width 11 height 11
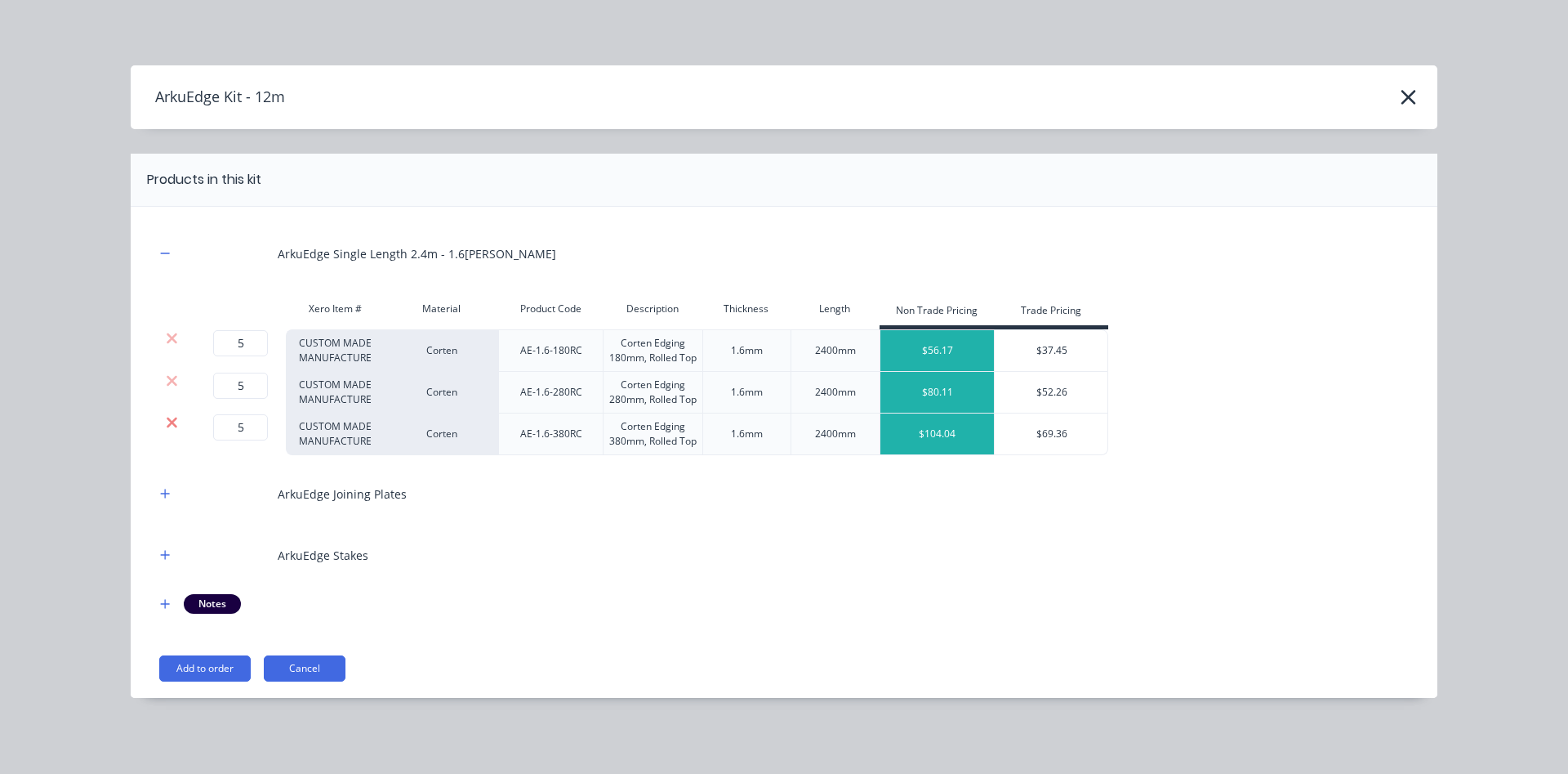
click at [173, 425] on icon at bounding box center [172, 421] width 11 height 11
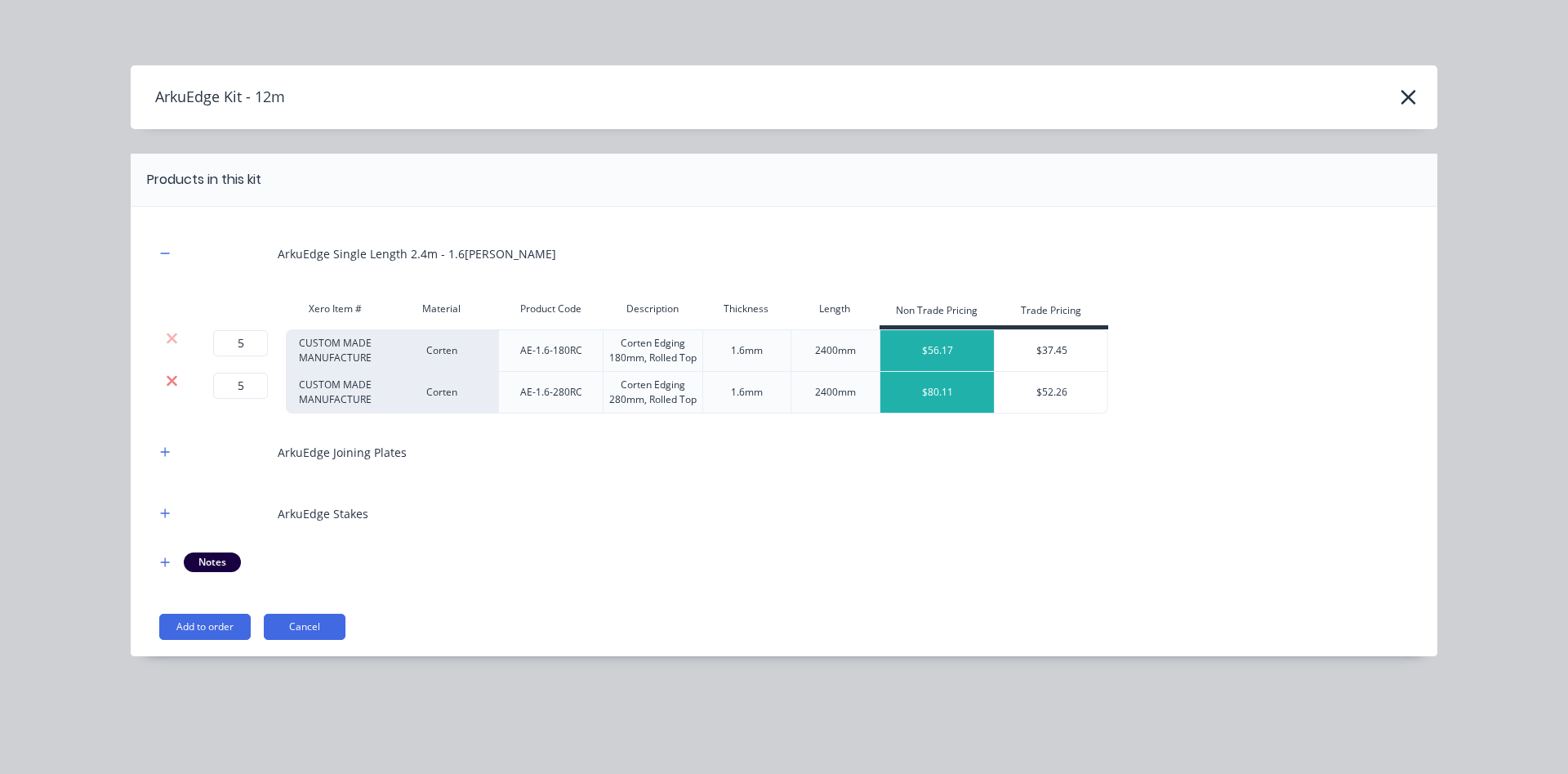
click at [172, 377] on icon at bounding box center [172, 380] width 12 height 16
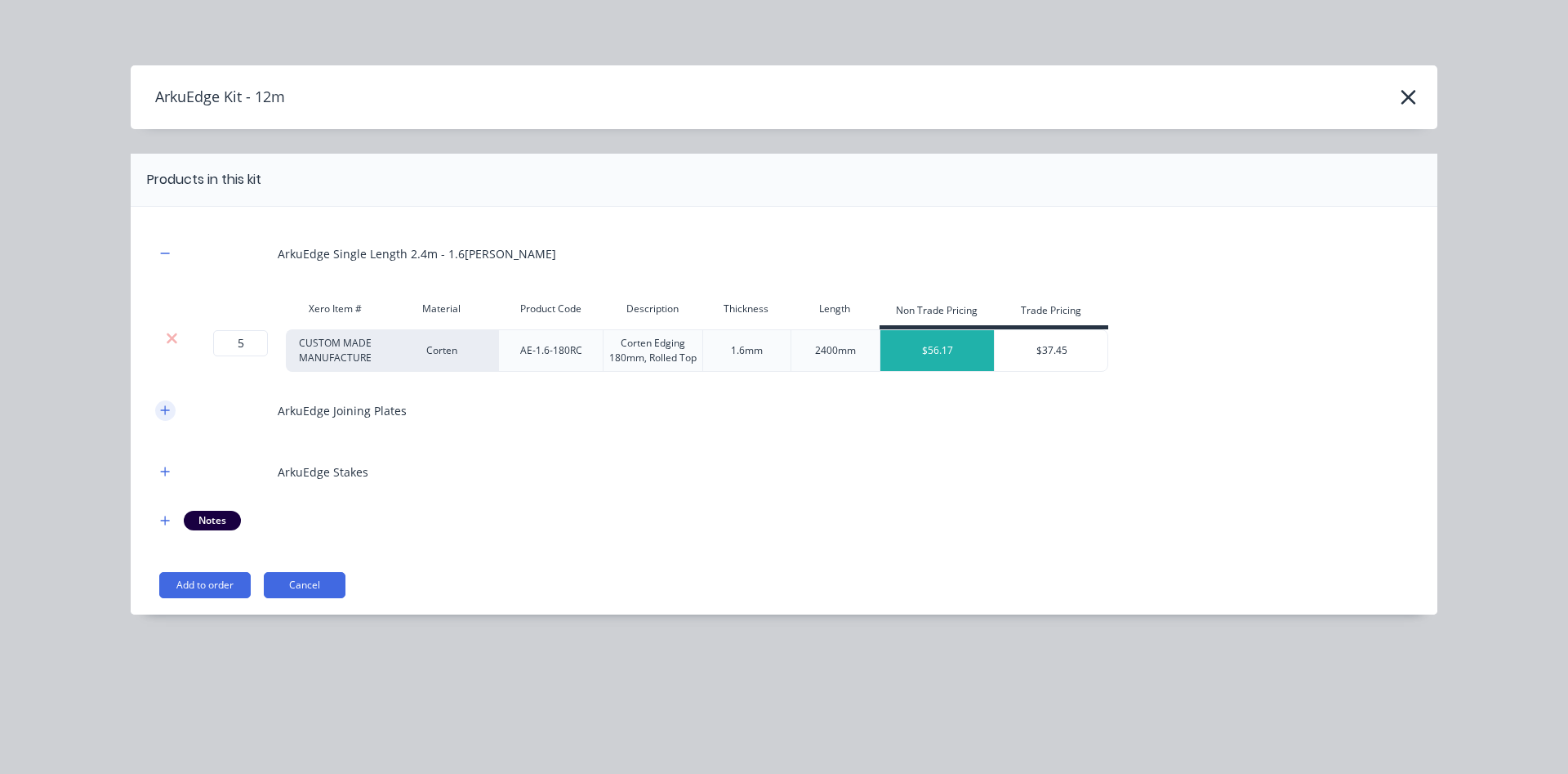
click at [163, 405] on icon "button" at bounding box center [165, 409] width 10 height 11
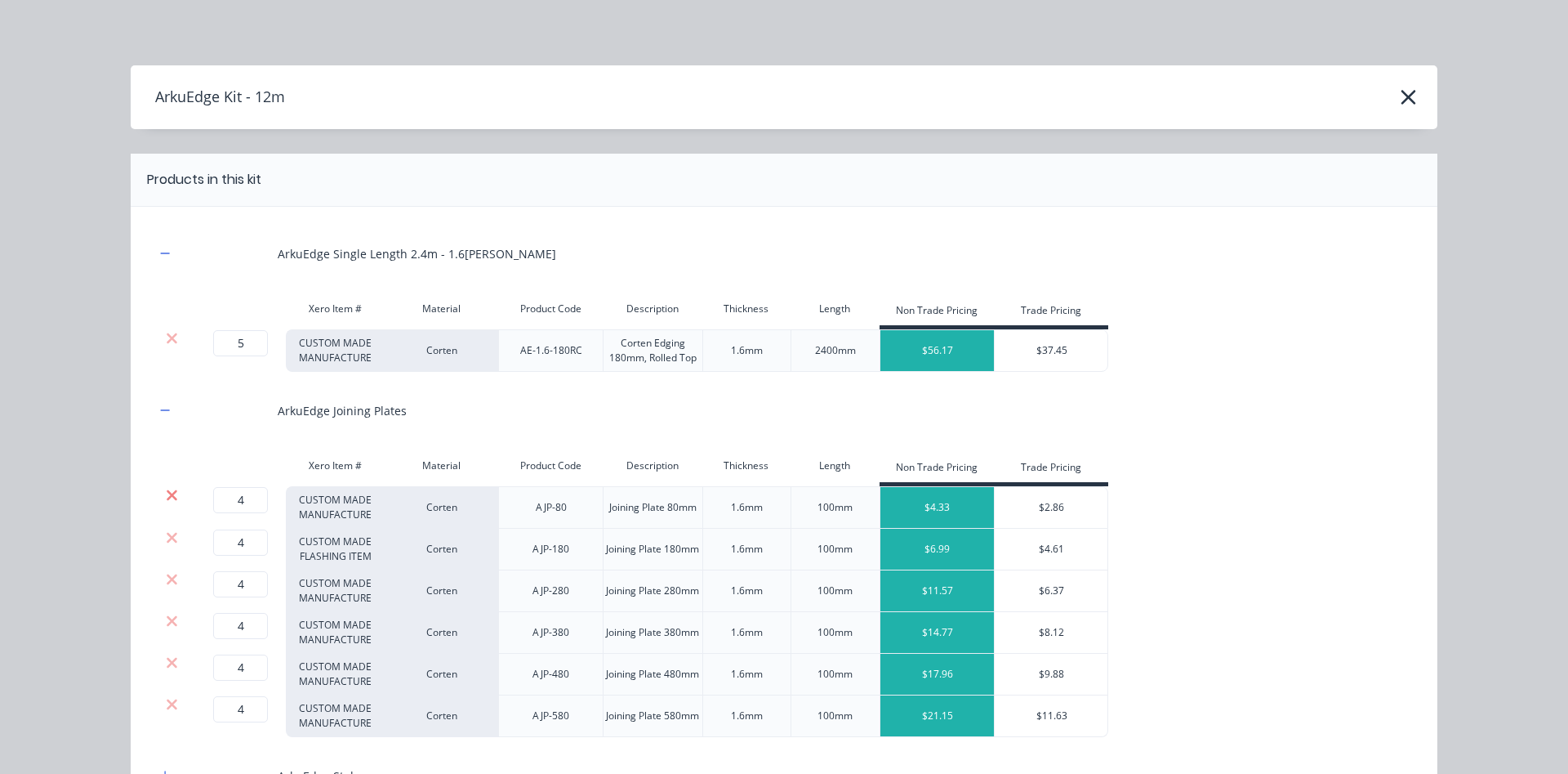
click at [172, 491] on icon at bounding box center [172, 494] width 12 height 16
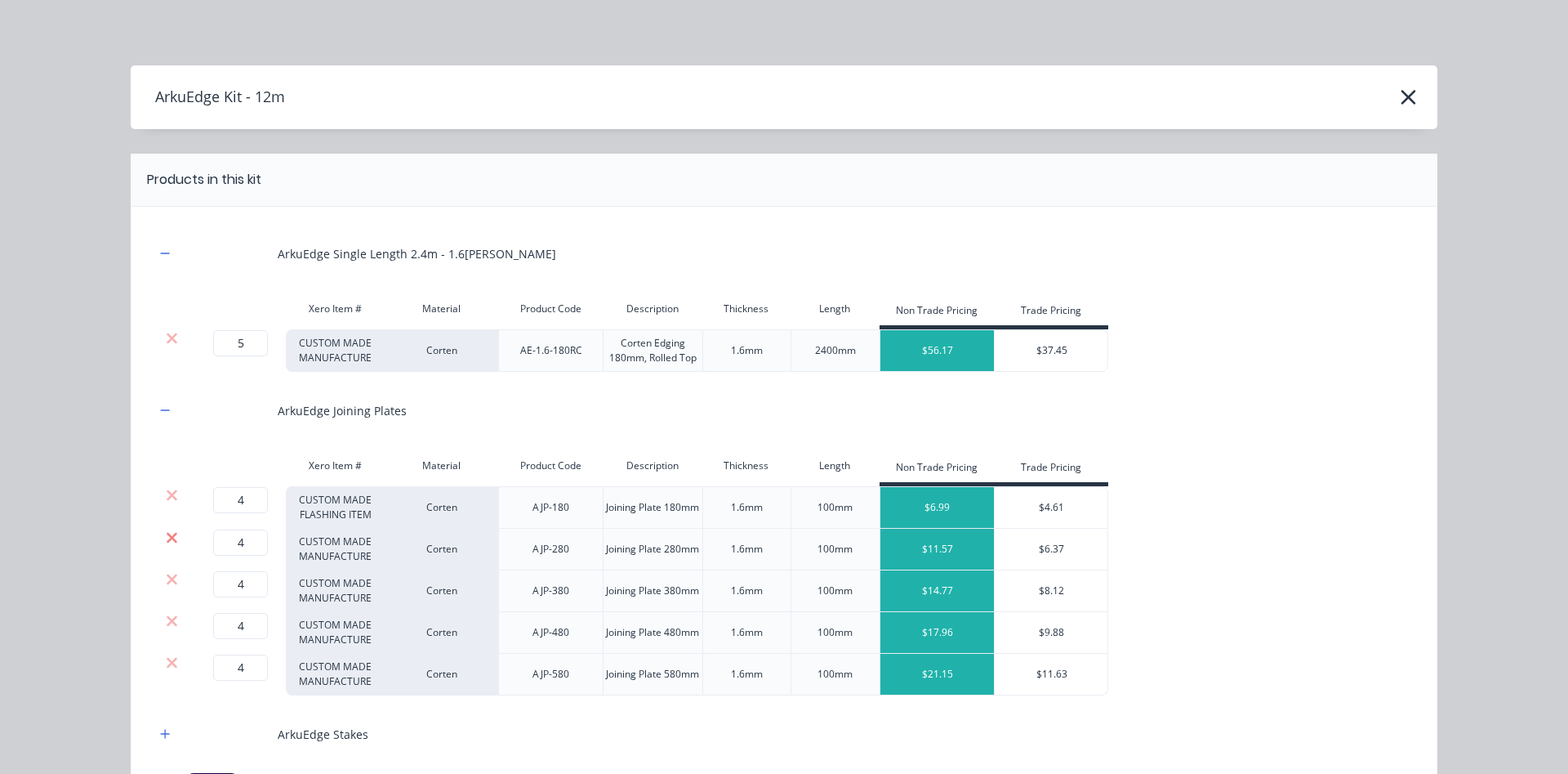
click at [171, 537] on icon at bounding box center [172, 537] width 11 height 11
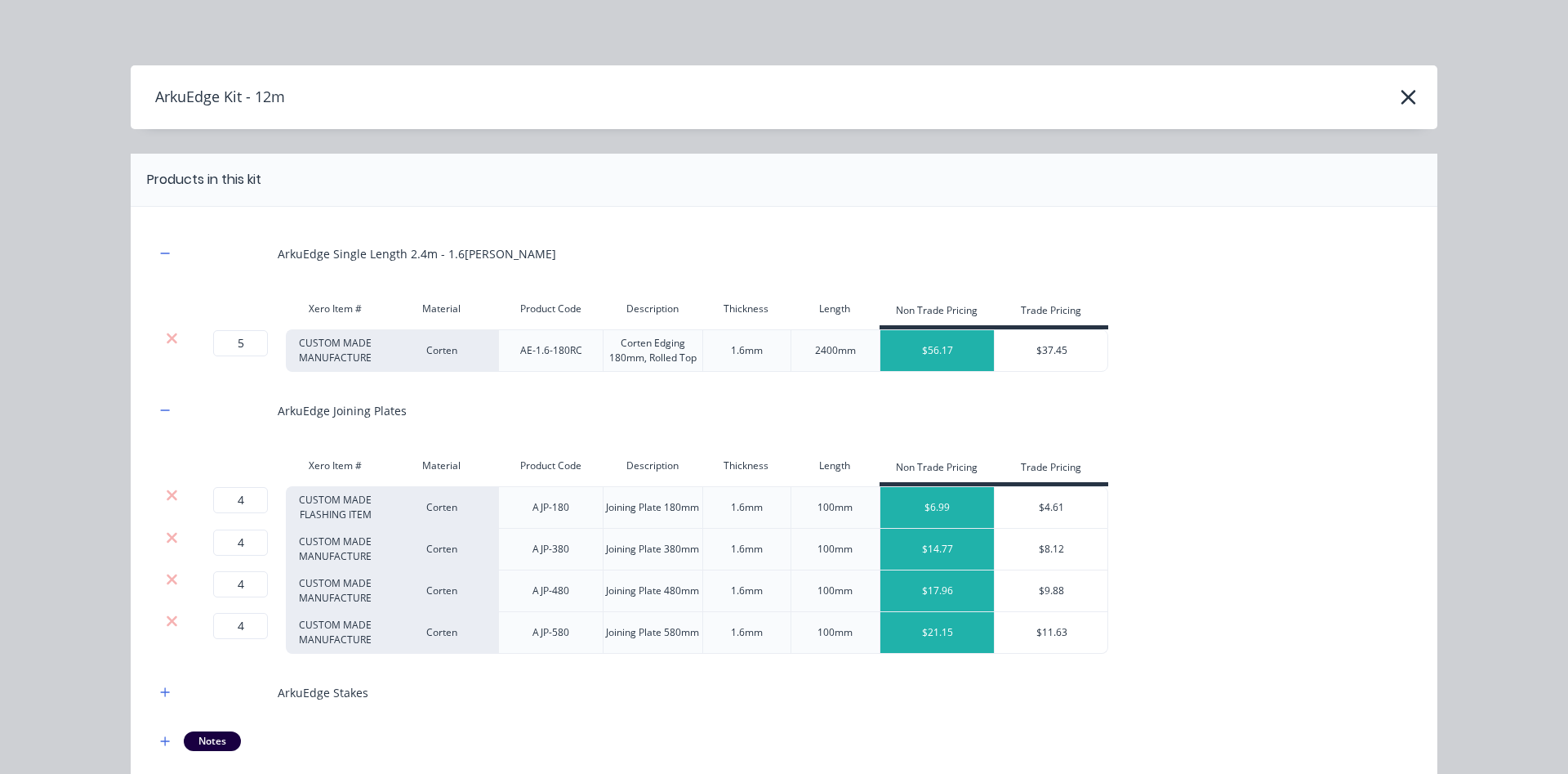
click at [171, 537] on icon at bounding box center [172, 537] width 11 height 11
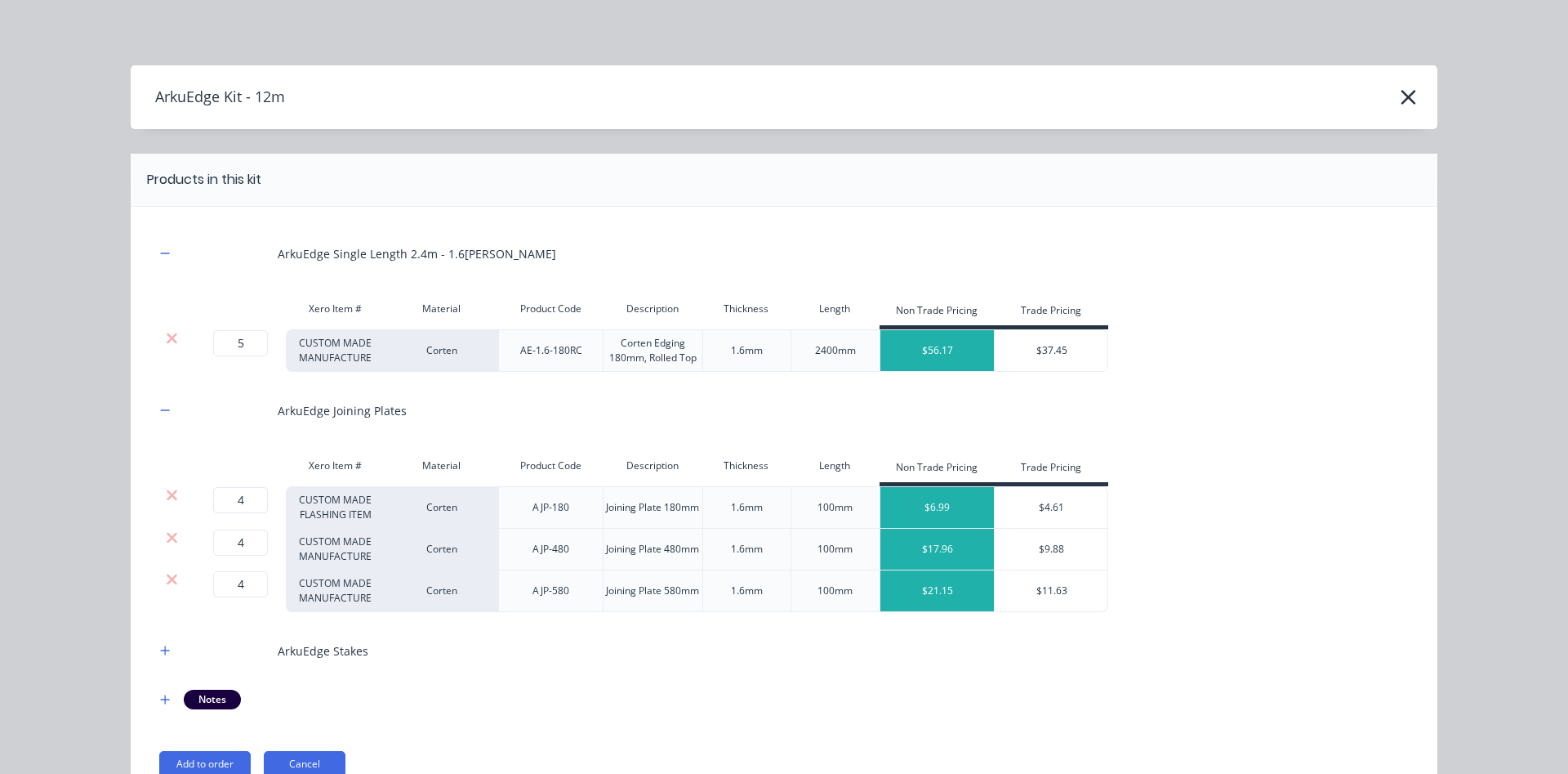
click at [171, 537] on icon at bounding box center [172, 537] width 11 height 11
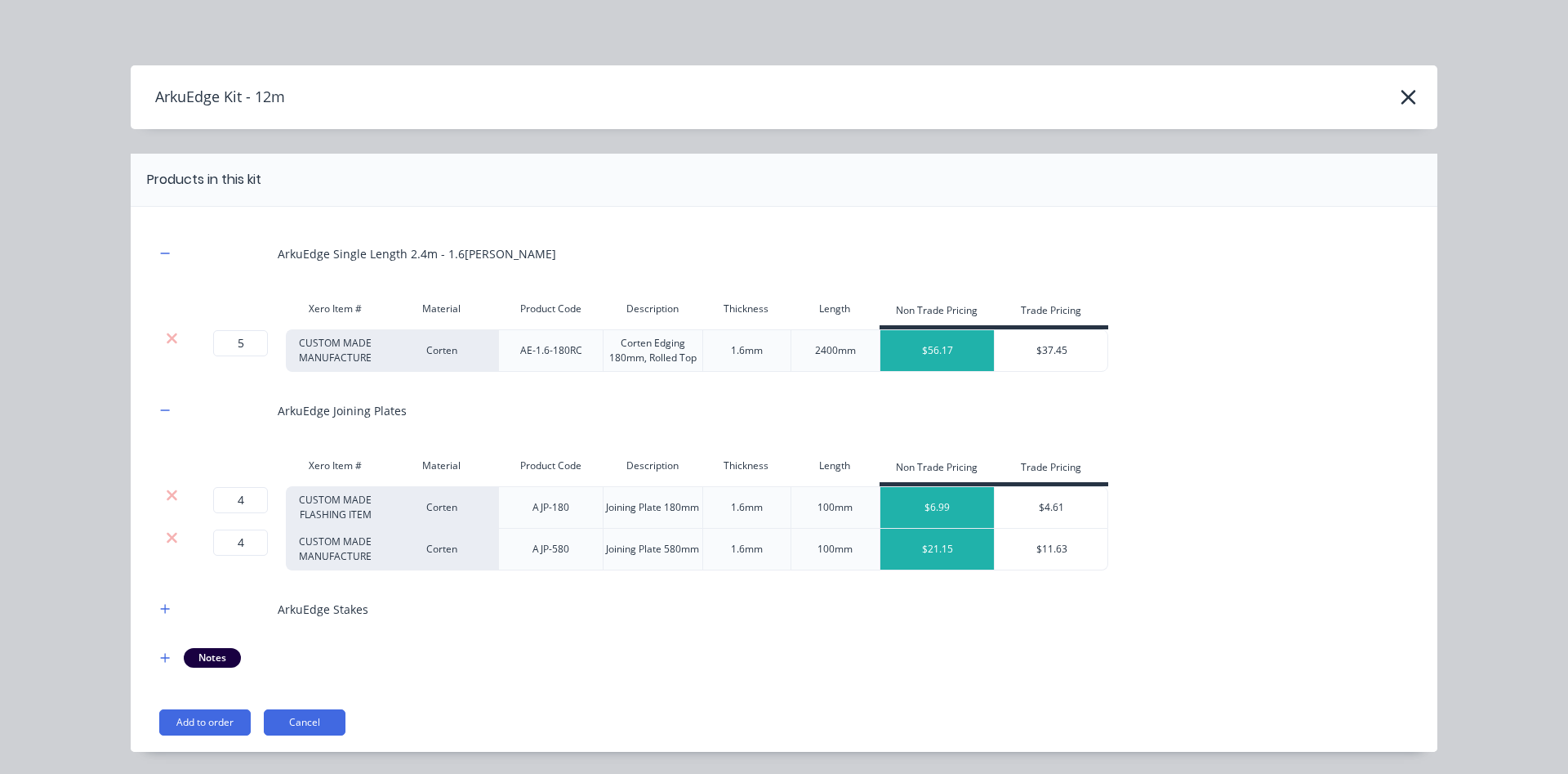
click at [171, 537] on icon at bounding box center [172, 537] width 11 height 11
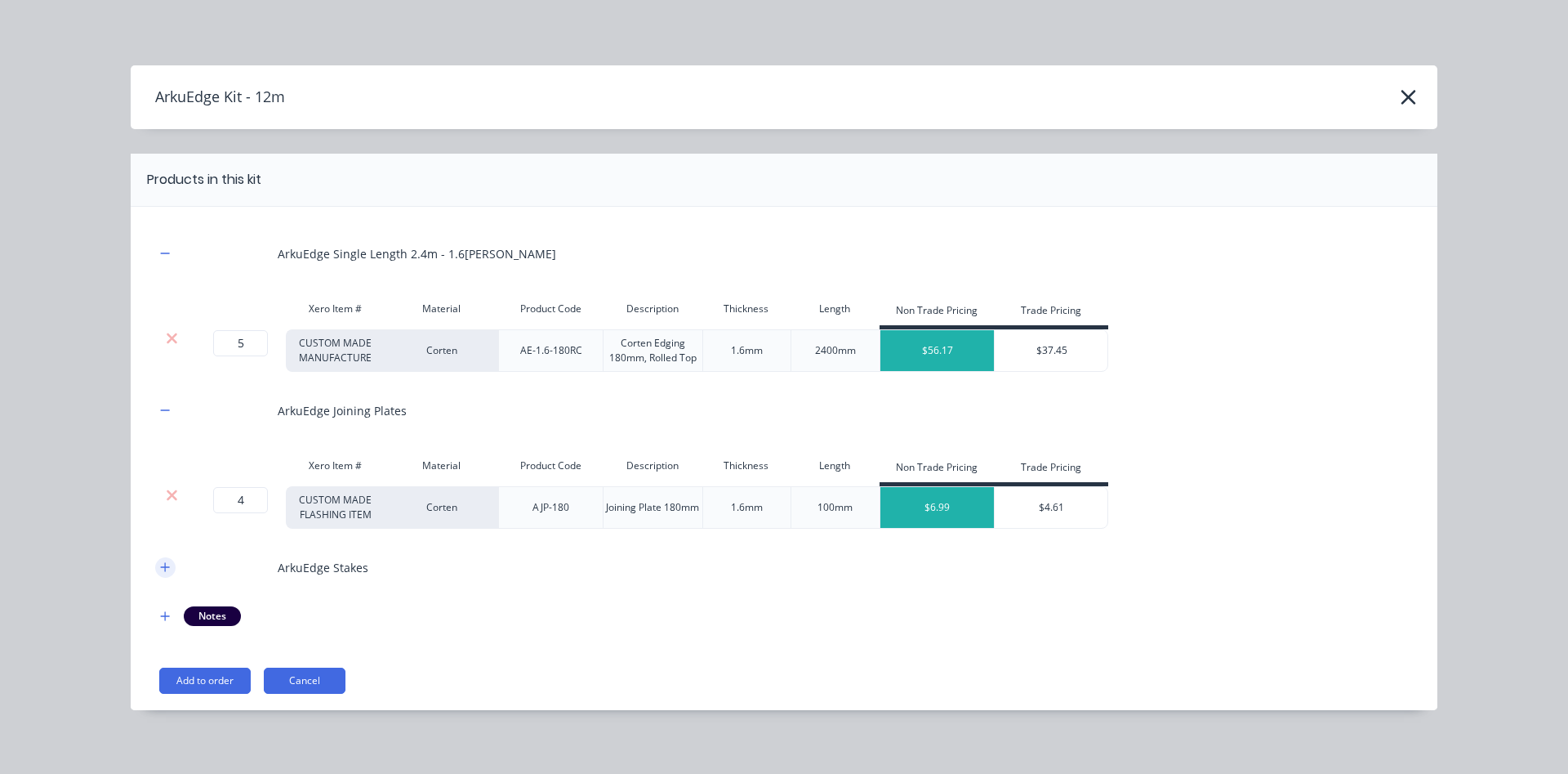
click at [164, 573] on button "button" at bounding box center [165, 567] width 20 height 20
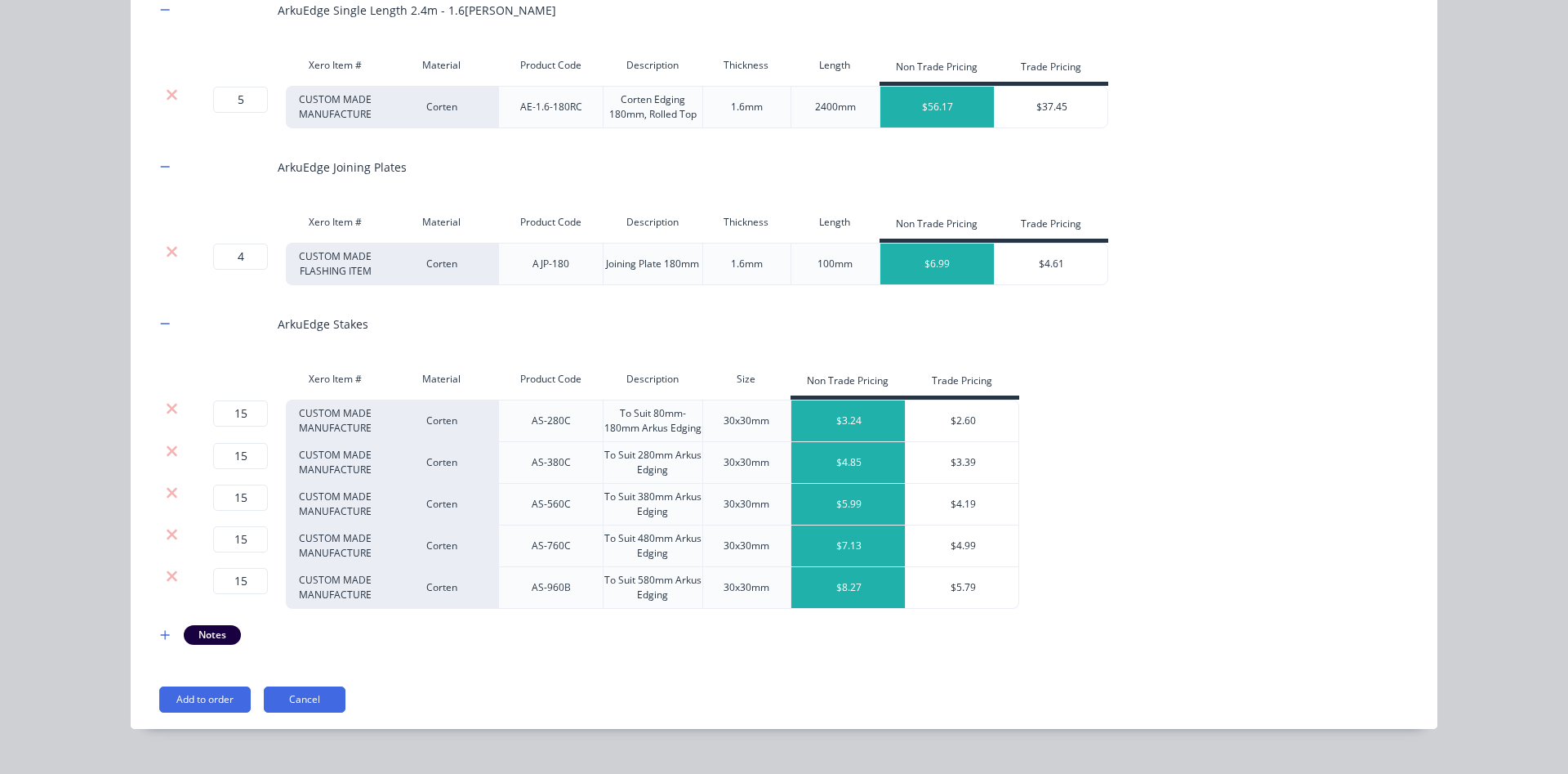
scroll to position [274, 0]
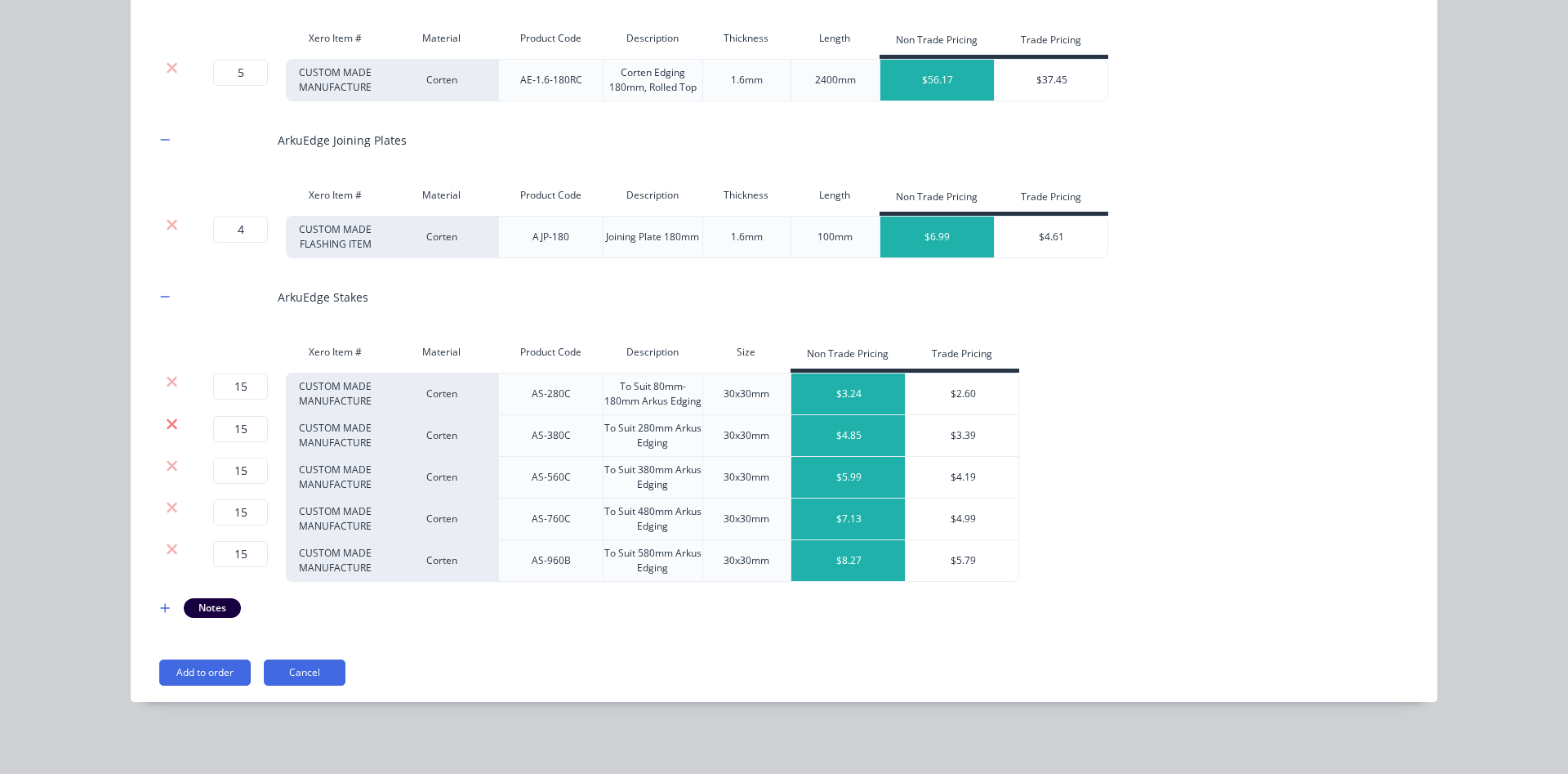
click at [173, 425] on icon at bounding box center [172, 423] width 11 height 11
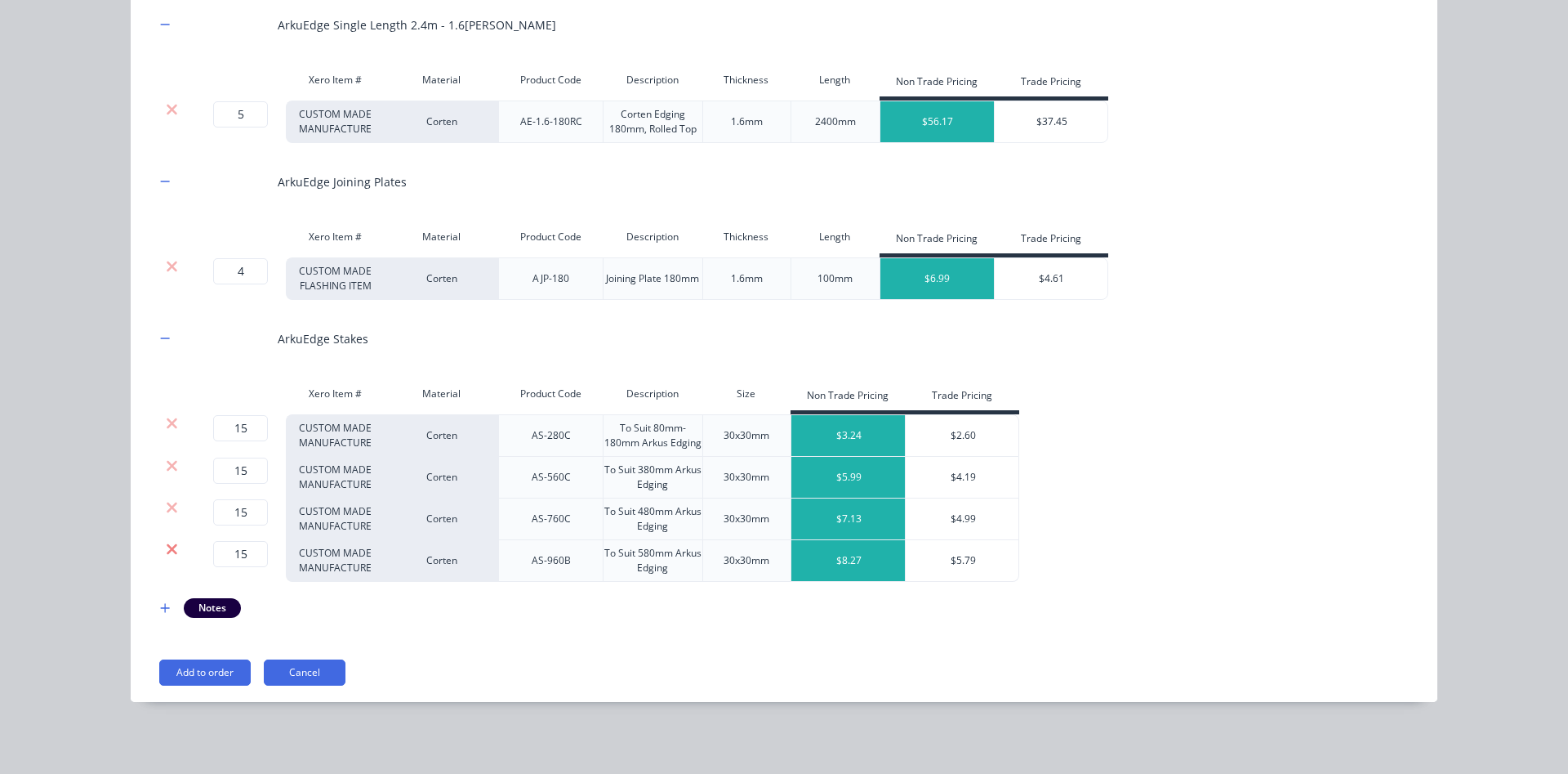
click at [171, 548] on icon at bounding box center [172, 548] width 11 height 11
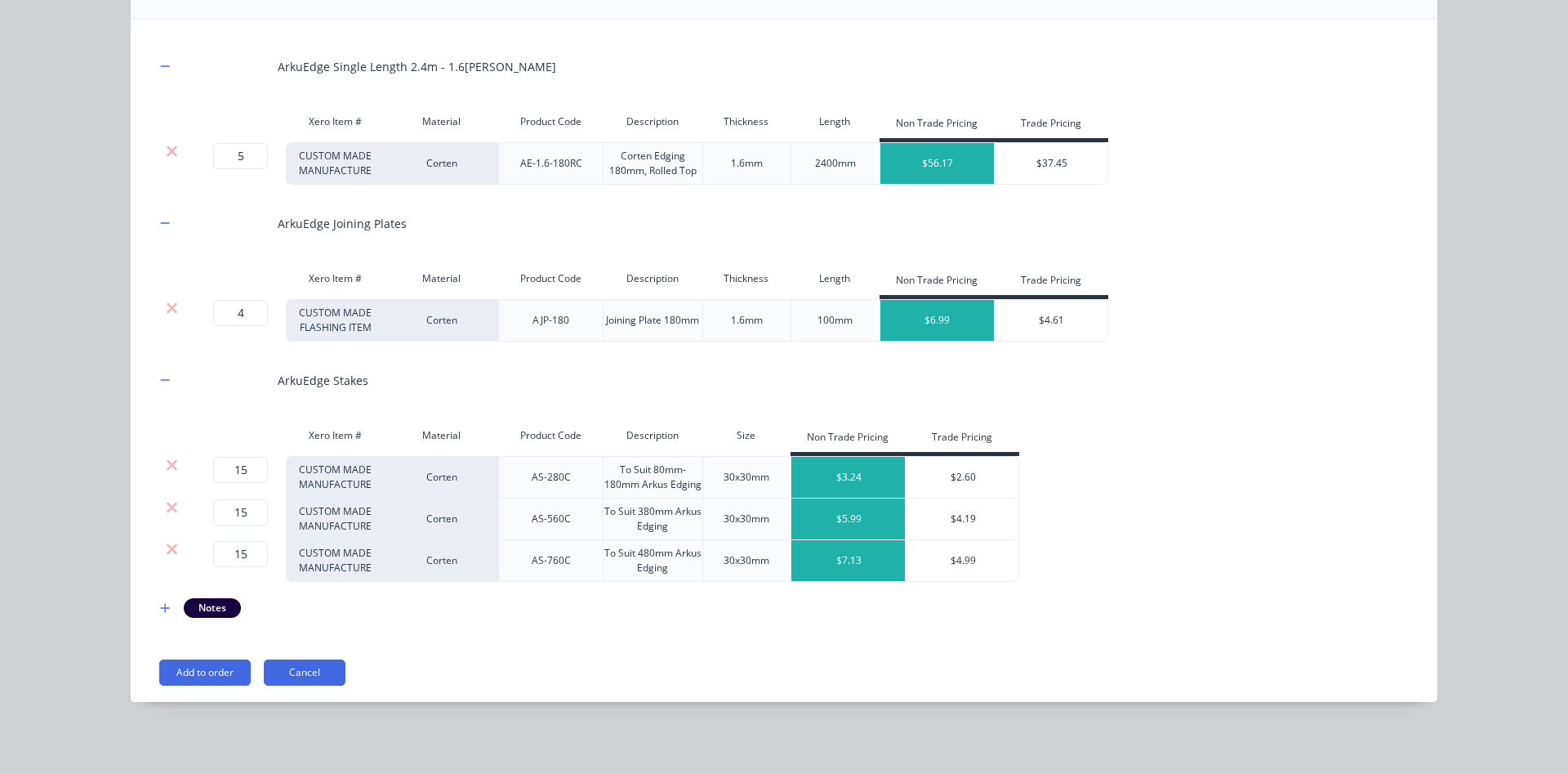
scroll to position [191, 0]
click at [174, 553] on icon at bounding box center [172, 548] width 12 height 16
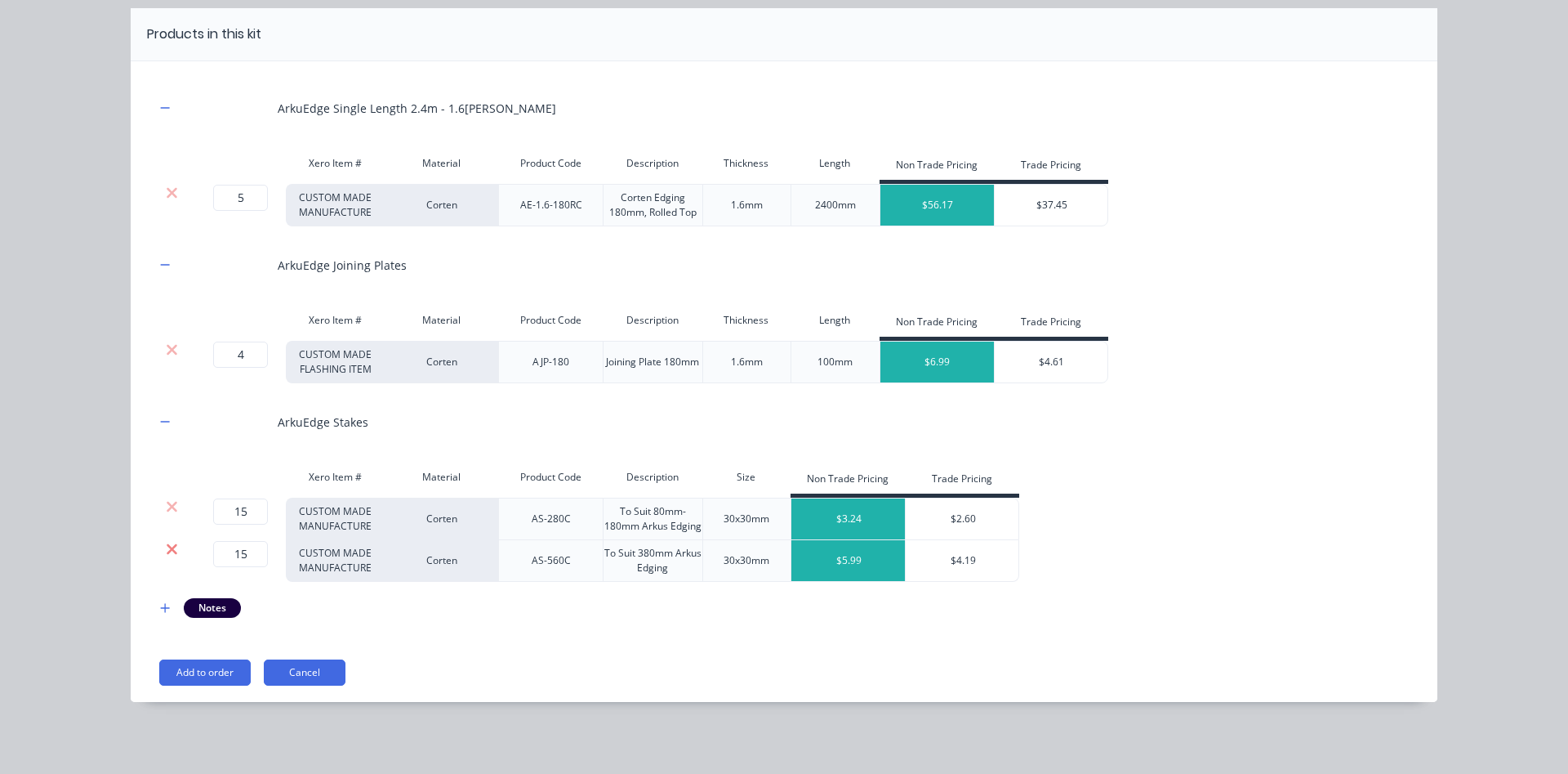
scroll to position [148, 0]
click at [171, 551] on icon at bounding box center [172, 548] width 12 height 16
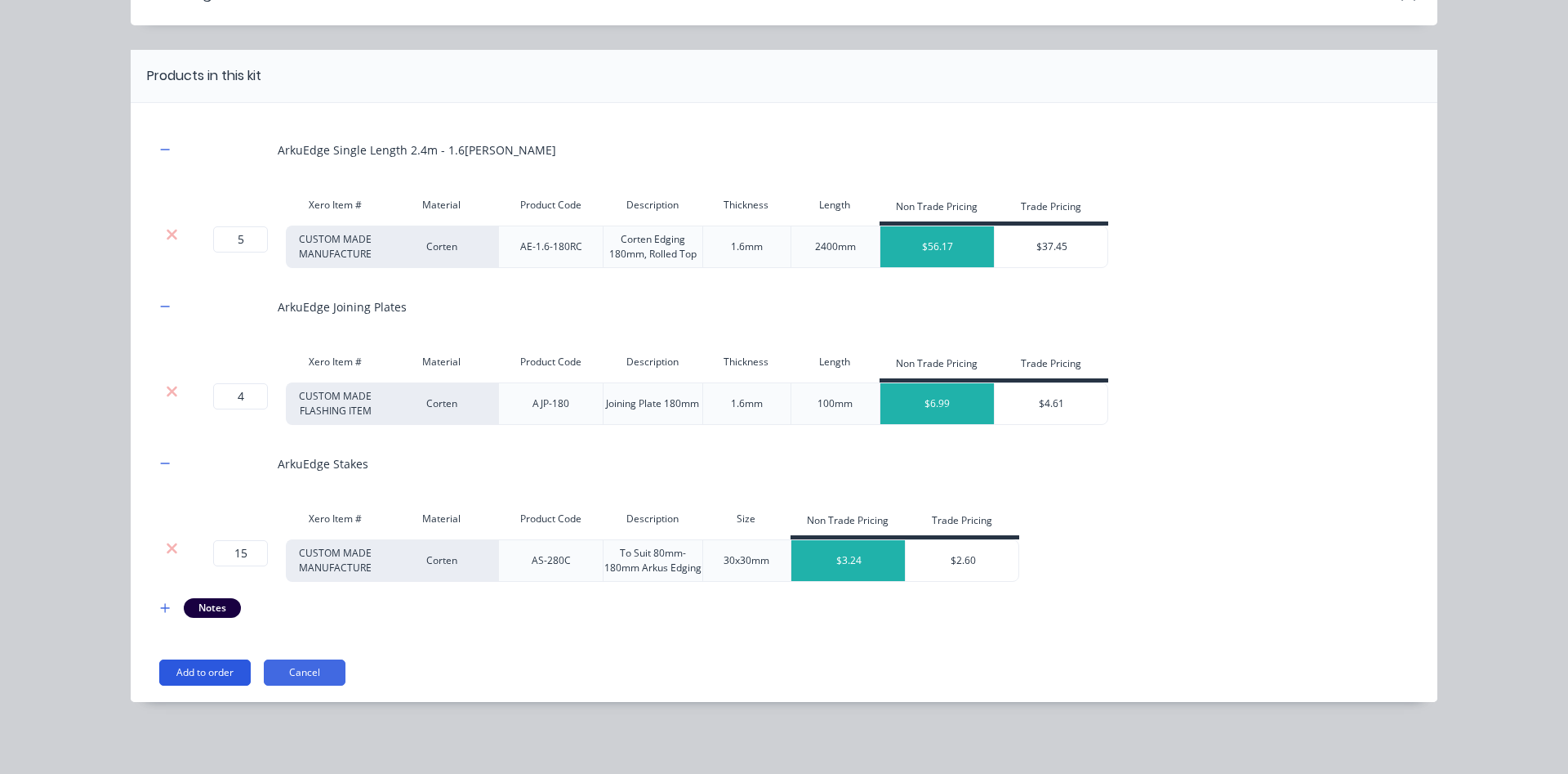
click at [213, 675] on button "Add to order" at bounding box center [205, 672] width 92 height 26
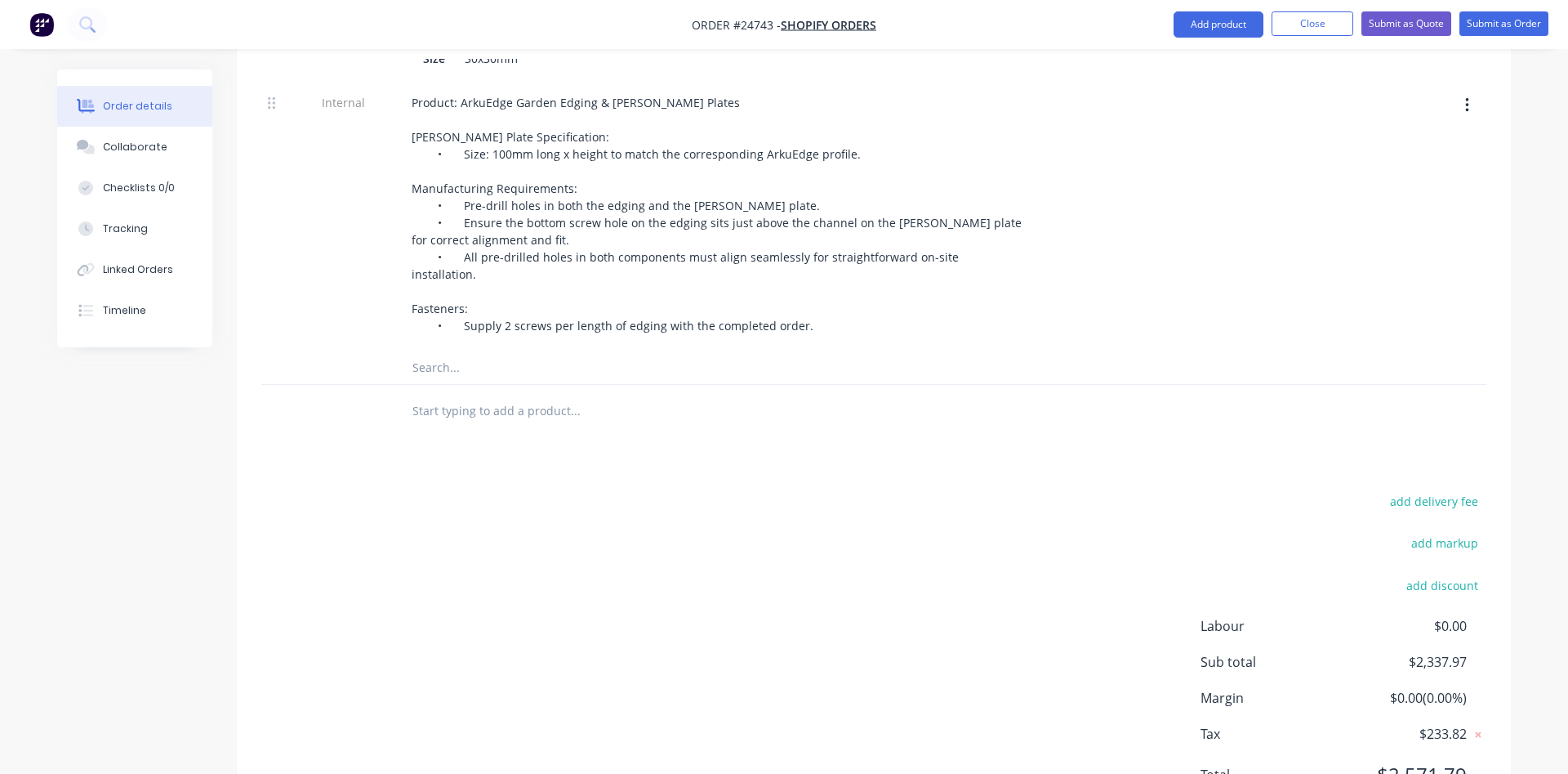
scroll to position [2900, 0]
click at [1221, 25] on button "Add product" at bounding box center [1219, 24] width 90 height 26
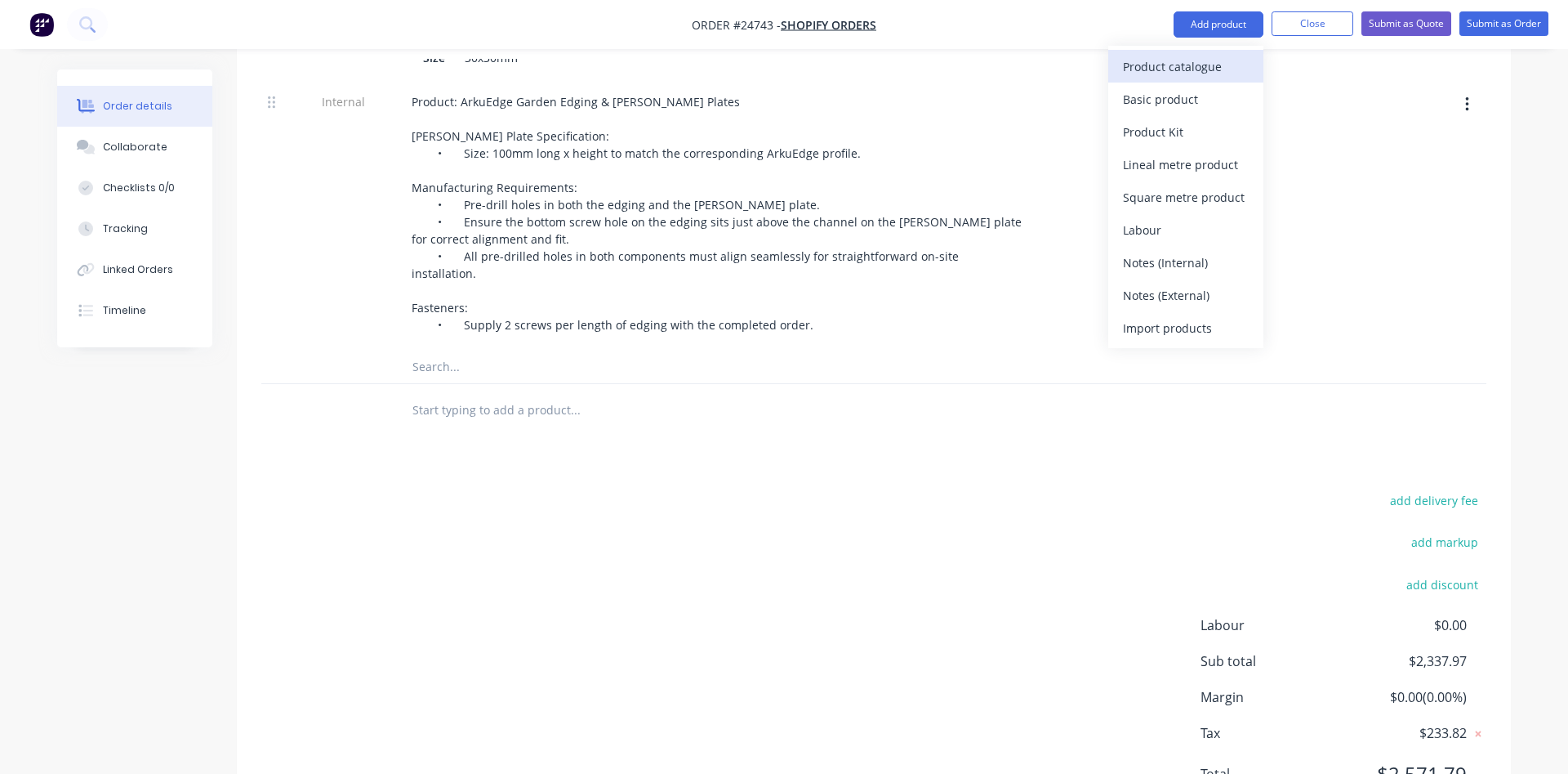
click at [1154, 72] on div "Product catalogue" at bounding box center [1186, 67] width 125 height 24
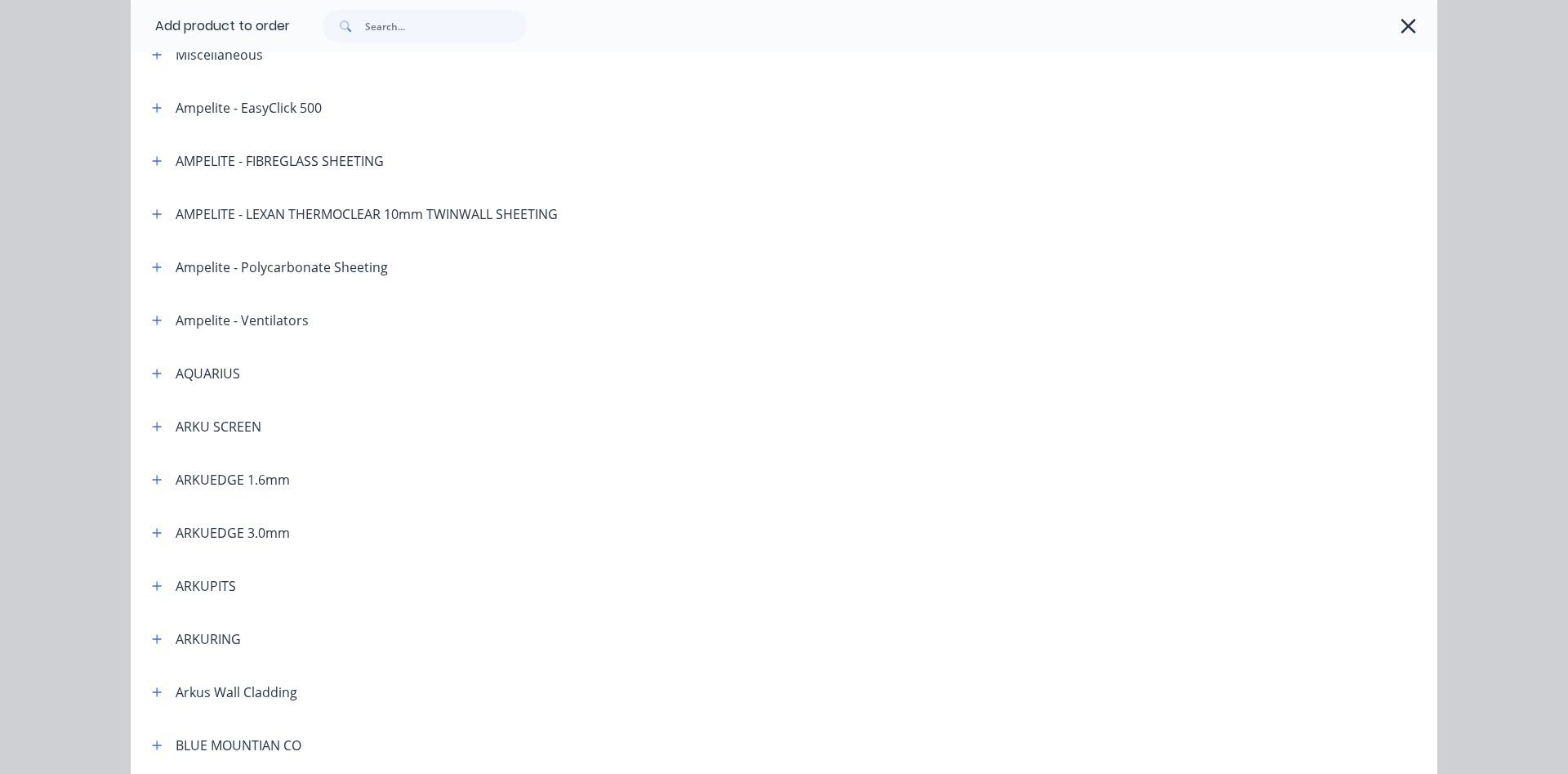
scroll to position [187, 0]
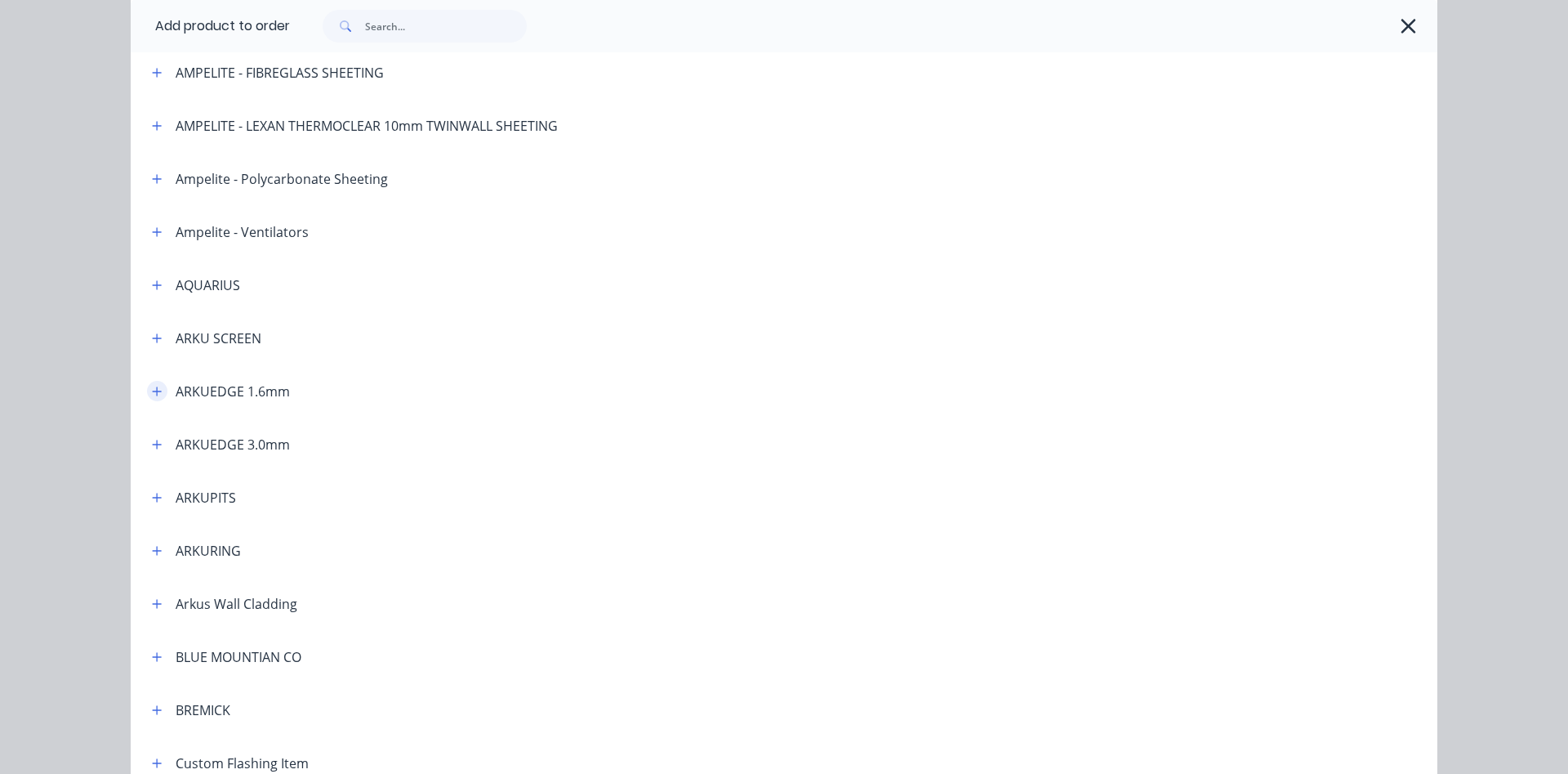
click at [157, 393] on icon "button" at bounding box center [157, 391] width 9 height 9
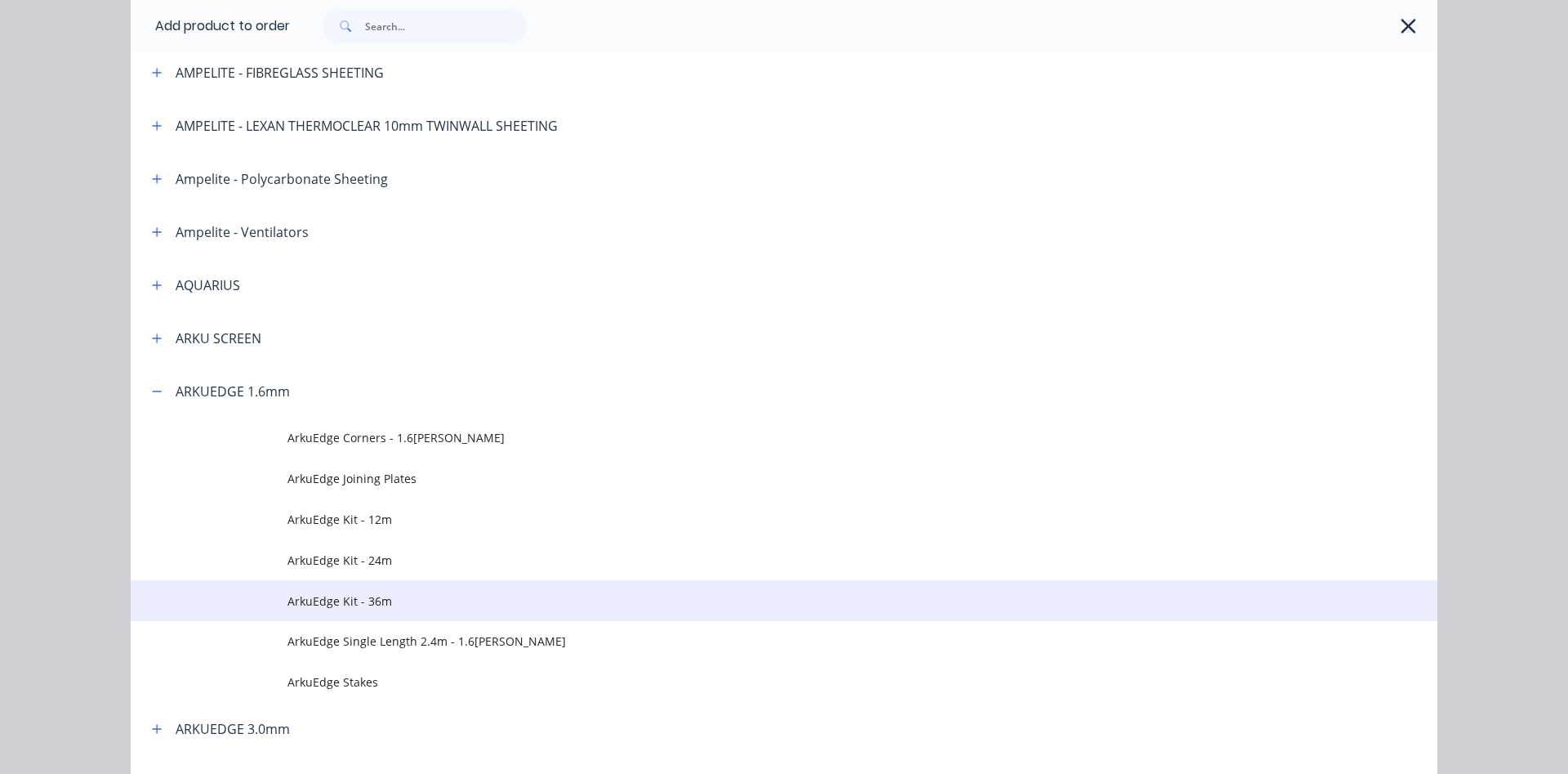
click at [327, 597] on span "ArkuEdge Kit - 36m" at bounding box center [747, 601] width 920 height 17
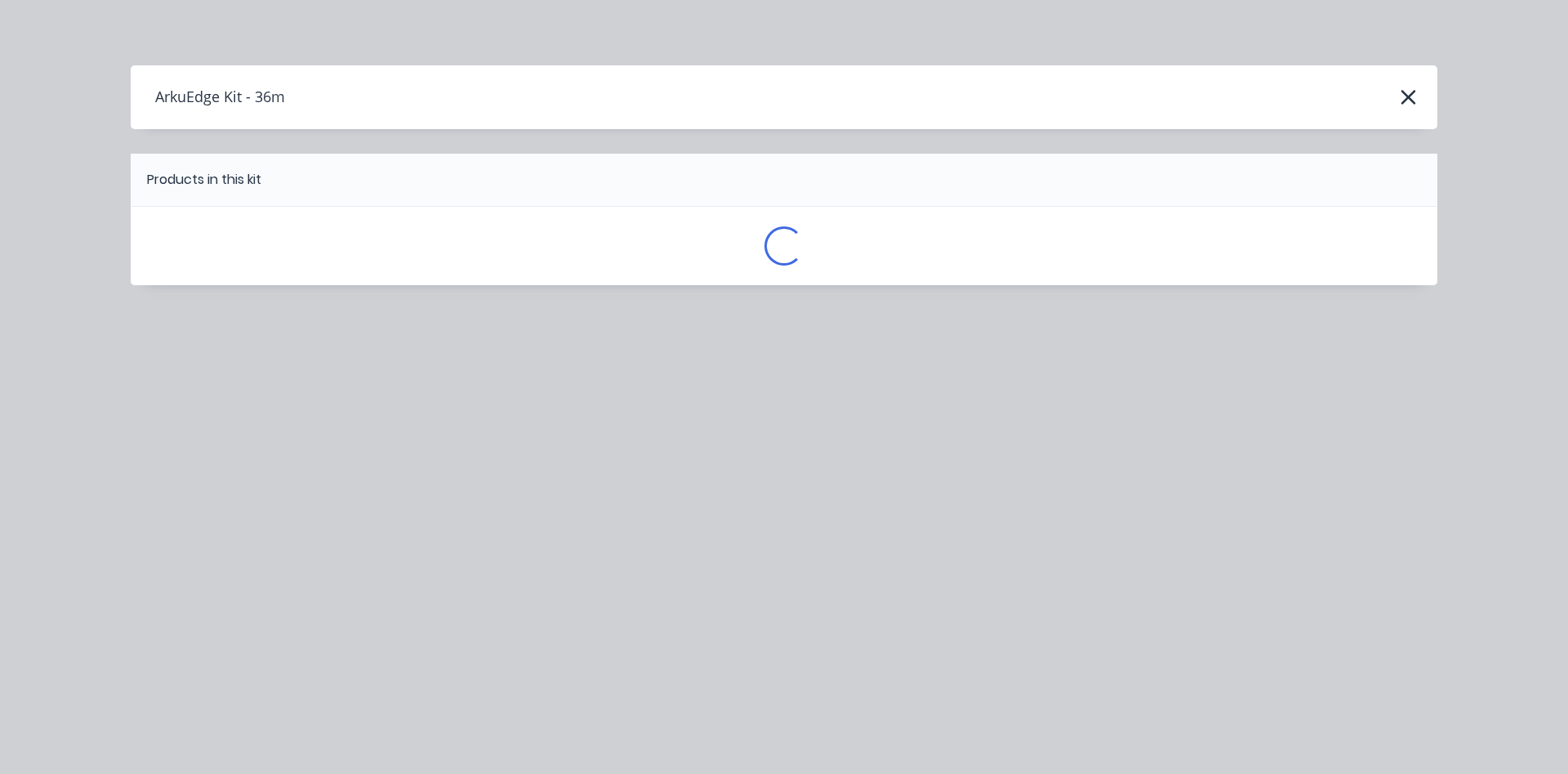
scroll to position [0, 0]
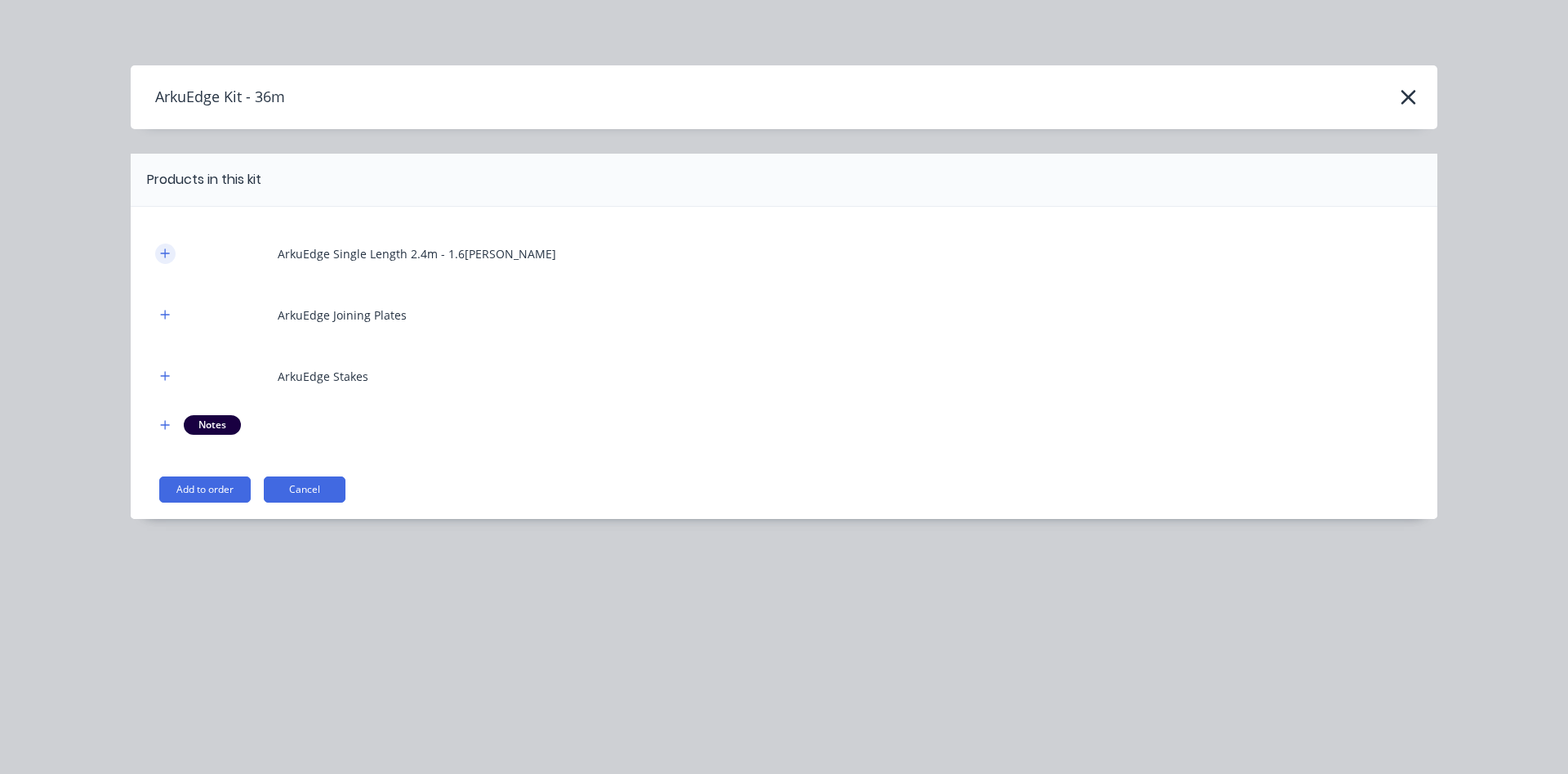
click at [161, 255] on icon "button" at bounding box center [165, 253] width 10 height 11
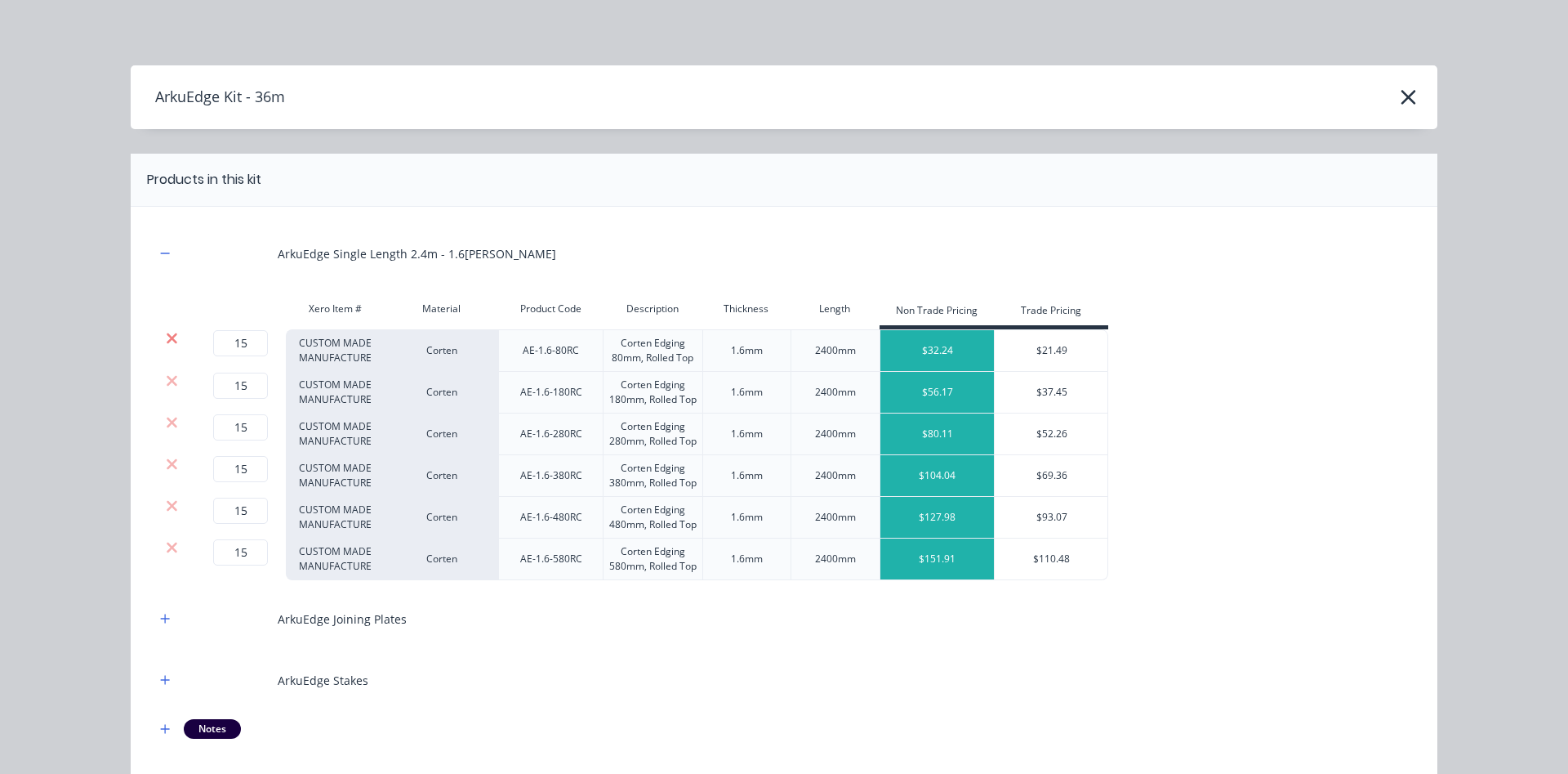
click at [170, 338] on icon at bounding box center [172, 337] width 12 height 16
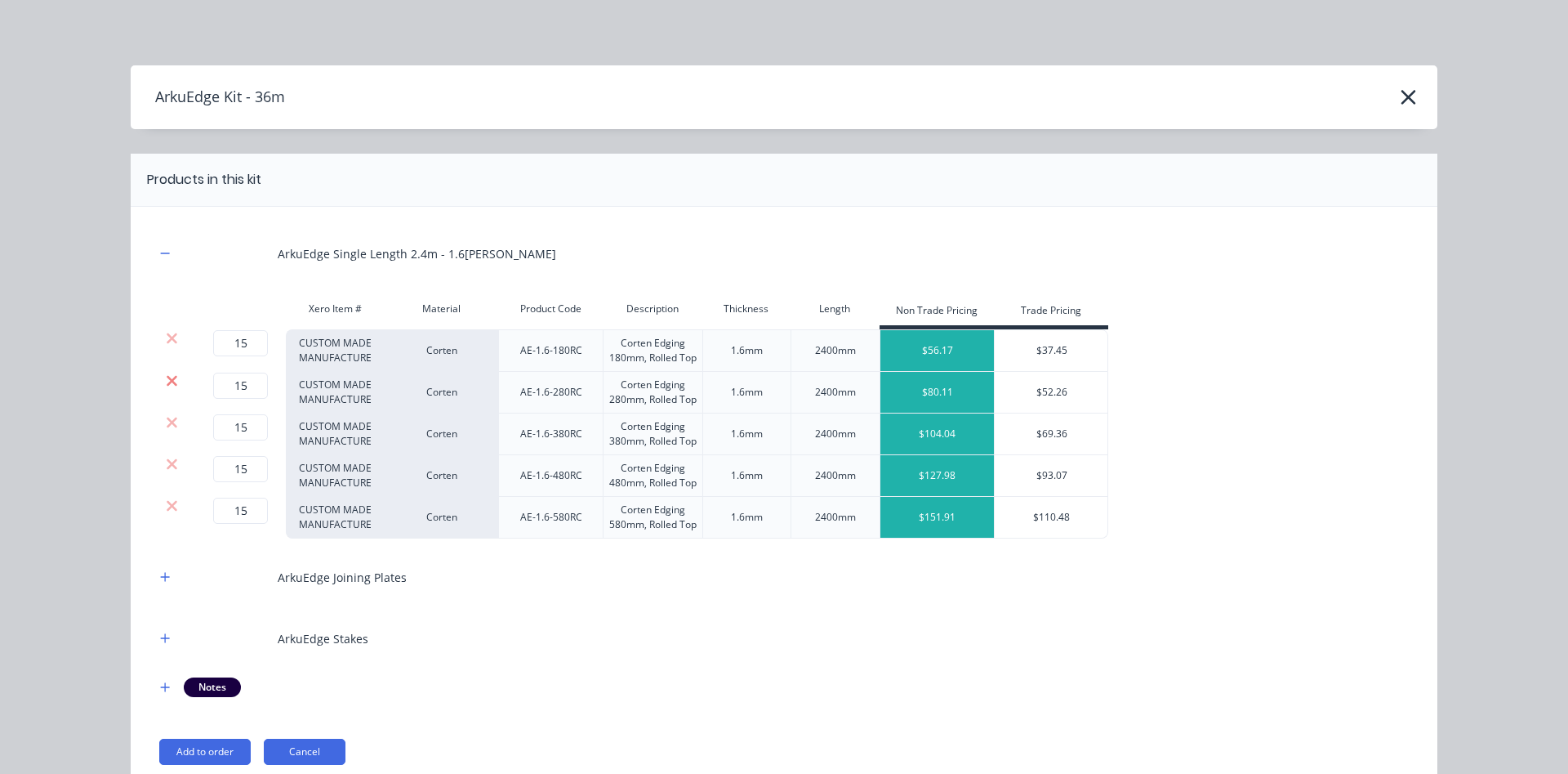
click at [173, 382] on icon at bounding box center [172, 380] width 11 height 11
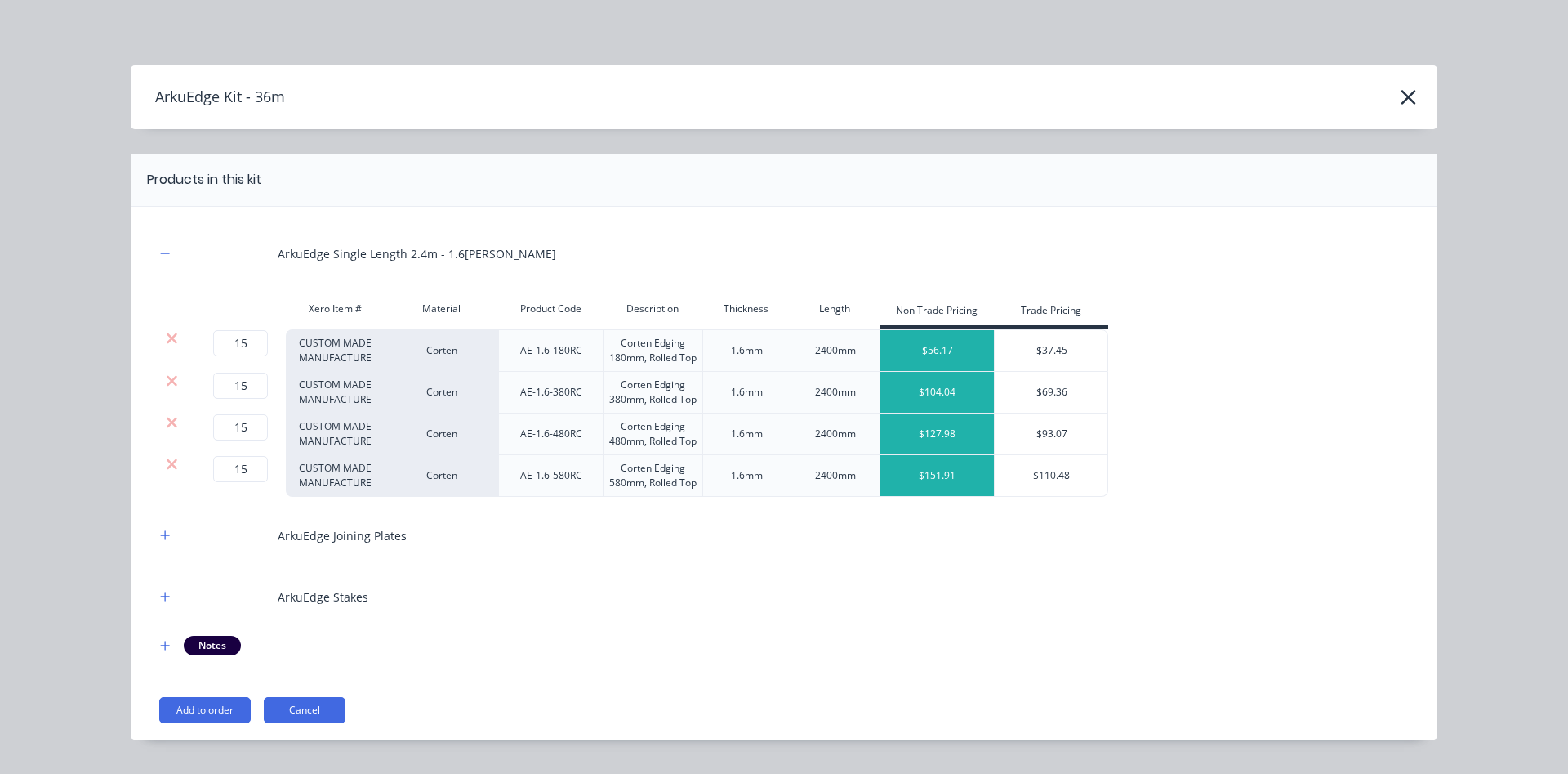
click at [173, 382] on icon at bounding box center [172, 380] width 11 height 11
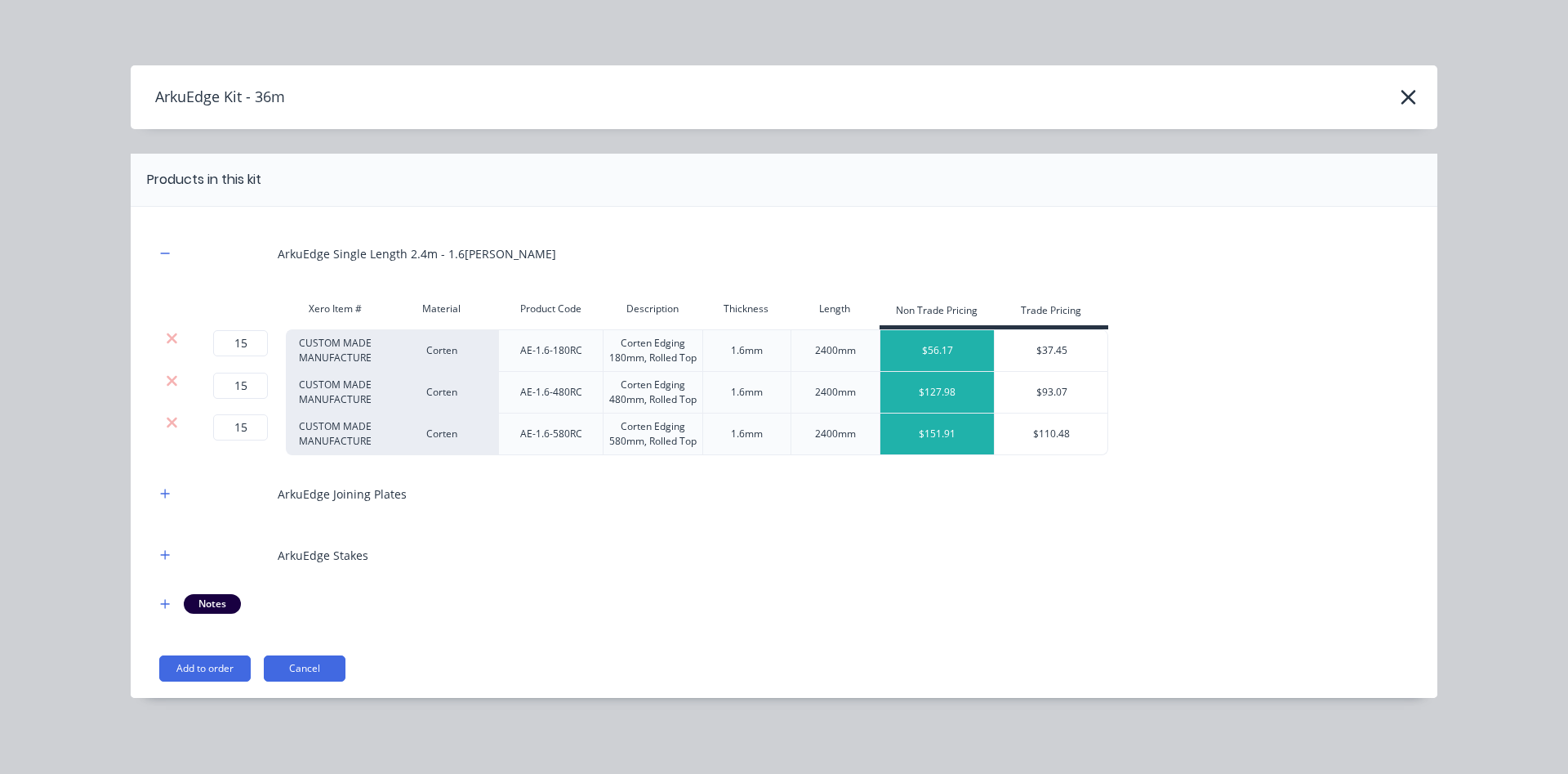
click at [173, 382] on icon at bounding box center [172, 380] width 11 height 11
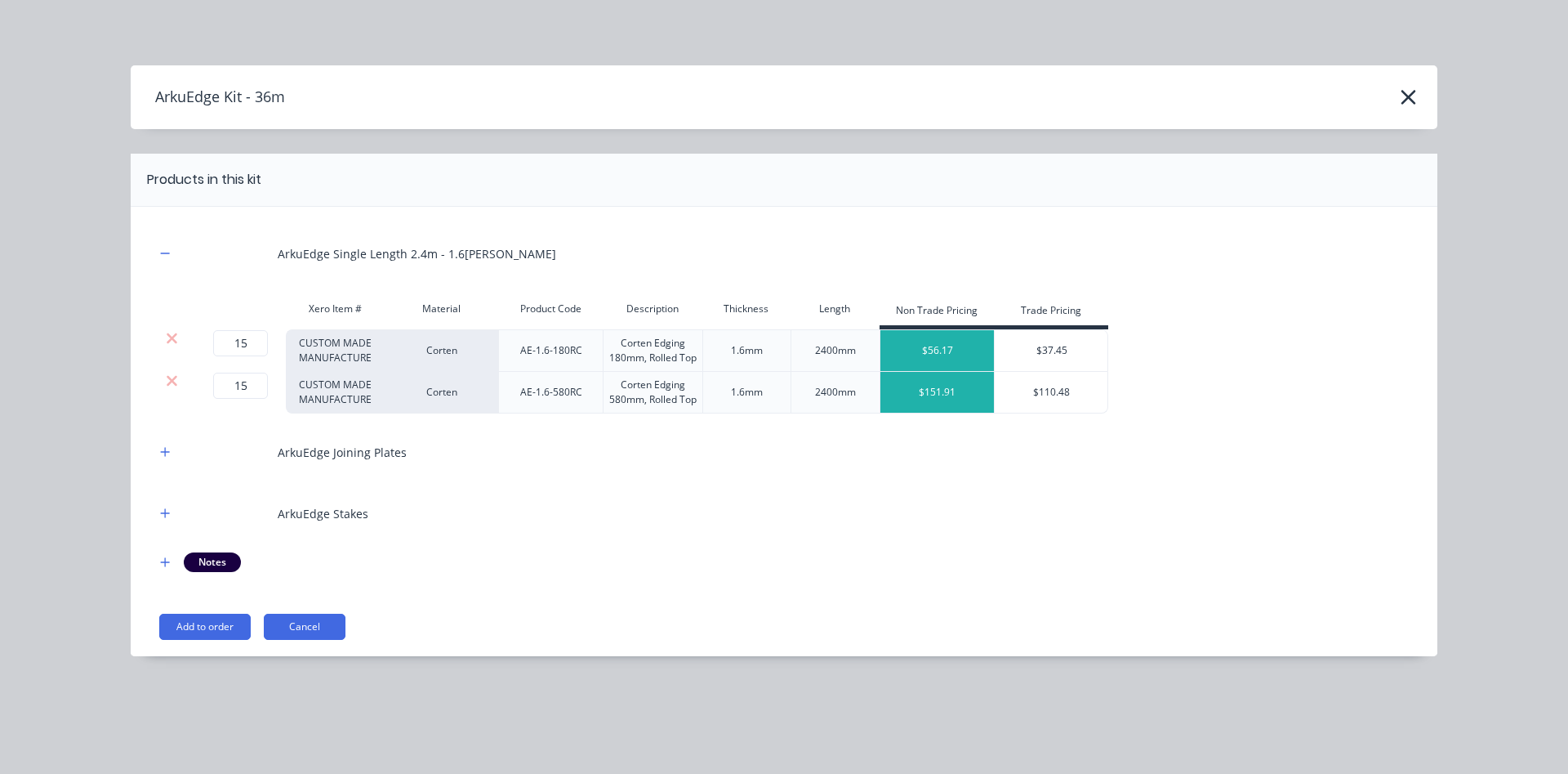
click at [173, 382] on icon at bounding box center [172, 380] width 11 height 11
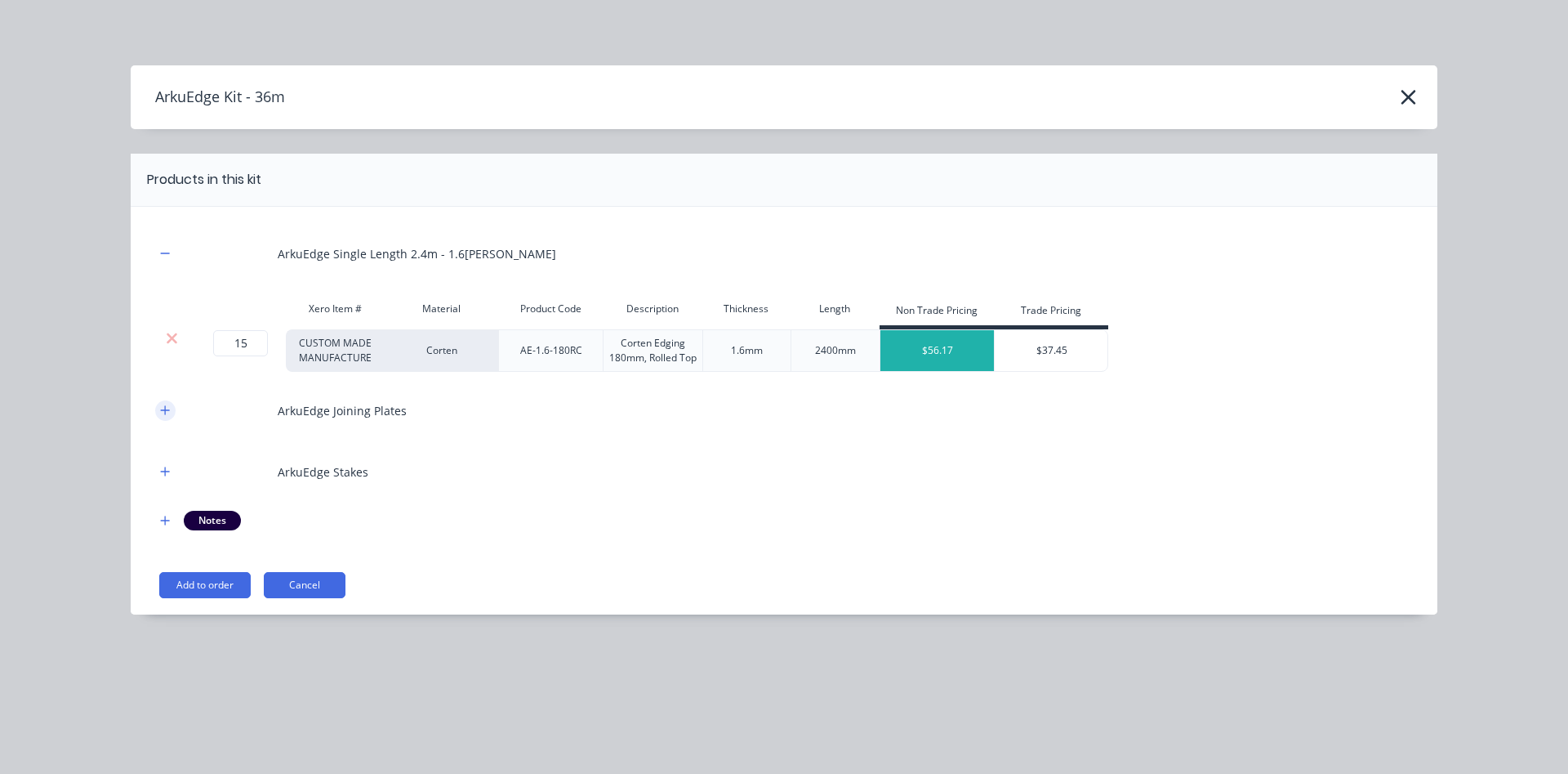
click at [168, 410] on icon "button" at bounding box center [165, 409] width 9 height 9
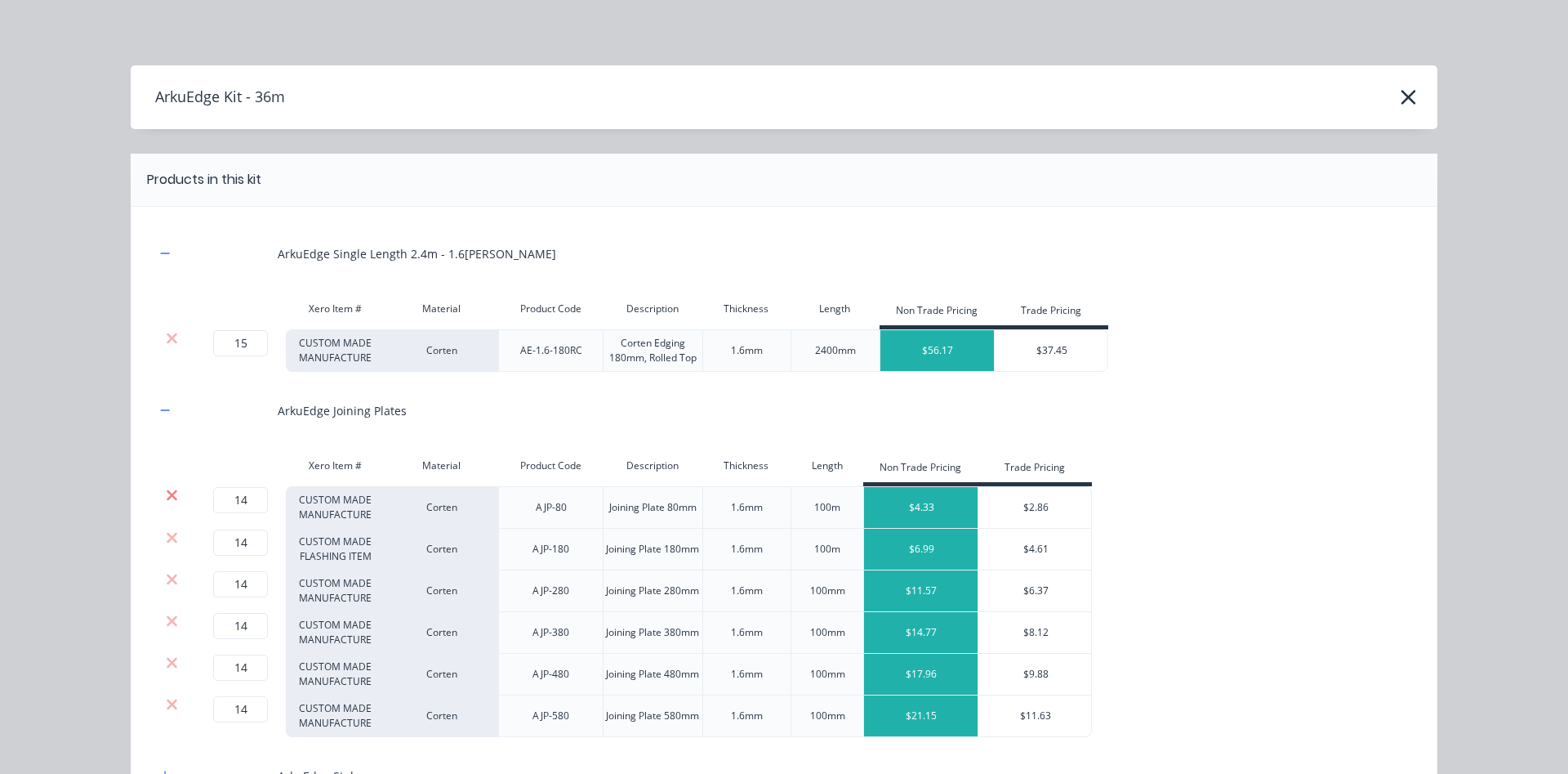
click at [170, 495] on icon at bounding box center [172, 494] width 12 height 16
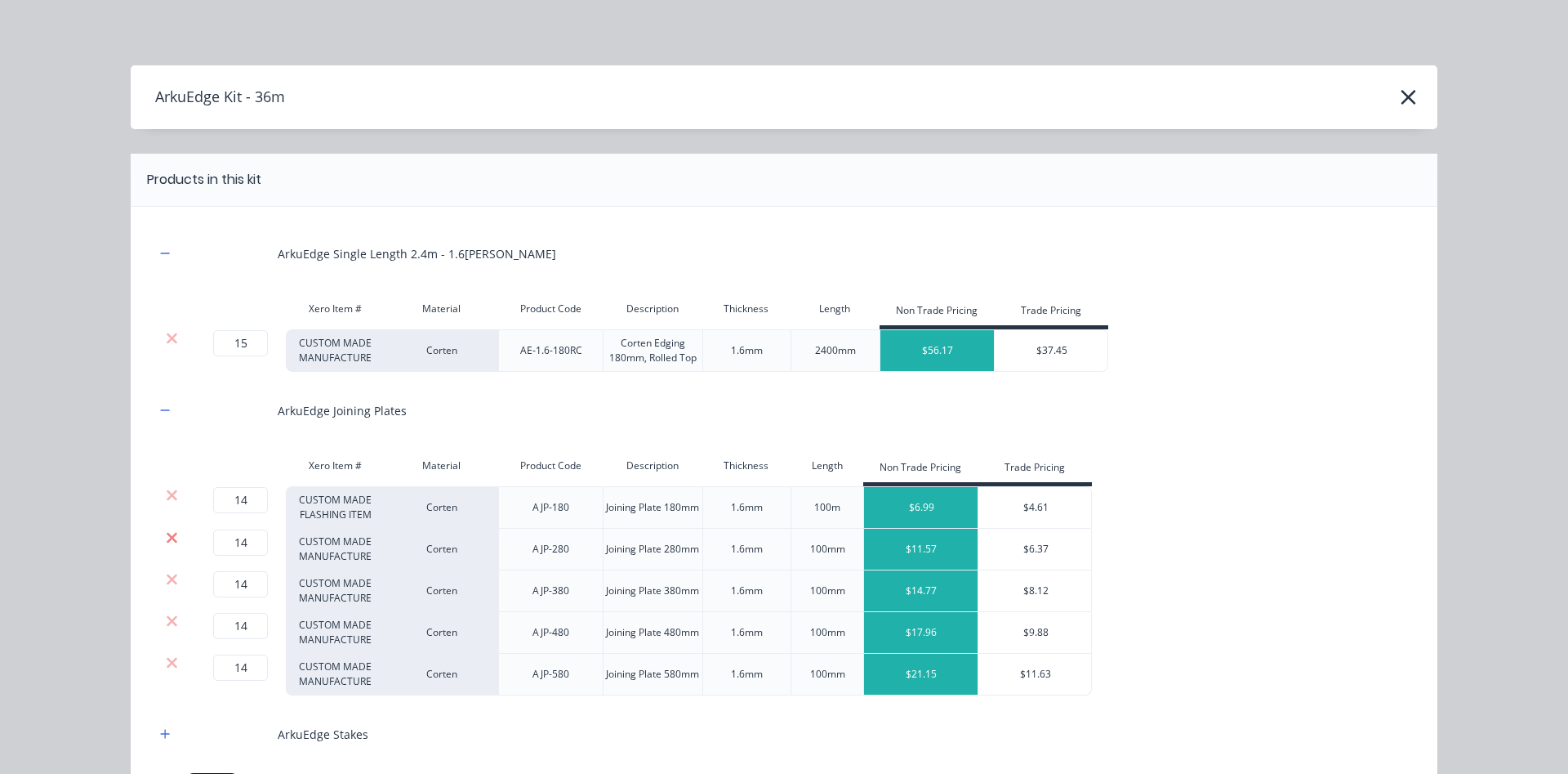
click at [171, 538] on icon at bounding box center [172, 537] width 11 height 11
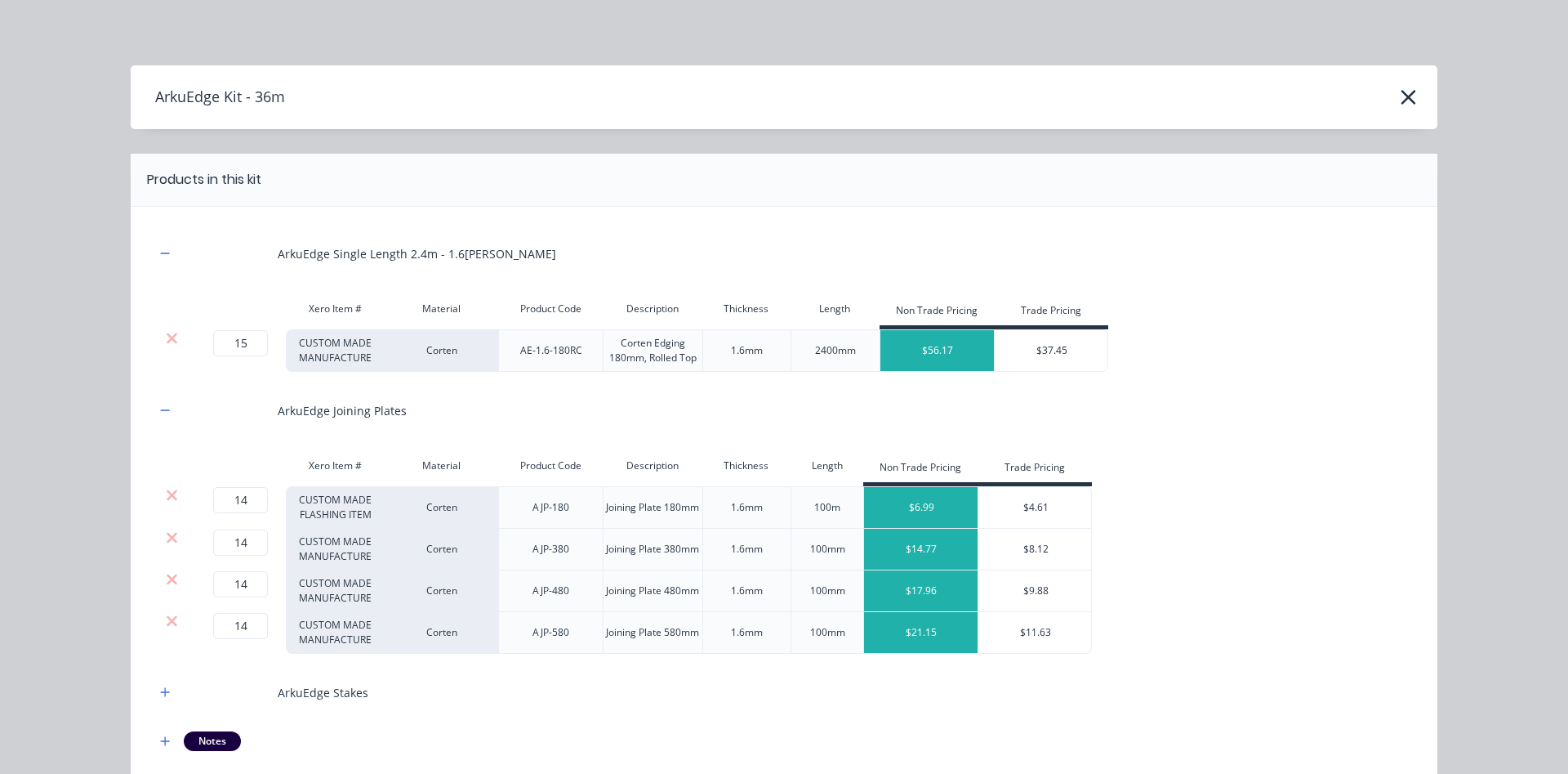
click at [171, 538] on icon at bounding box center [172, 537] width 11 height 11
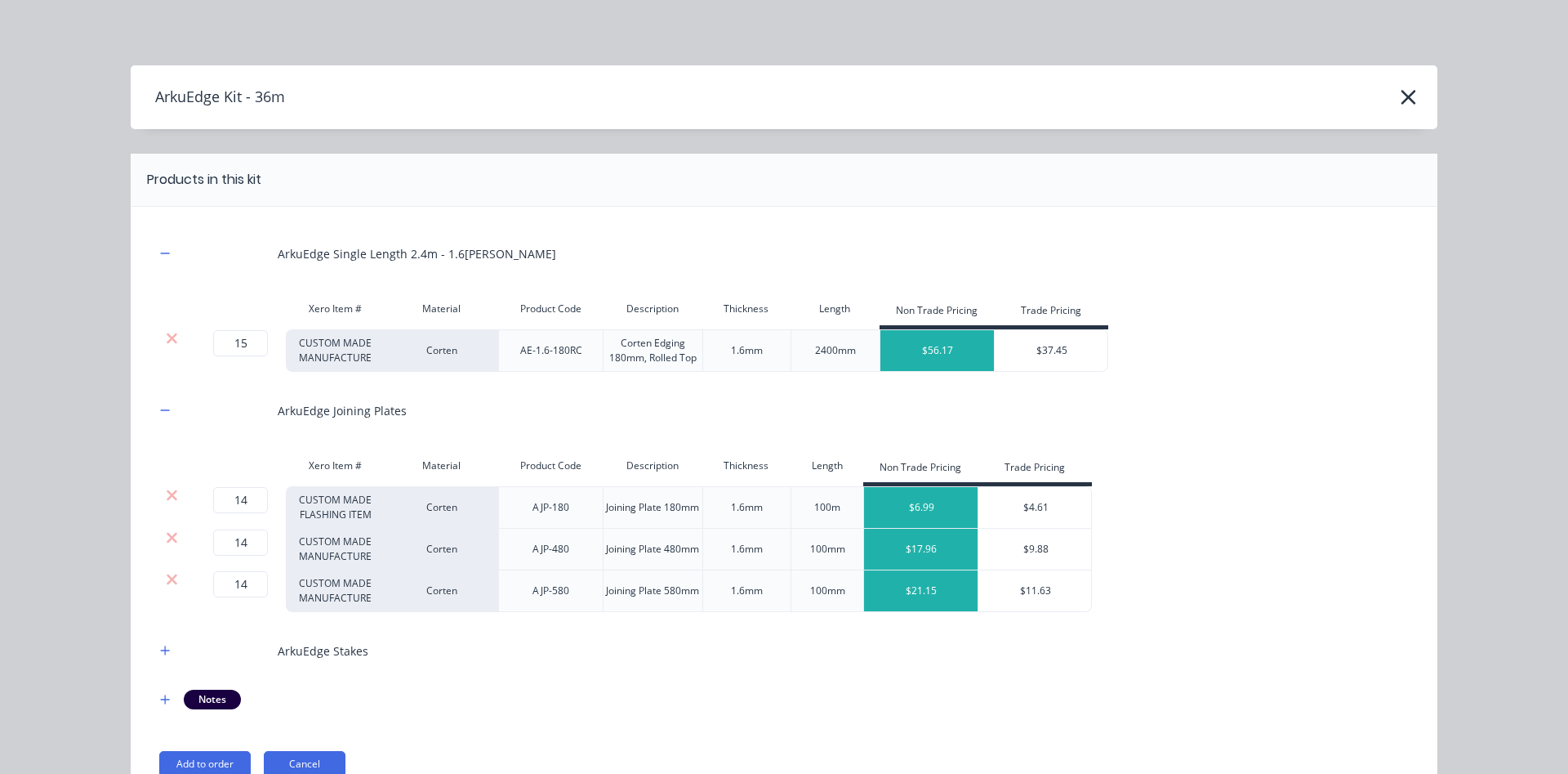
click at [171, 538] on icon at bounding box center [172, 537] width 11 height 11
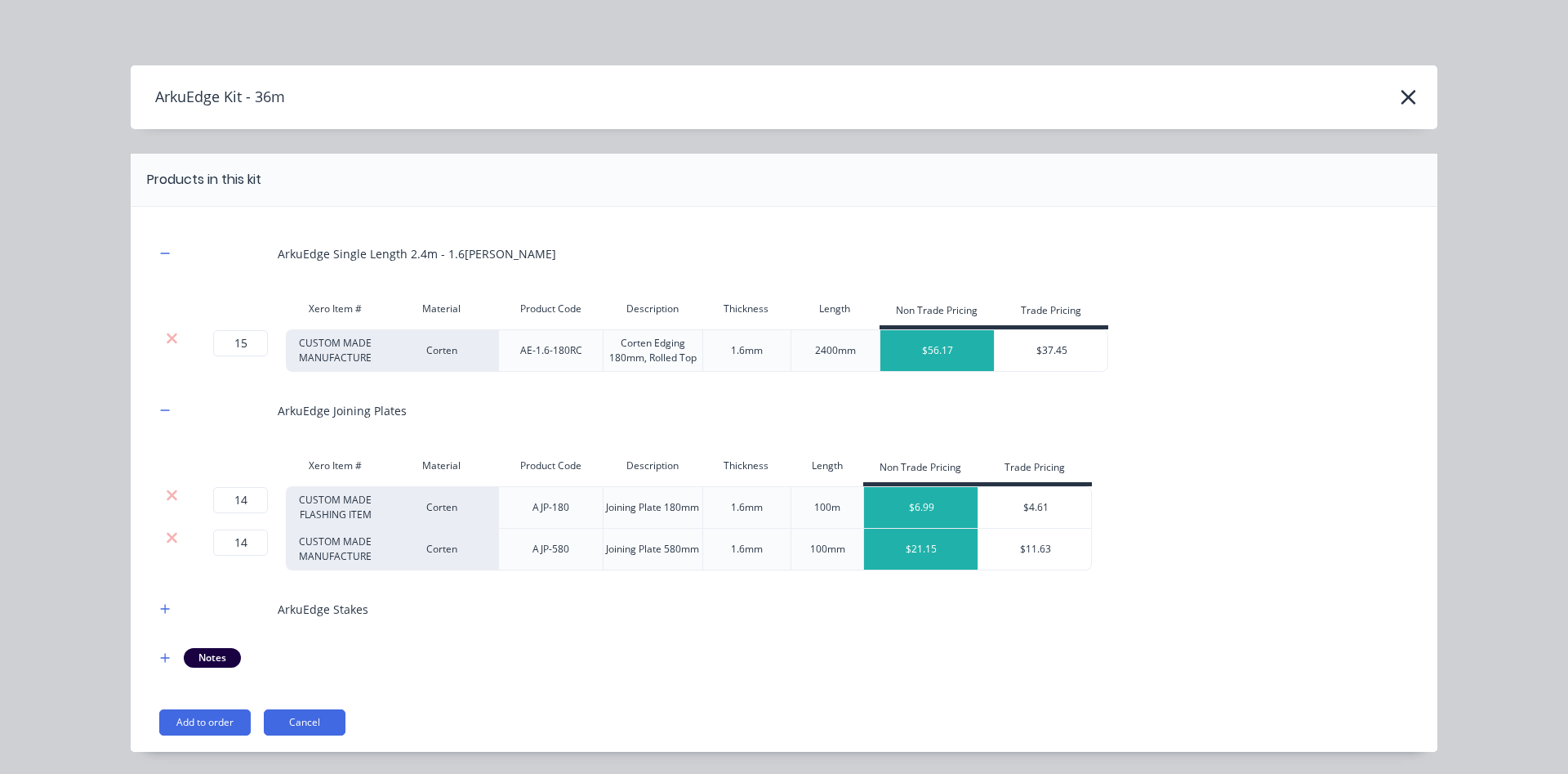
click at [171, 538] on icon at bounding box center [172, 537] width 11 height 11
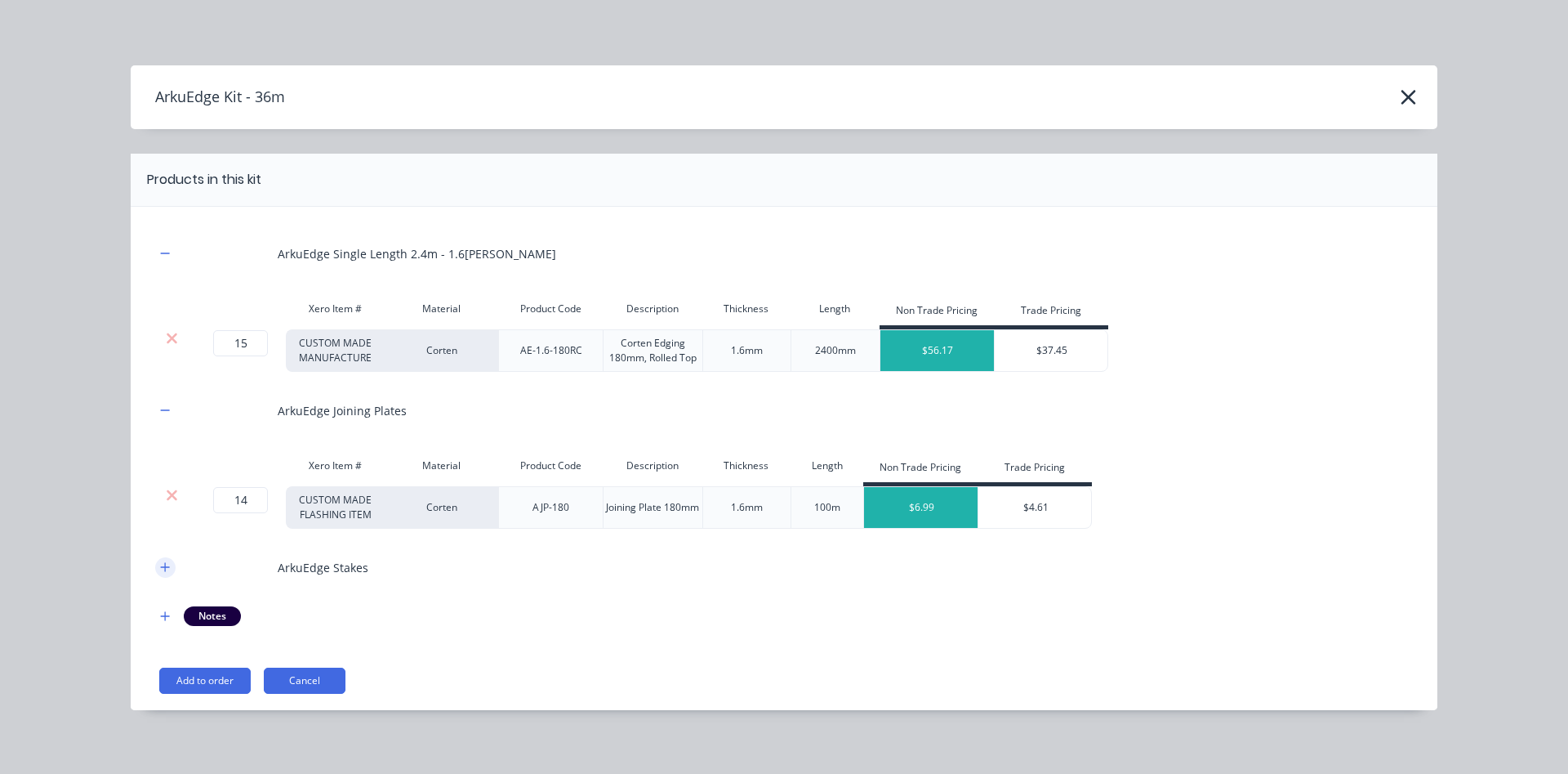
click at [164, 565] on icon "button" at bounding box center [165, 566] width 10 height 11
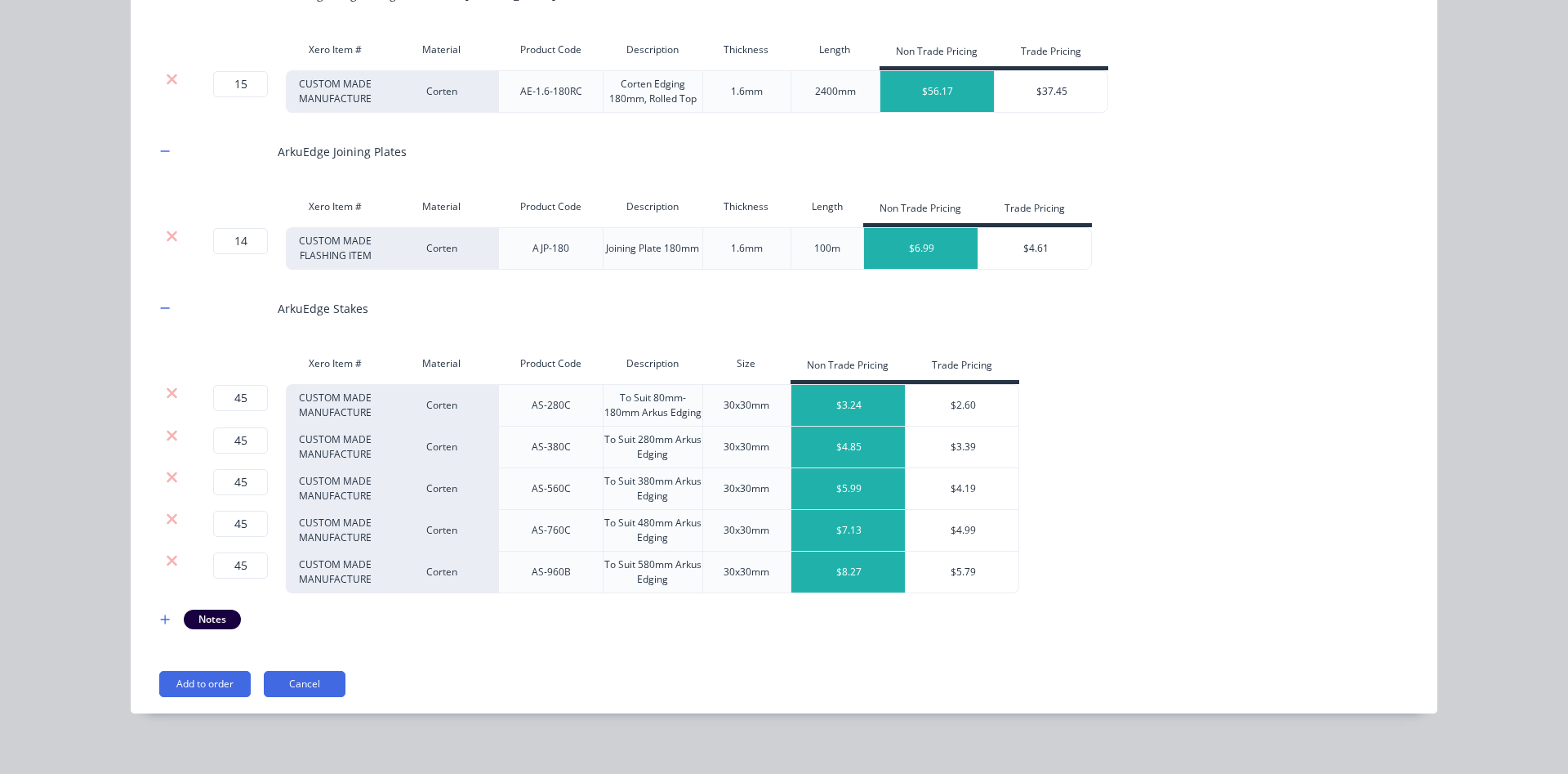
scroll to position [274, 0]
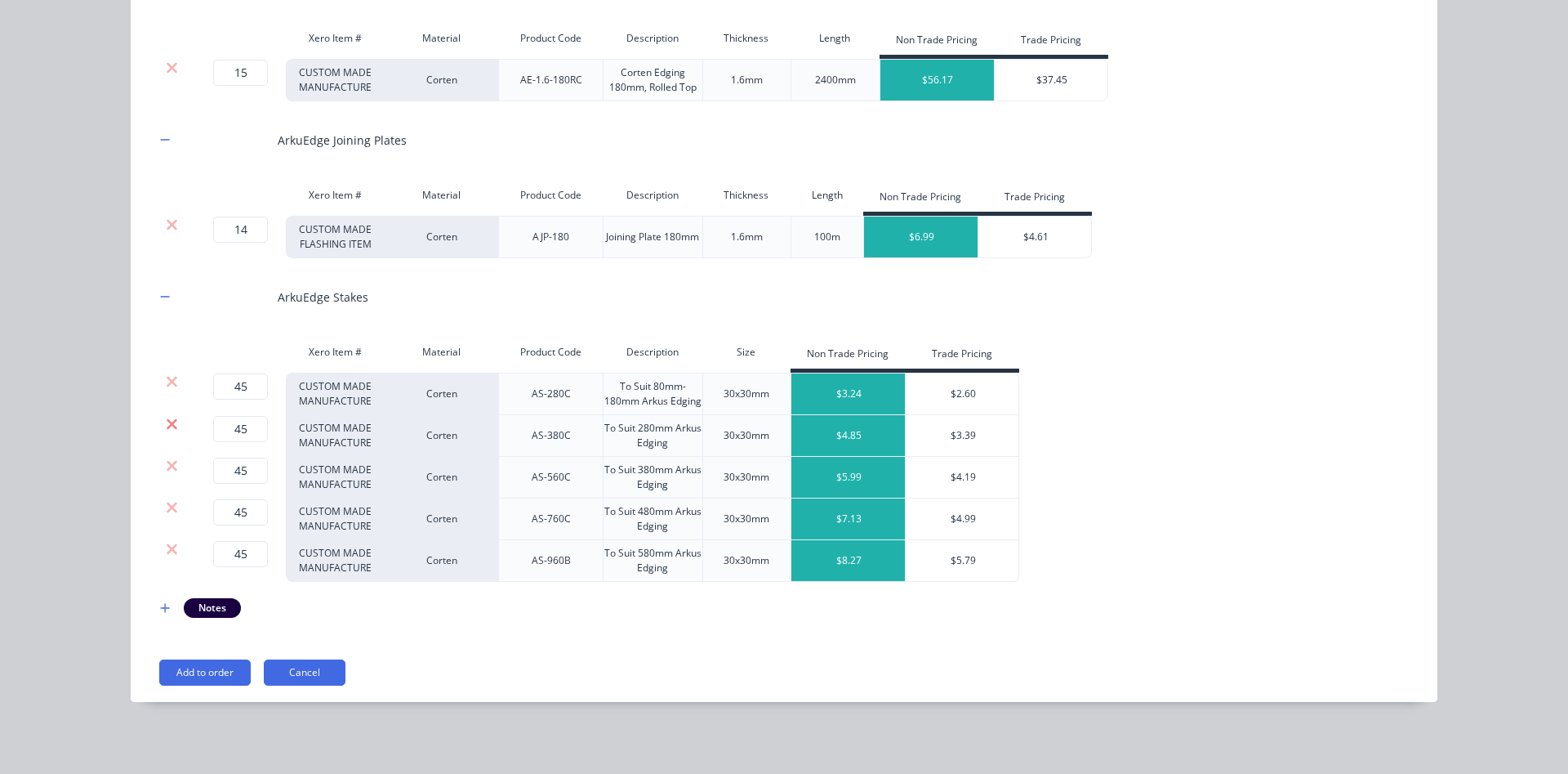
click at [171, 429] on icon at bounding box center [172, 424] width 12 height 16
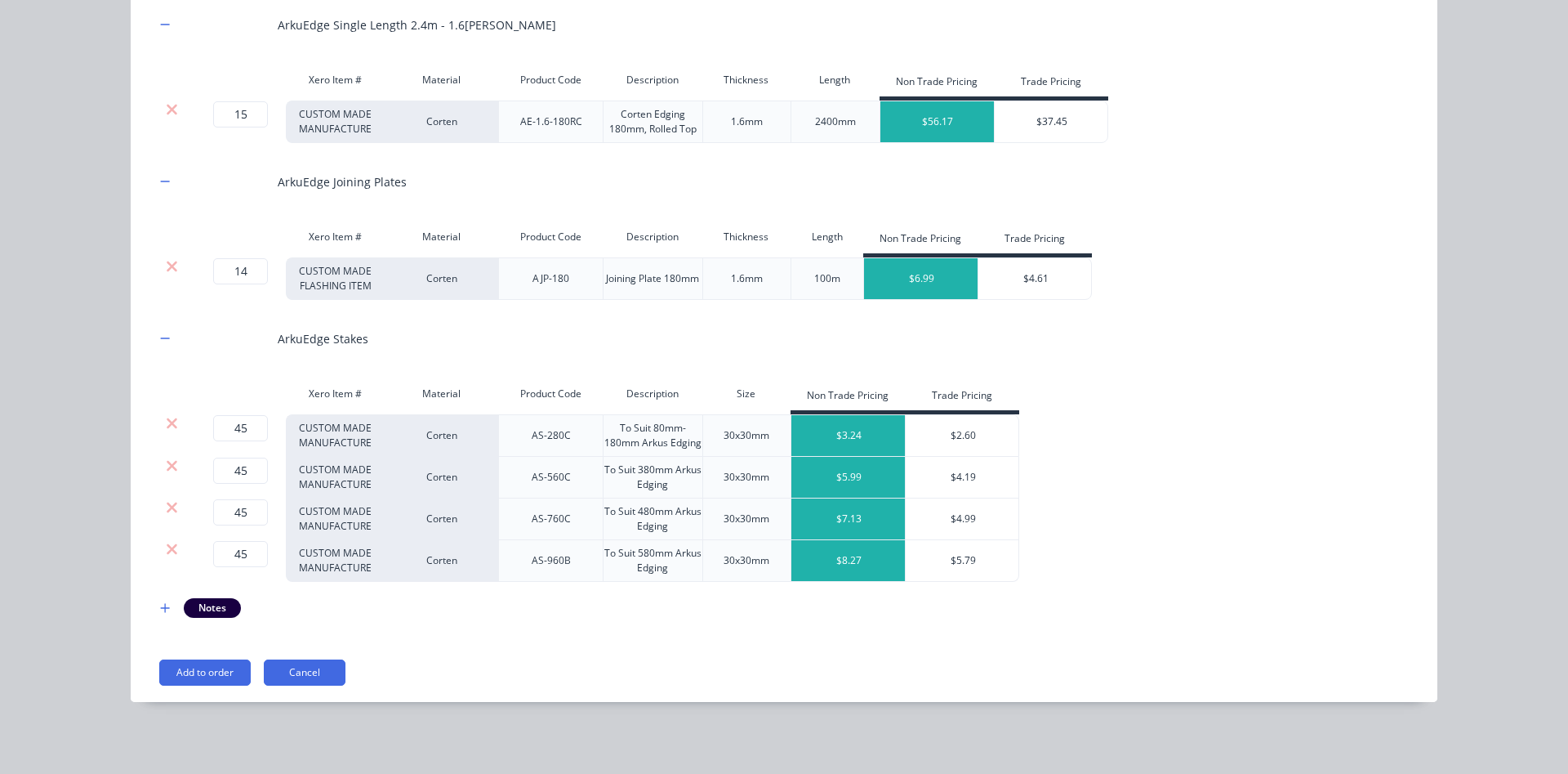
scroll to position [232, 0]
click at [175, 547] on icon at bounding box center [172, 548] width 11 height 11
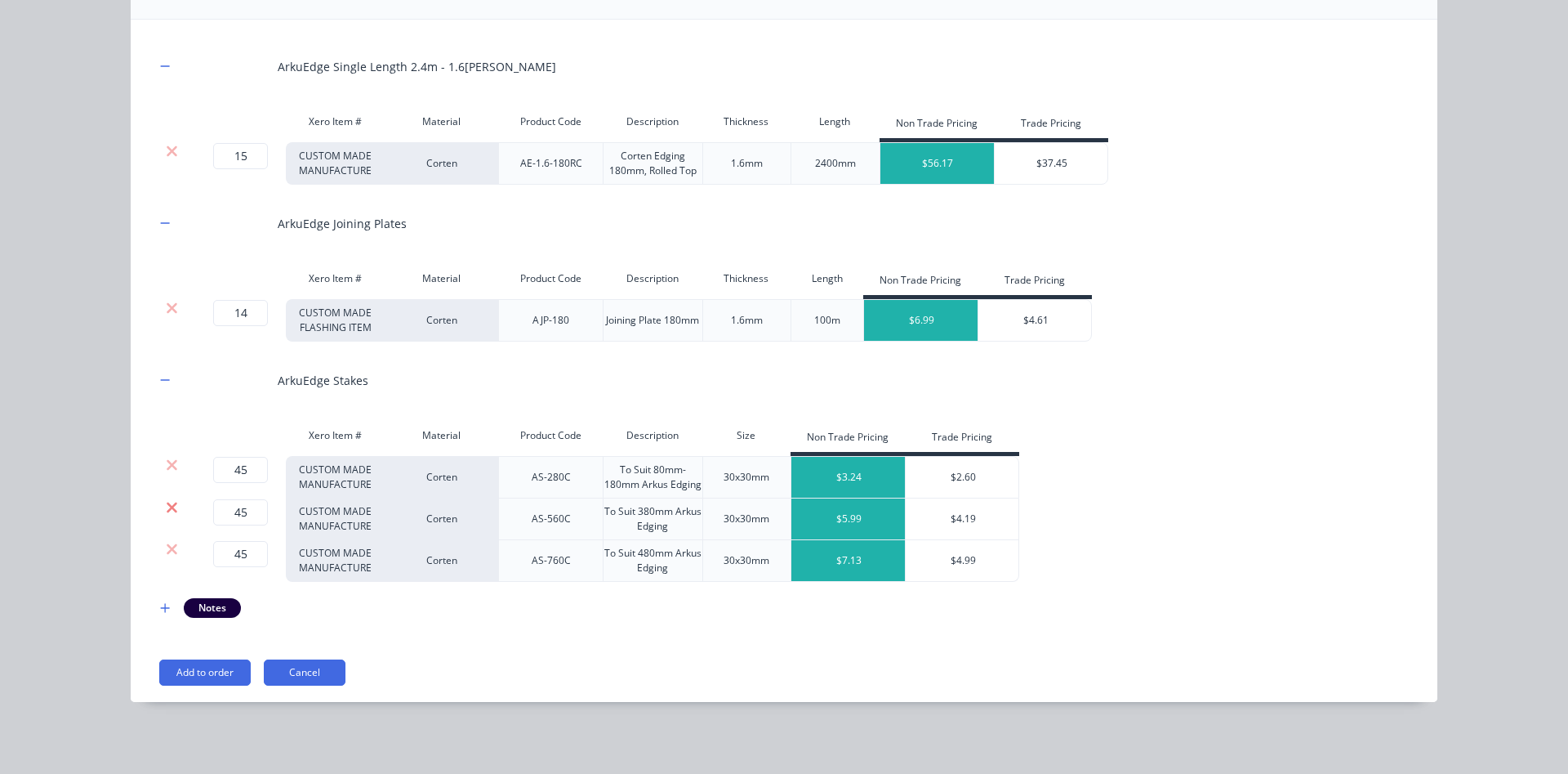
scroll to position [191, 0]
click at [172, 548] on icon at bounding box center [172, 548] width 11 height 11
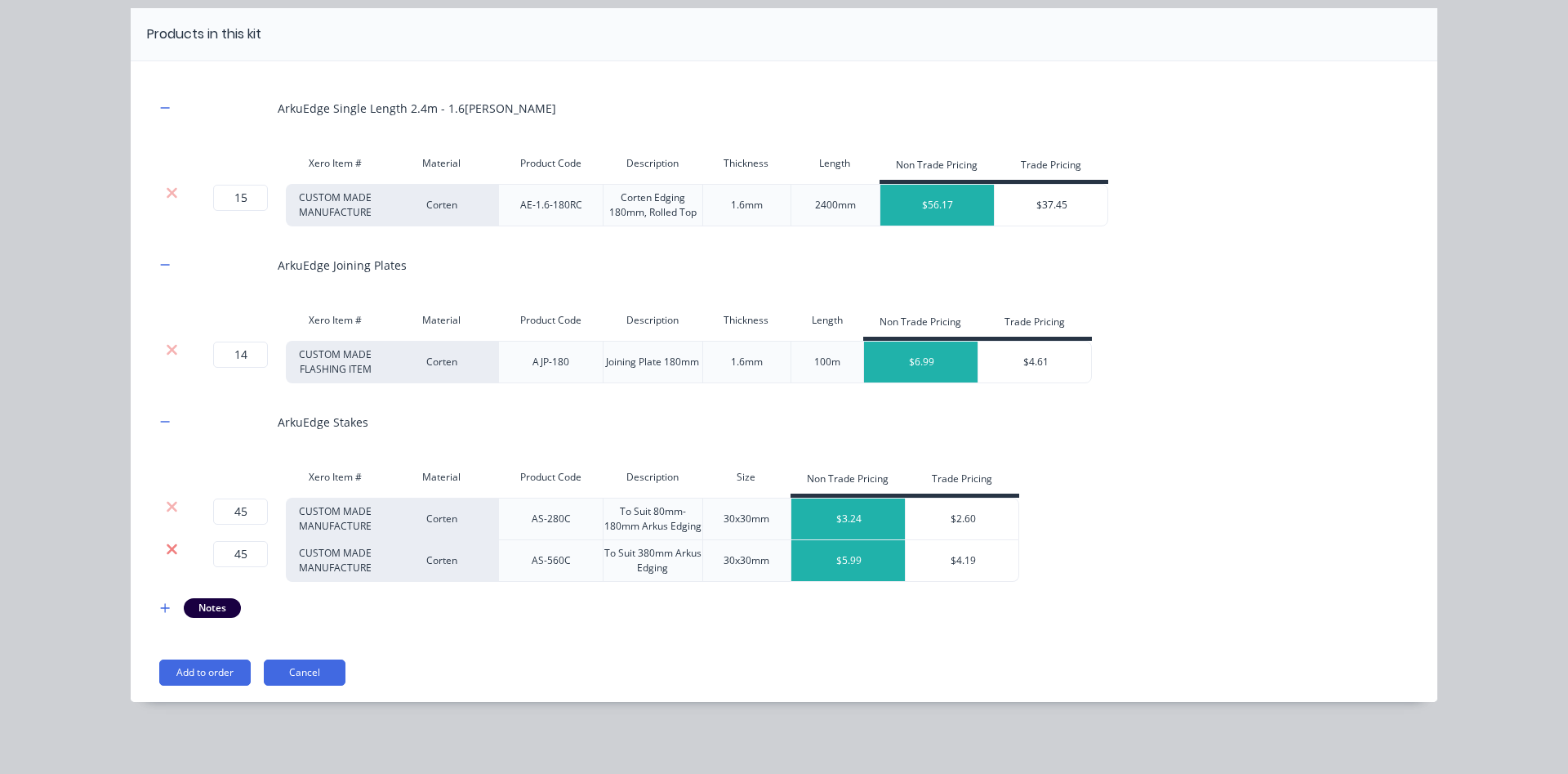
click at [172, 551] on icon at bounding box center [172, 548] width 11 height 11
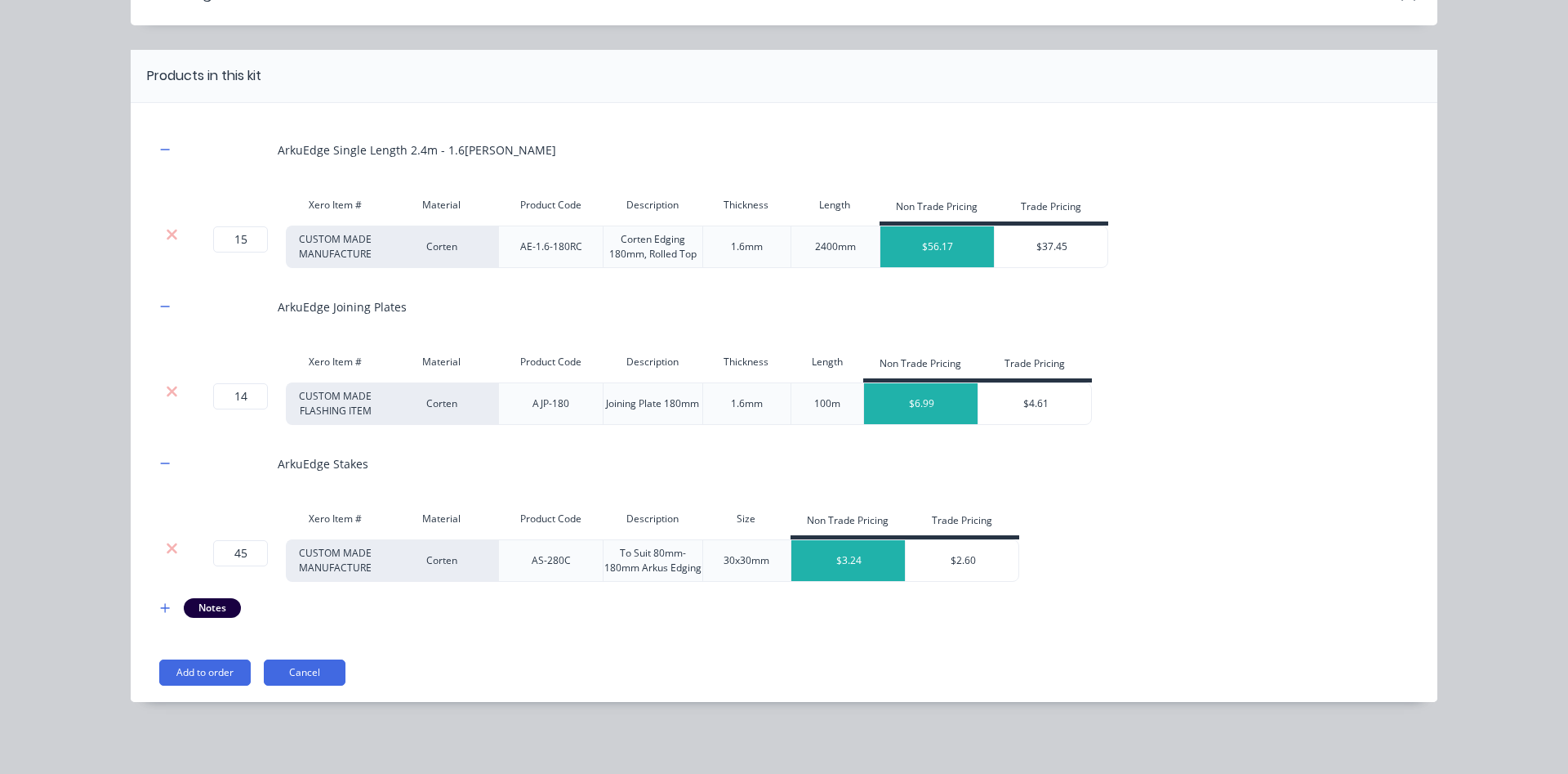
scroll to position [107, 0]
click at [203, 676] on button "Add to order" at bounding box center [205, 672] width 92 height 26
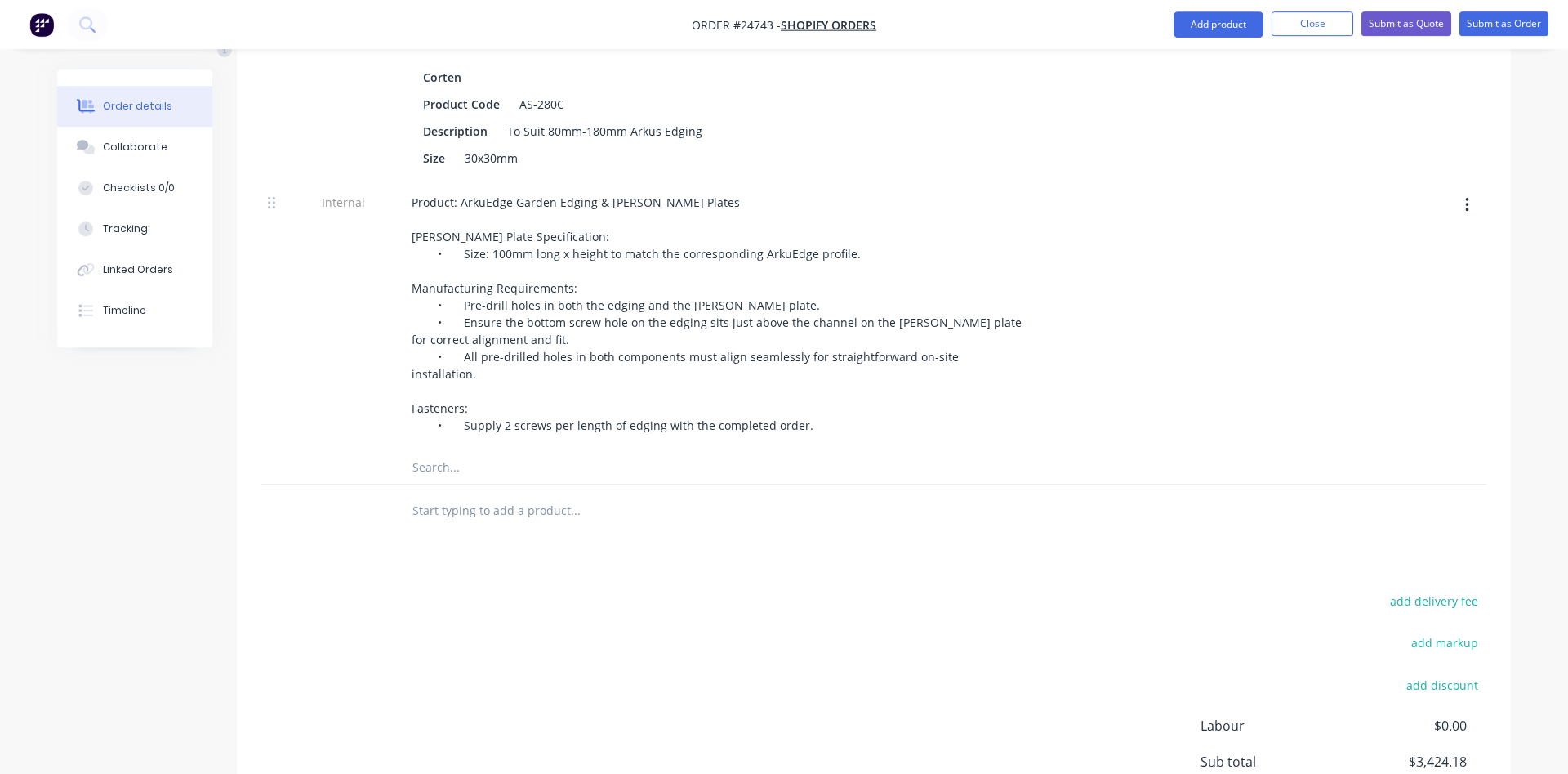
scroll to position [3734, 0]
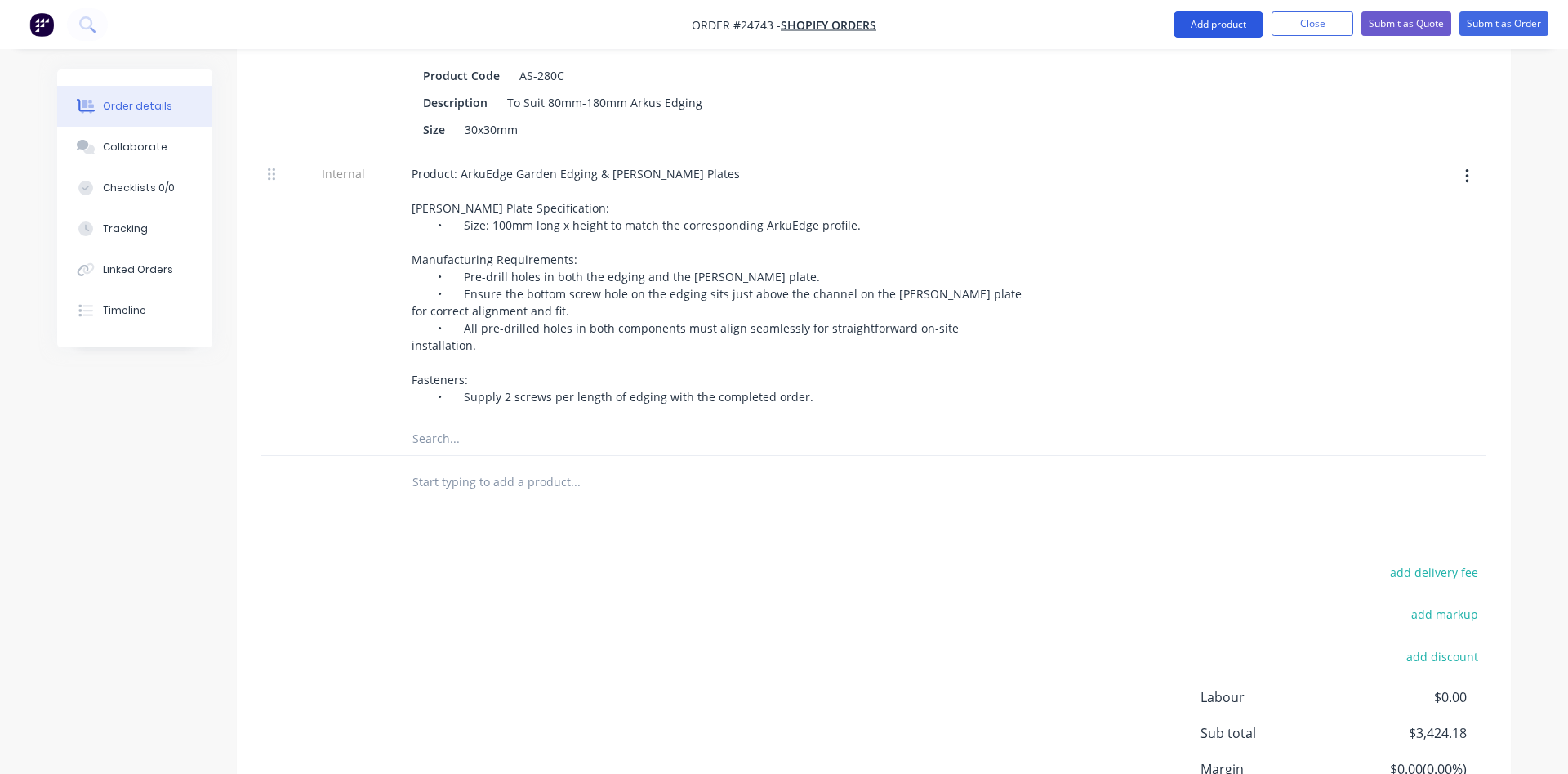
click at [1209, 34] on button "Add product" at bounding box center [1219, 24] width 90 height 26
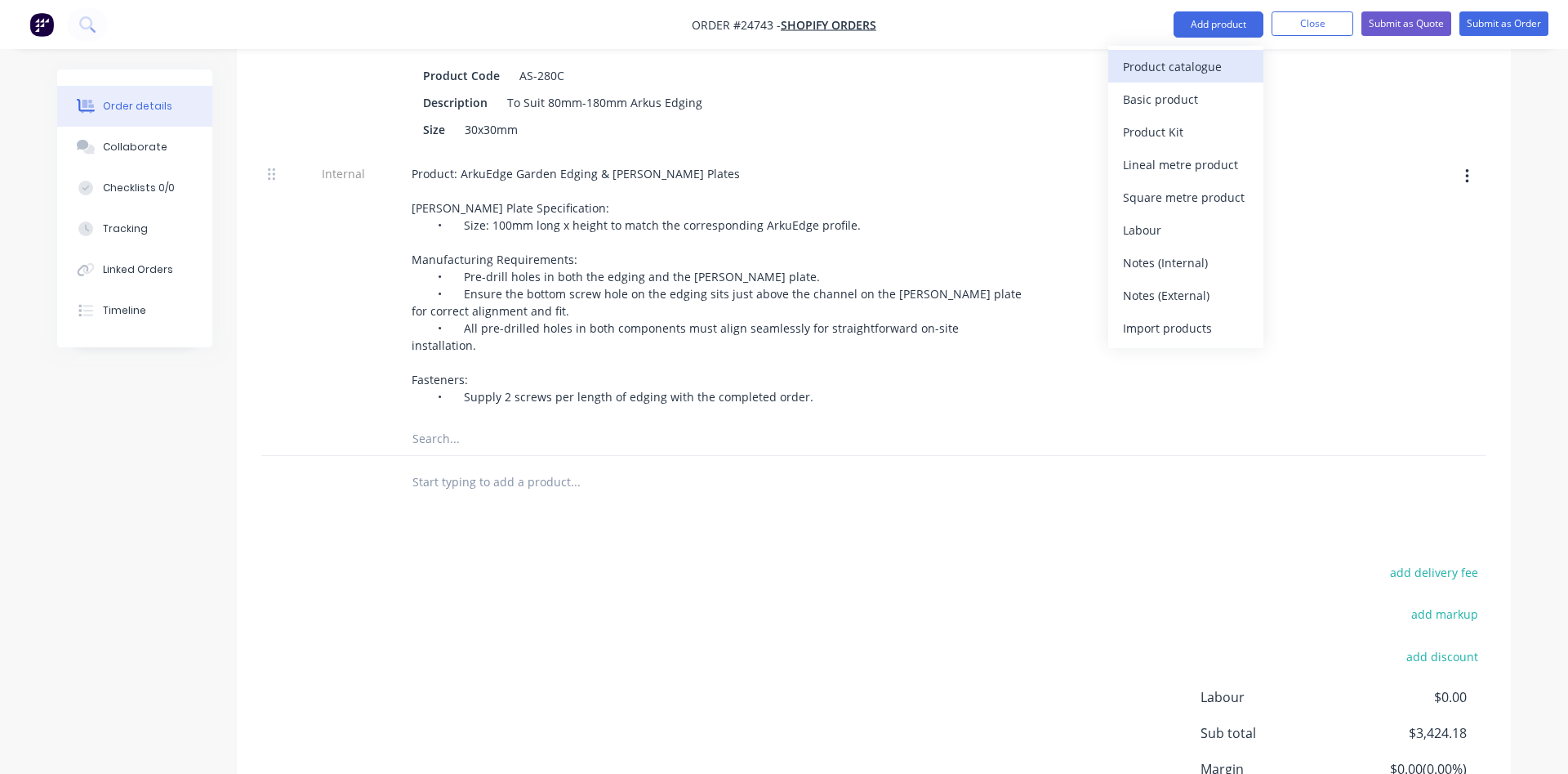
click at [1155, 70] on div "Product catalogue" at bounding box center [1186, 67] width 125 height 24
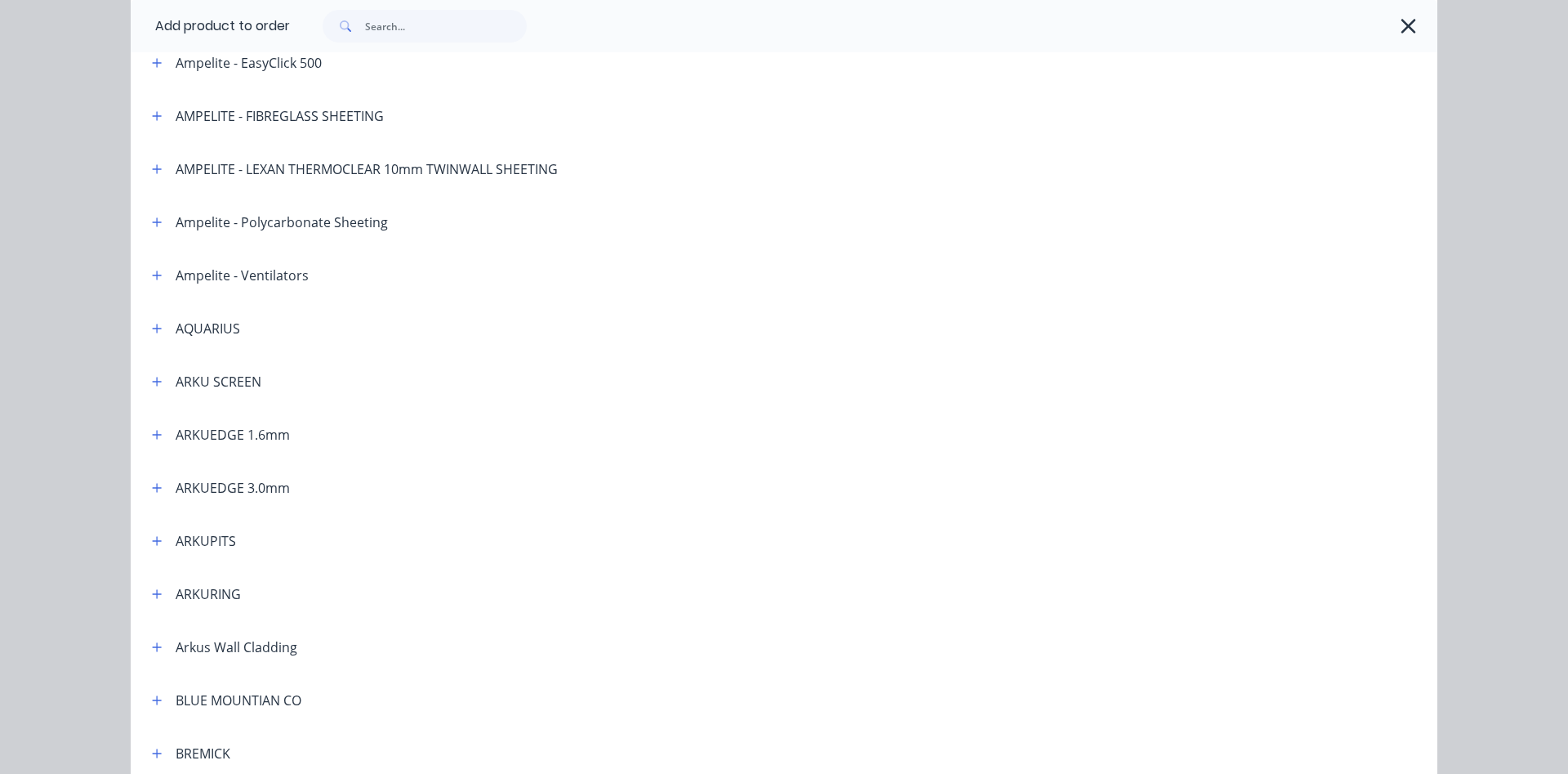
scroll to position [187, 0]
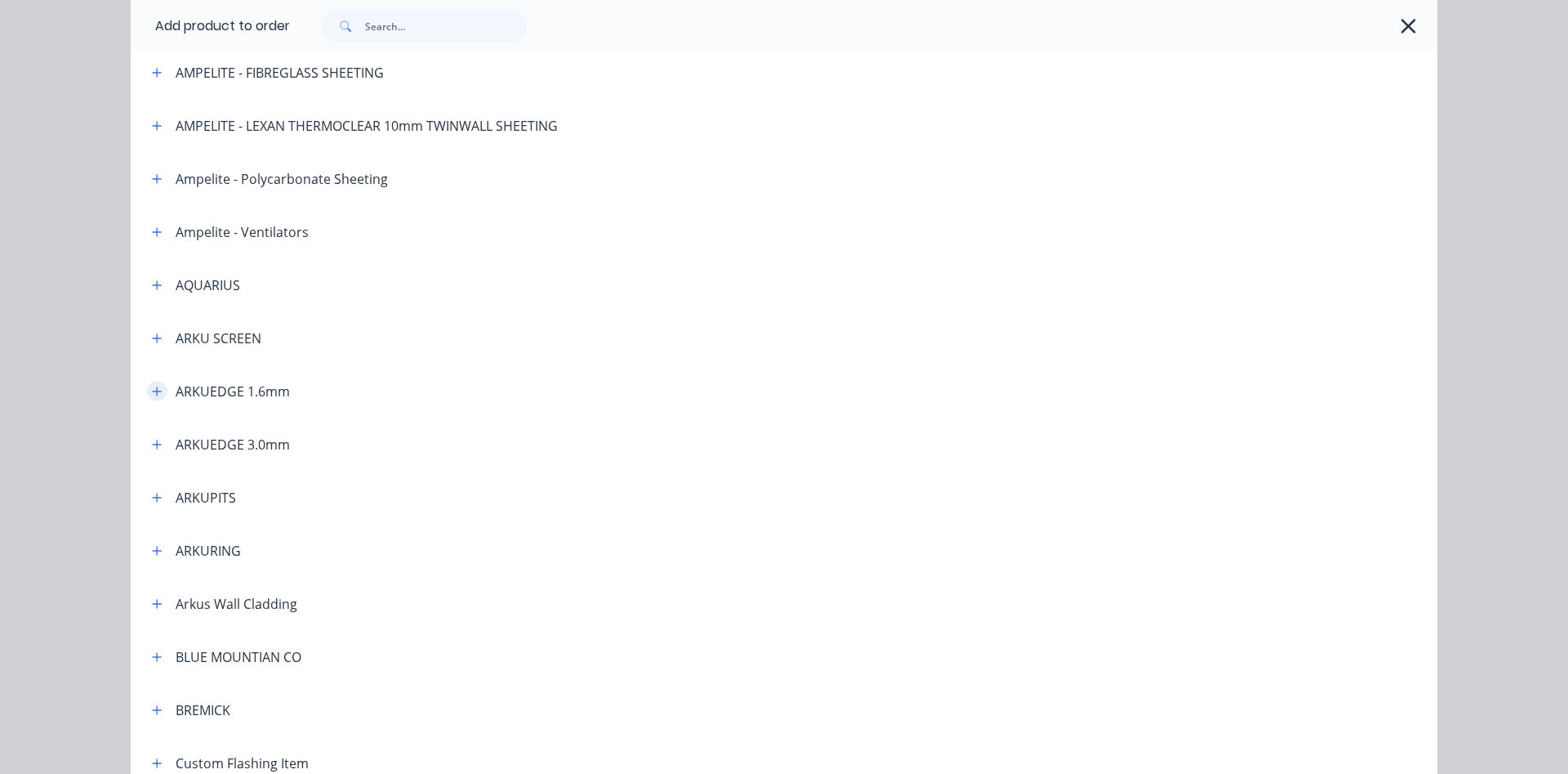
click at [158, 386] on icon "button" at bounding box center [157, 391] width 10 height 11
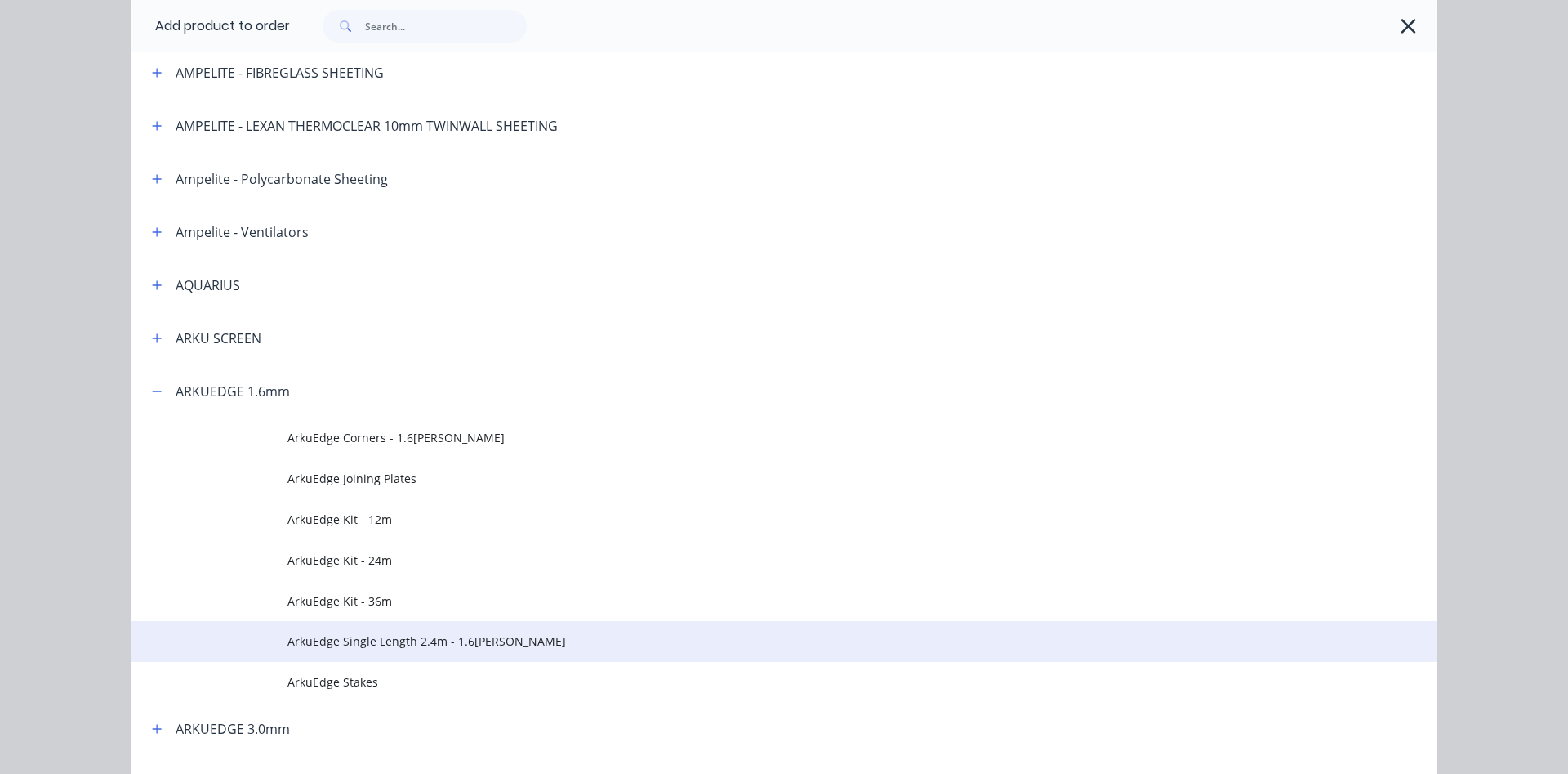
click at [366, 643] on span "ArkuEdge Single Length 2.4m - 1.6[PERSON_NAME]" at bounding box center [747, 641] width 920 height 17
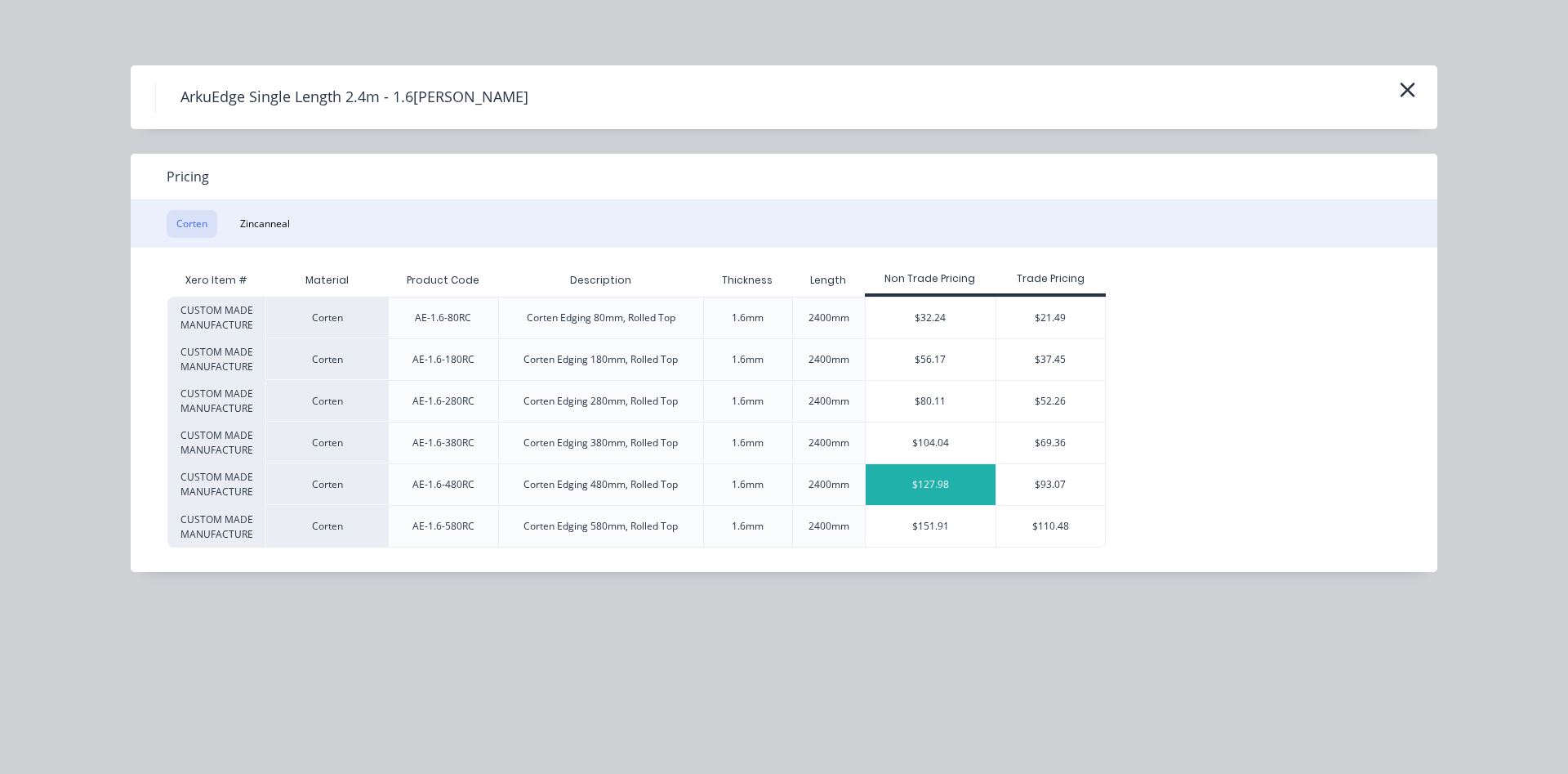
click at [902, 486] on div "$127.98" at bounding box center [931, 484] width 131 height 41
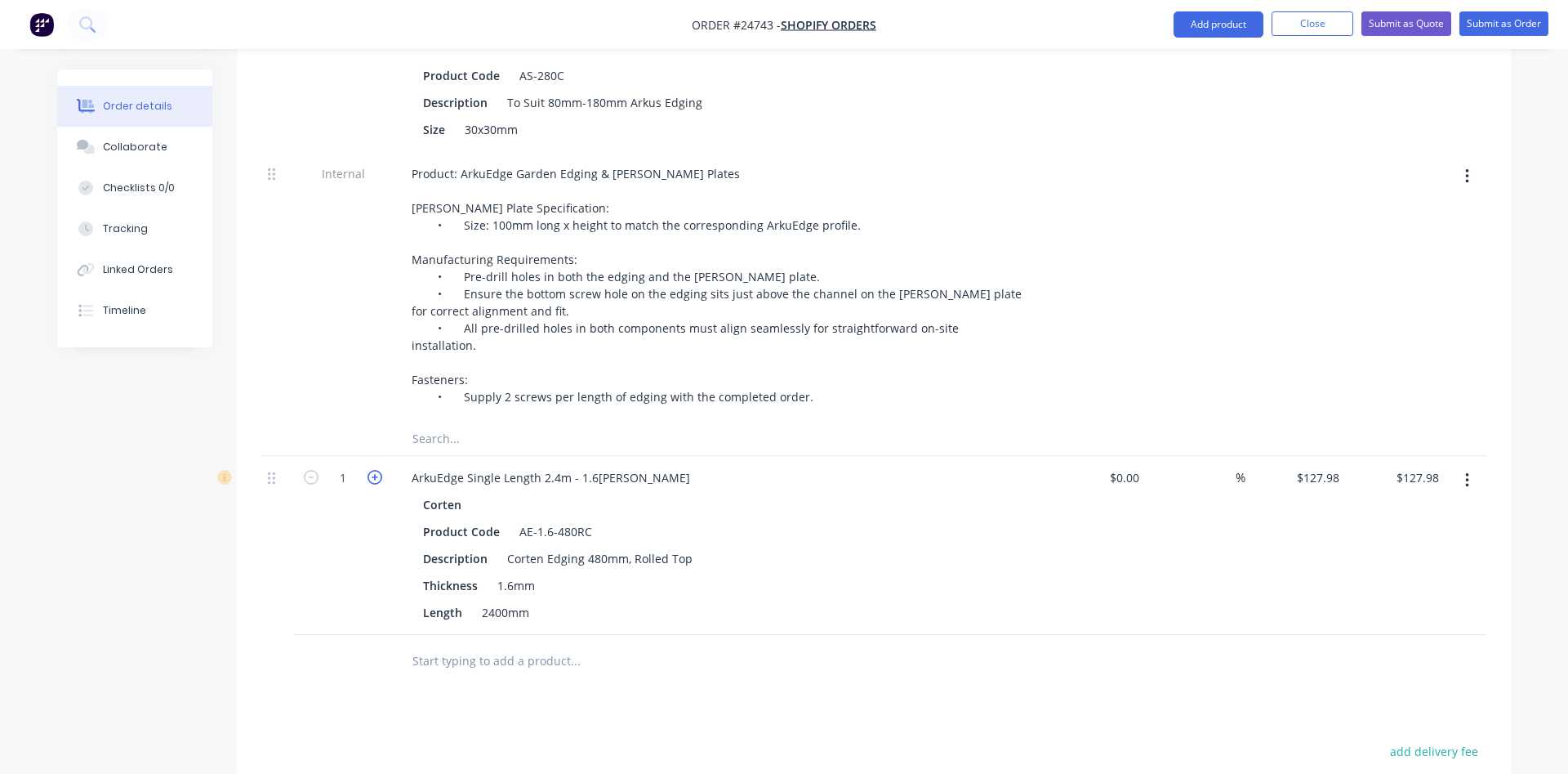
click at [375, 470] on icon "button" at bounding box center [375, 476] width 14 height 14
type input "2"
type input "$255.96"
drag, startPoint x: 761, startPoint y: 523, endPoint x: 776, endPoint y: 524, distance: 15.0
click at [764, 600] on div "Length 2400mm" at bounding box center [714, 612] width 598 height 24
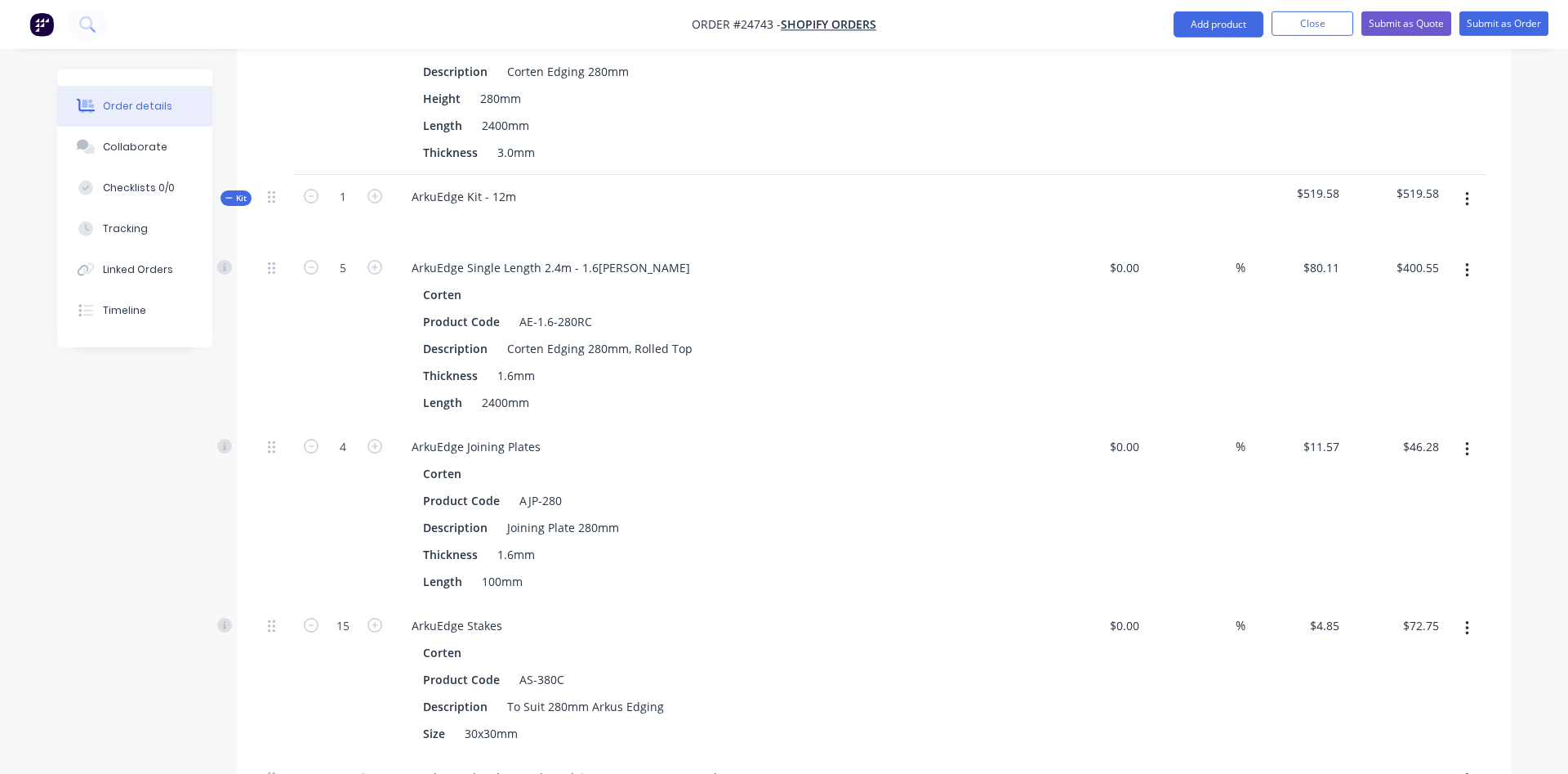
scroll to position [1300, 0]
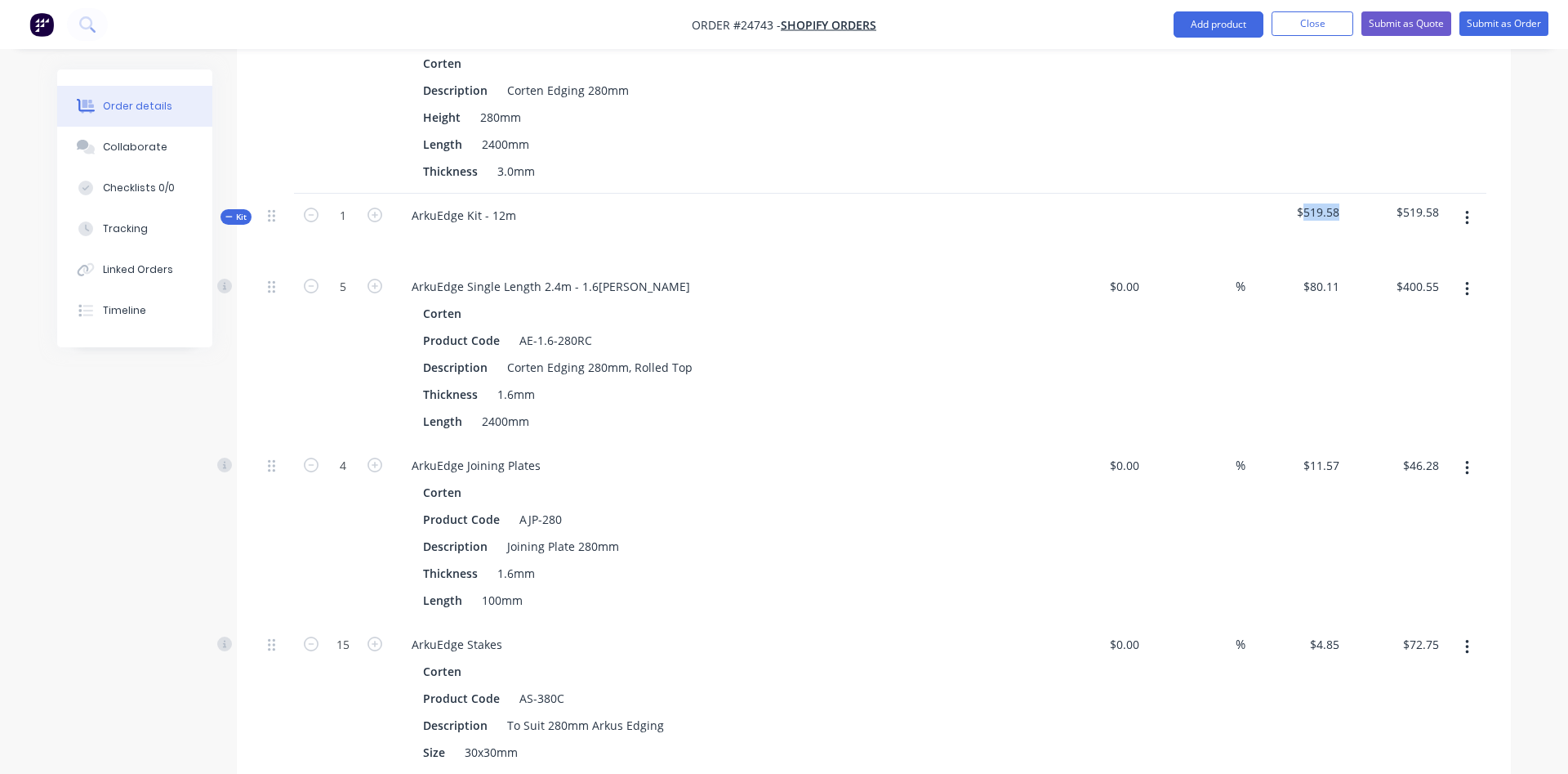
drag, startPoint x: 1338, startPoint y: 166, endPoint x: 1306, endPoint y: 173, distance: 32.8
click at [1306, 203] on span "$519.58" at bounding box center [1295, 212] width 87 height 17
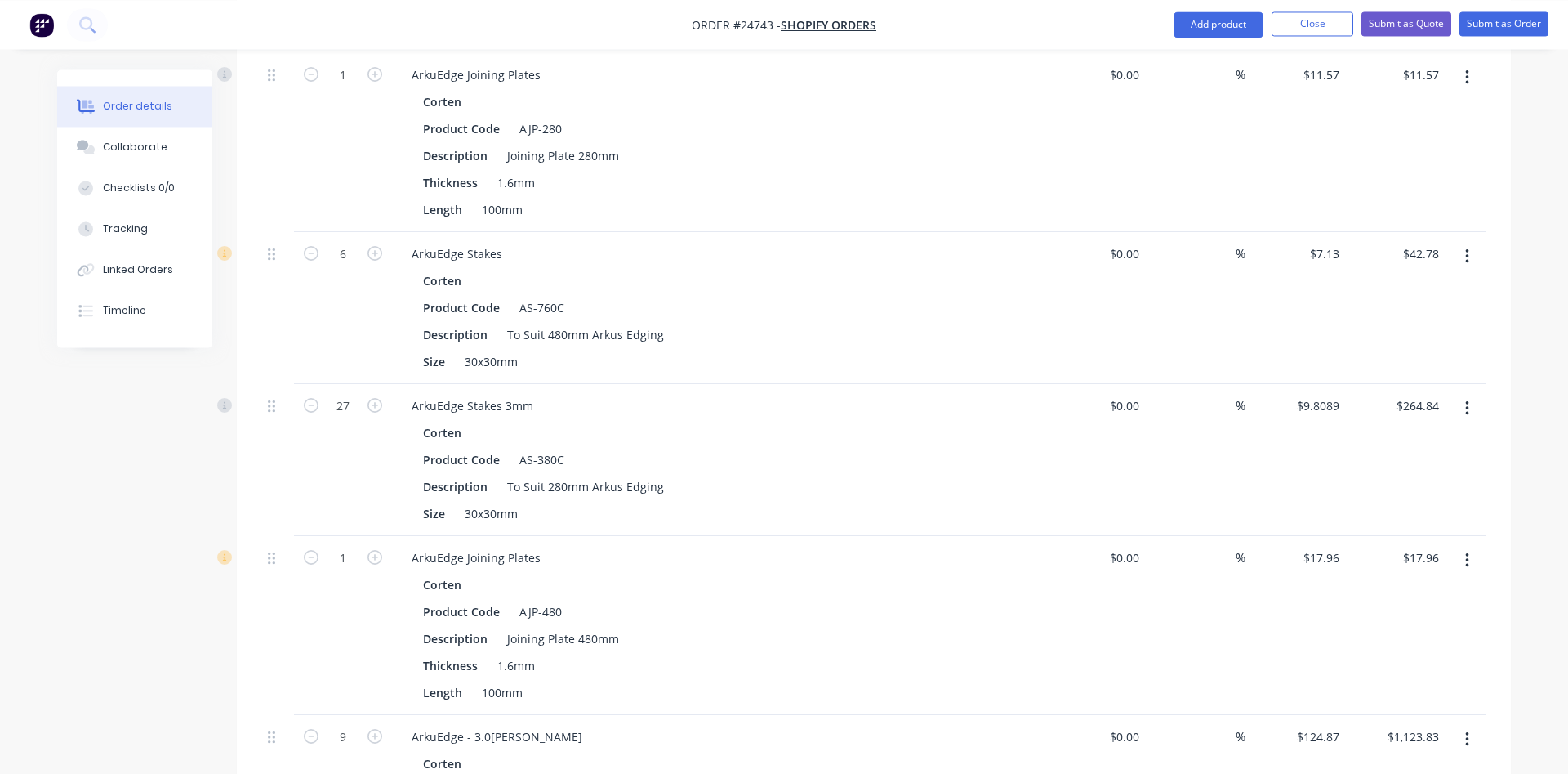
scroll to position [634, 0]
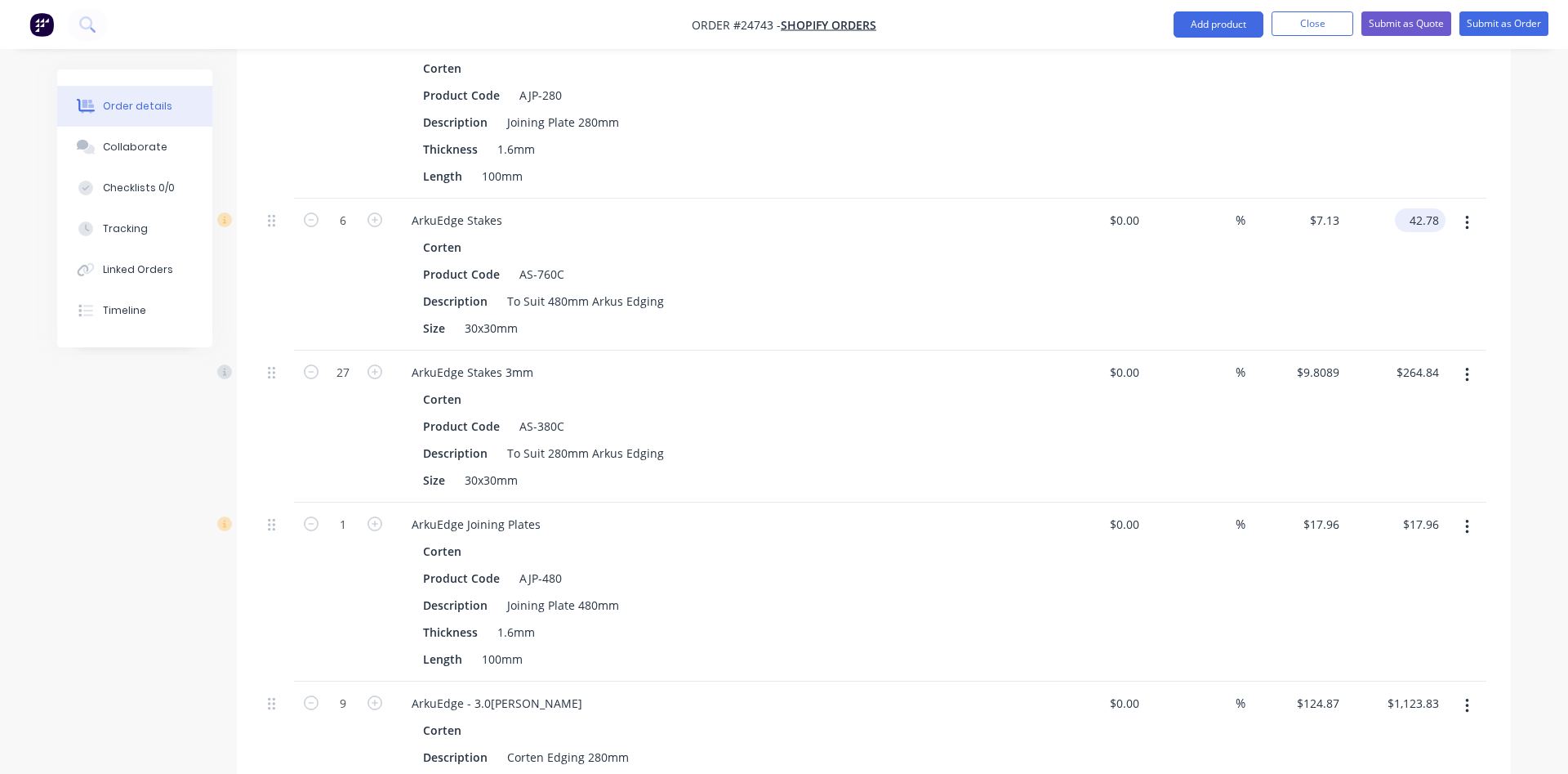
click at [1438, 209] on input "42.78" at bounding box center [1424, 220] width 44 height 24
type input "$42.76"
type input "$7.1267"
click at [1379, 259] on div "$42.76 $42.76" at bounding box center [1396, 274] width 101 height 152
click at [1349, 371] on div "$264.84 $264.84" at bounding box center [1396, 426] width 101 height 152
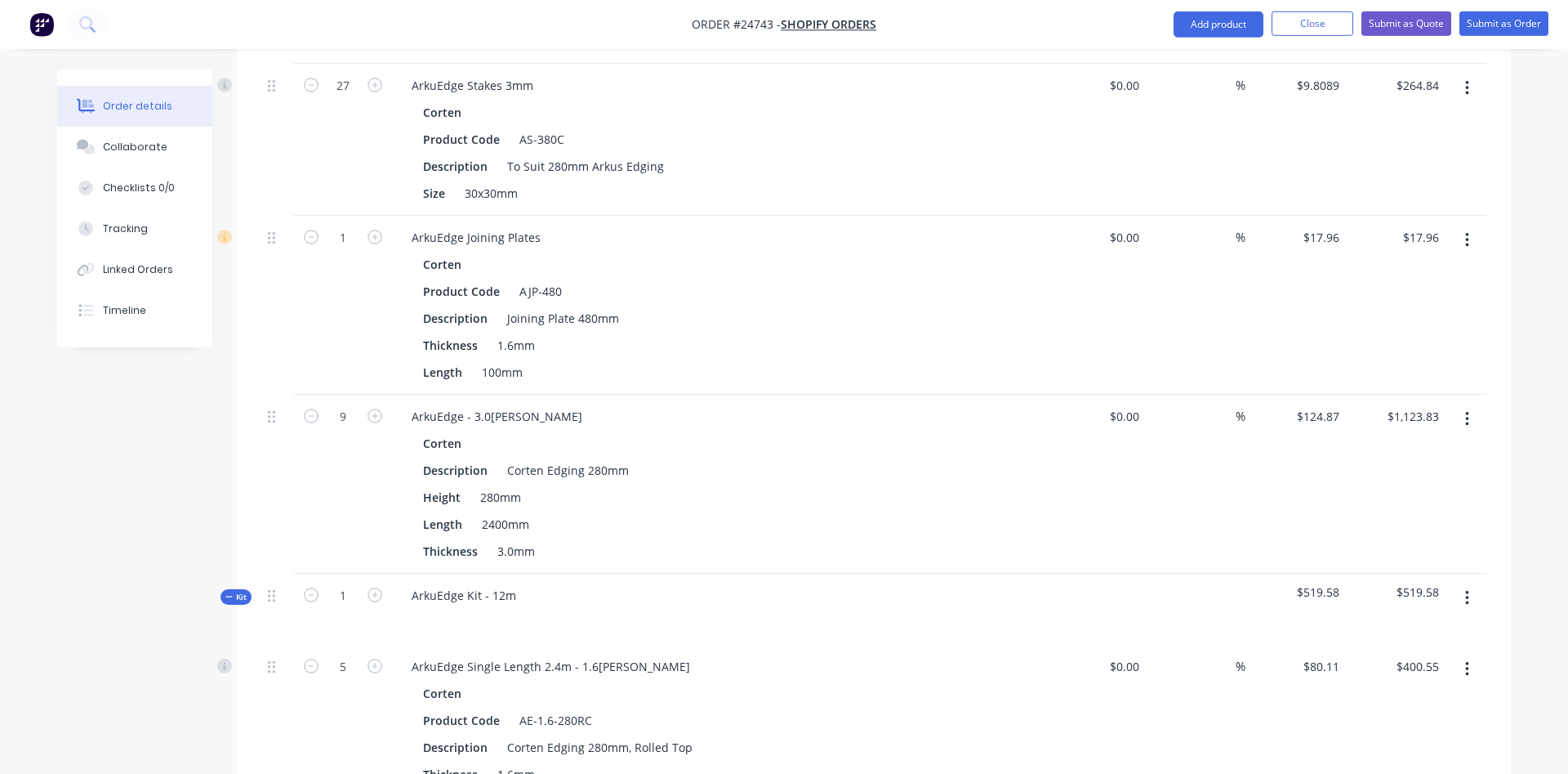
scroll to position [967, 0]
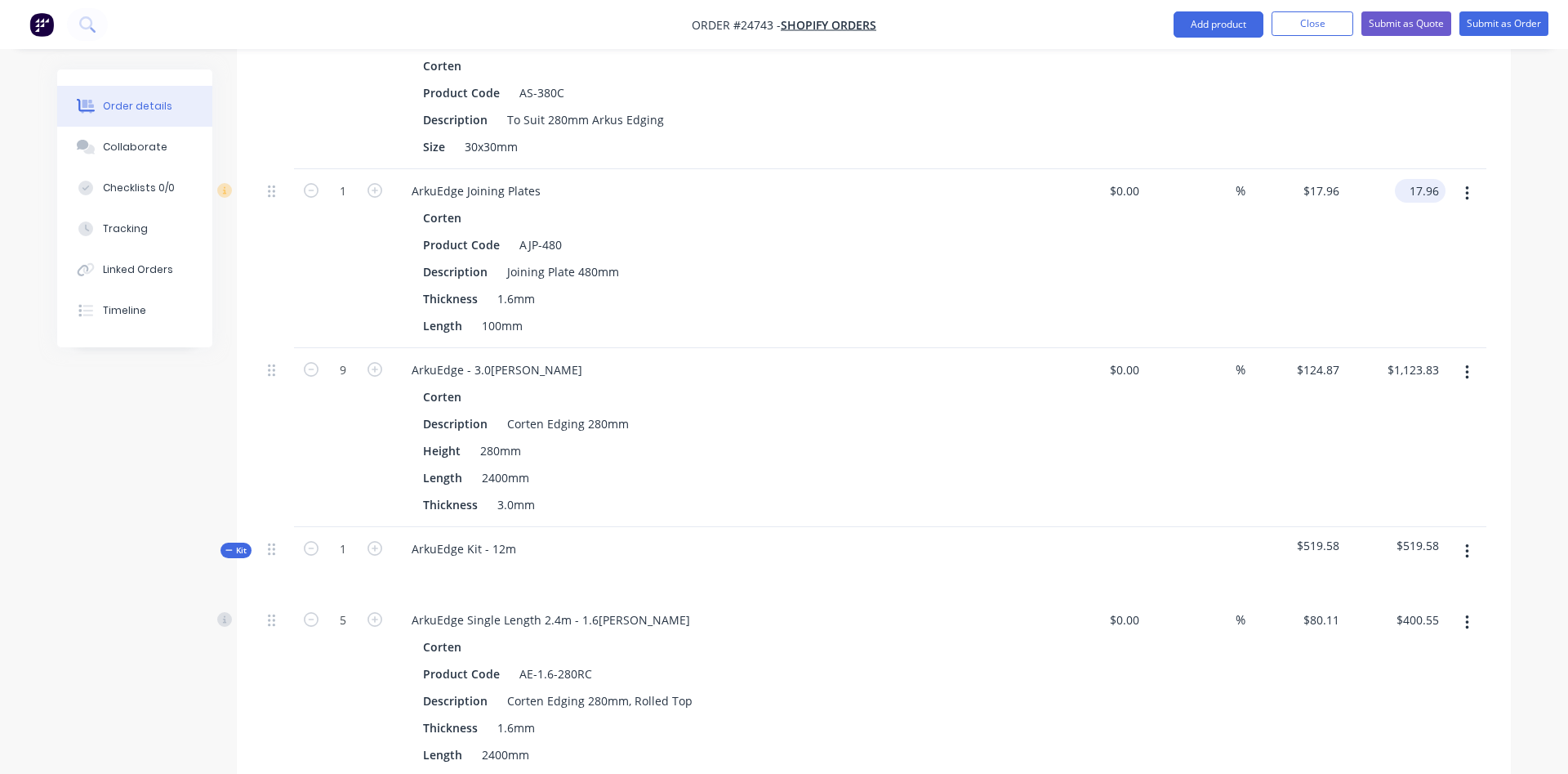
click at [1436, 179] on input "17.96" at bounding box center [1424, 191] width 44 height 24
click at [1441, 179] on input "17.96" at bounding box center [1426, 191] width 37 height 24
type input "$17.95"
click at [1396, 218] on div "$17.95 $17.95" at bounding box center [1396, 258] width 101 height 179
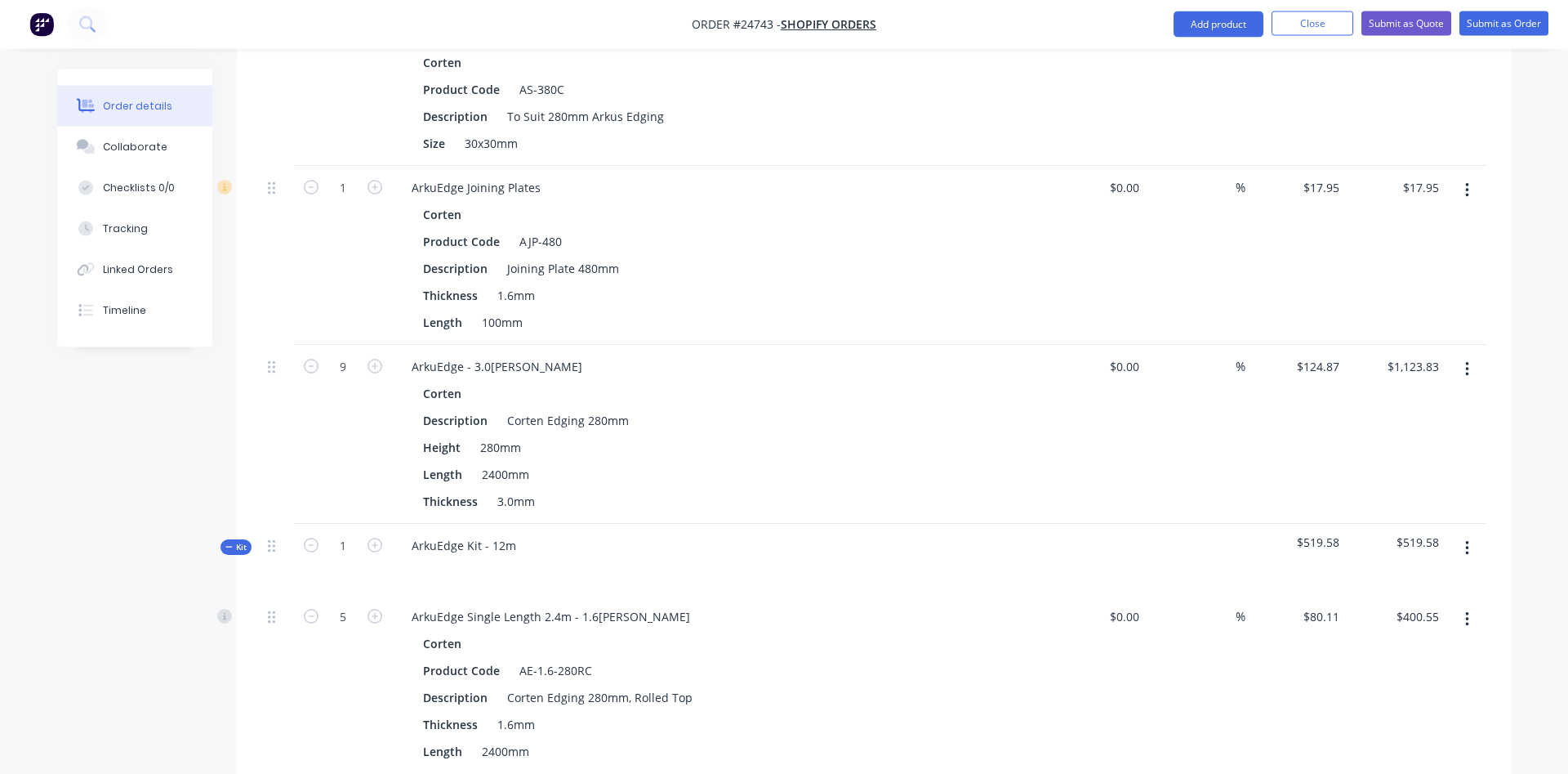
scroll to position [1050, 0]
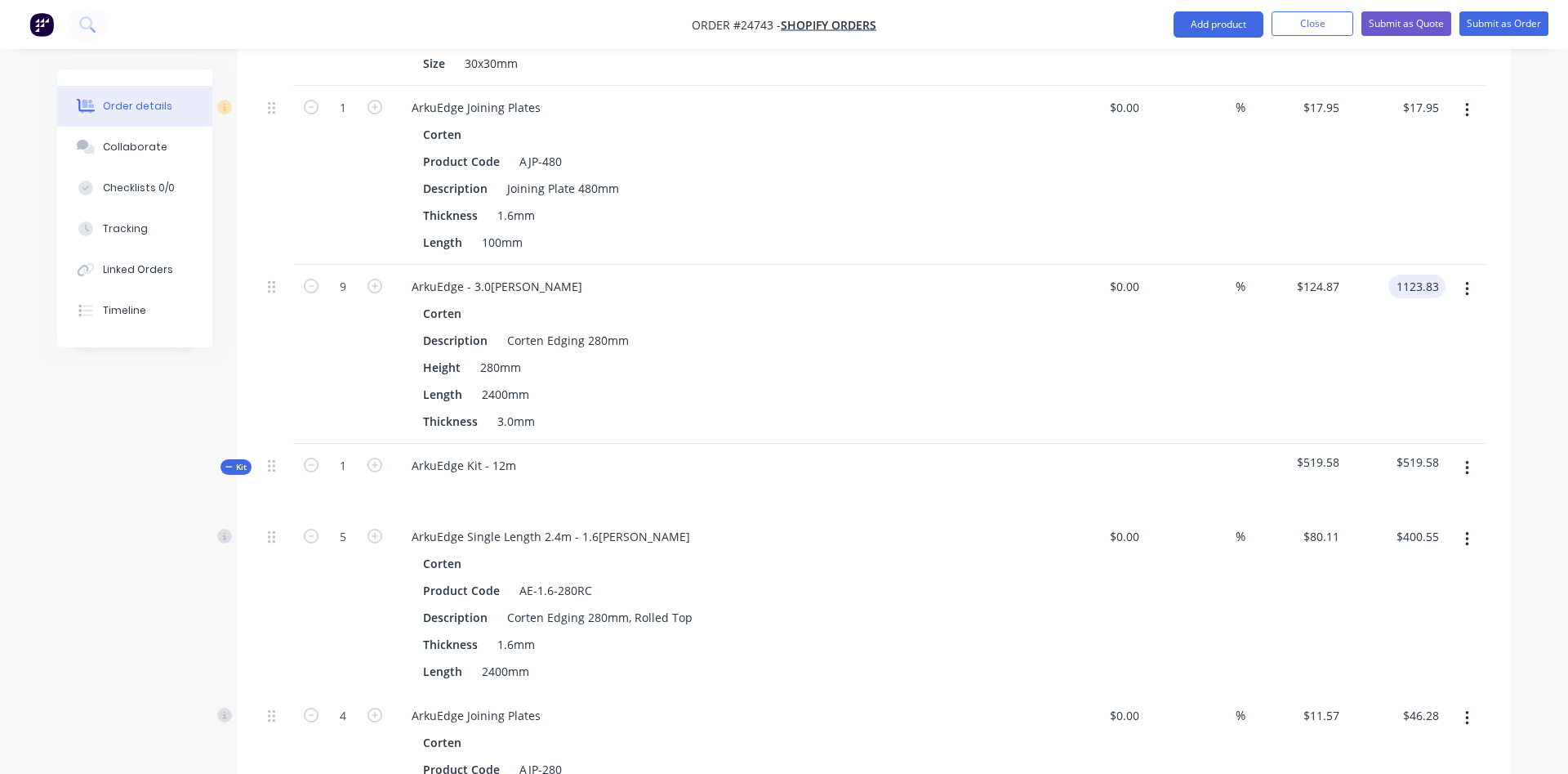
drag, startPoint x: 1427, startPoint y: 238, endPoint x: 1448, endPoint y: 242, distance: 21.4
click at [1446, 275] on input "1123.83" at bounding box center [1421, 287] width 51 height 24
click at [1448, 275] on button "button" at bounding box center [1467, 289] width 38 height 30
click at [1437, 275] on input "1123.83" at bounding box center [1415, 287] width 59 height 24
type input "1123.77"
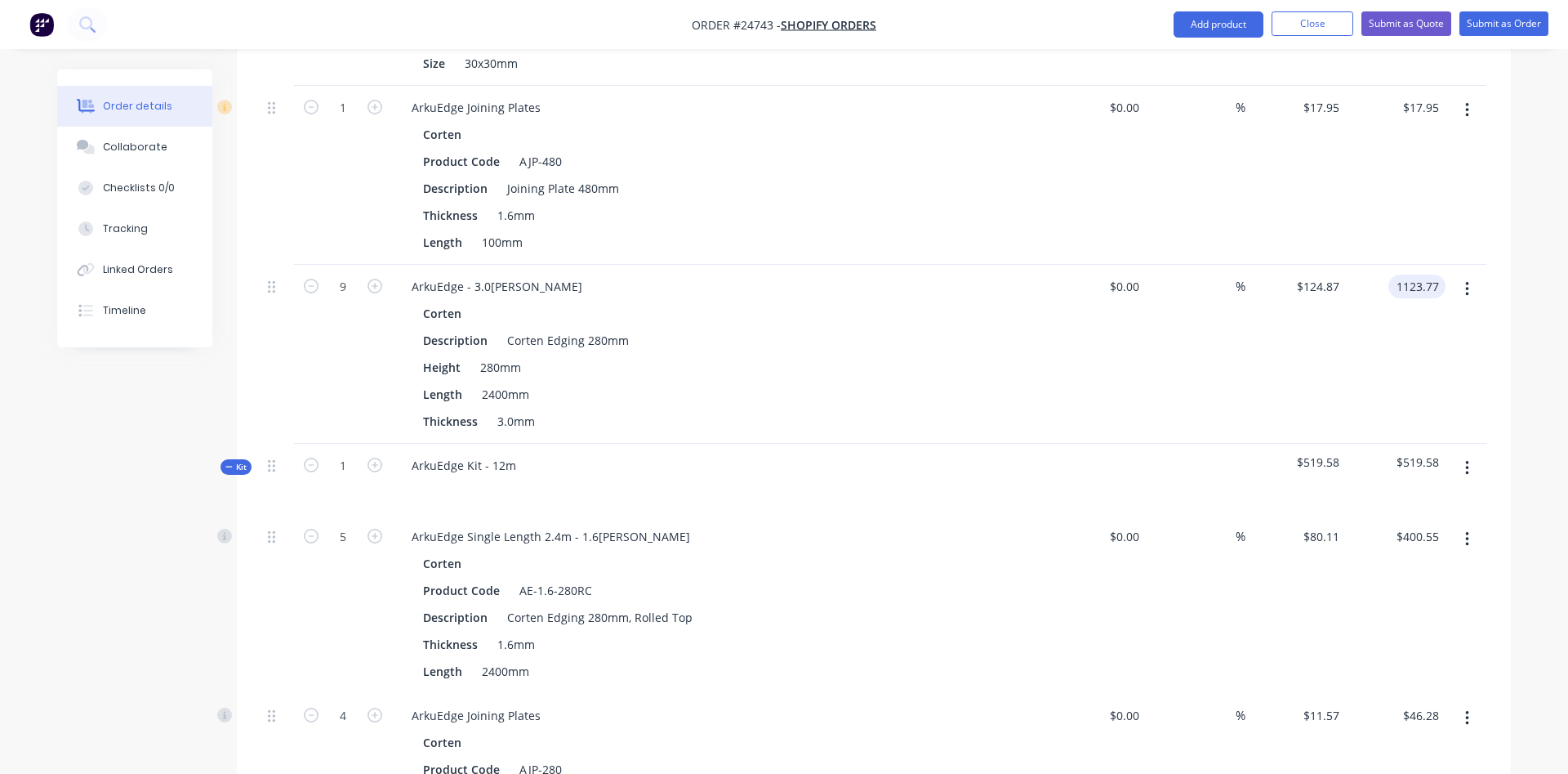
type input "$124.8633"
type input "$1,123.77"
click at [1371, 308] on div "$1,123.77 $1,123.77" at bounding box center [1396, 354] width 101 height 179
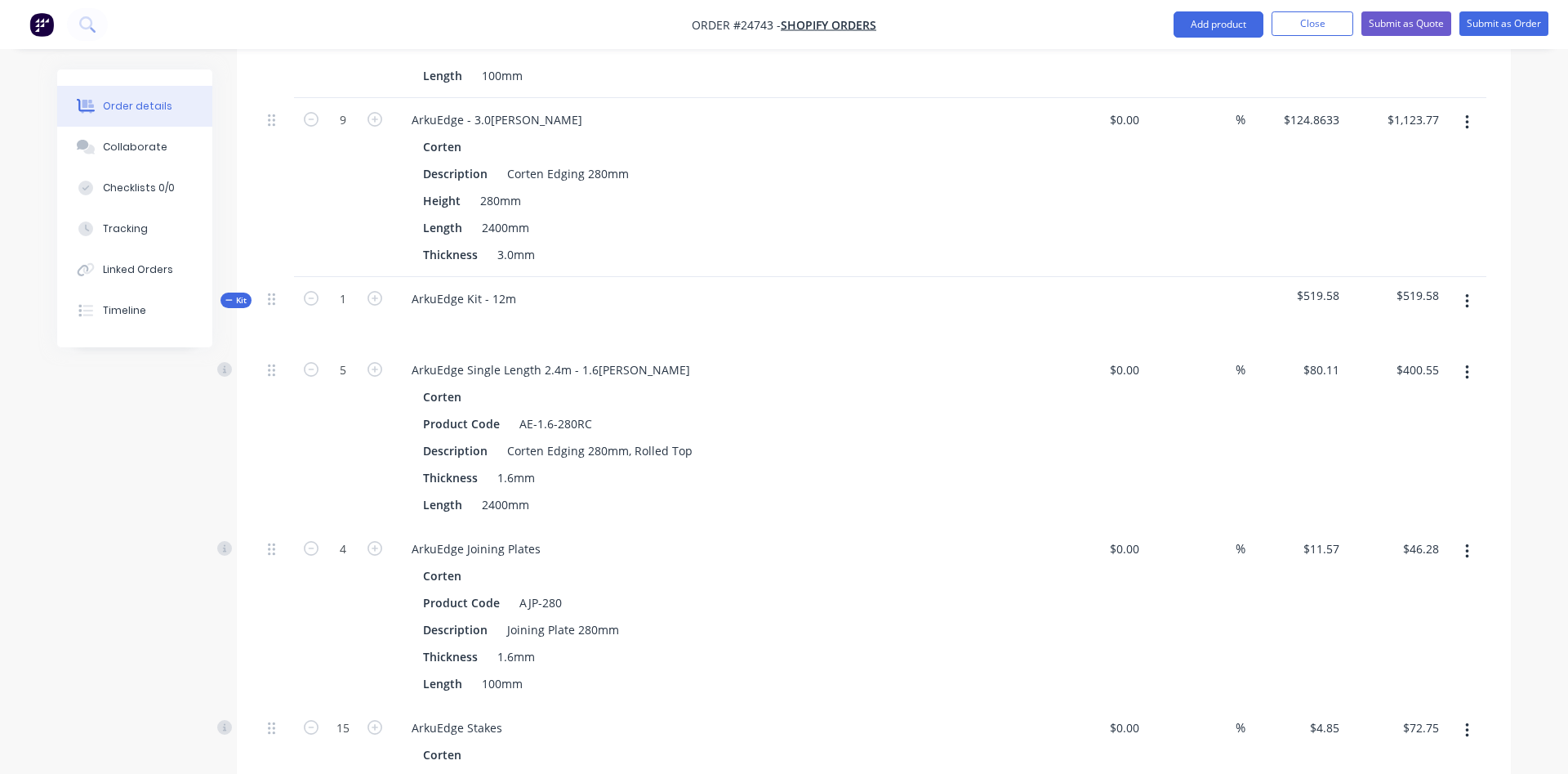
scroll to position [1300, 0]
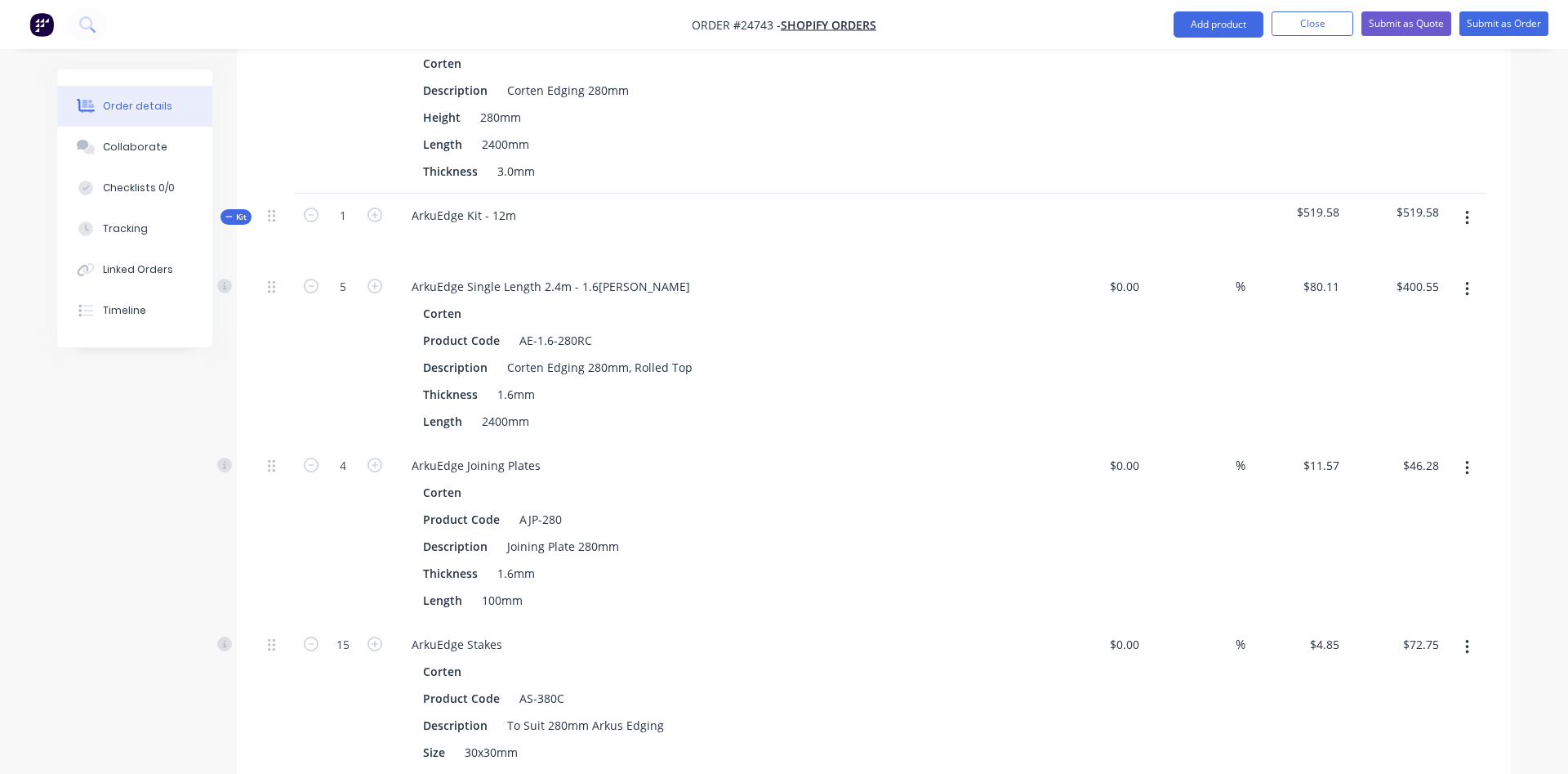
click at [1405, 203] on span "$519.58" at bounding box center [1396, 212] width 87 height 17
click at [1435, 203] on span "$519.58" at bounding box center [1396, 212] width 87 height 17
click at [1426, 203] on span "$519.58" at bounding box center [1396, 212] width 87 height 17
click at [1320, 203] on span "$519.58" at bounding box center [1295, 212] width 87 height 17
drag, startPoint x: 1301, startPoint y: 164, endPoint x: 1351, endPoint y: 170, distance: 50.4
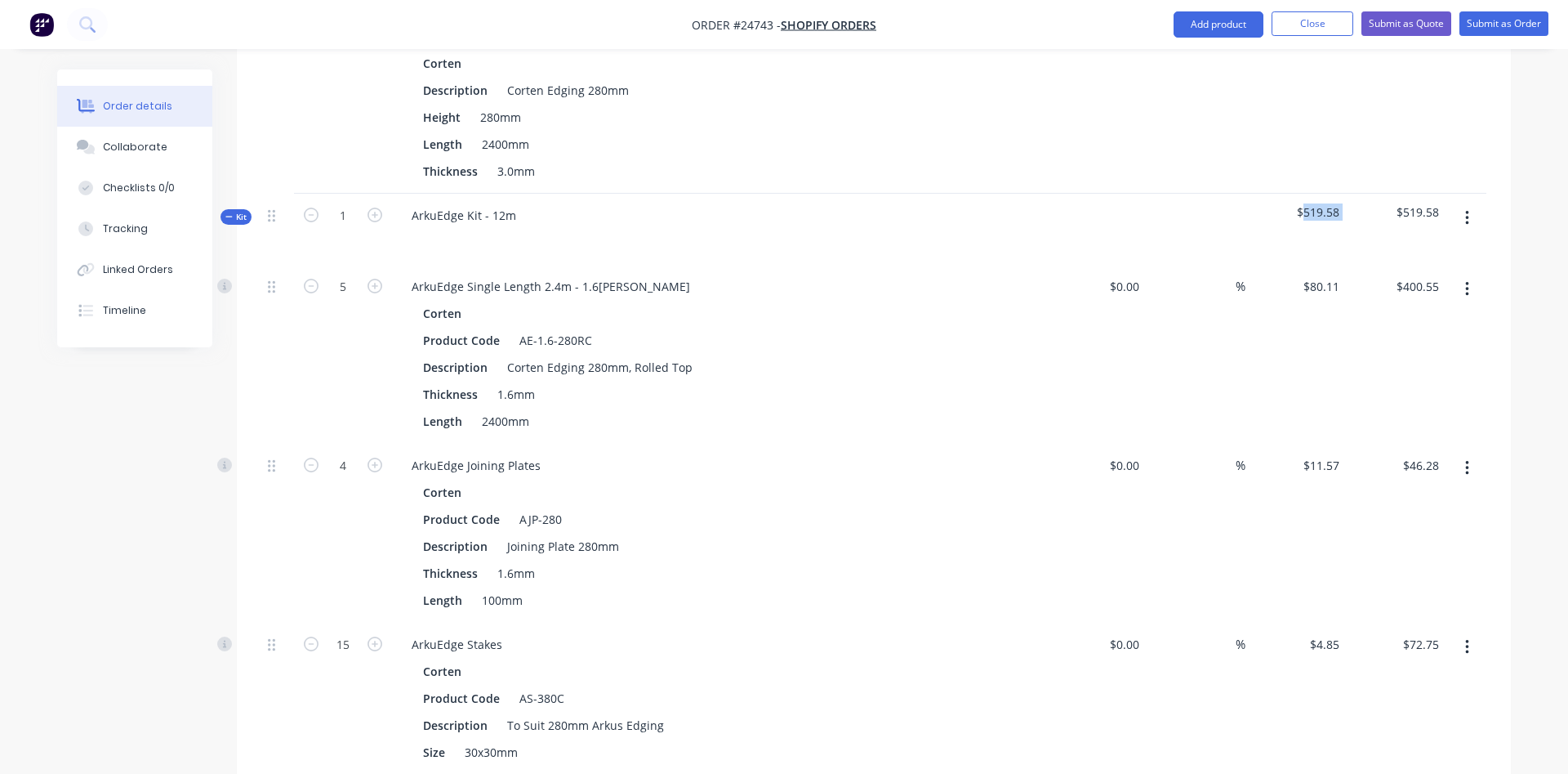
click at [1351, 193] on div "Kit 1 ArkuEdge Kit - 12m $519.58 $519.58" at bounding box center [874, 229] width 1226 height 71
click at [1428, 203] on span "$519.58" at bounding box center [1396, 212] width 87 height 17
click at [1427, 203] on span "$519.58" at bounding box center [1396, 212] width 87 height 17
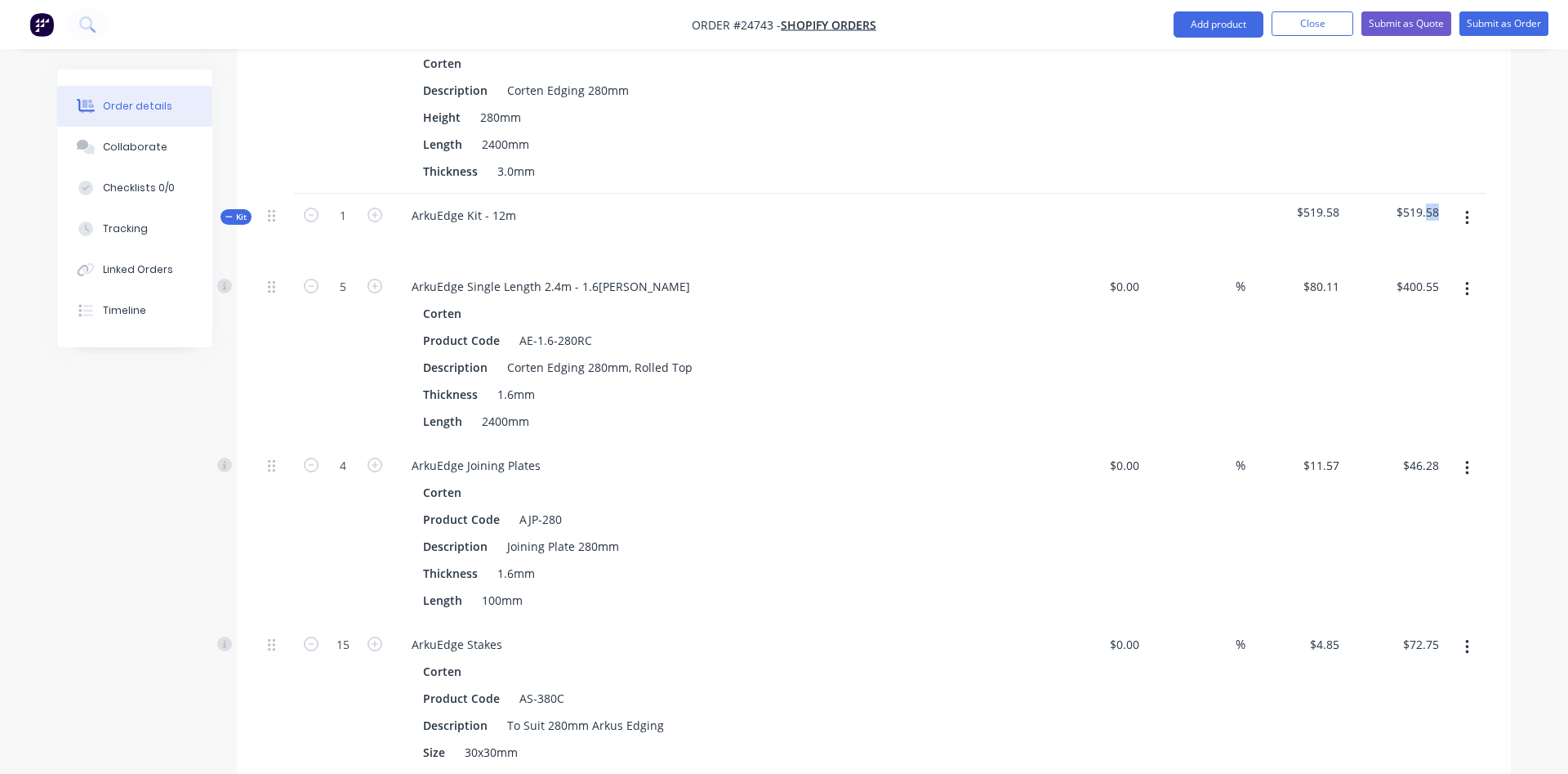
click at [1466, 209] on icon "button" at bounding box center [1467, 218] width 4 height 18
click at [1359, 193] on div "$519.58" at bounding box center [1396, 229] width 101 height 71
click at [1315, 203] on span "$519.58" at bounding box center [1295, 212] width 87 height 17
click at [1226, 193] on div at bounding box center [1196, 229] width 101 height 71
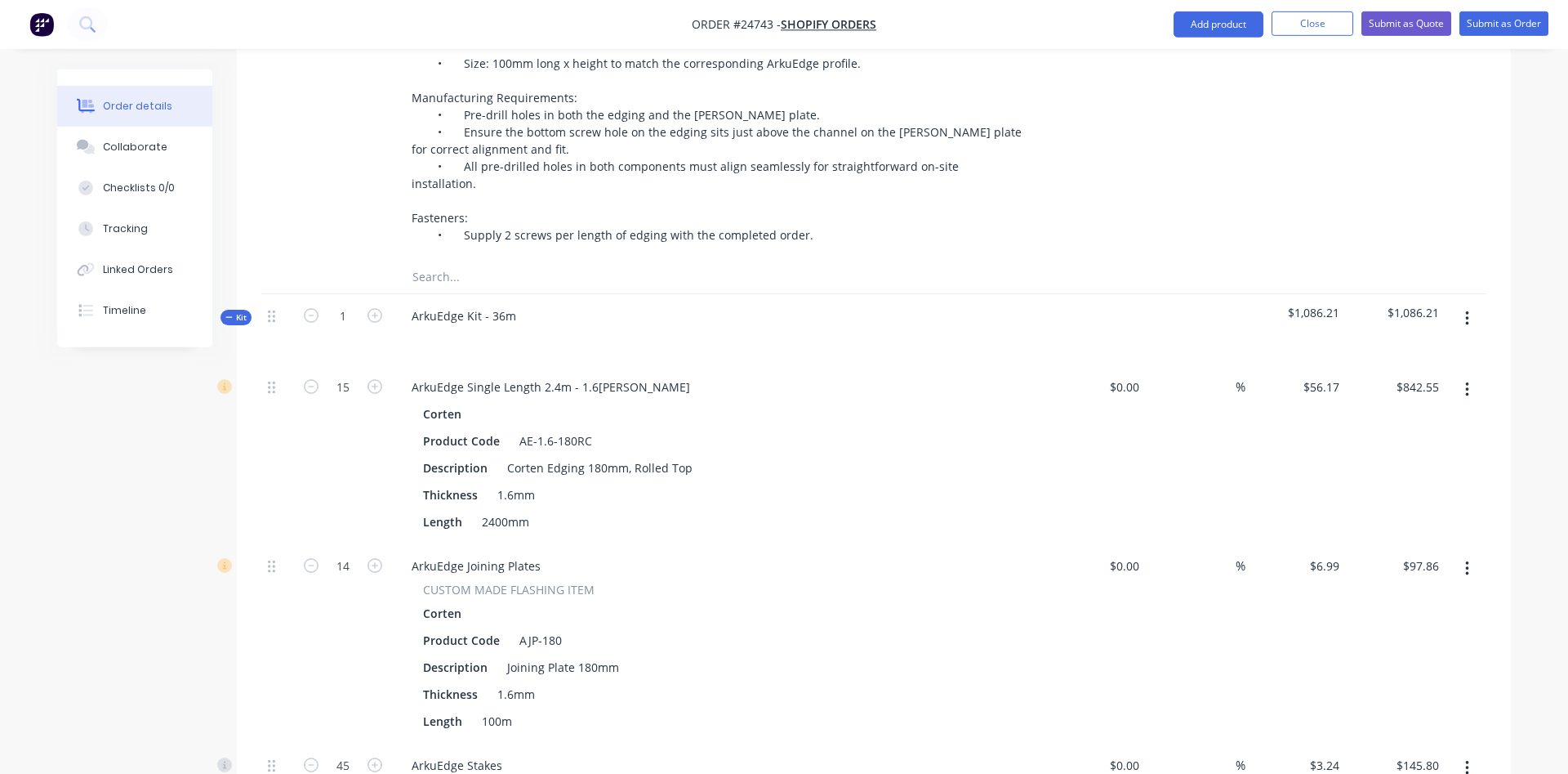
scroll to position [2967, 0]
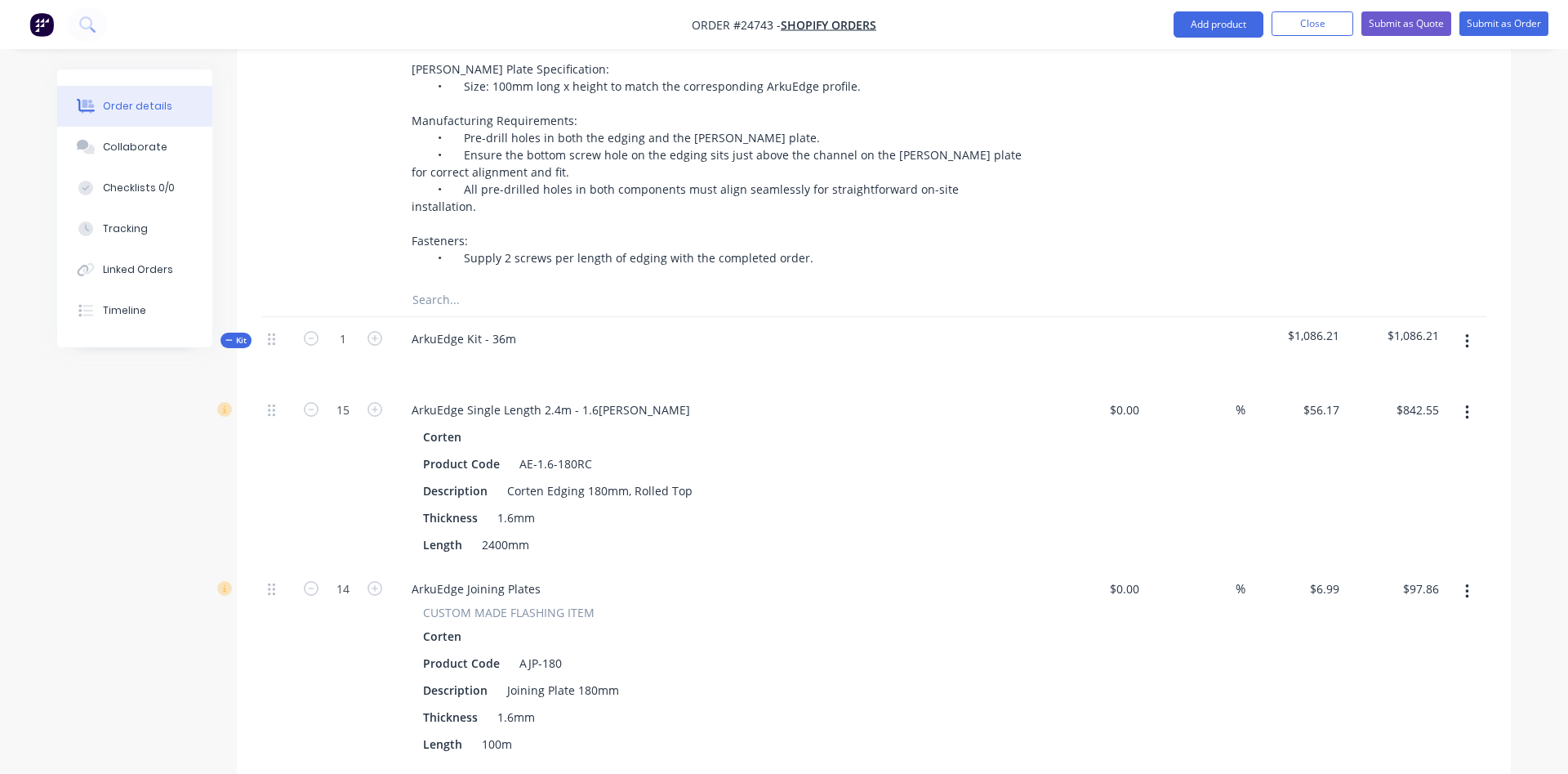
click at [1405, 326] on span "$1,086.21" at bounding box center [1396, 335] width 87 height 17
click at [1375, 398] on div "$842.55 $842.55" at bounding box center [1396, 477] width 101 height 179
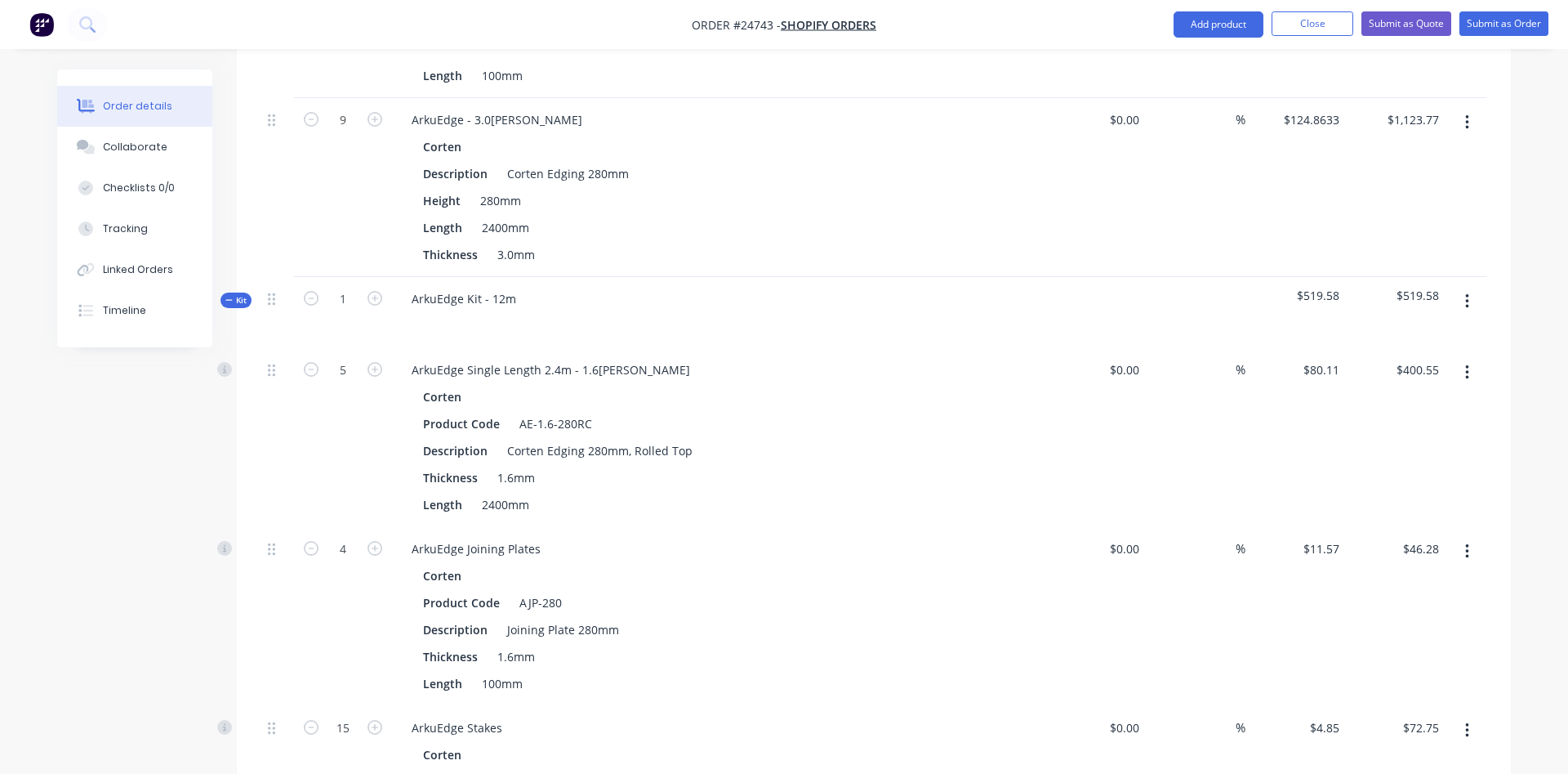
scroll to position [1384, 0]
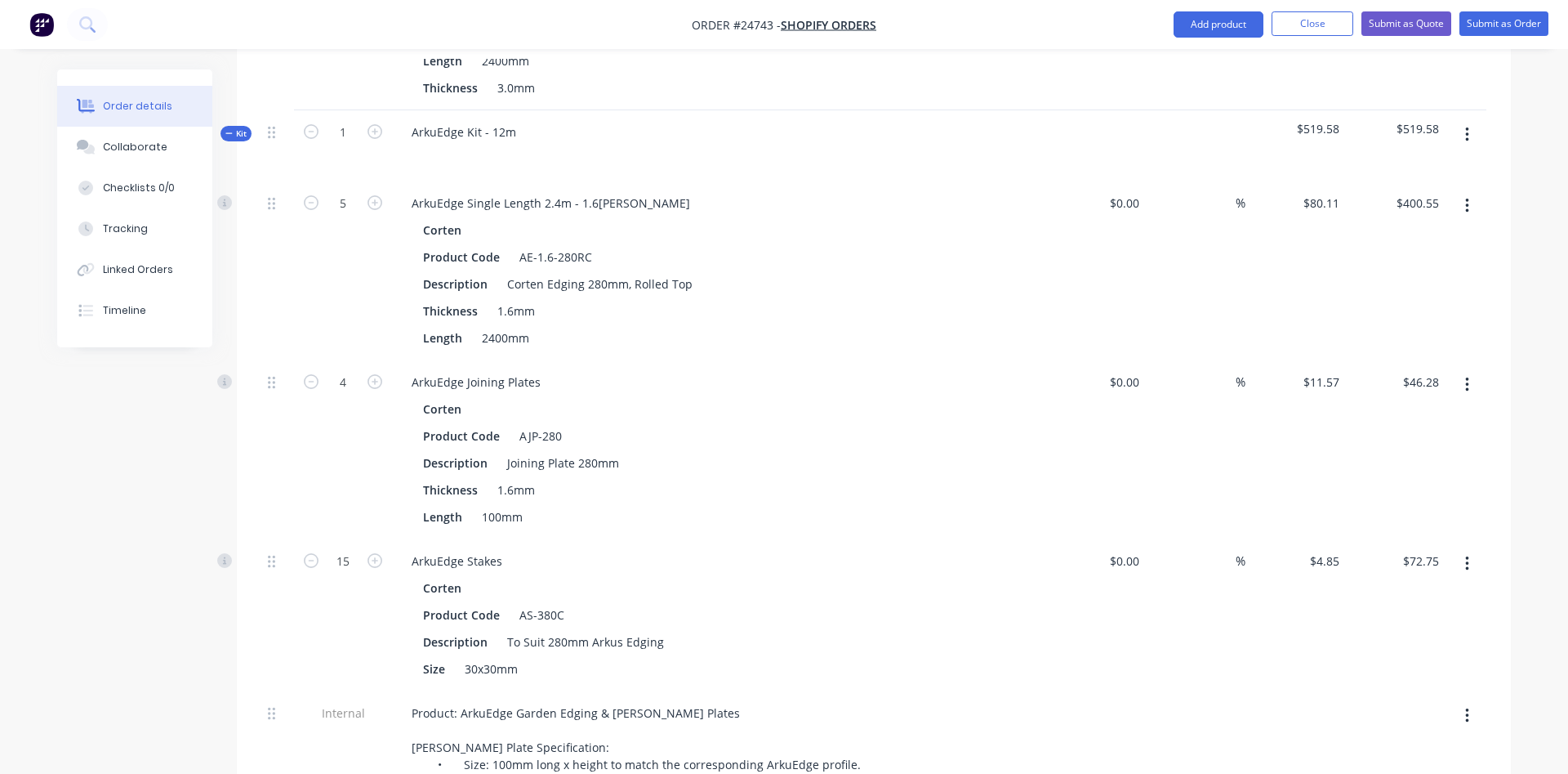
click at [1417, 558] on div "$72.75 $72.75" at bounding box center [1396, 615] width 101 height 152
click at [1405, 191] on input "400.55" at bounding box center [1424, 203] width 44 height 24
type input "$345.13"
type input "$69.026"
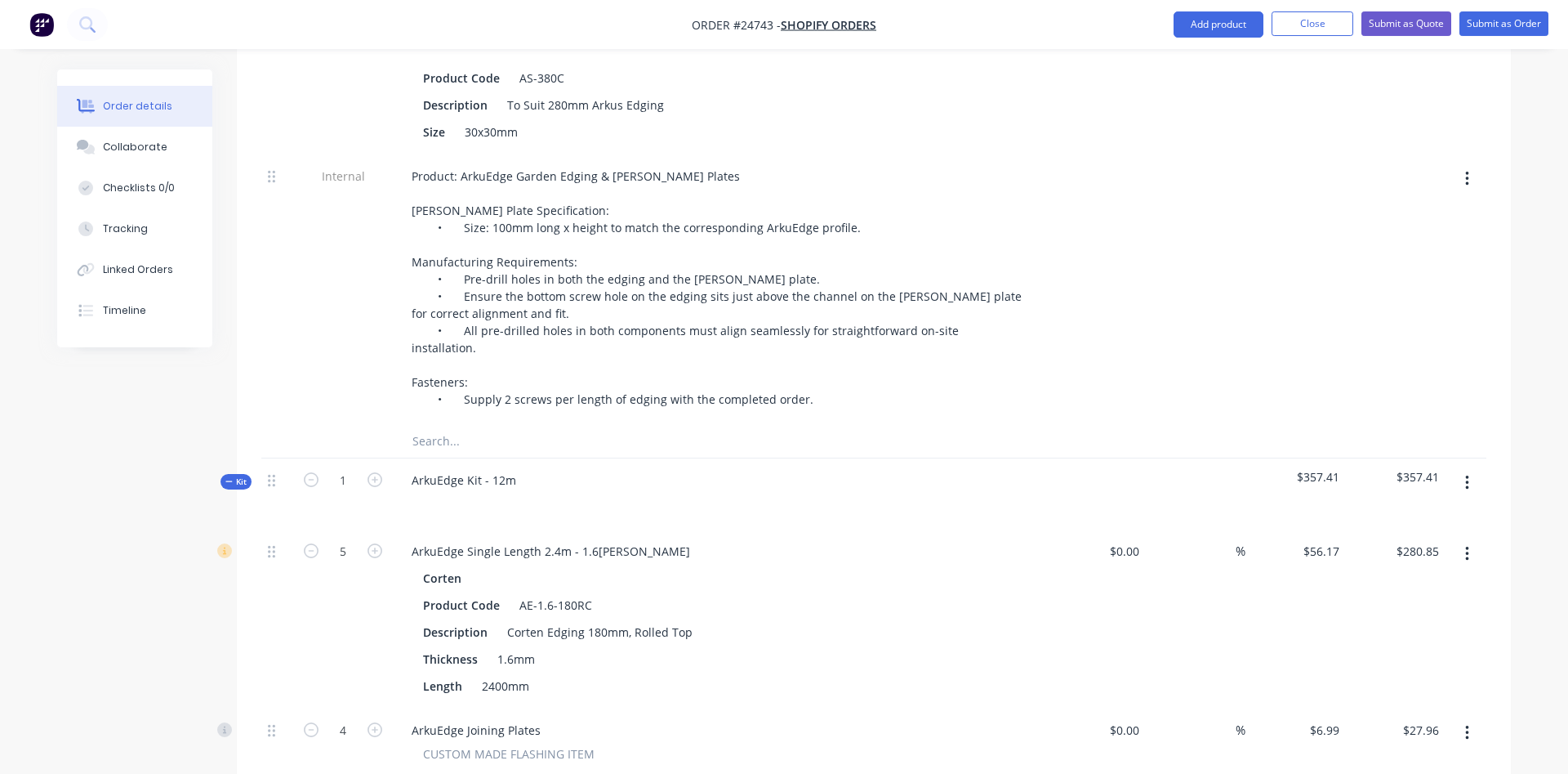
scroll to position [2051, 0]
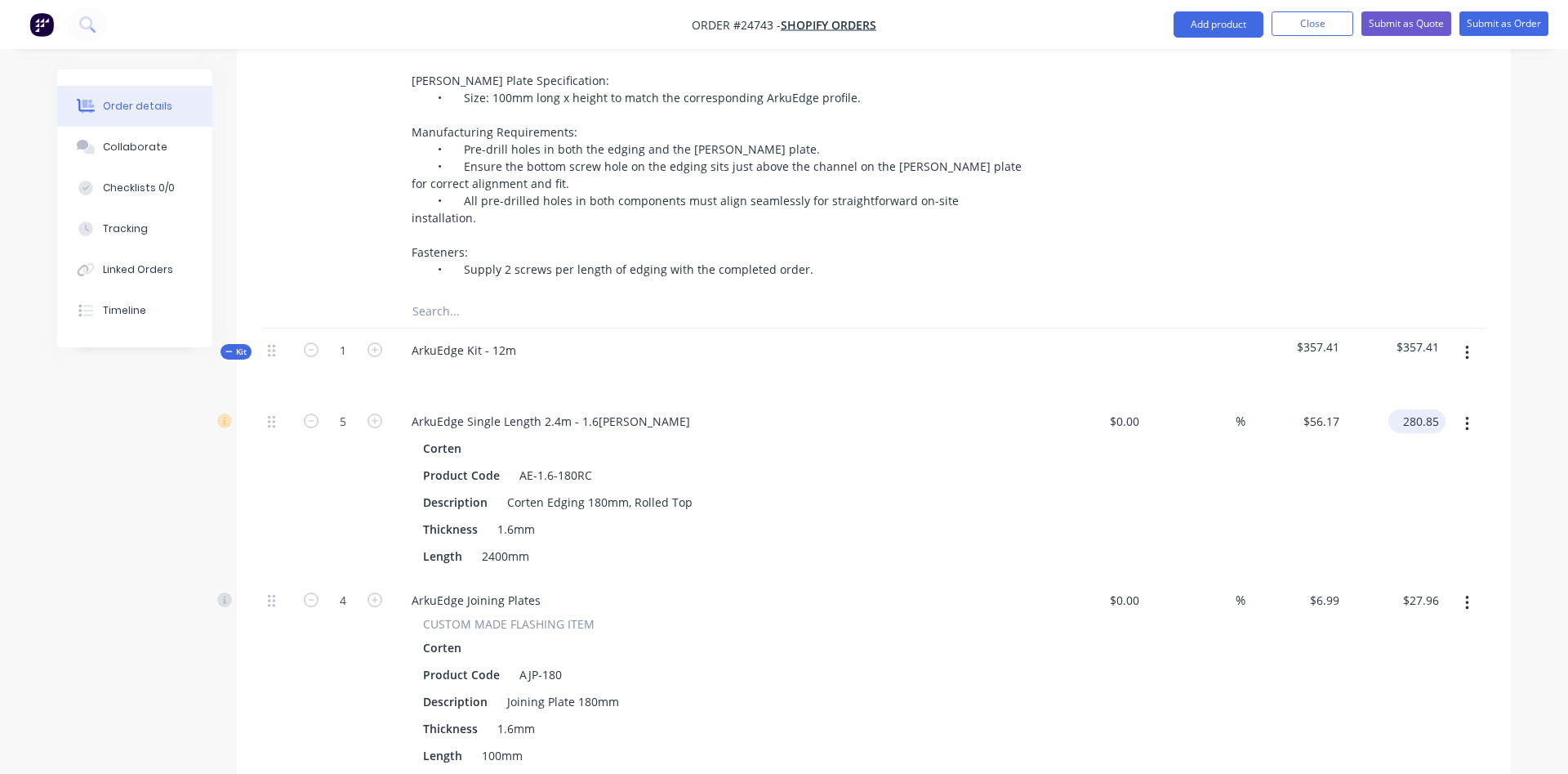
drag, startPoint x: 1408, startPoint y: 358, endPoint x: 1418, endPoint y: 353, distance: 11.2
click at [1410, 409] on input "280.85" at bounding box center [1421, 421] width 51 height 24
type input "$252.96"
type input "$50.592"
click at [1019, 437] on div "Corten Product Code AE-1.6-180RC Description Corten Edging 180mm, Rolled Top Th…" at bounding box center [719, 502] width 641 height 131
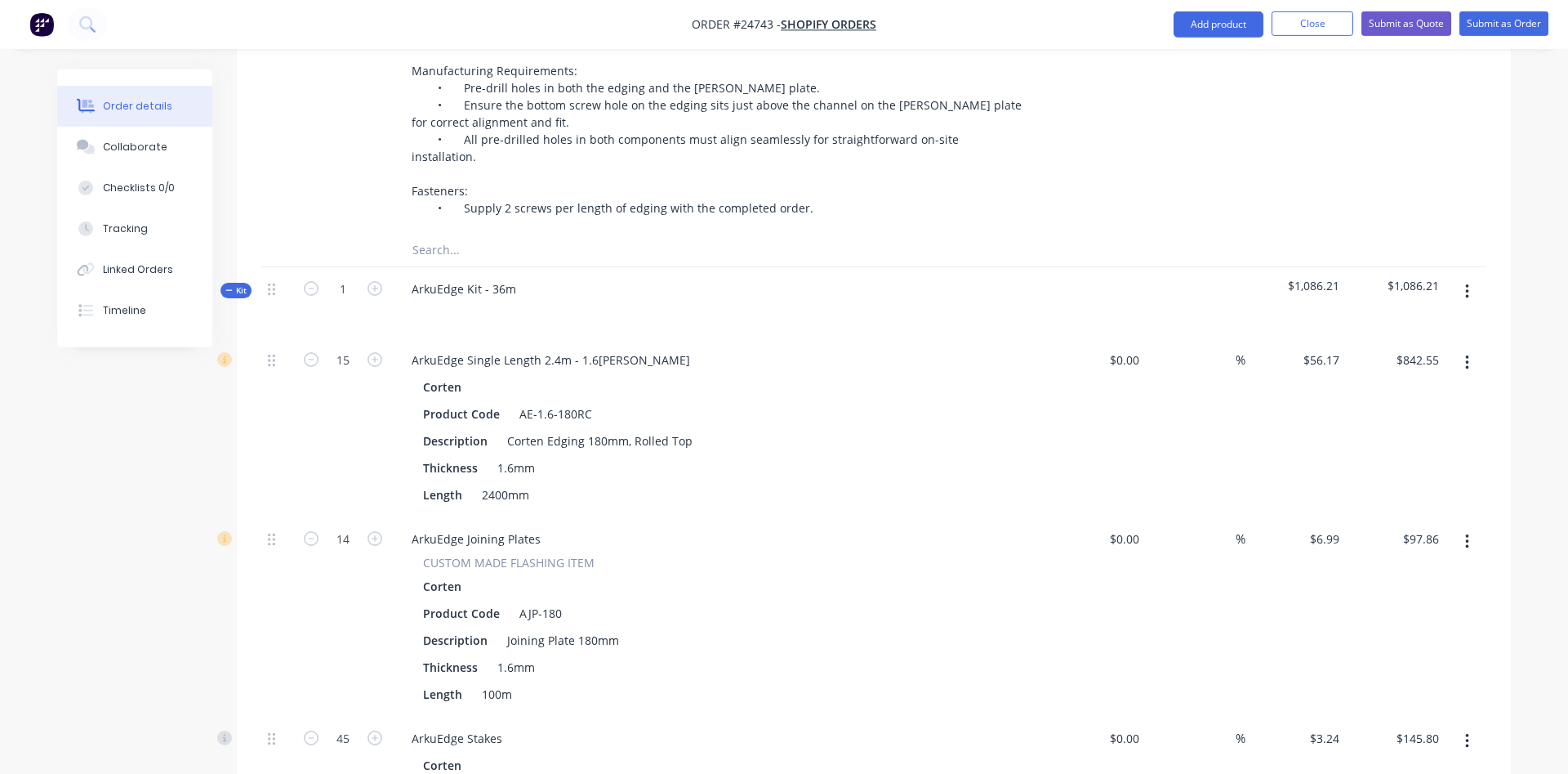
scroll to position [3050, 0]
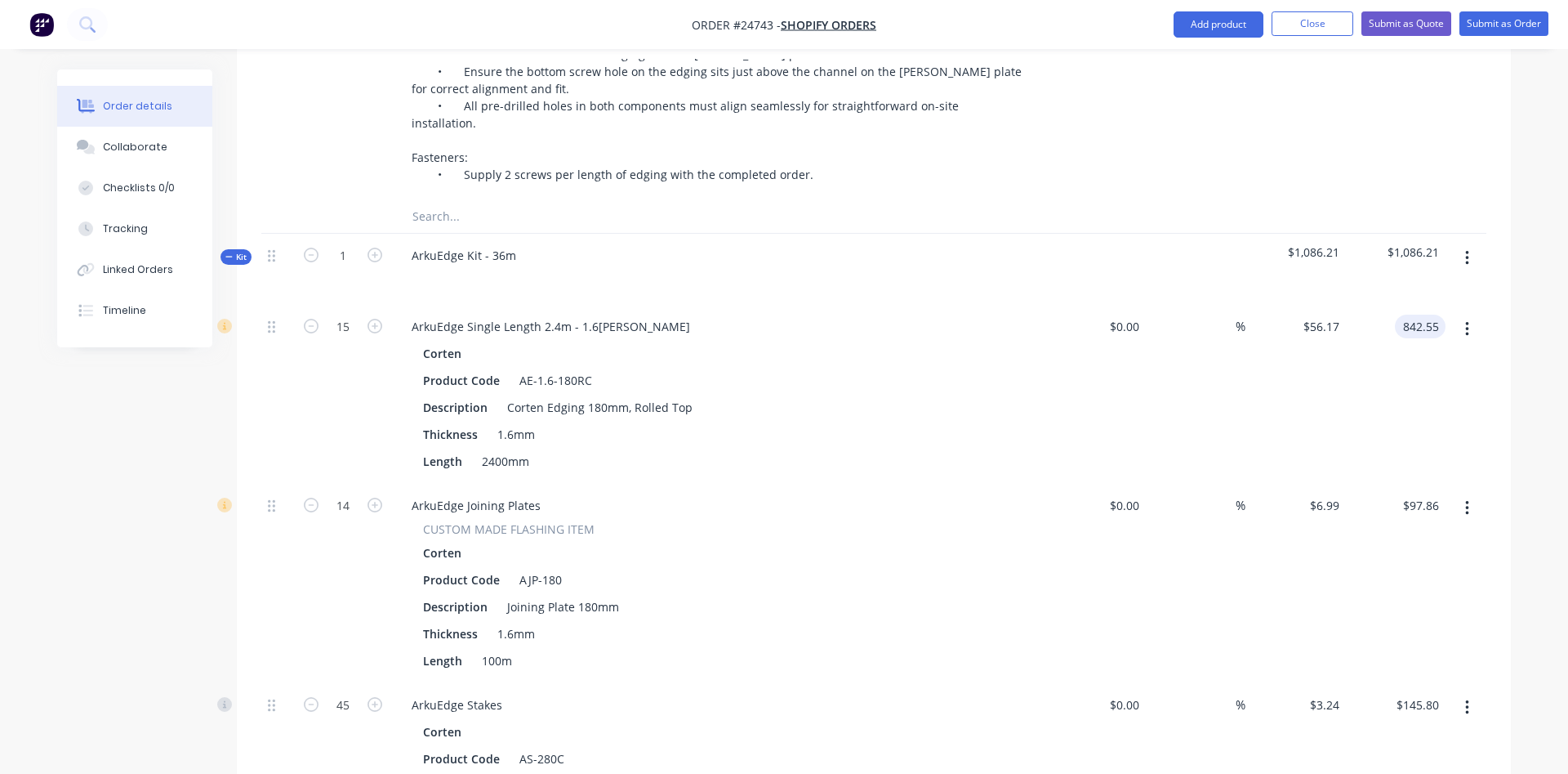
click at [1426, 315] on input "842.55" at bounding box center [1424, 326] width 44 height 24
type input "$744.91"
type input "$49.6607"
click at [1175, 348] on div "%" at bounding box center [1196, 393] width 101 height 179
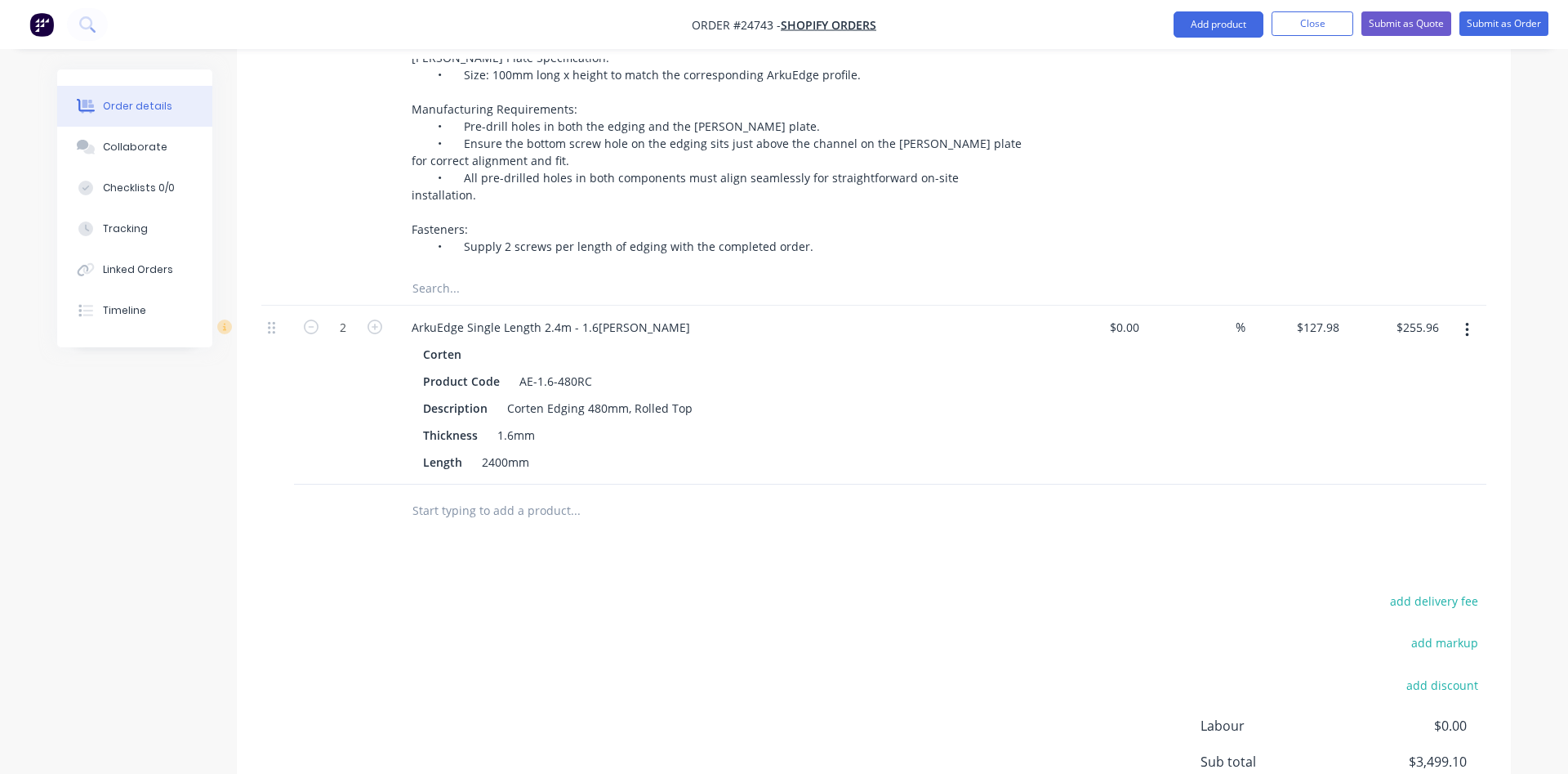
scroll to position [3967, 0]
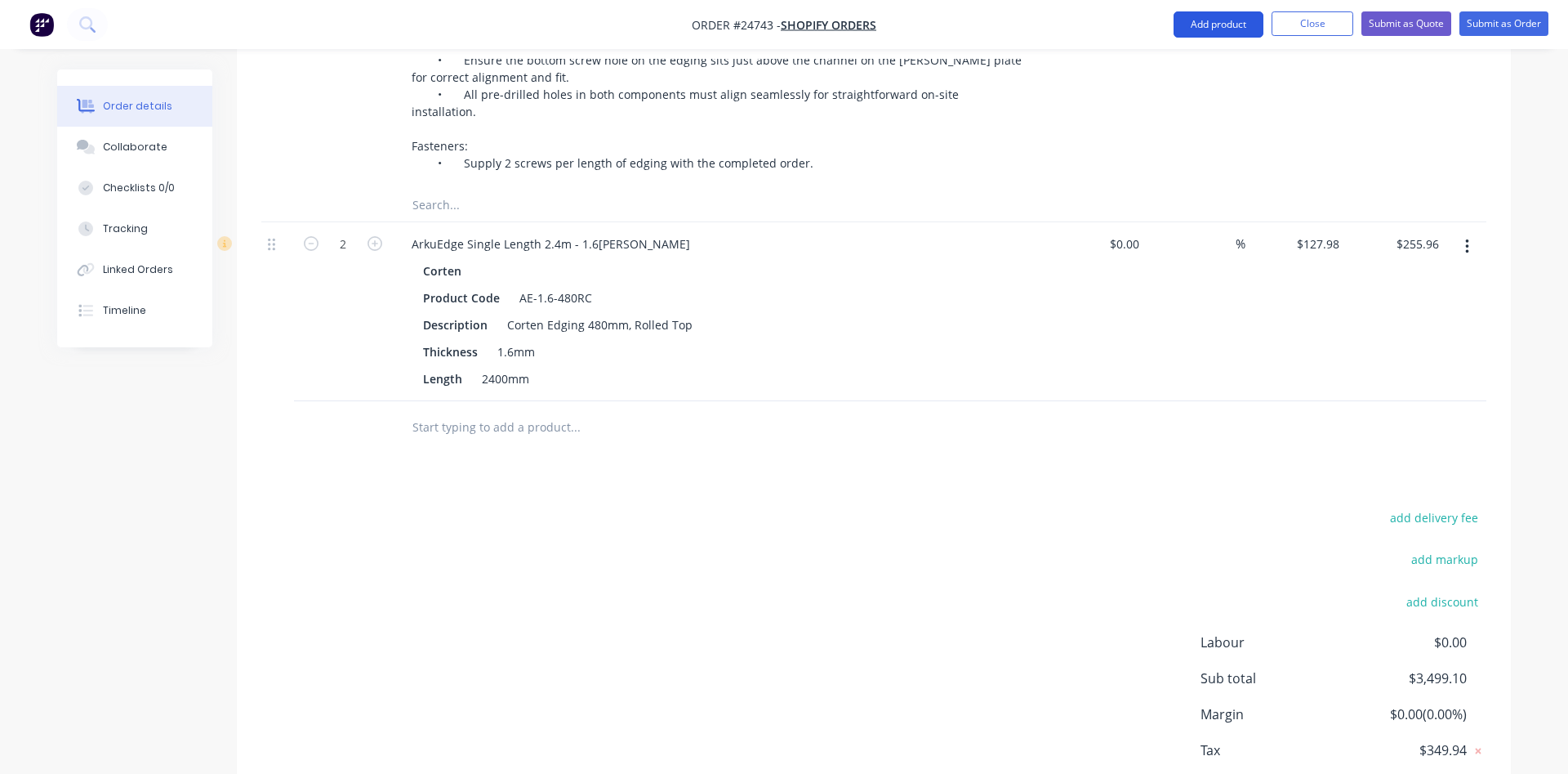
click at [1224, 27] on button "Add product" at bounding box center [1219, 24] width 90 height 26
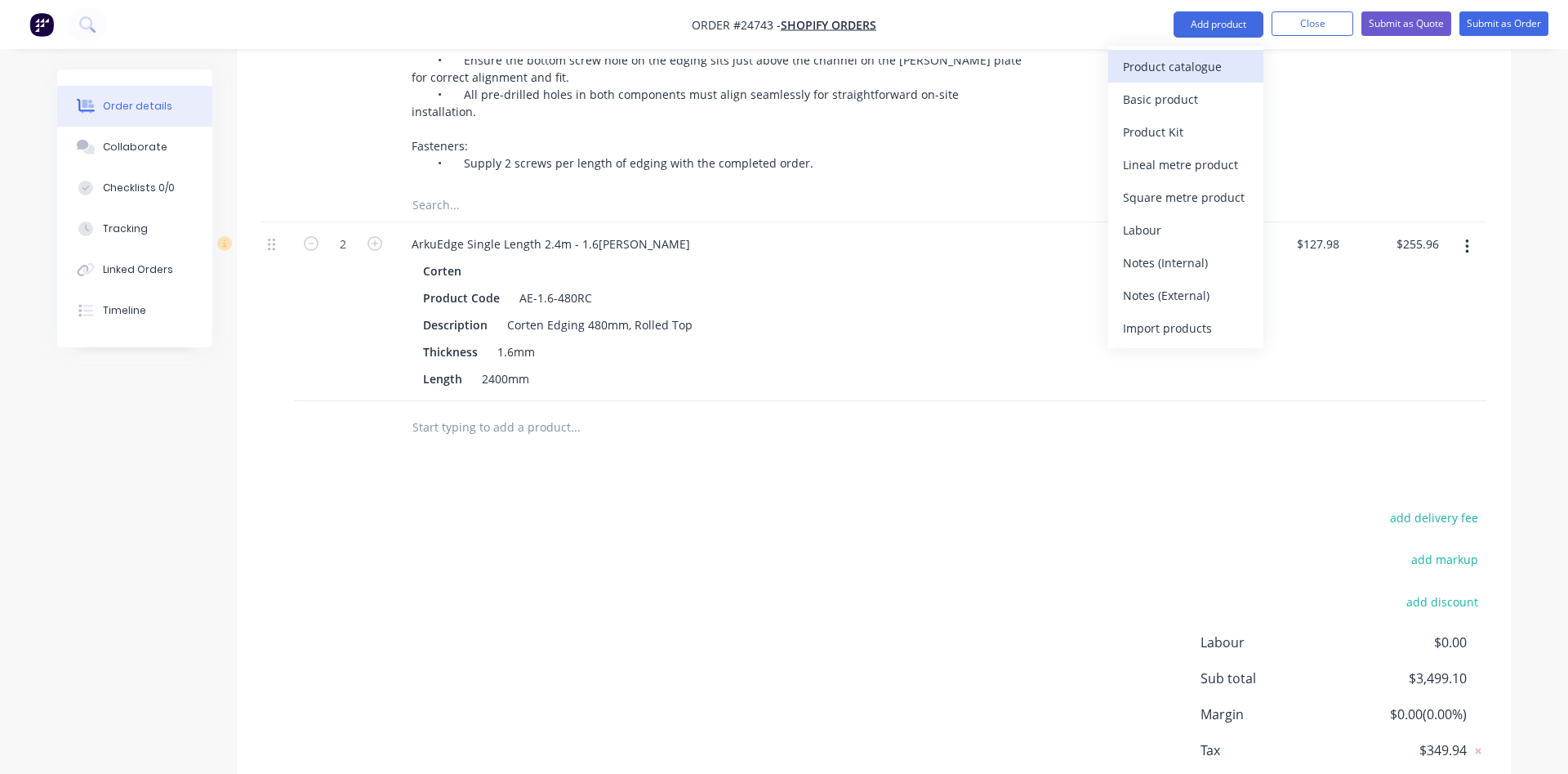
click at [1181, 59] on div "Product catalogue" at bounding box center [1186, 67] width 125 height 24
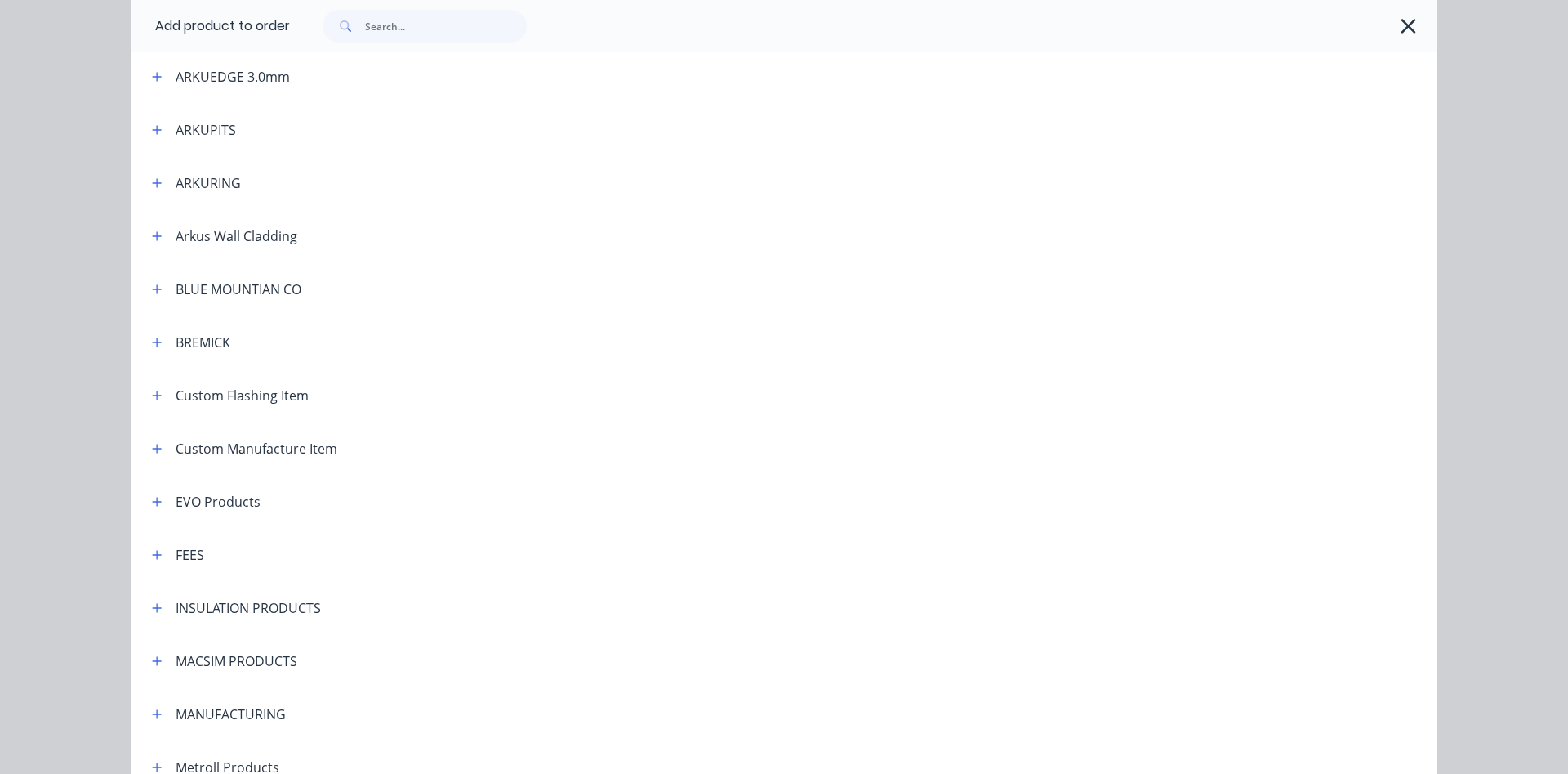
scroll to position [559, 0]
click at [154, 549] on icon "button" at bounding box center [157, 549] width 10 height 11
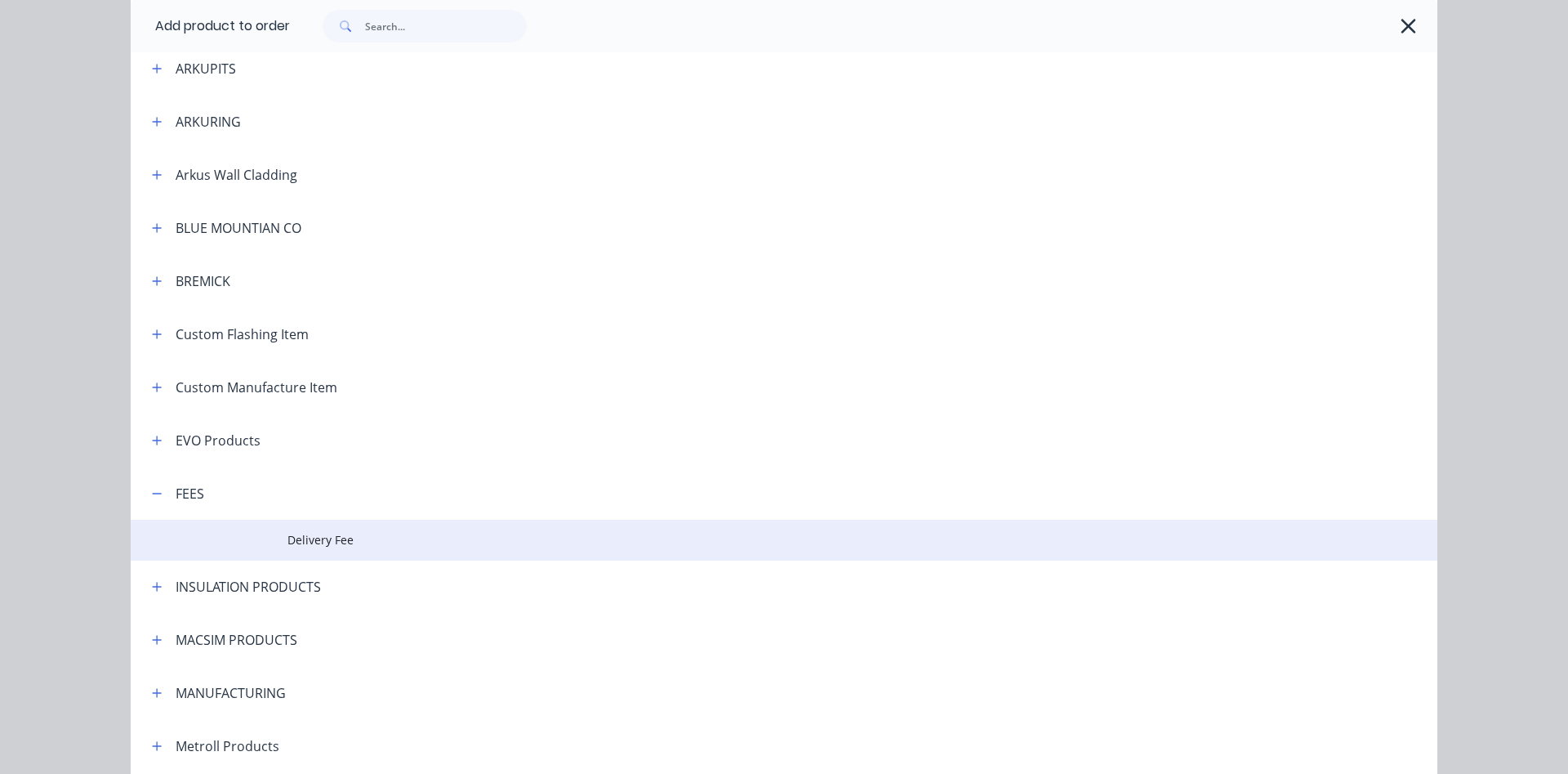
scroll to position [652, 0]
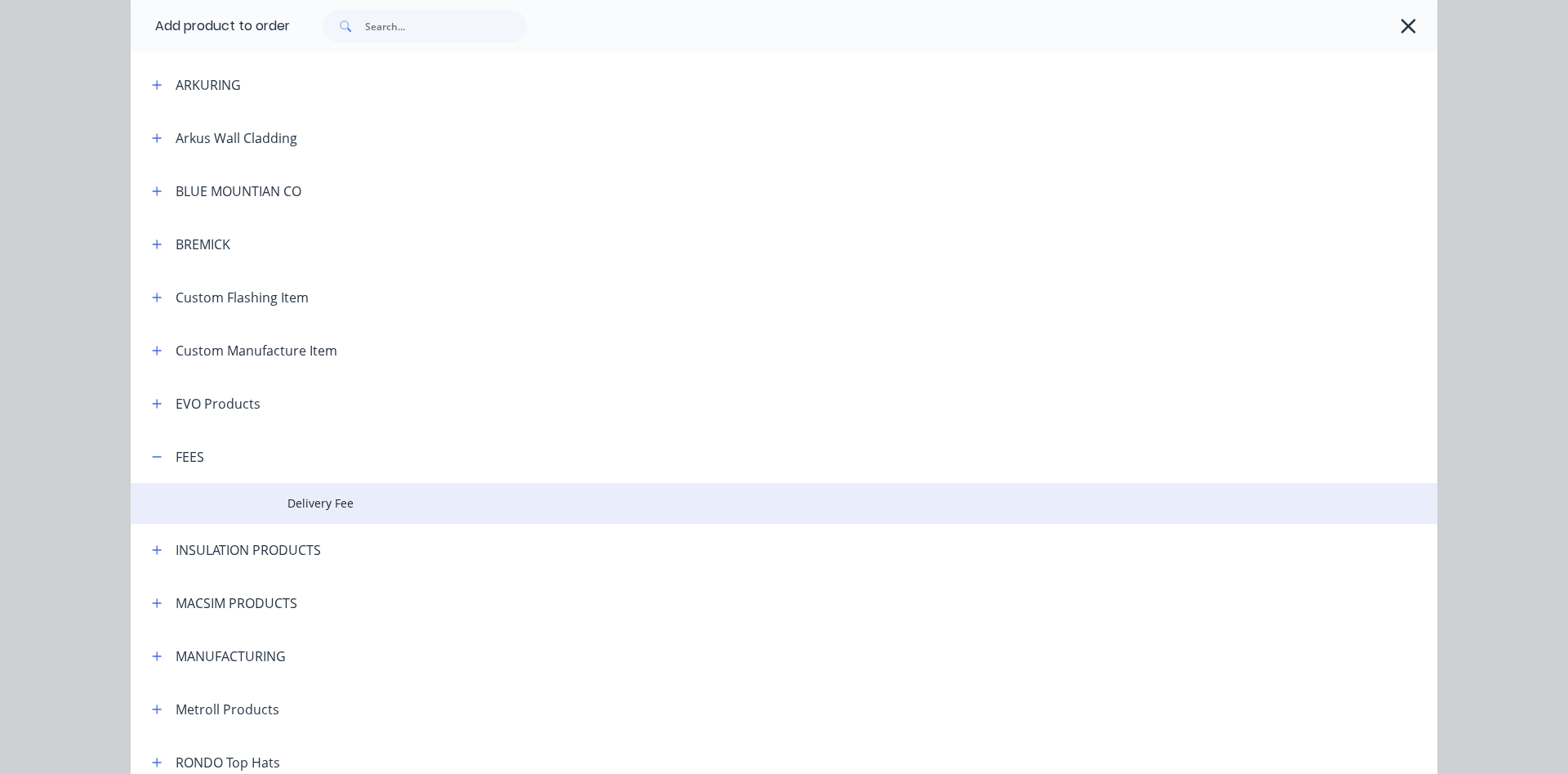
click at [362, 507] on span "Delivery Fee" at bounding box center [747, 503] width 920 height 17
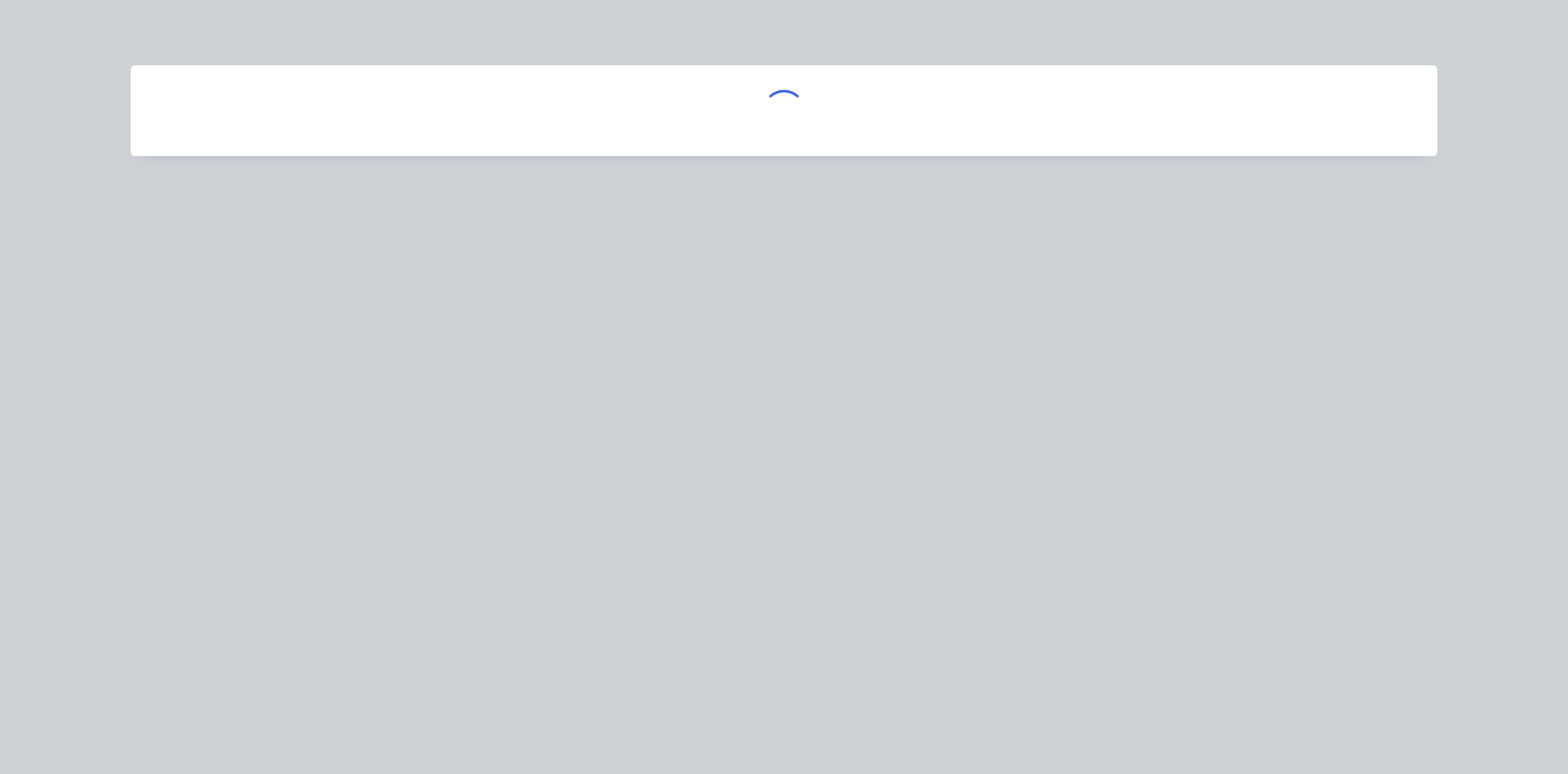
scroll to position [0, 0]
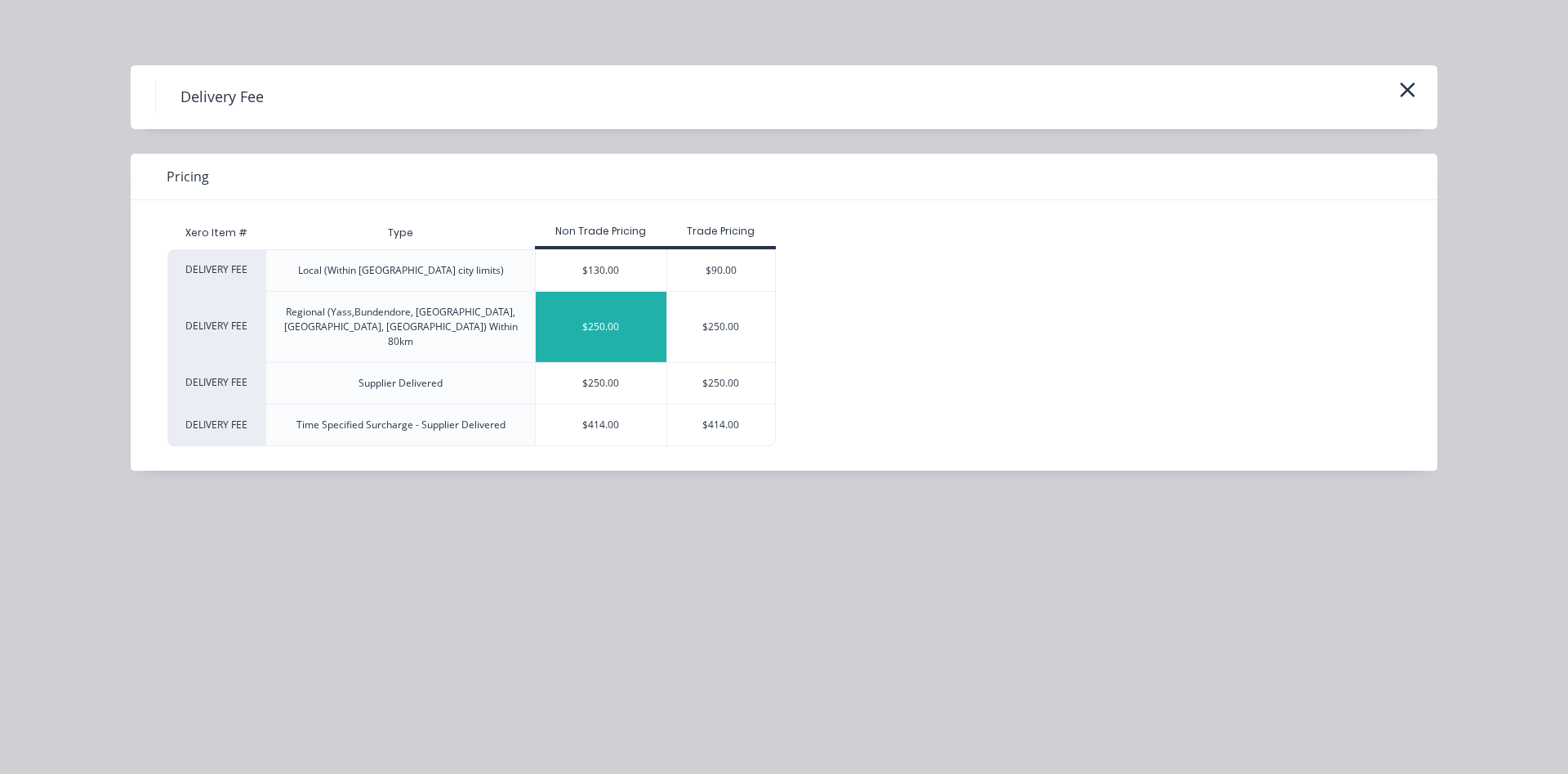
click at [638, 314] on div "$250.00" at bounding box center [601, 326] width 131 height 70
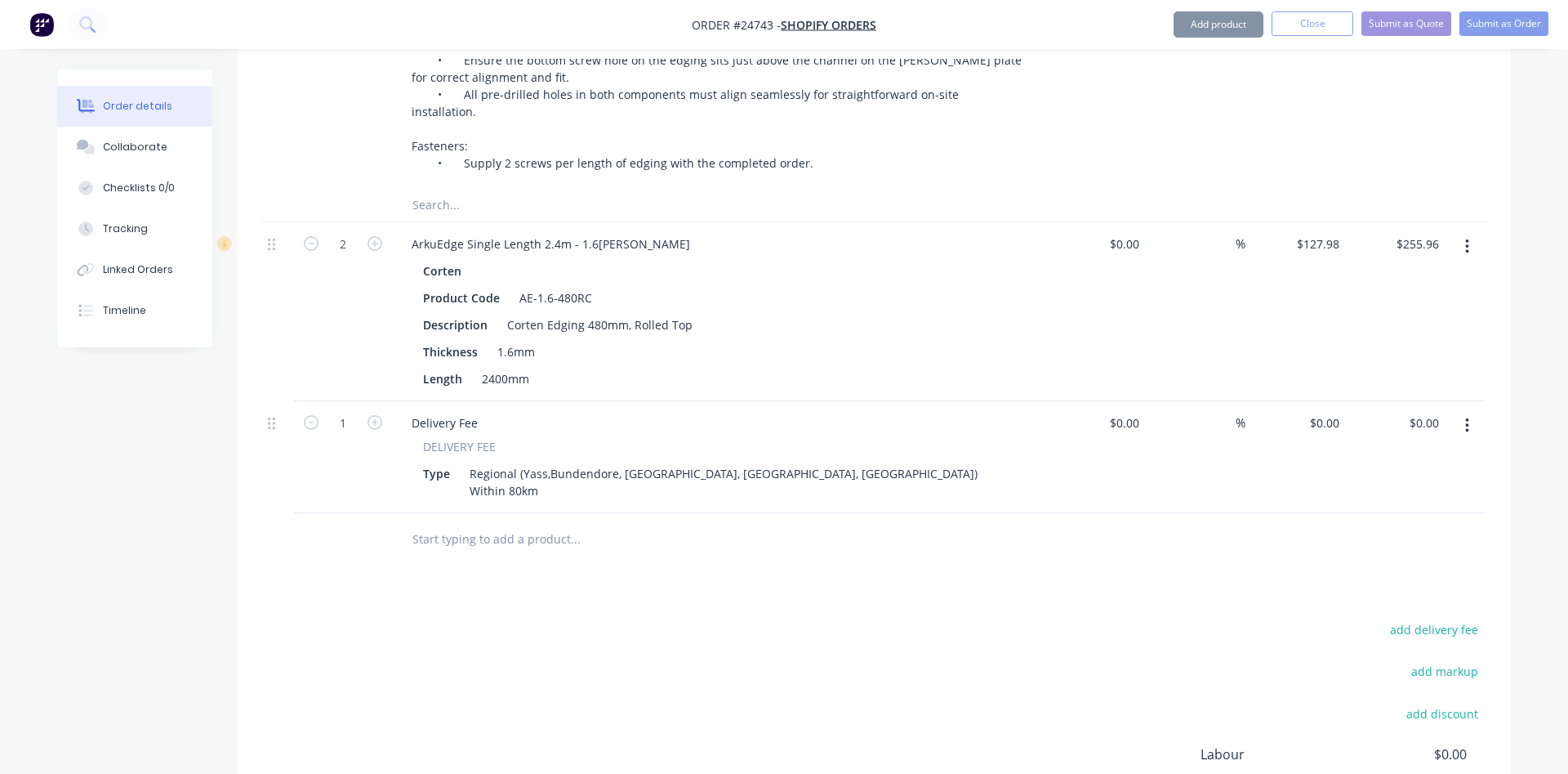
type input "$250.00"
click at [1321, 411] on input "250" at bounding box center [1321, 423] width 51 height 24
type input "$300.00"
type input "300.00"
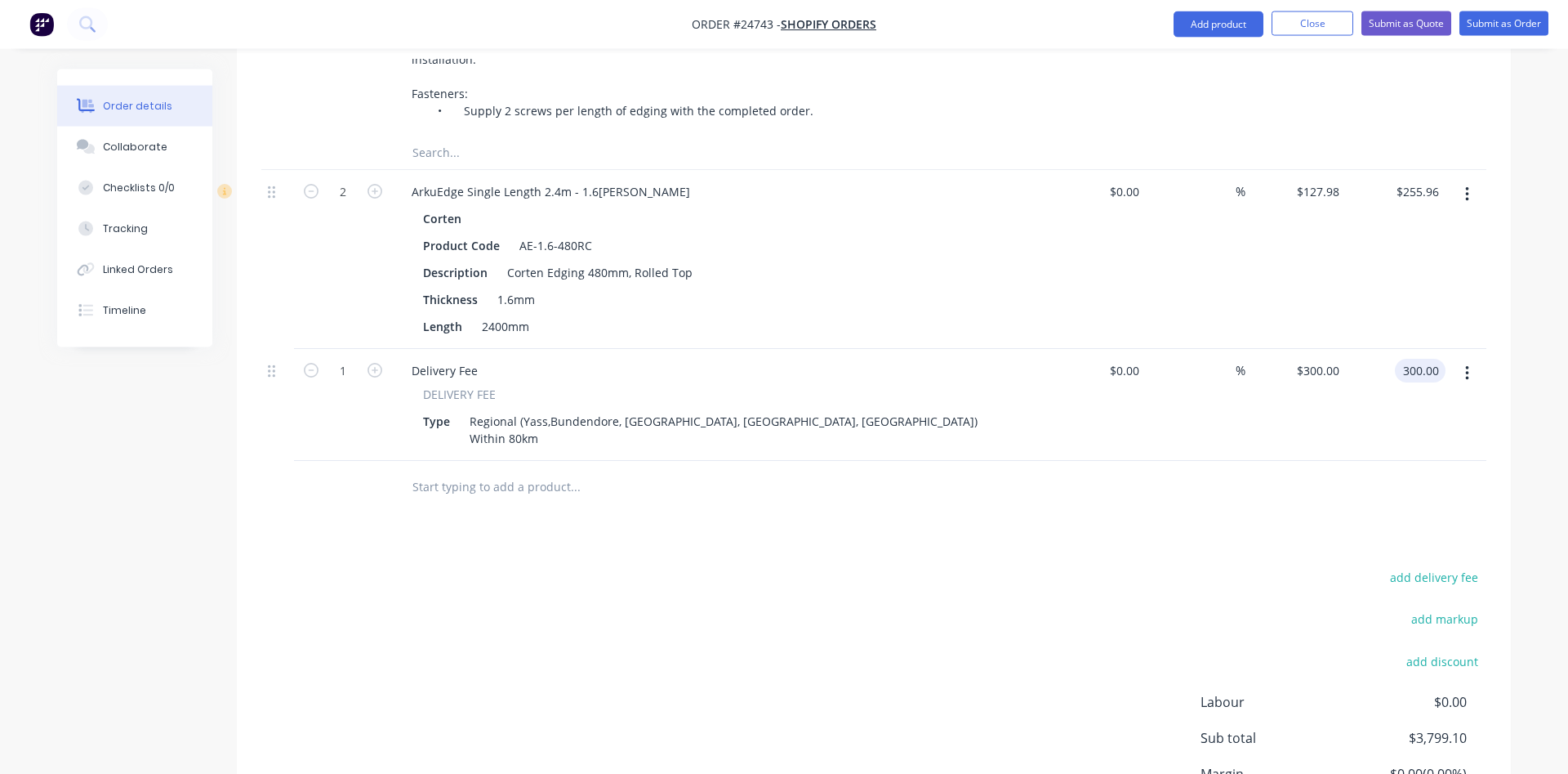
scroll to position [4062, 0]
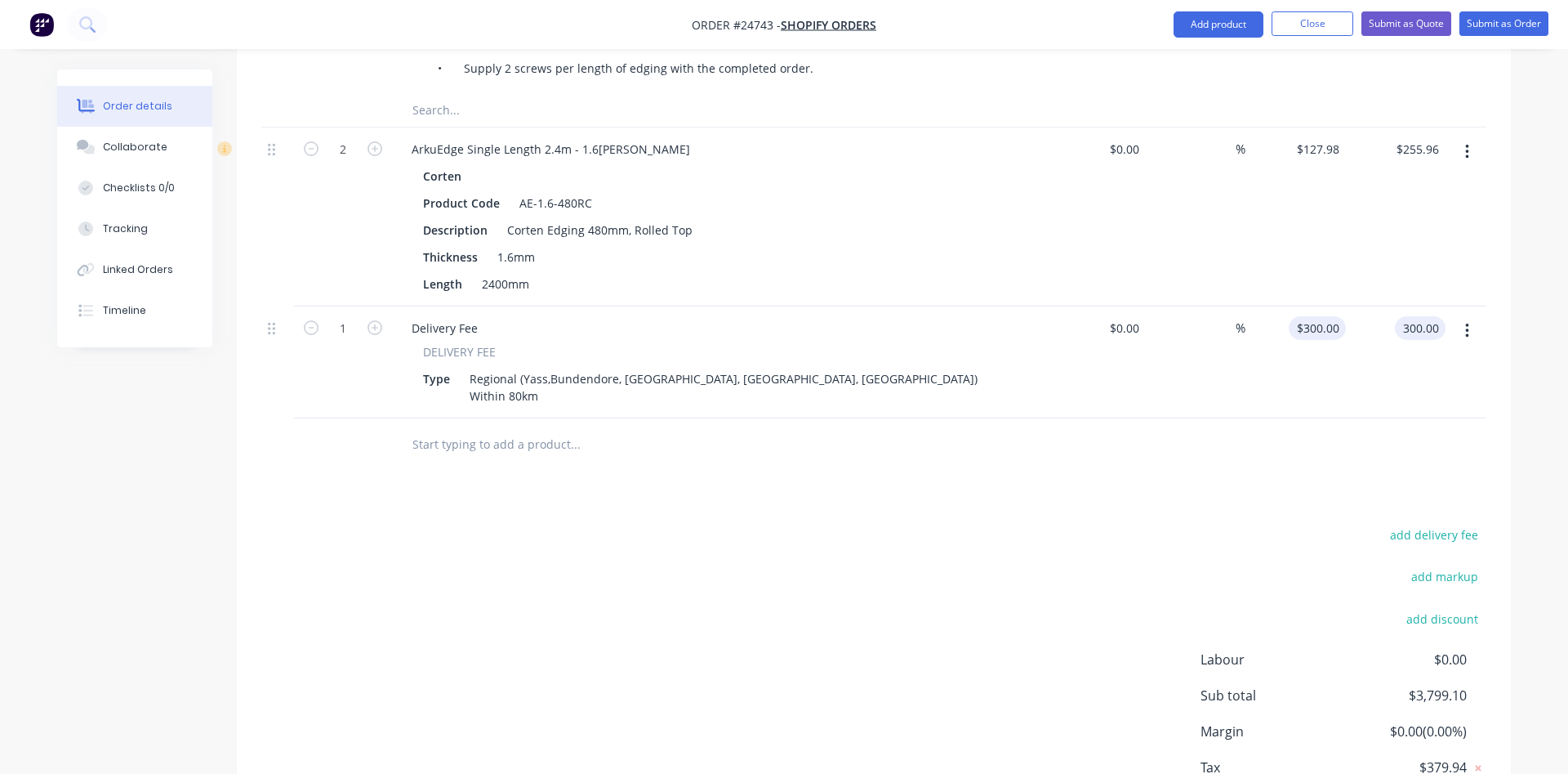
type input "300"
type input "$300.00"
drag, startPoint x: 1337, startPoint y: 237, endPoint x: 1388, endPoint y: 231, distance: 51.4
click at [1346, 316] on input "300" at bounding box center [1332, 328] width 28 height 24
type input "$279.00"
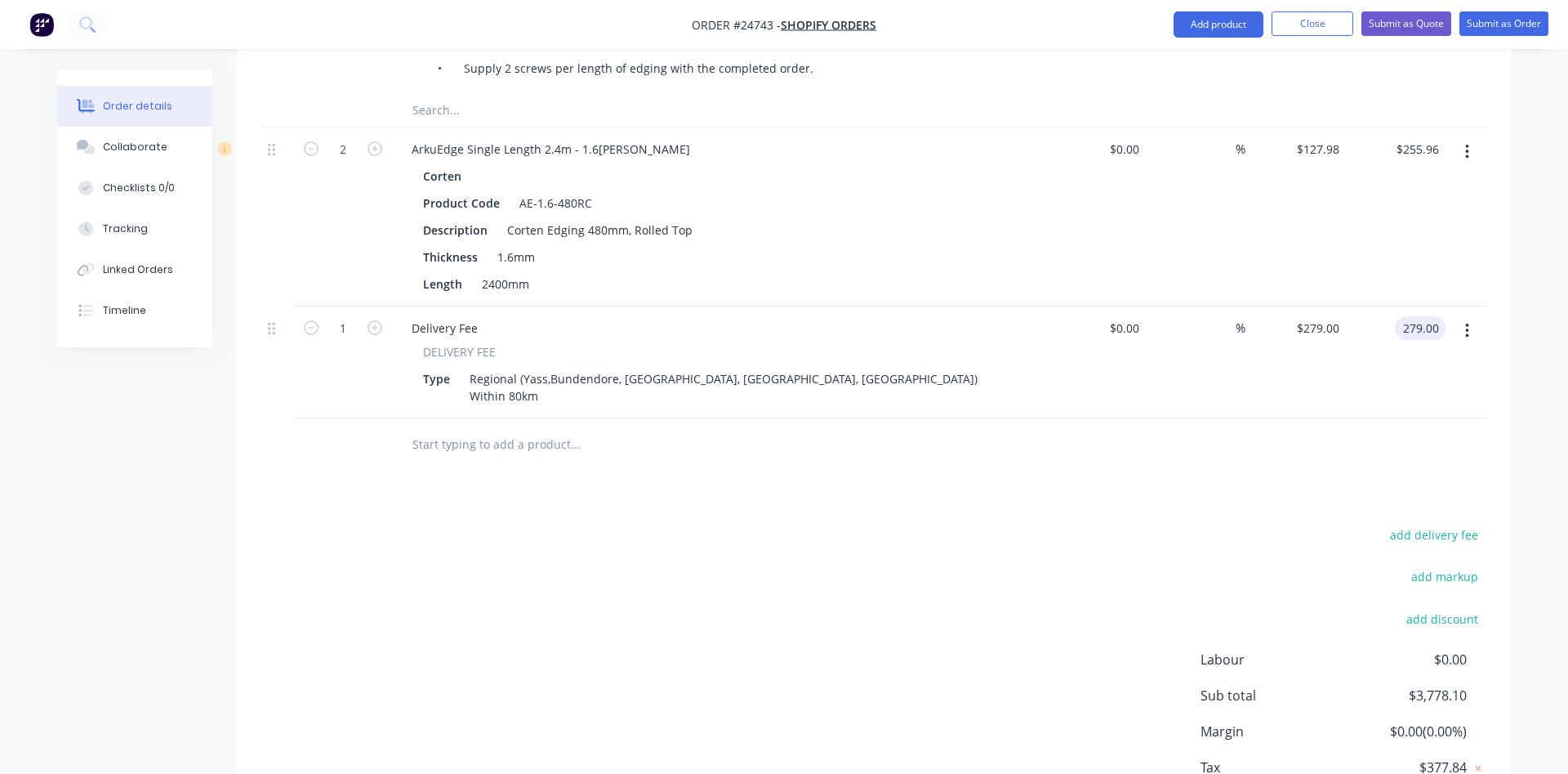
type input "$279.00"
click at [1348, 306] on div "$279.00 279.00" at bounding box center [1396, 362] width 101 height 112
click at [1337, 316] on input "279" at bounding box center [1332, 328] width 28 height 24
type input "$272.72"
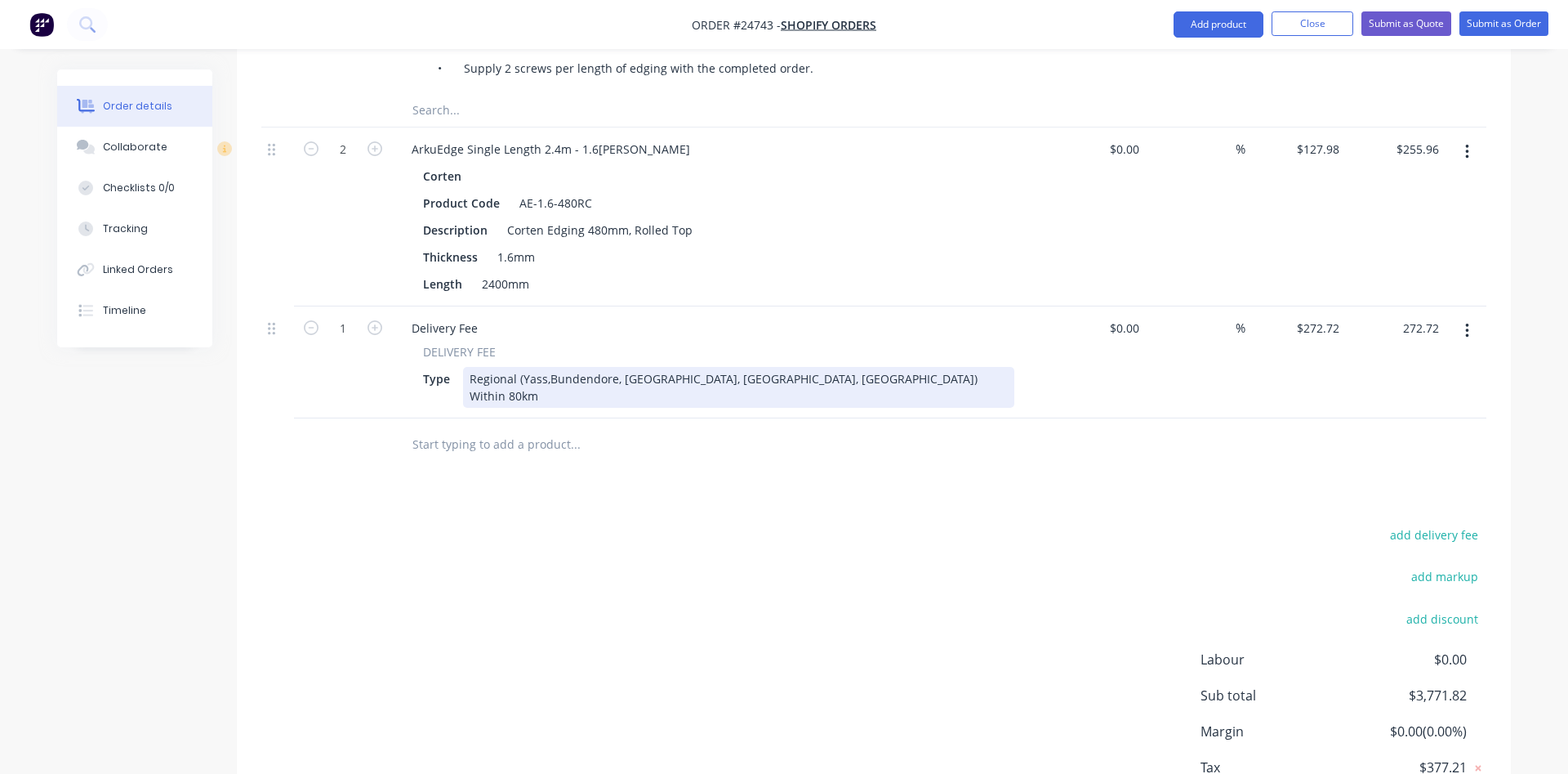
type input "$272.72"
click at [569, 367] on div "Regional (Yass,Bundendore, [GEOGRAPHIC_DATA], [GEOGRAPHIC_DATA], [GEOGRAPHIC_DA…" at bounding box center [738, 387] width 551 height 41
drag, startPoint x: 889, startPoint y: 282, endPoint x: 466, endPoint y: 281, distance: 423.0
click at [466, 367] on div "Regional (Yass,Bundendore, [GEOGRAPHIC_DATA], [GEOGRAPHIC_DATA], [GEOGRAPHIC_DA…" at bounding box center [738, 387] width 551 height 41
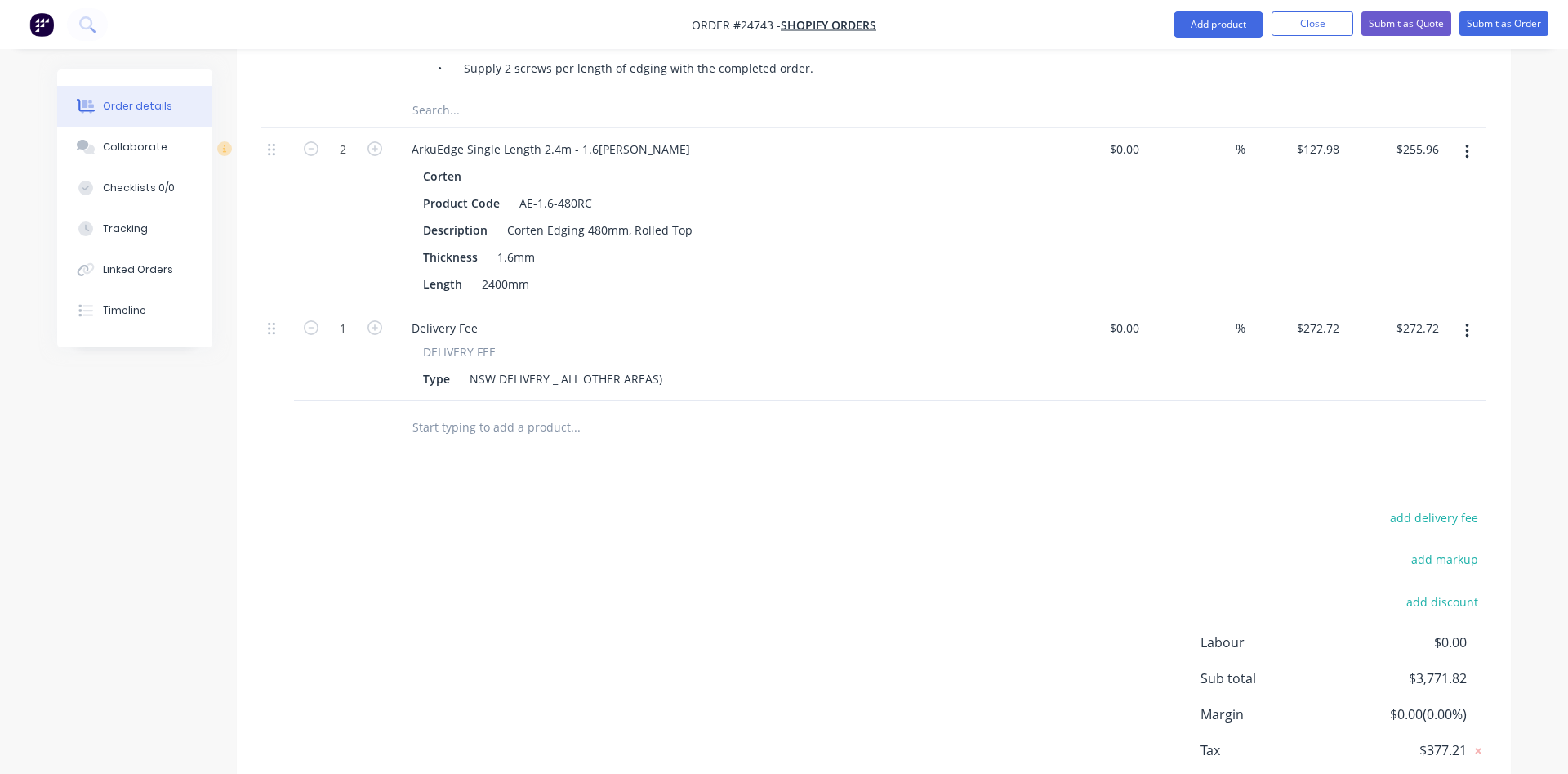
click at [1056, 401] on div at bounding box center [874, 427] width 1226 height 53
click at [1333, 316] on input "272.72" at bounding box center [1324, 328] width 44 height 24
click at [1341, 316] on input "272.72" at bounding box center [1324, 328] width 44 height 24
click at [1340, 316] on input "272.72" at bounding box center [1324, 328] width 44 height 24
type input "$272.73"
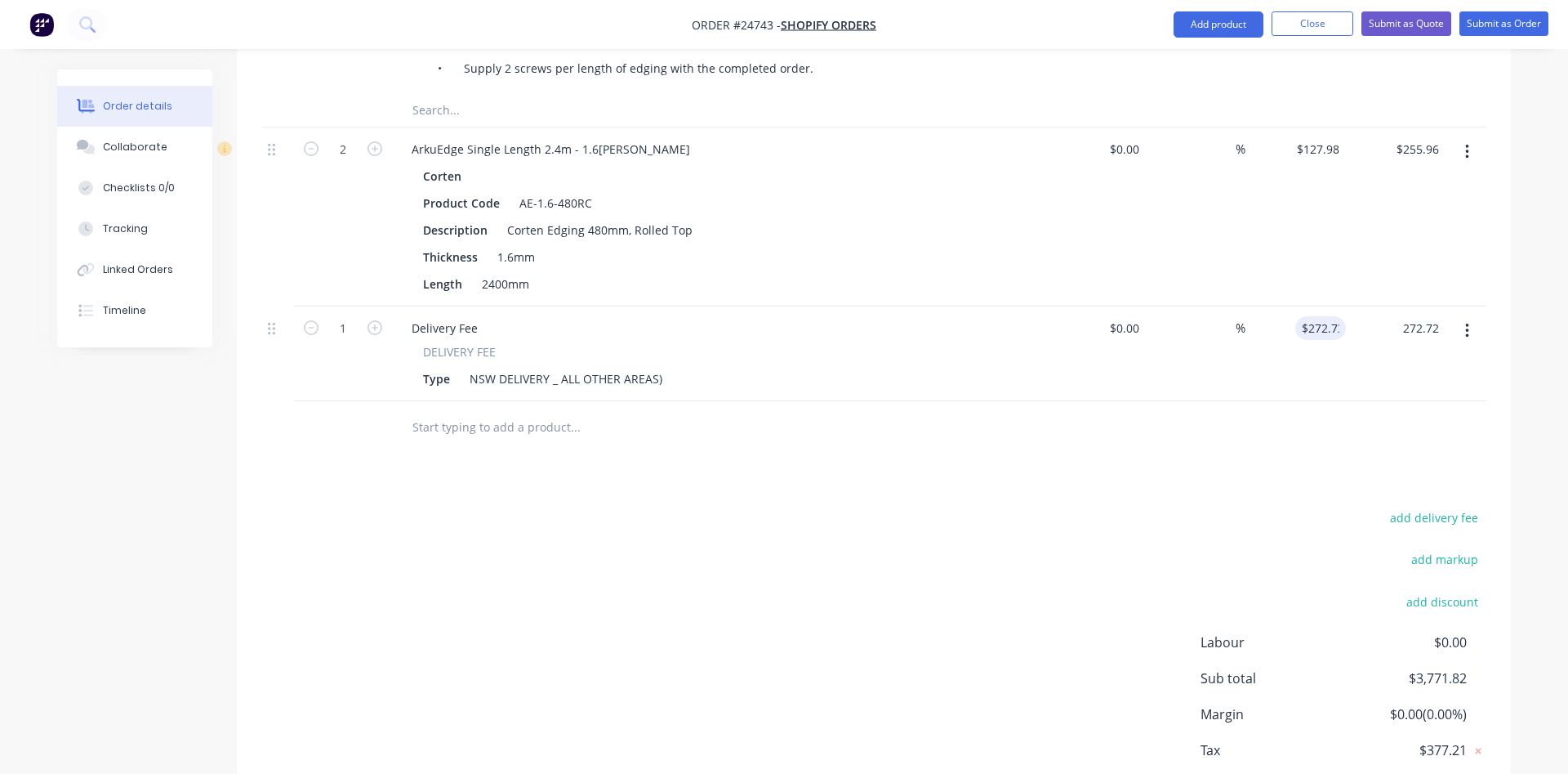
type input "272.73"
type input "$272.73"
click at [1337, 316] on input "272.73" at bounding box center [1321, 328] width 51 height 24
click at [1340, 316] on input "272.73" at bounding box center [1324, 328] width 44 height 24
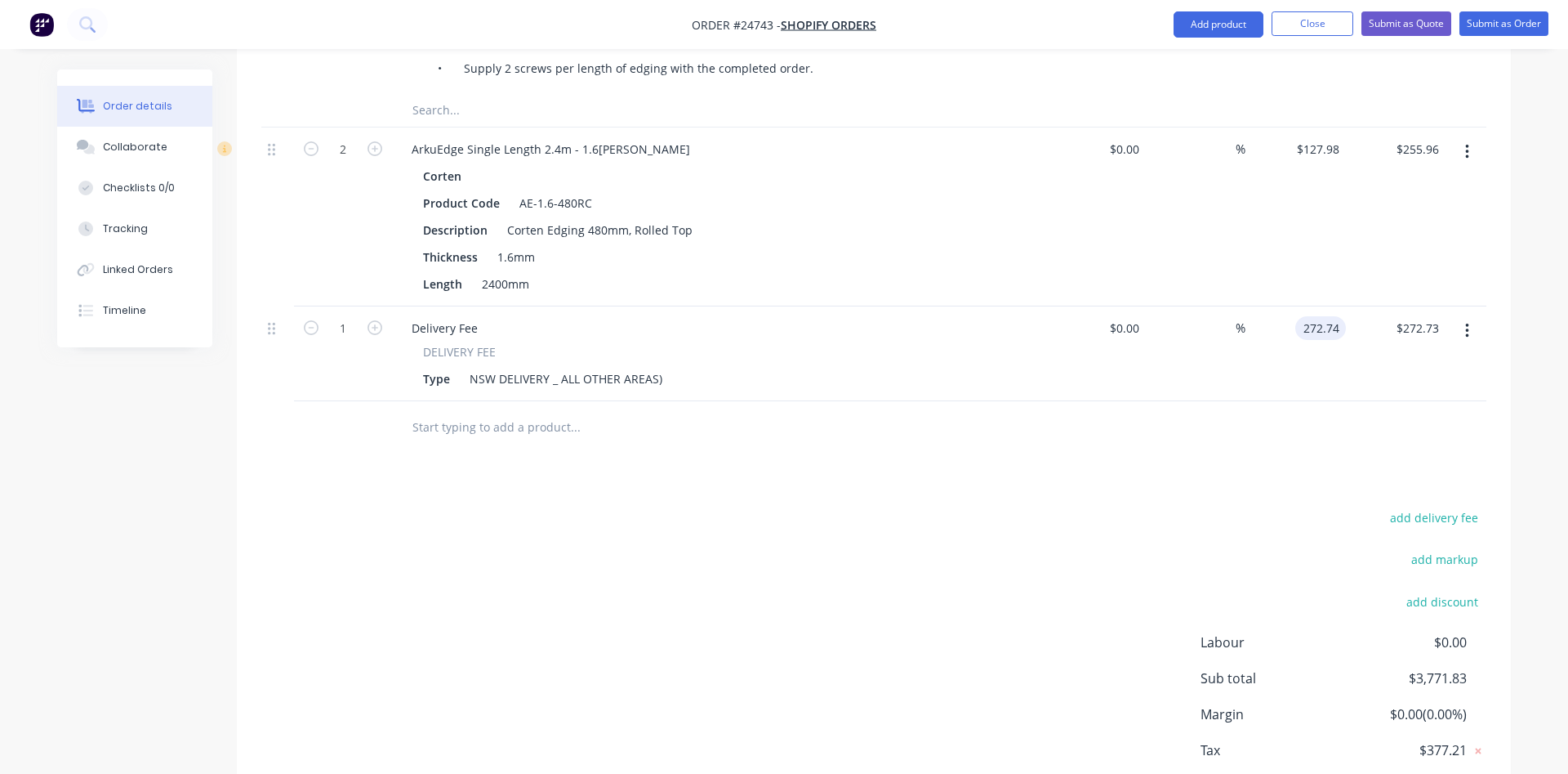
type input "$272.74"
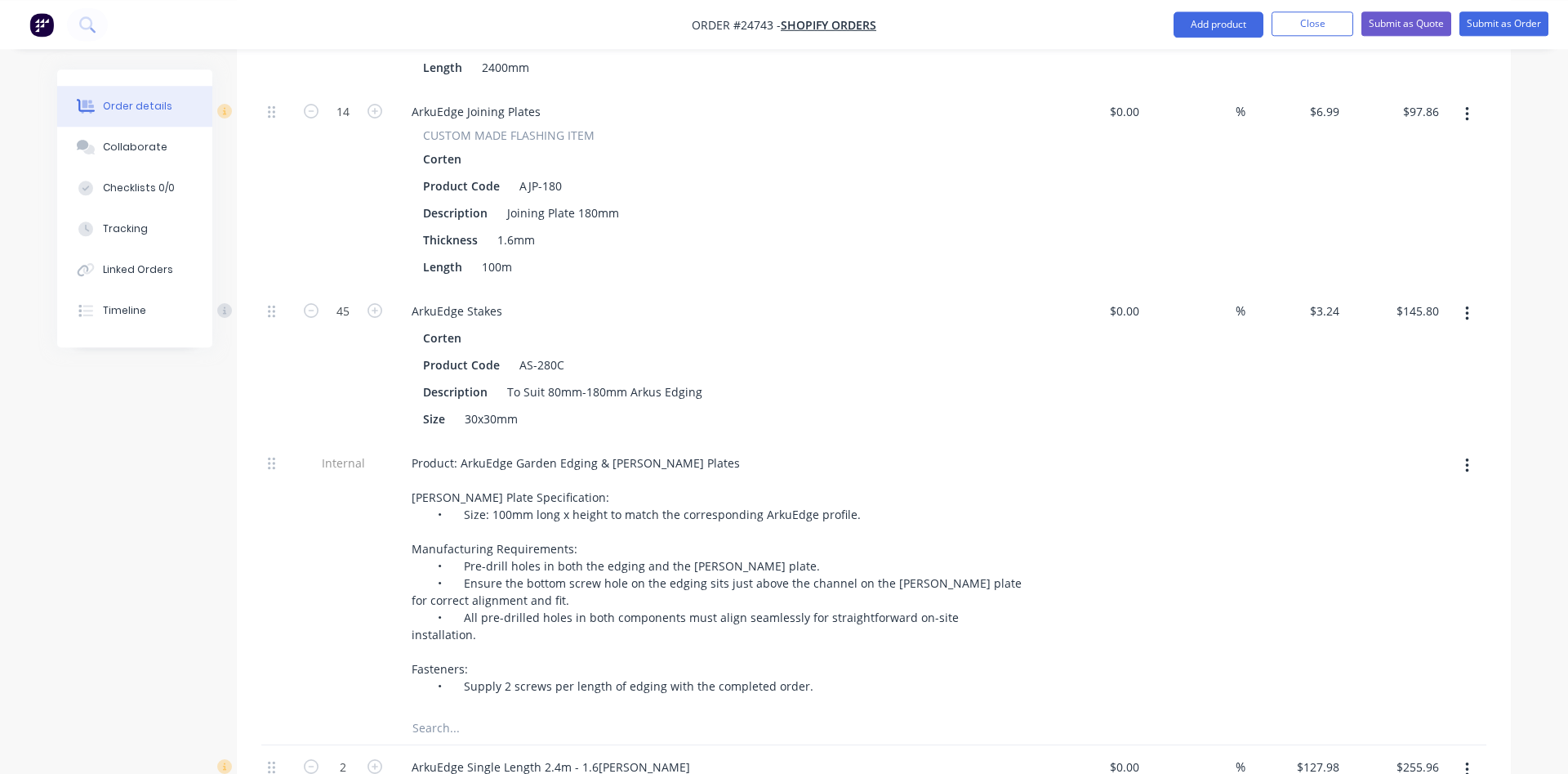
scroll to position [3228, 0]
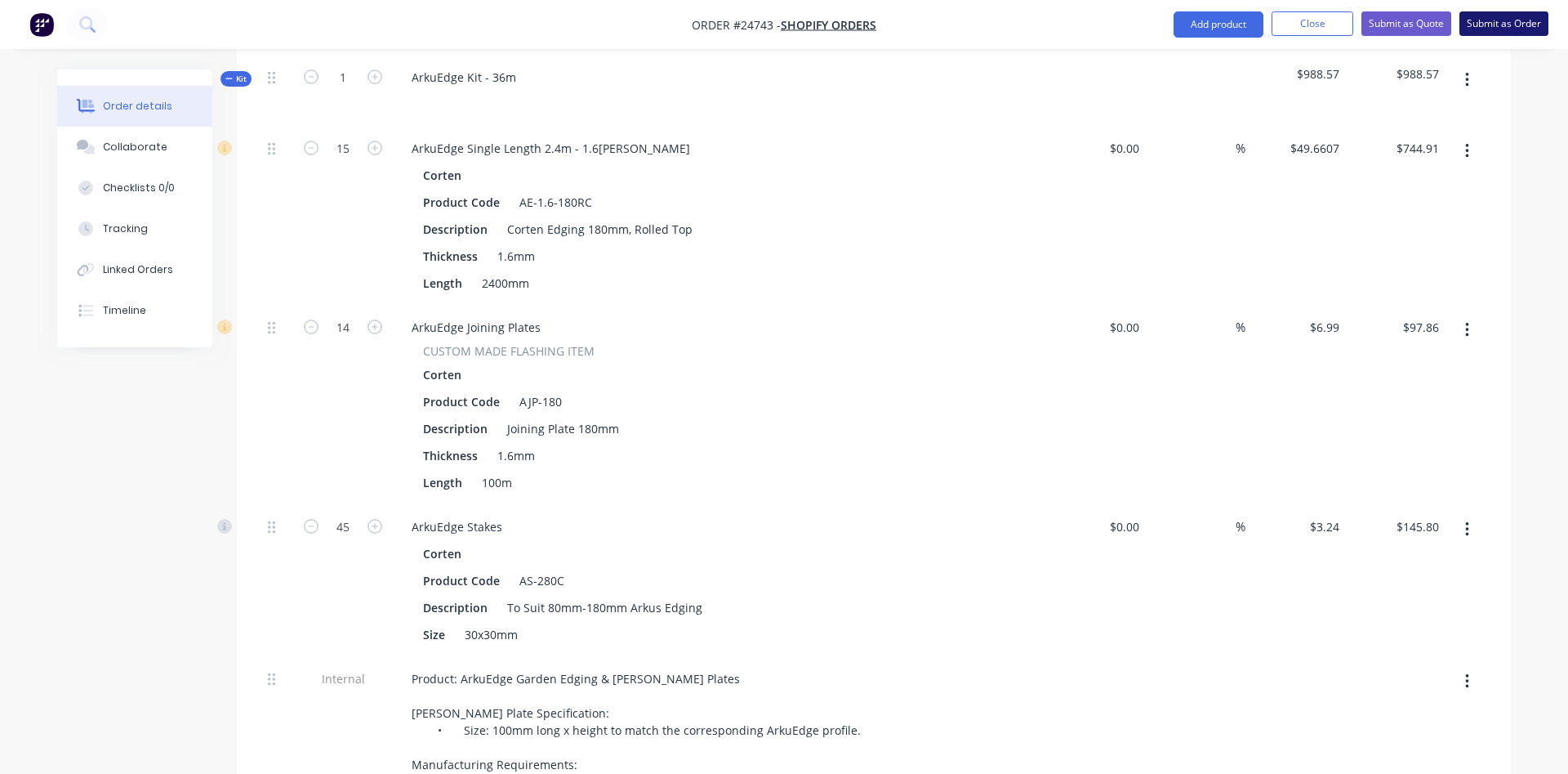
type input "$272.74"
click at [1489, 19] on button "Submit as Order" at bounding box center [1504, 23] width 89 height 25
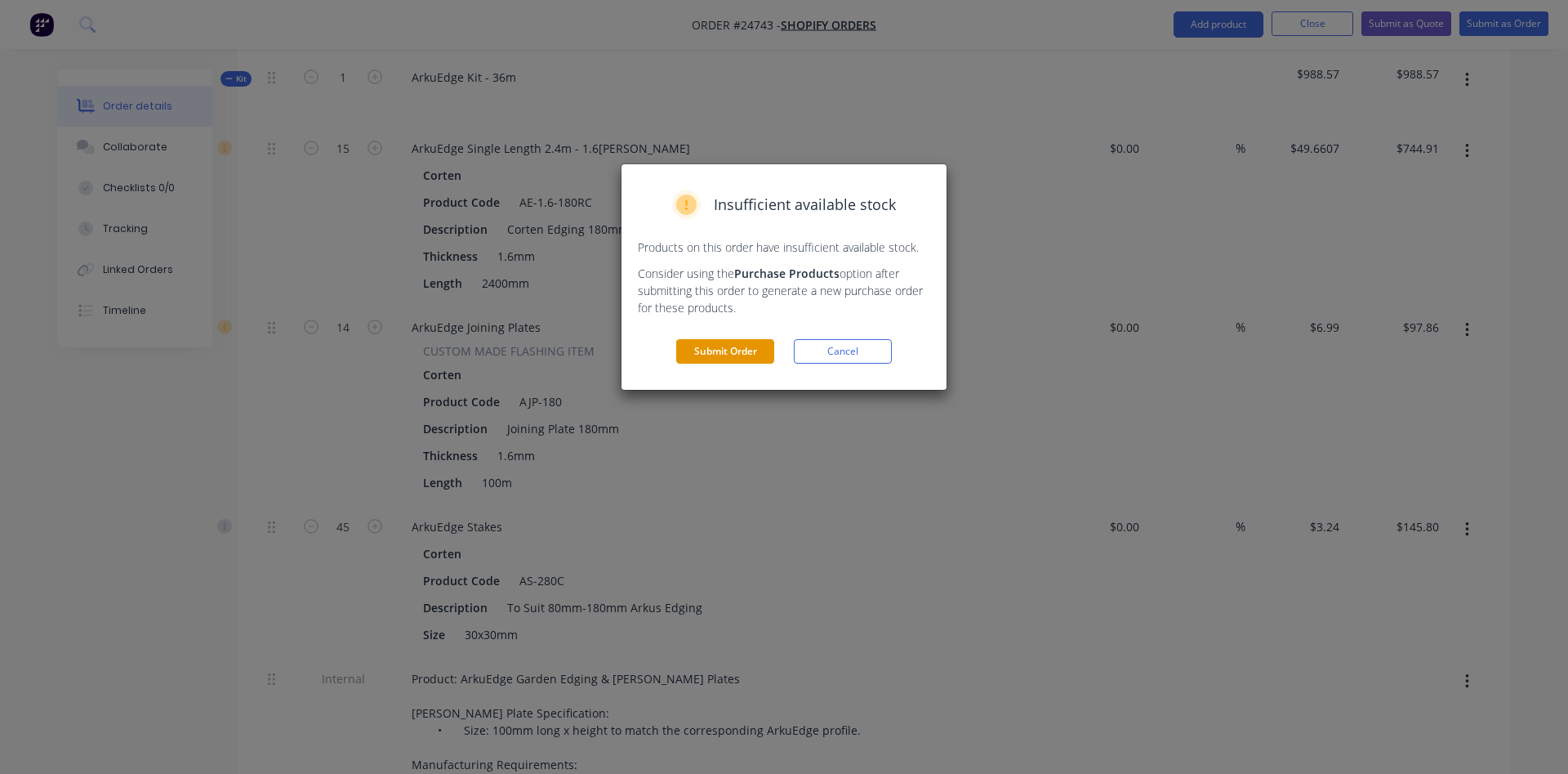
click at [731, 352] on button "Submit Order" at bounding box center [726, 351] width 98 height 25
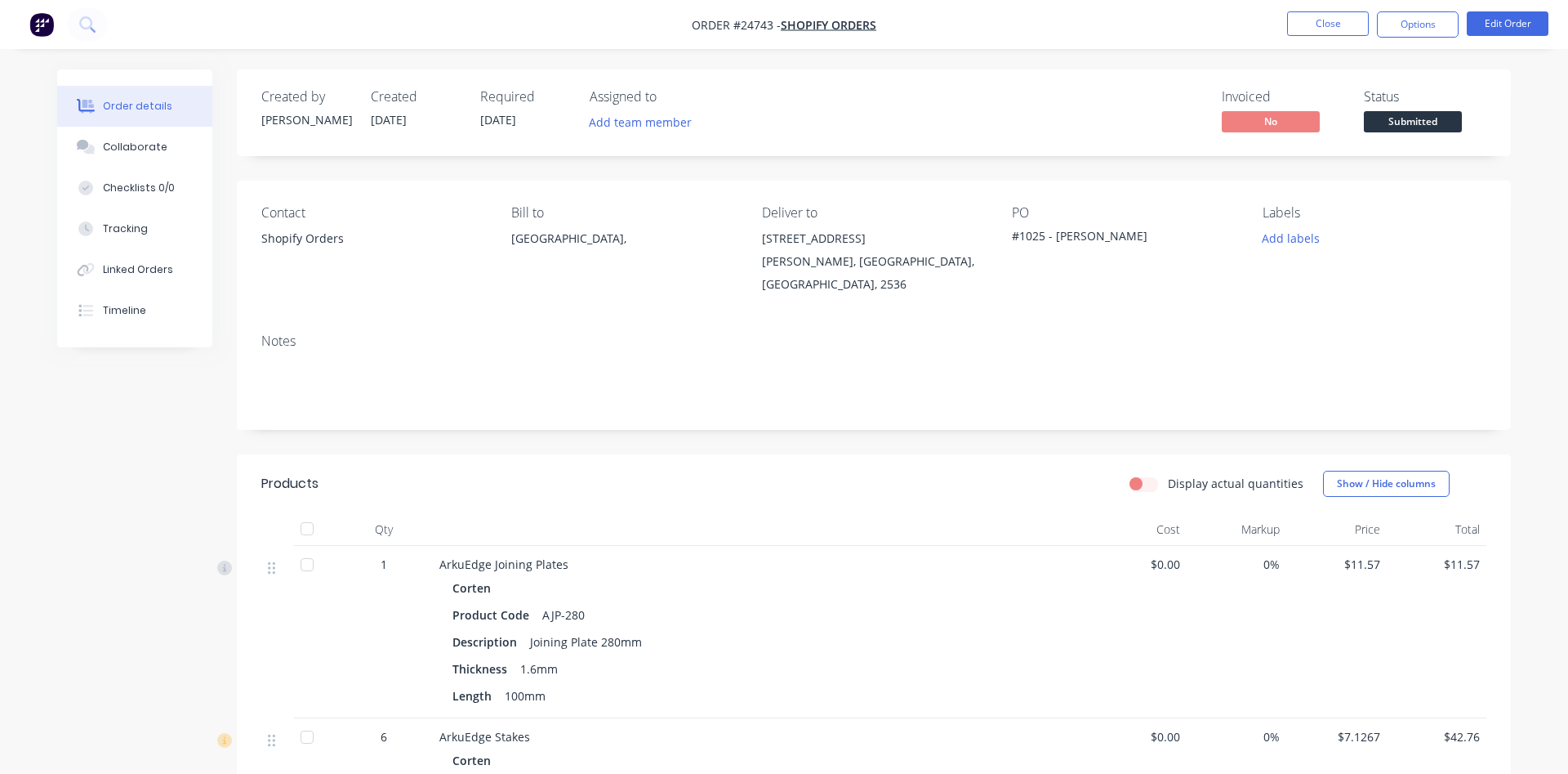
click at [1427, 119] on span "Submitted" at bounding box center [1413, 121] width 98 height 20
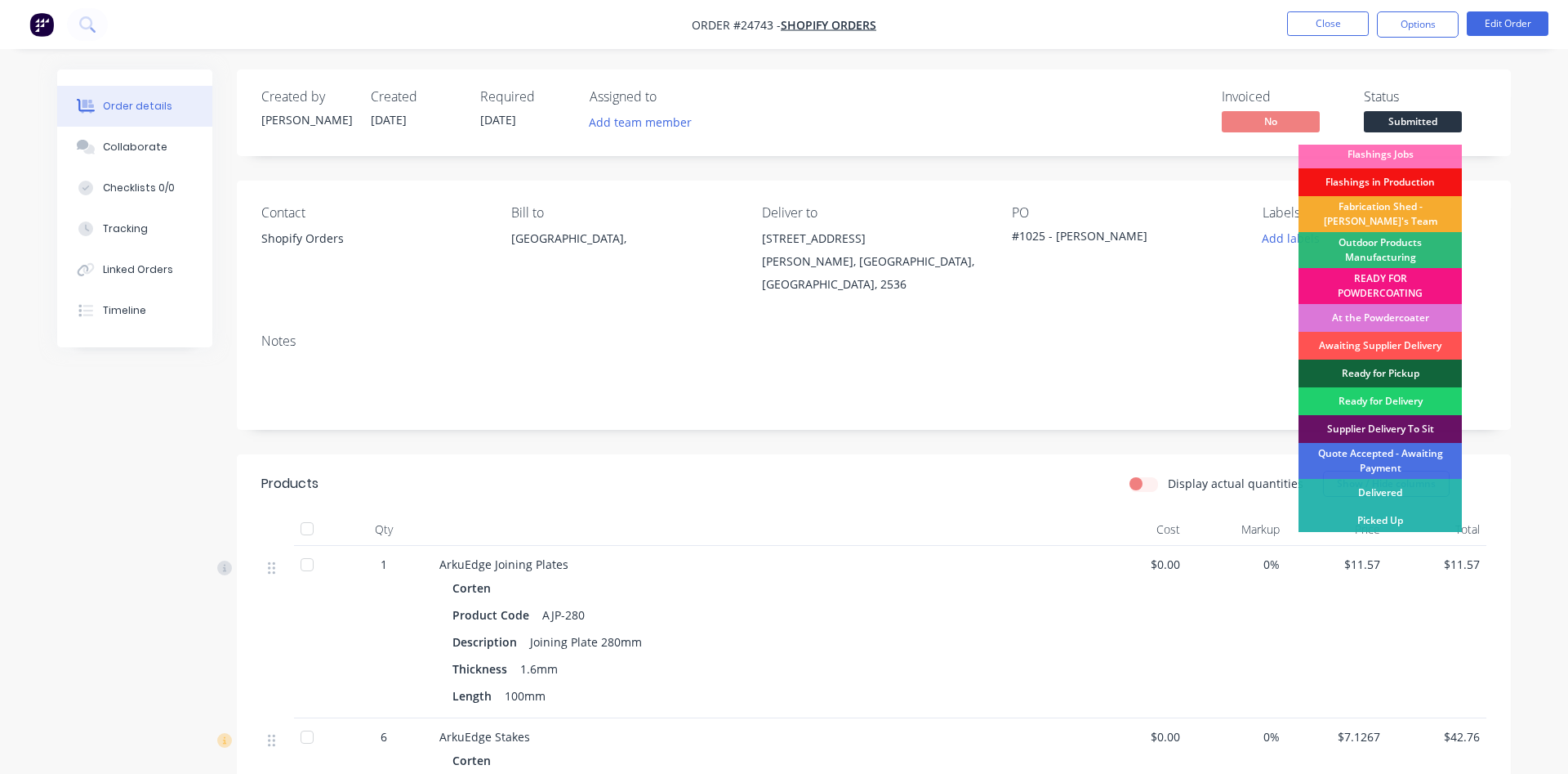
scroll to position [7, 0]
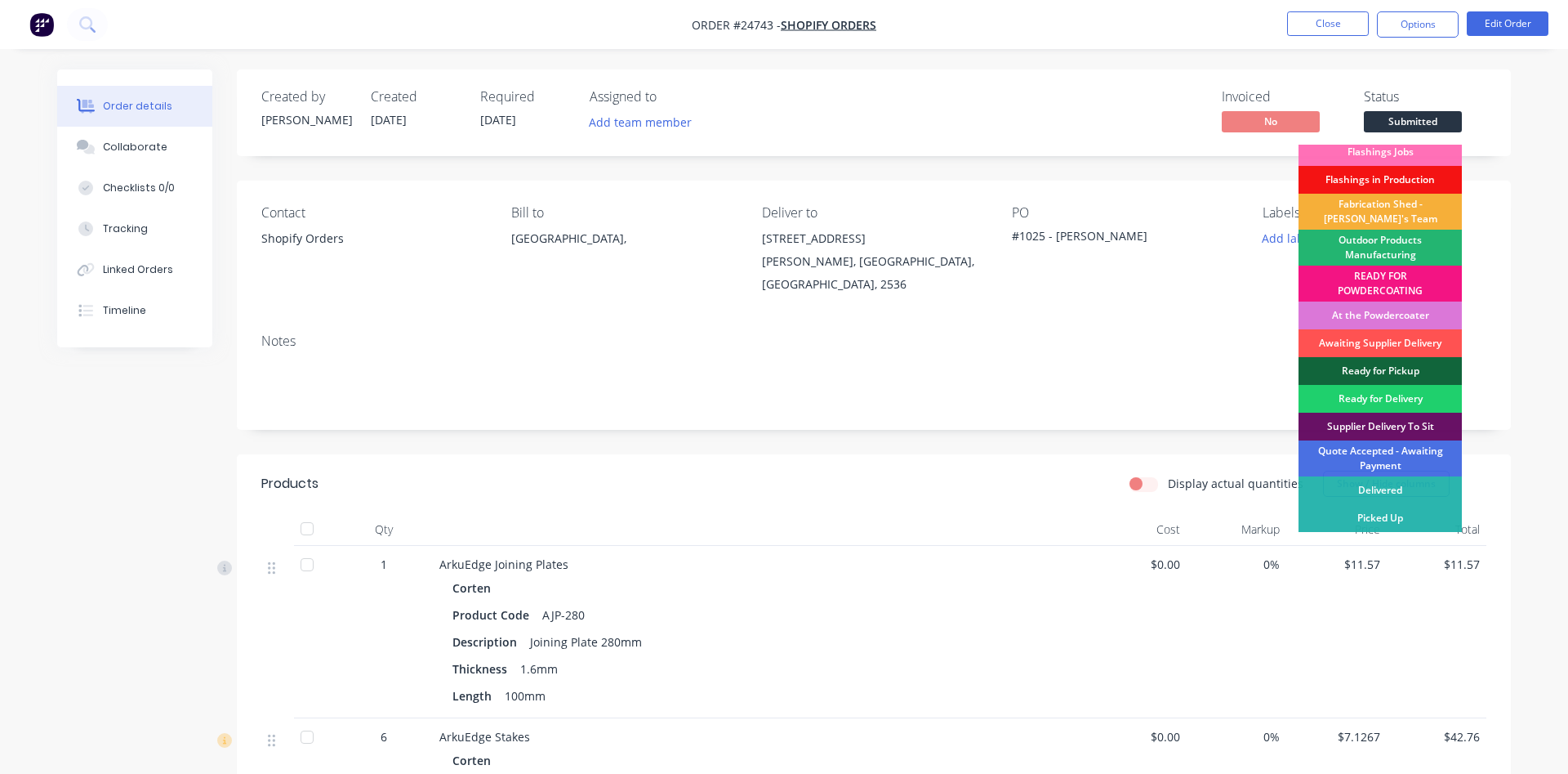
click at [1395, 246] on div "Outdoor Products Manufacturing" at bounding box center [1380, 248] width 164 height 36
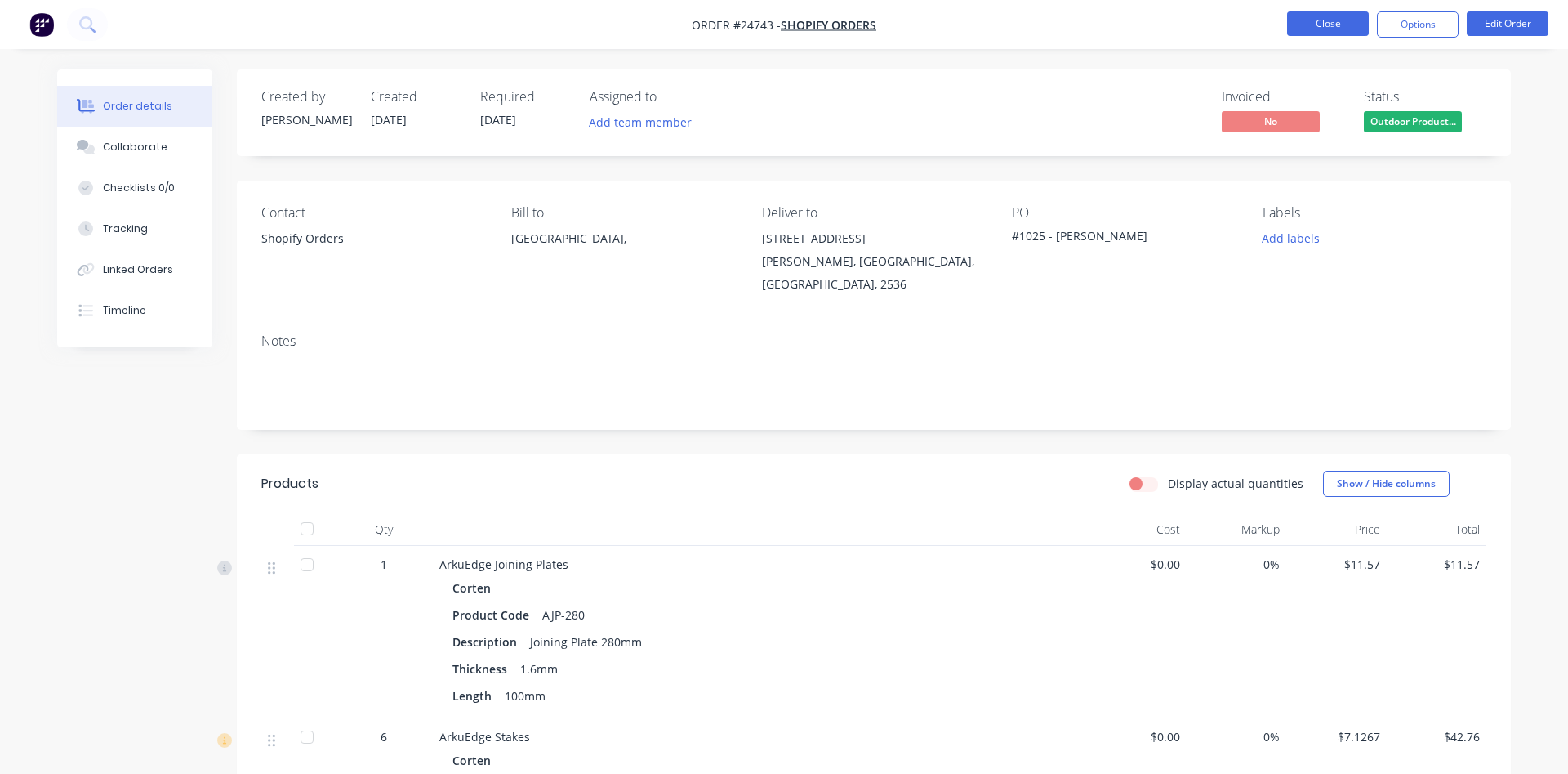
click at [1325, 25] on button "Close" at bounding box center [1328, 23] width 81 height 25
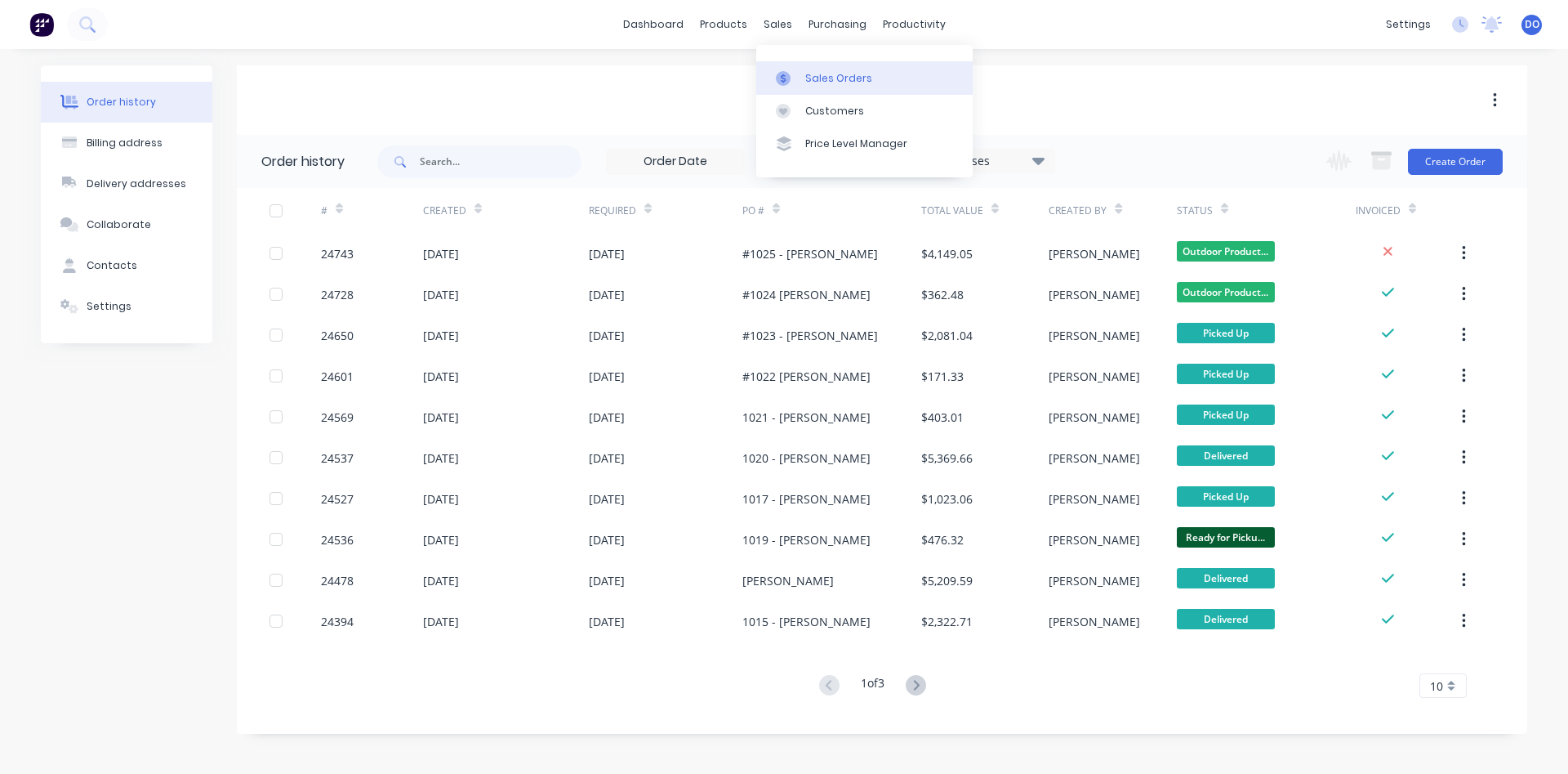
click at [820, 74] on div "Sales Orders" at bounding box center [838, 78] width 67 height 14
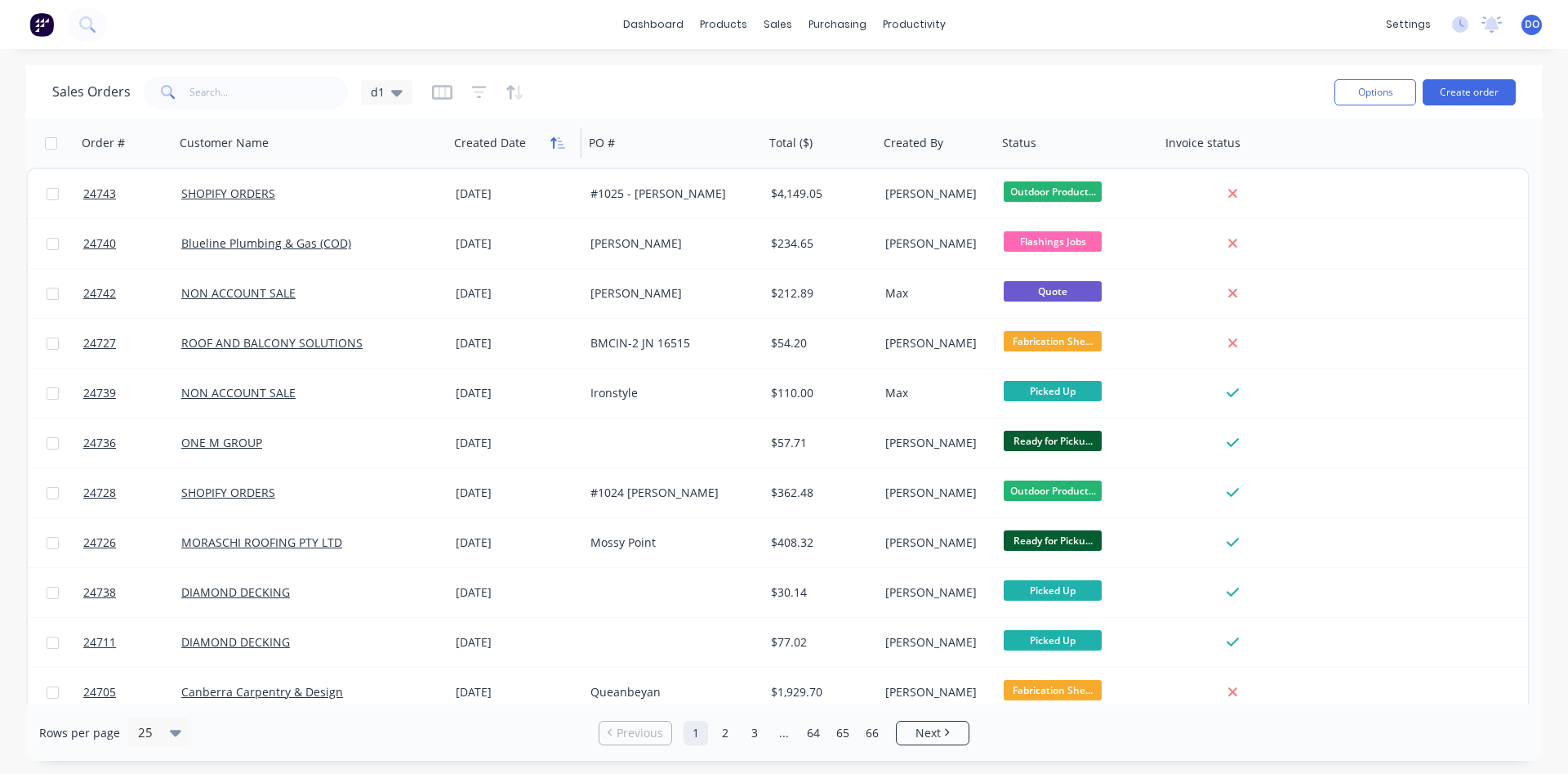
click at [557, 147] on icon "button" at bounding box center [558, 142] width 14 height 13
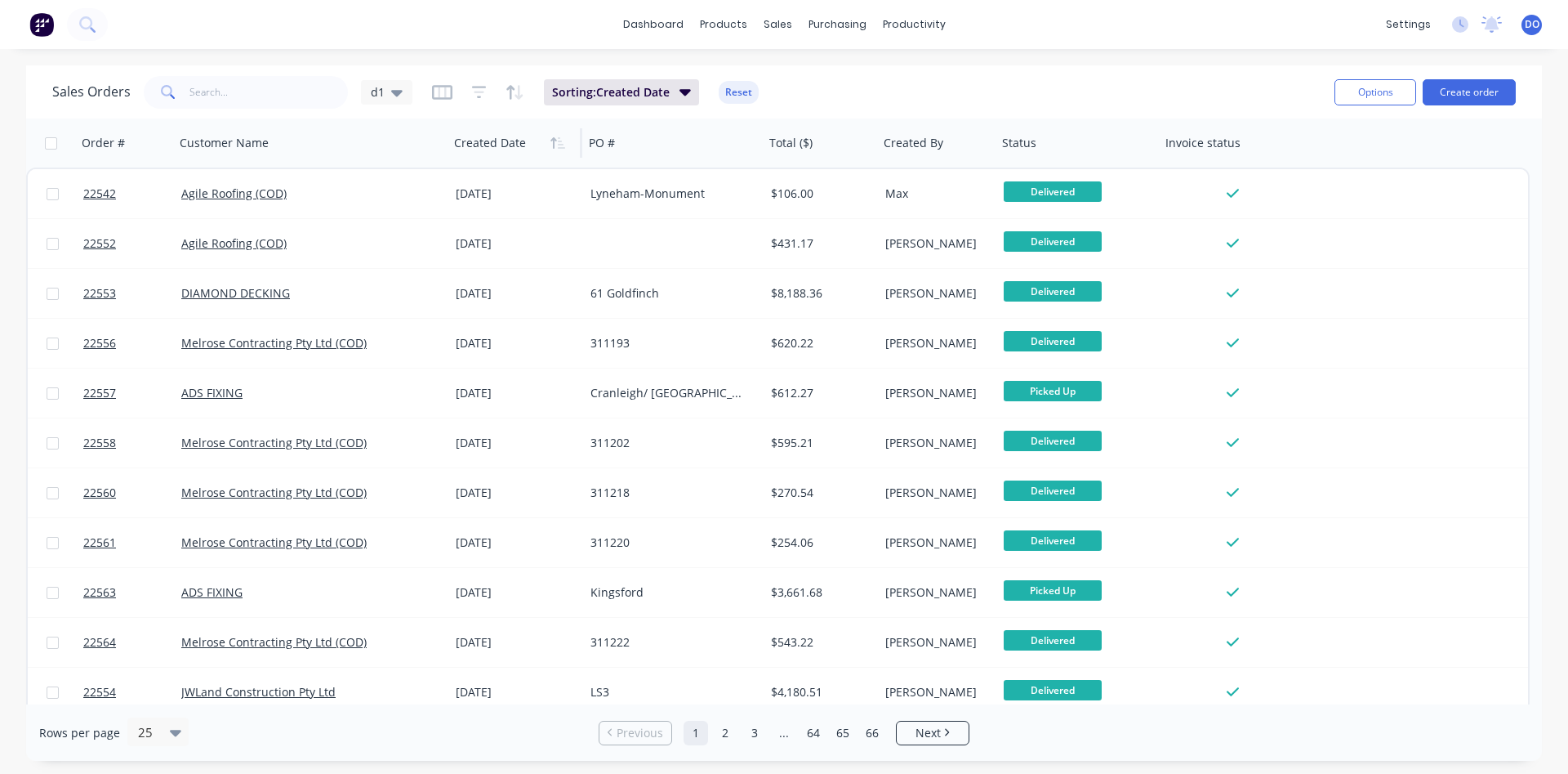
click at [557, 147] on icon "button" at bounding box center [558, 142] width 14 height 13
